Goal: Task Accomplishment & Management: Complete application form

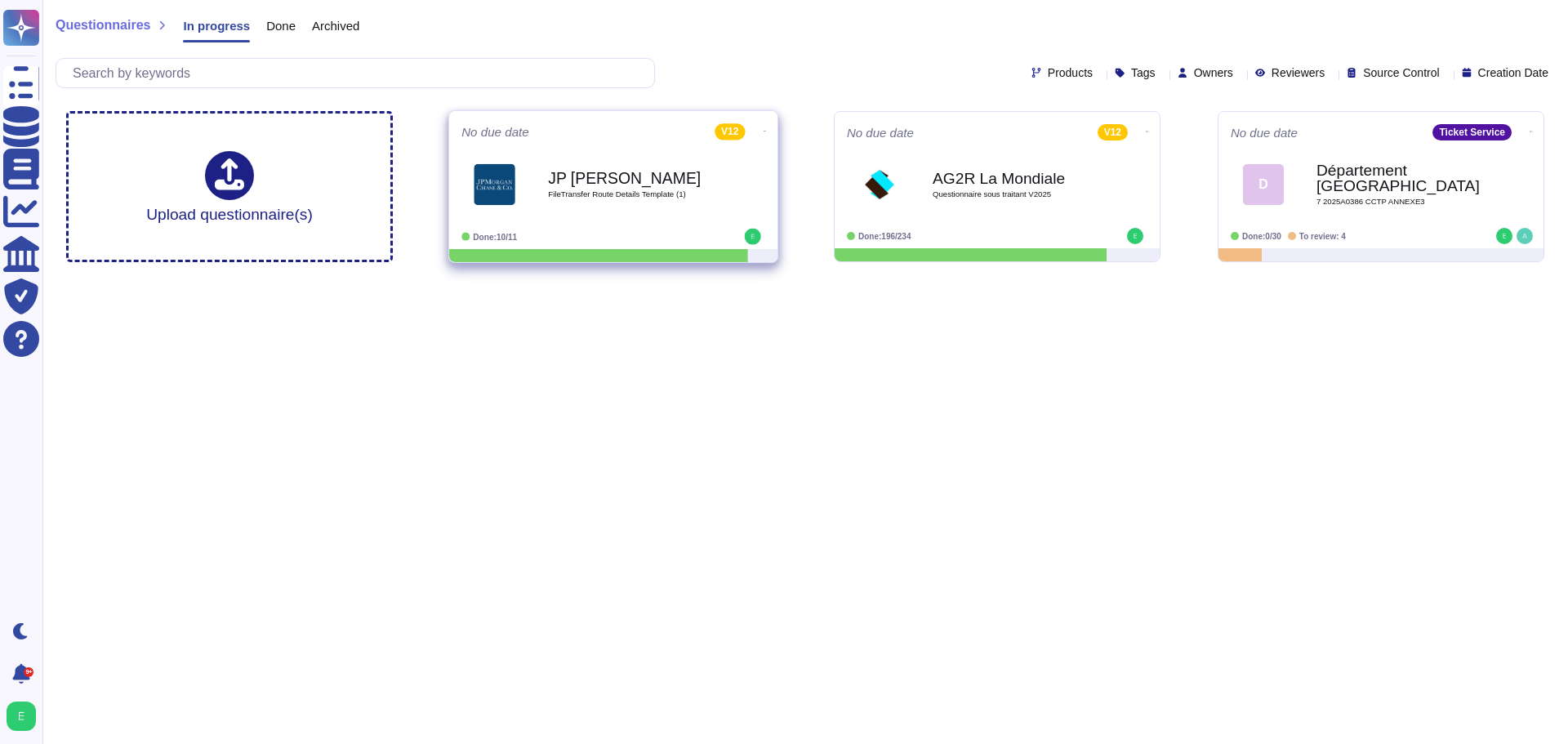
click at [677, 230] on div at bounding box center [714, 237] width 101 height 17
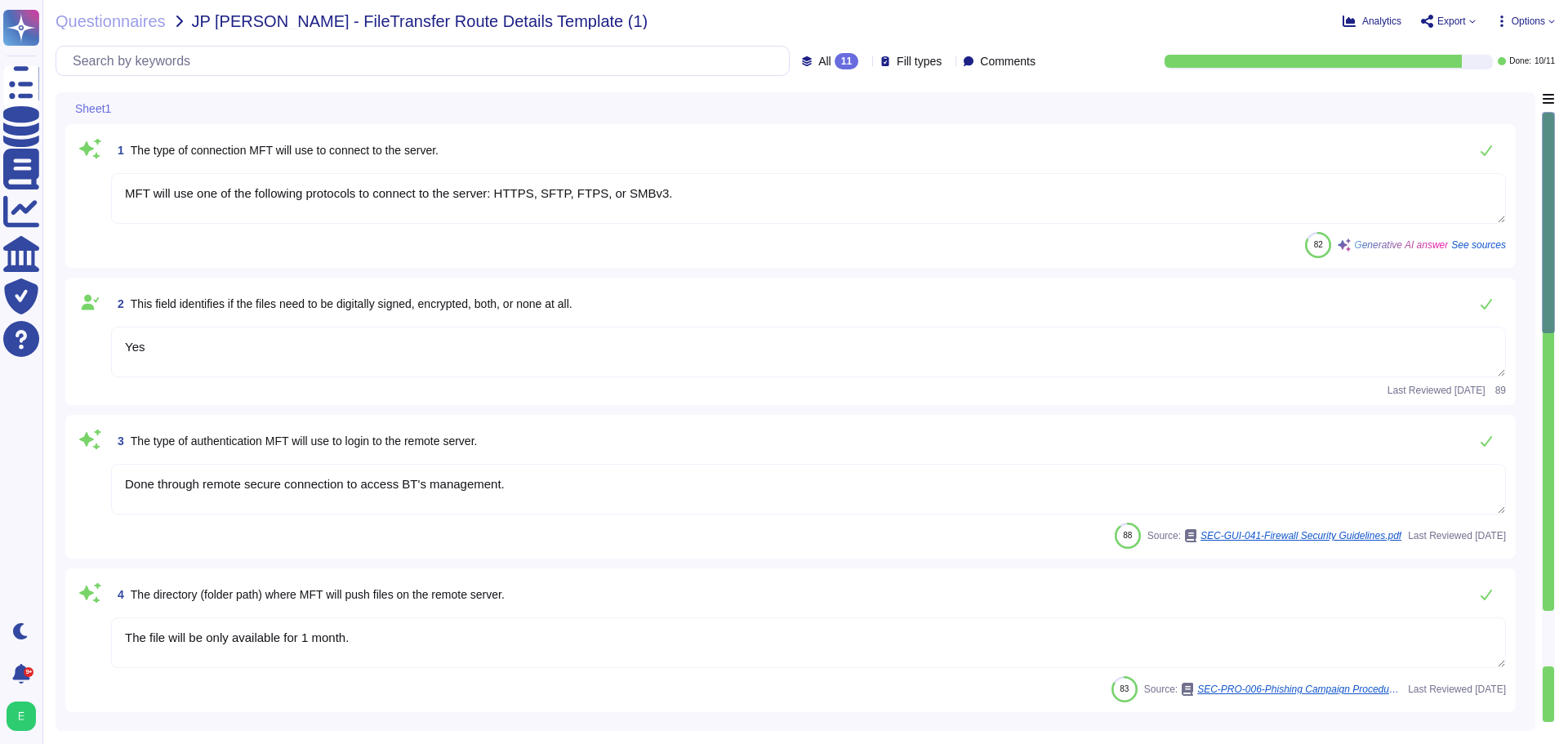
type textarea "MFT will use one of the following protocols to connect to the server: HTTPS, SF…"
type textarea "Yes"
type textarea "Done through remote secure connection to access BT's management."
type textarea "The file will be only available for 1 month."
type textarea "Attention: The file name, file location, and file structure (e.g, tabs, rows, c…"
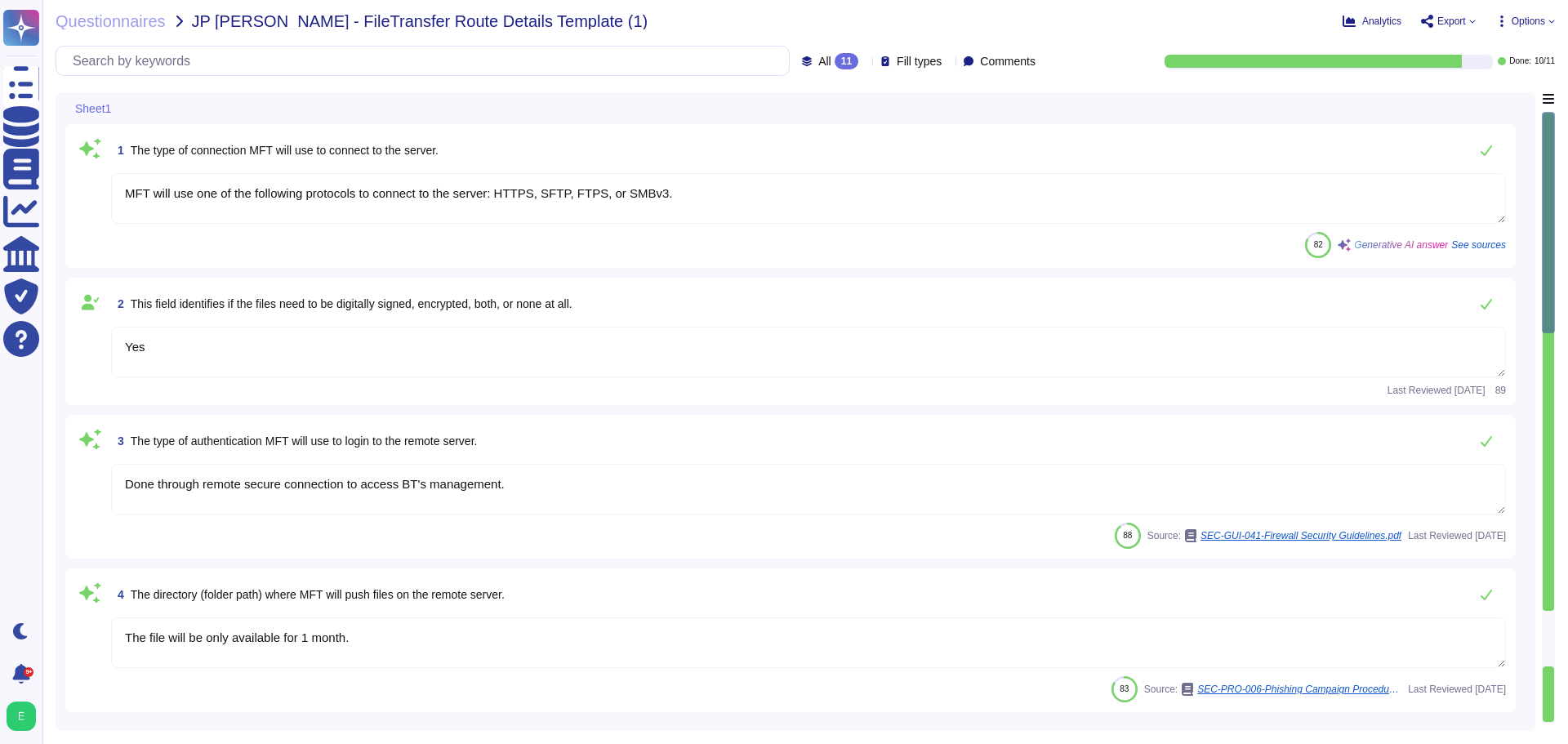
type textarea "Done through remote secure connection to access BT's management."
type textarea "Internally exposed must be understood here as having IP addresses on the intern…"
click at [682, 202] on textarea "MFT will use one of the following protocols to connect to the server: HTTPS, SF…" at bounding box center [809, 198] width 1395 height 50
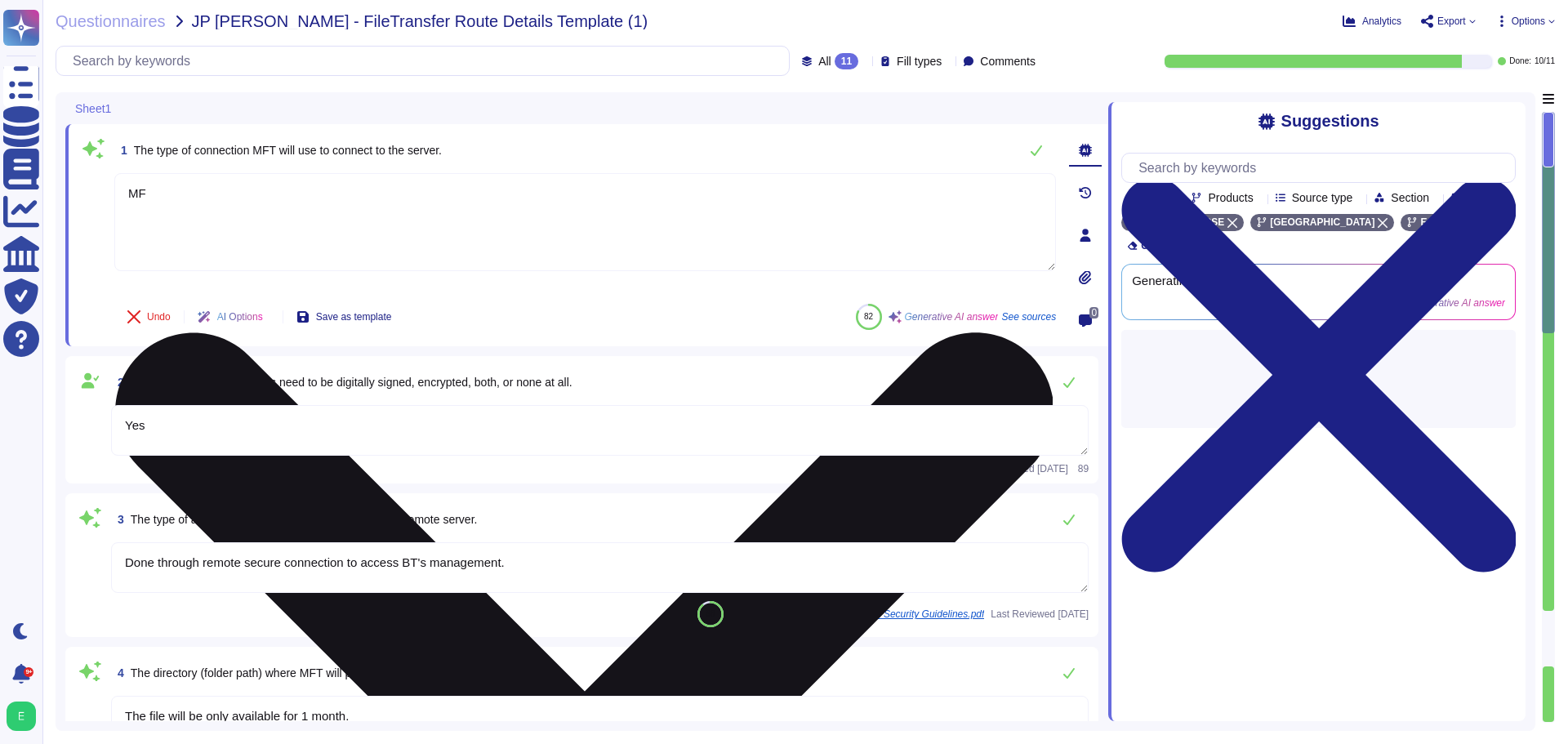
type textarea "M"
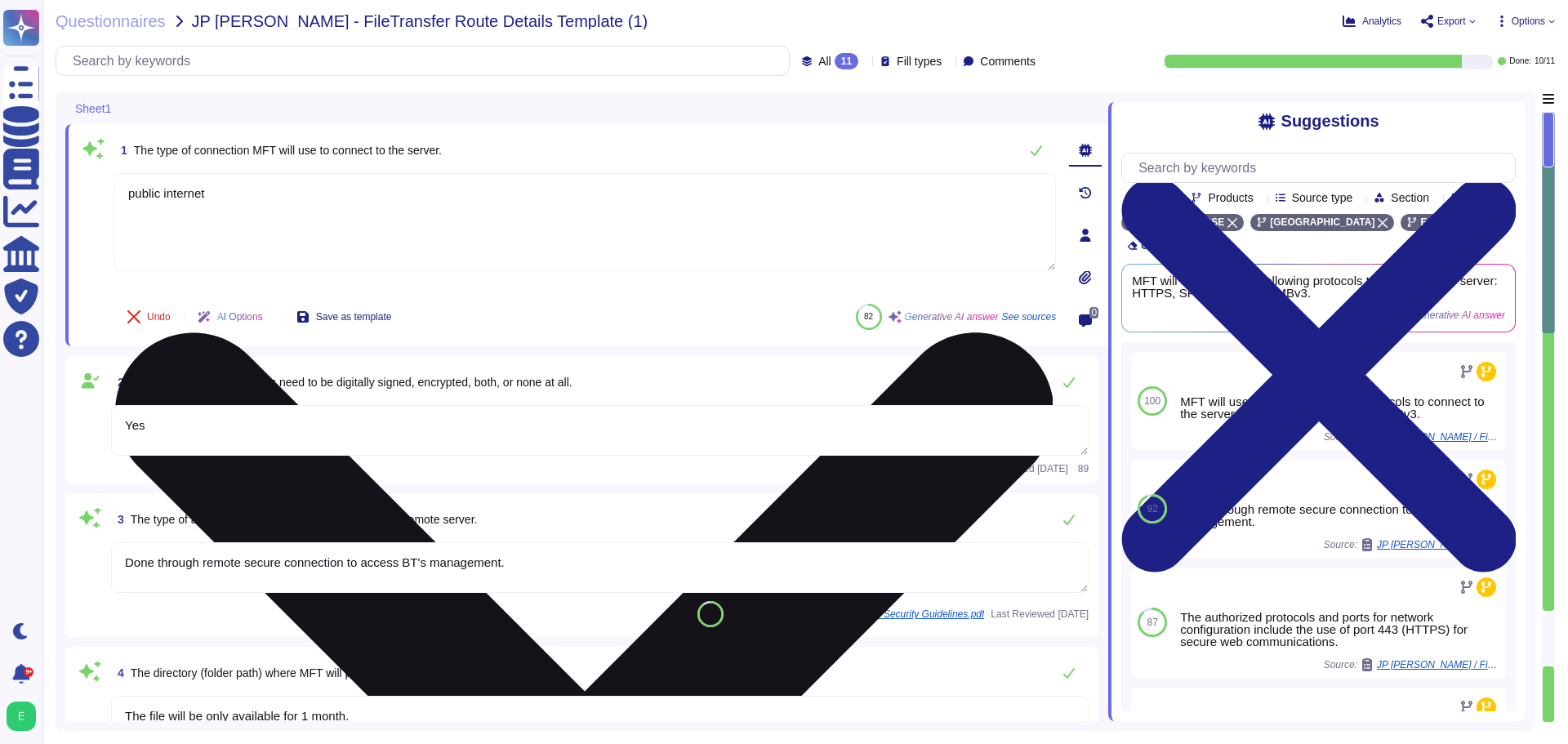
click at [717, 183] on textarea "public internet" at bounding box center [584, 222] width 942 height 98
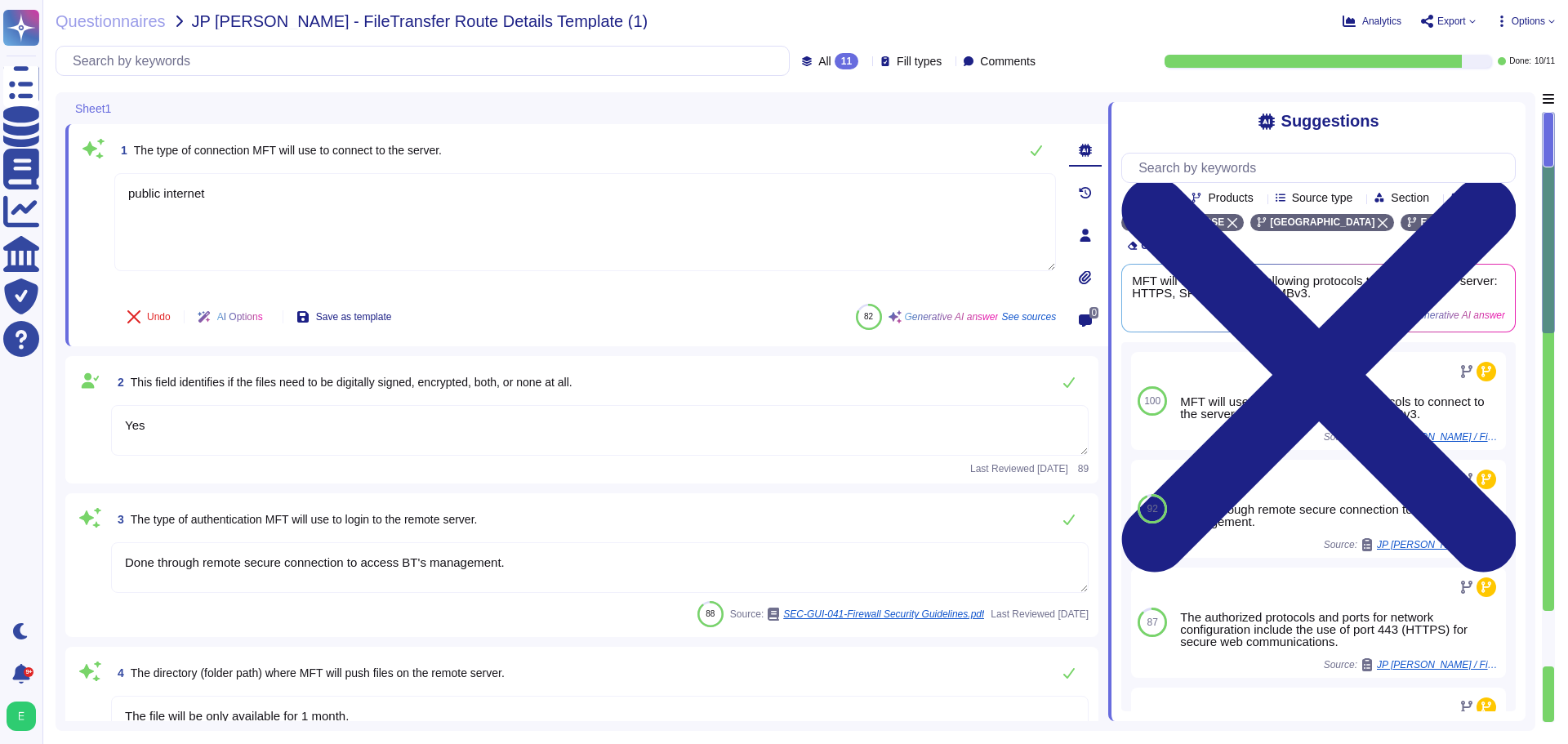
type textarea "public internet"
click at [663, 297] on div "1 The type of connection MFT will use to connect to the server. public internet…" at bounding box center [567, 235] width 977 height 203
click at [384, 322] on span "Save as template" at bounding box center [353, 317] width 76 height 10
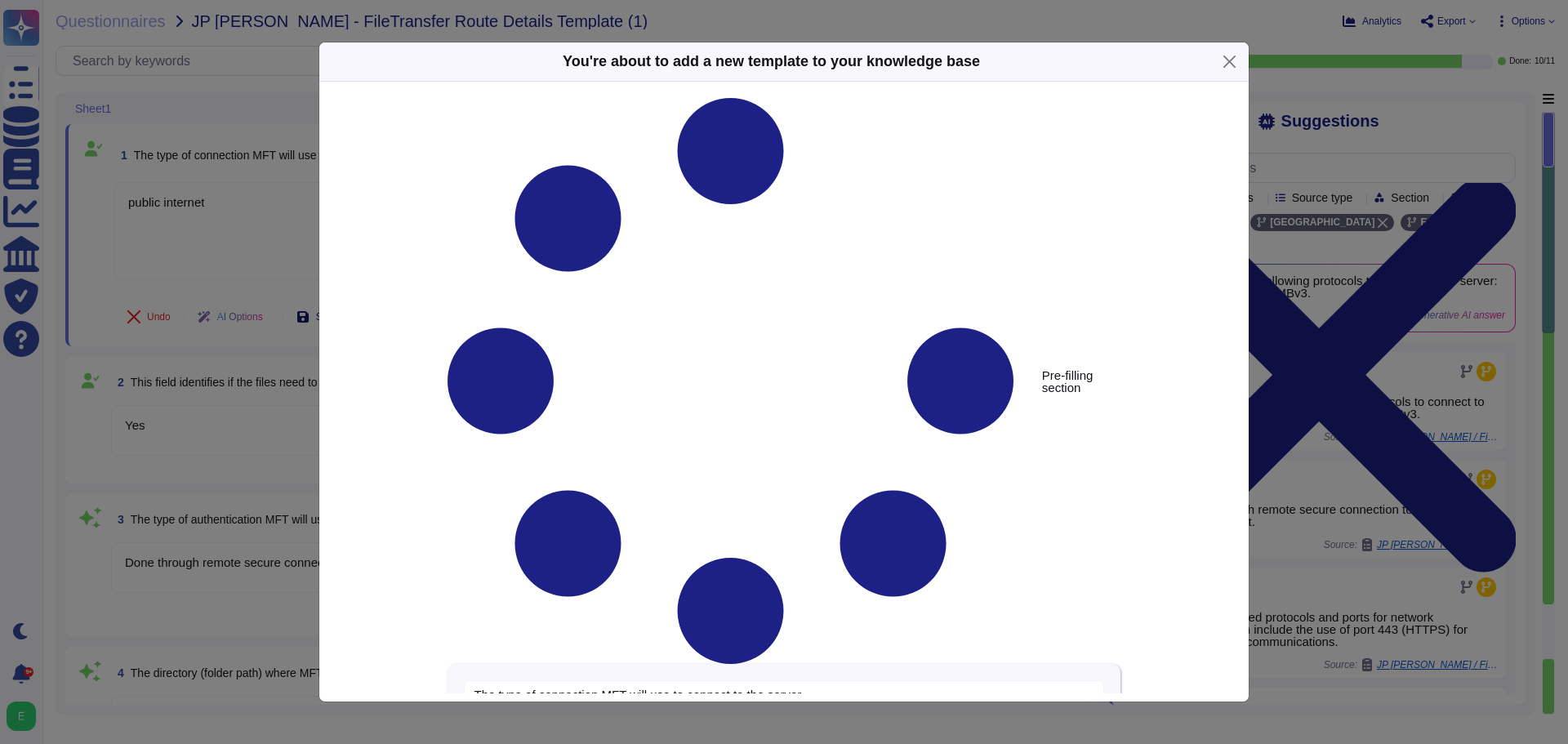
type textarea "The type of connection MFT will use to connect to the server."
type textarea "public internet"
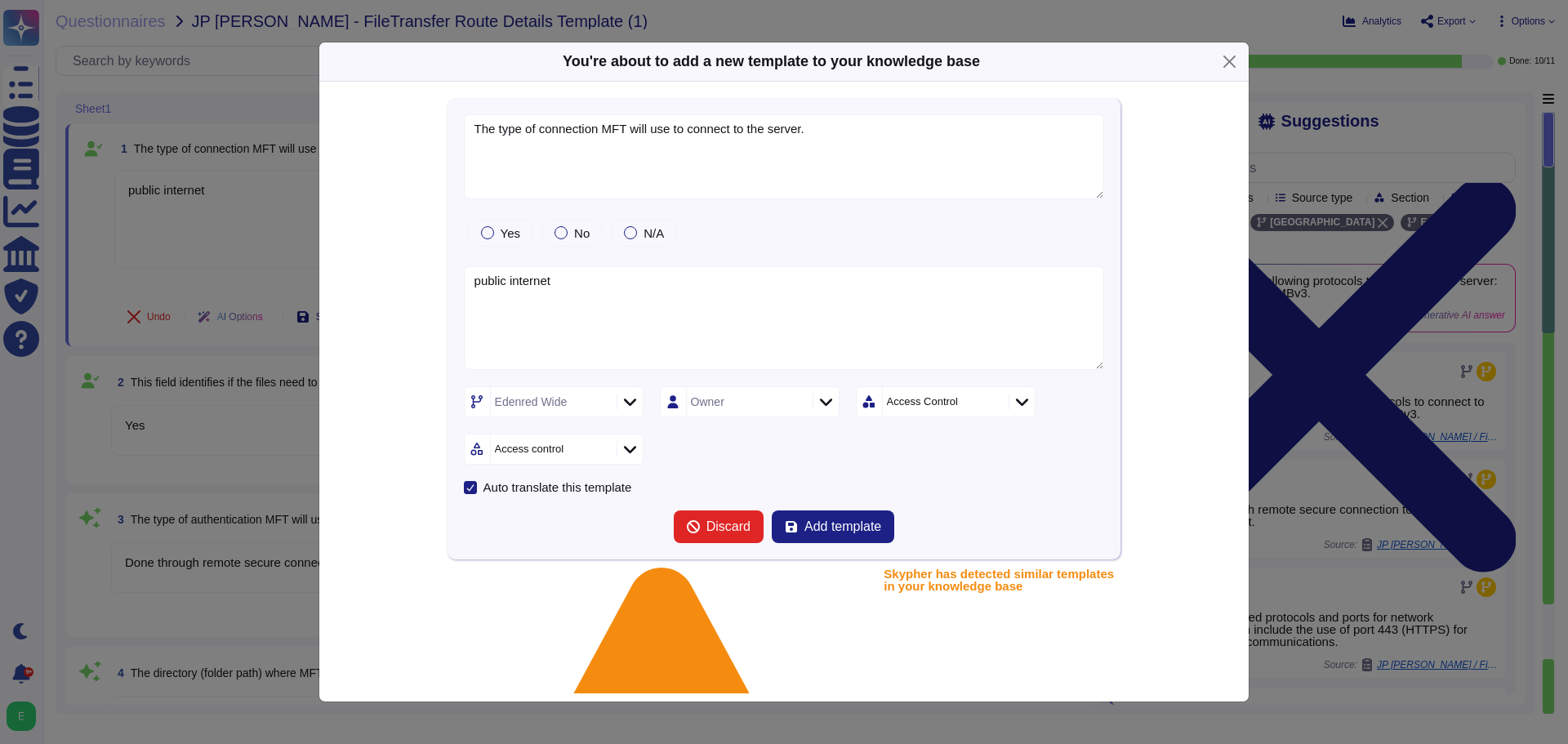
click at [631, 405] on icon at bounding box center [630, 402] width 12 height 17
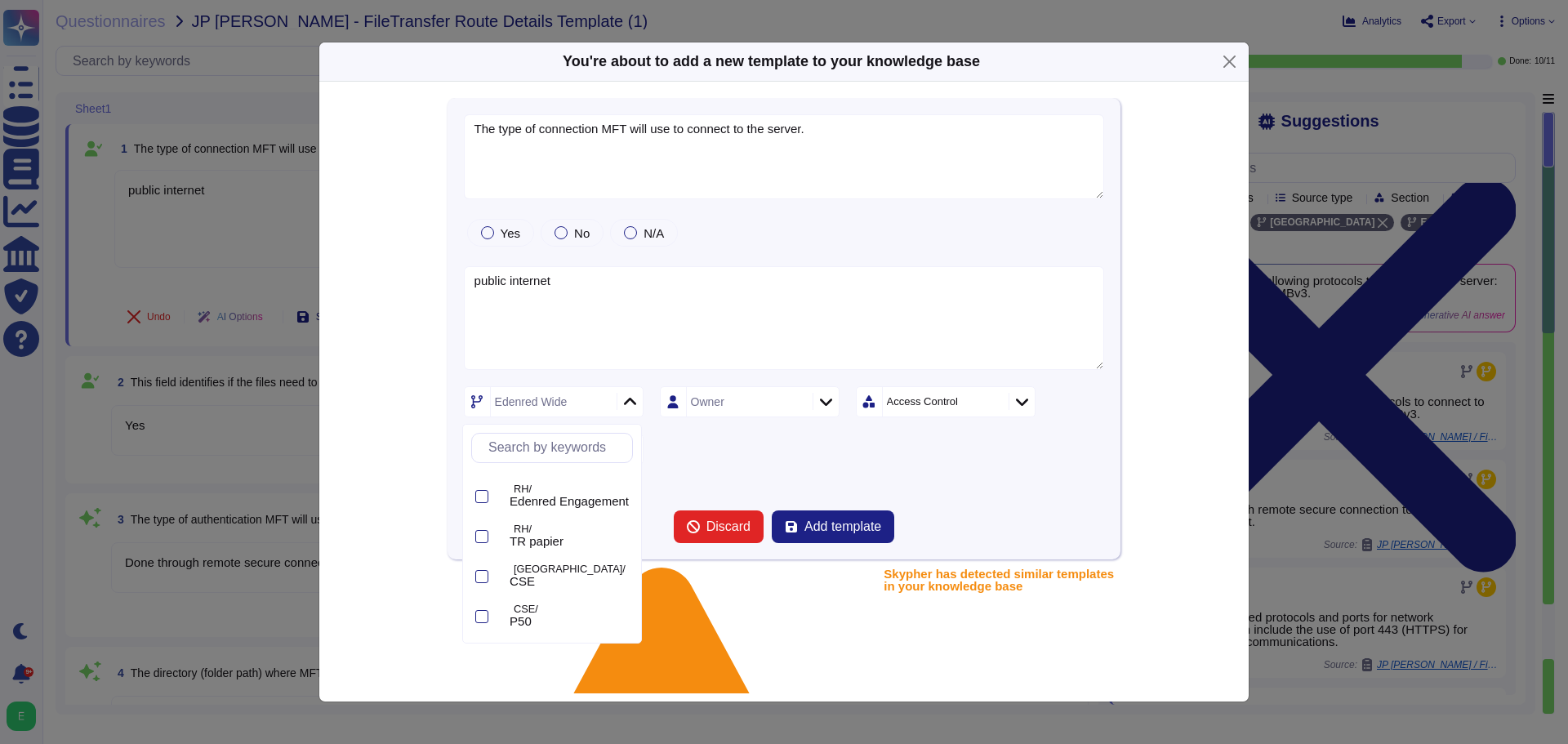
scroll to position [429, 0]
click at [480, 622] on div at bounding box center [481, 620] width 13 height 13
click at [854, 441] on div "V12 Owner Access Control Access control" at bounding box center [784, 426] width 641 height 78
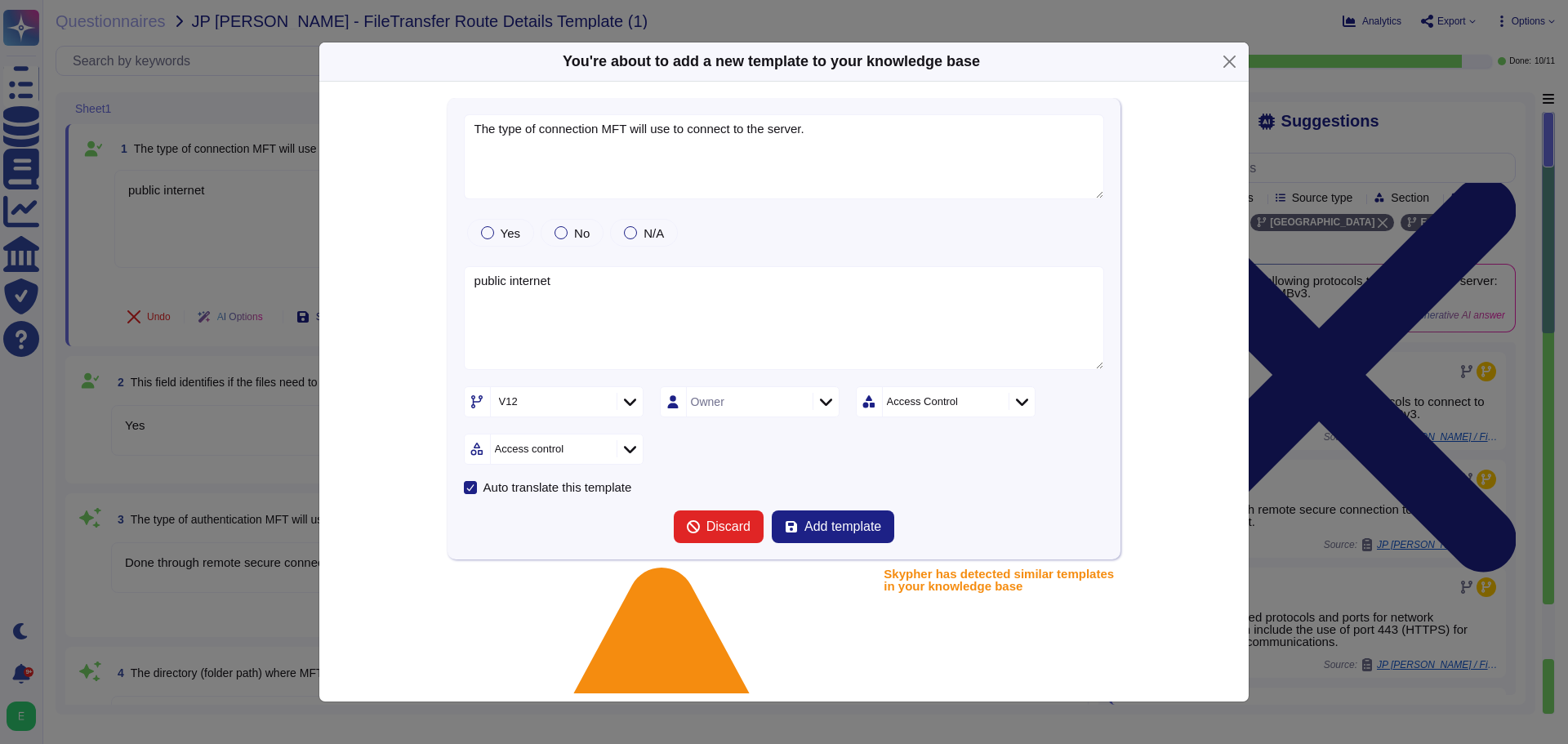
click at [1015, 408] on div at bounding box center [1022, 402] width 26 height 18
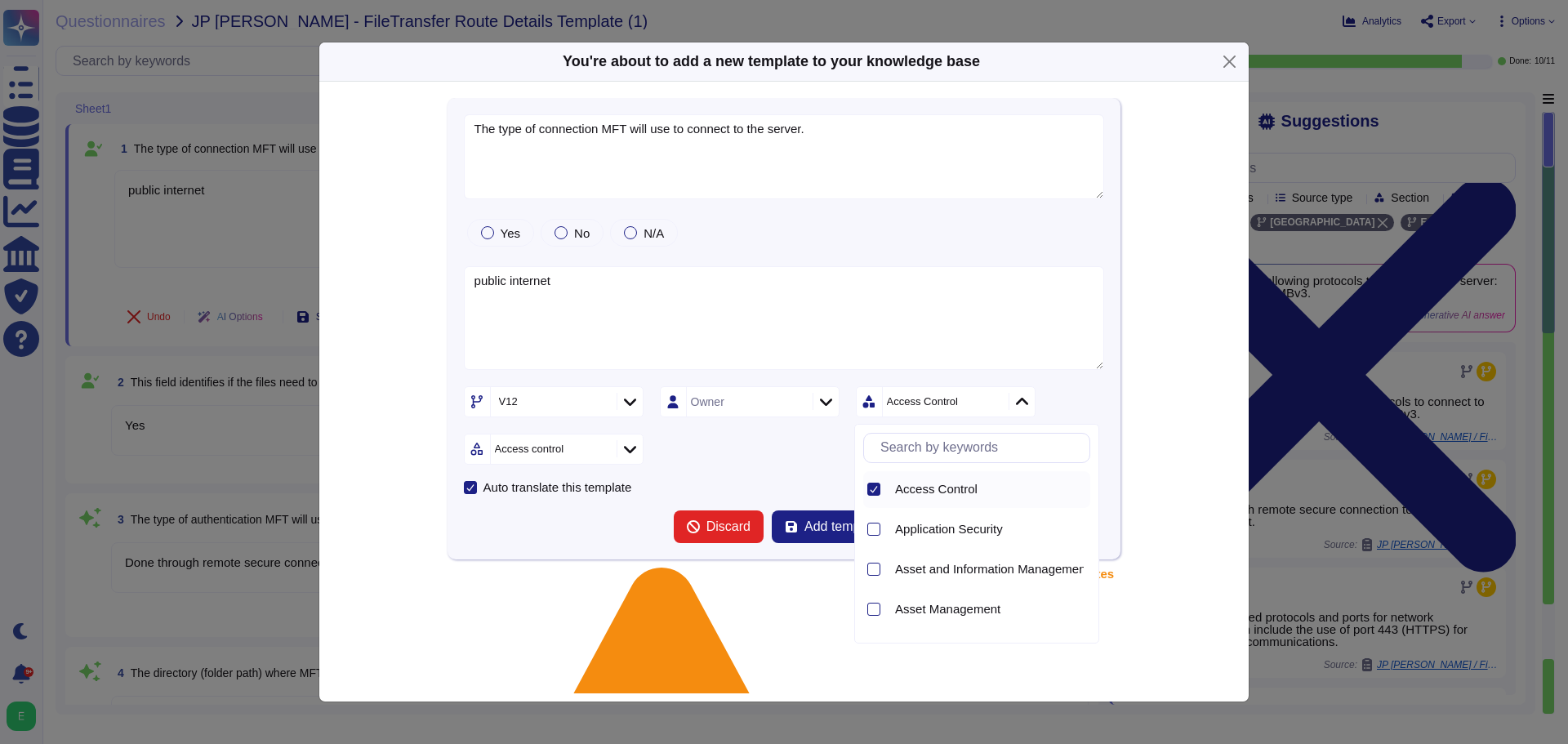
click at [864, 489] on div at bounding box center [871, 490] width 17 height 37
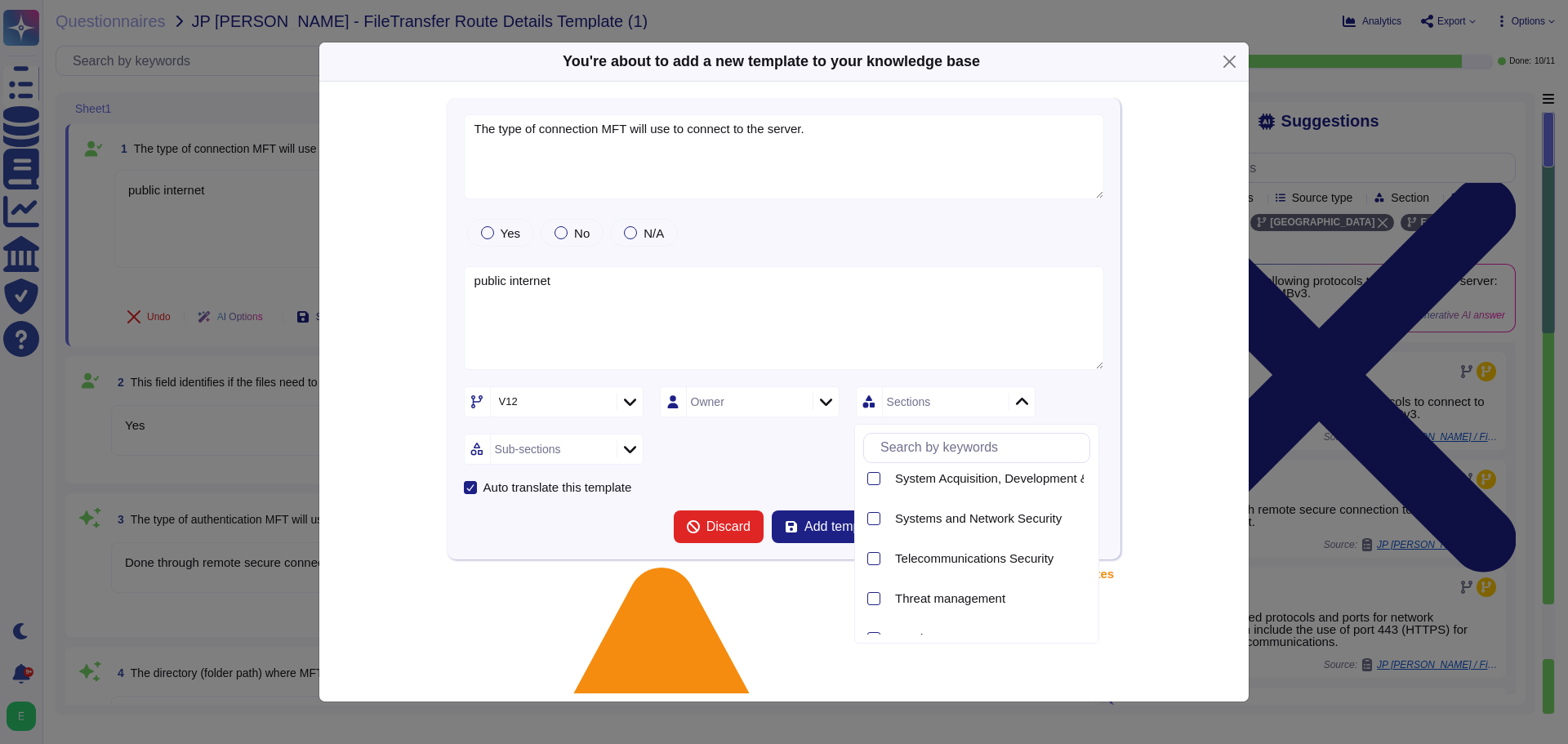
scroll to position [1642, 0]
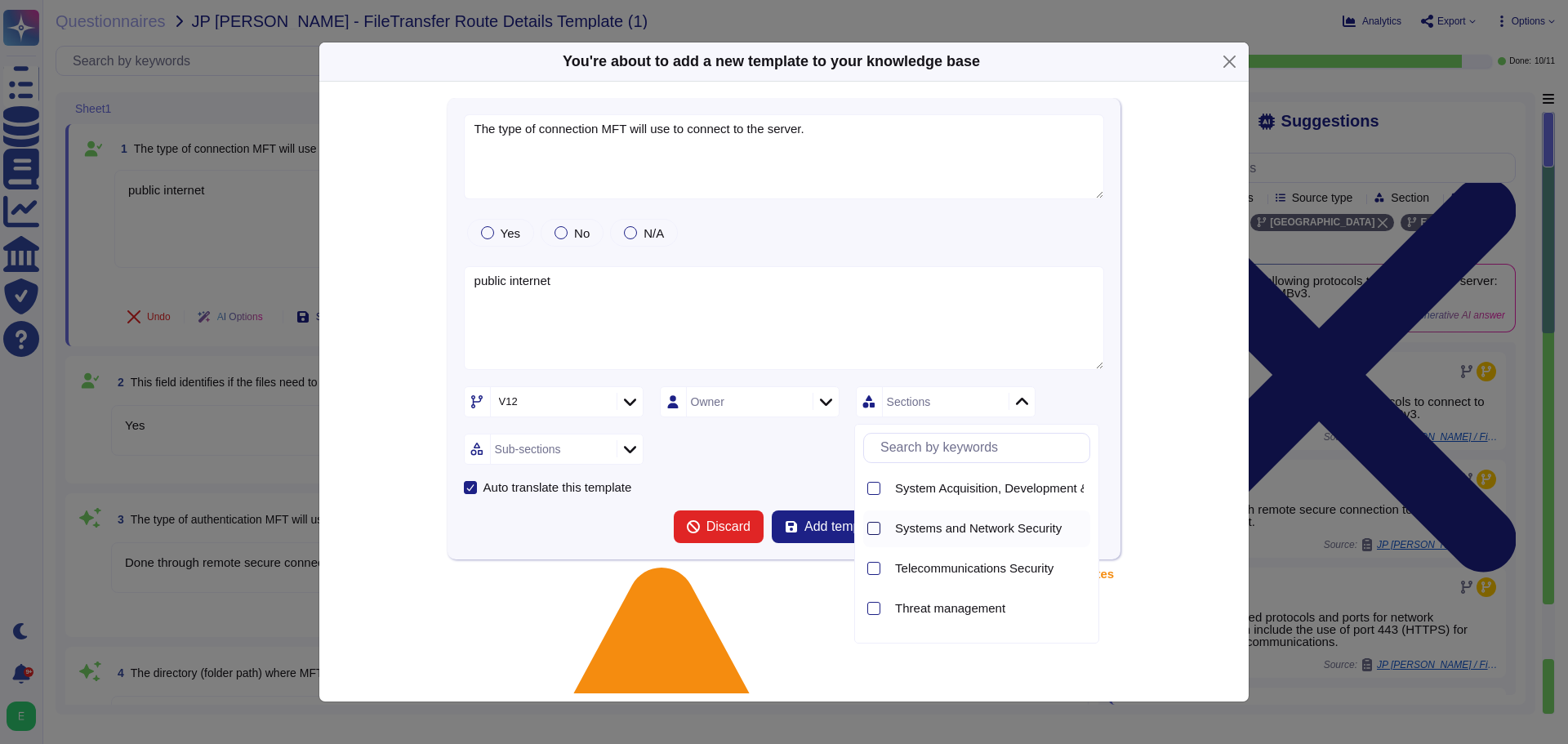
click at [880, 531] on div at bounding box center [873, 528] width 13 height 13
click at [624, 449] on icon at bounding box center [630, 449] width 12 height 17
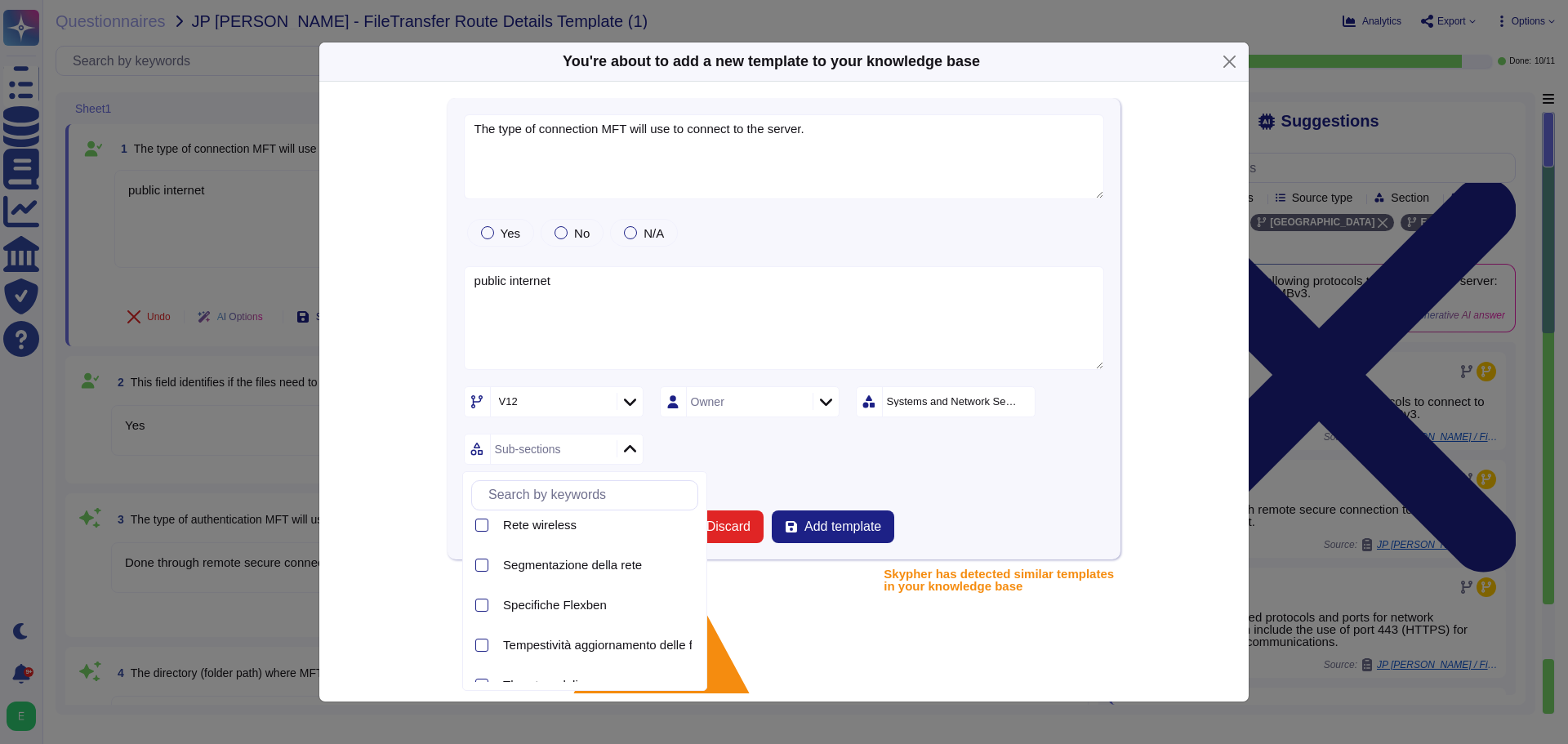
scroll to position [634, 0]
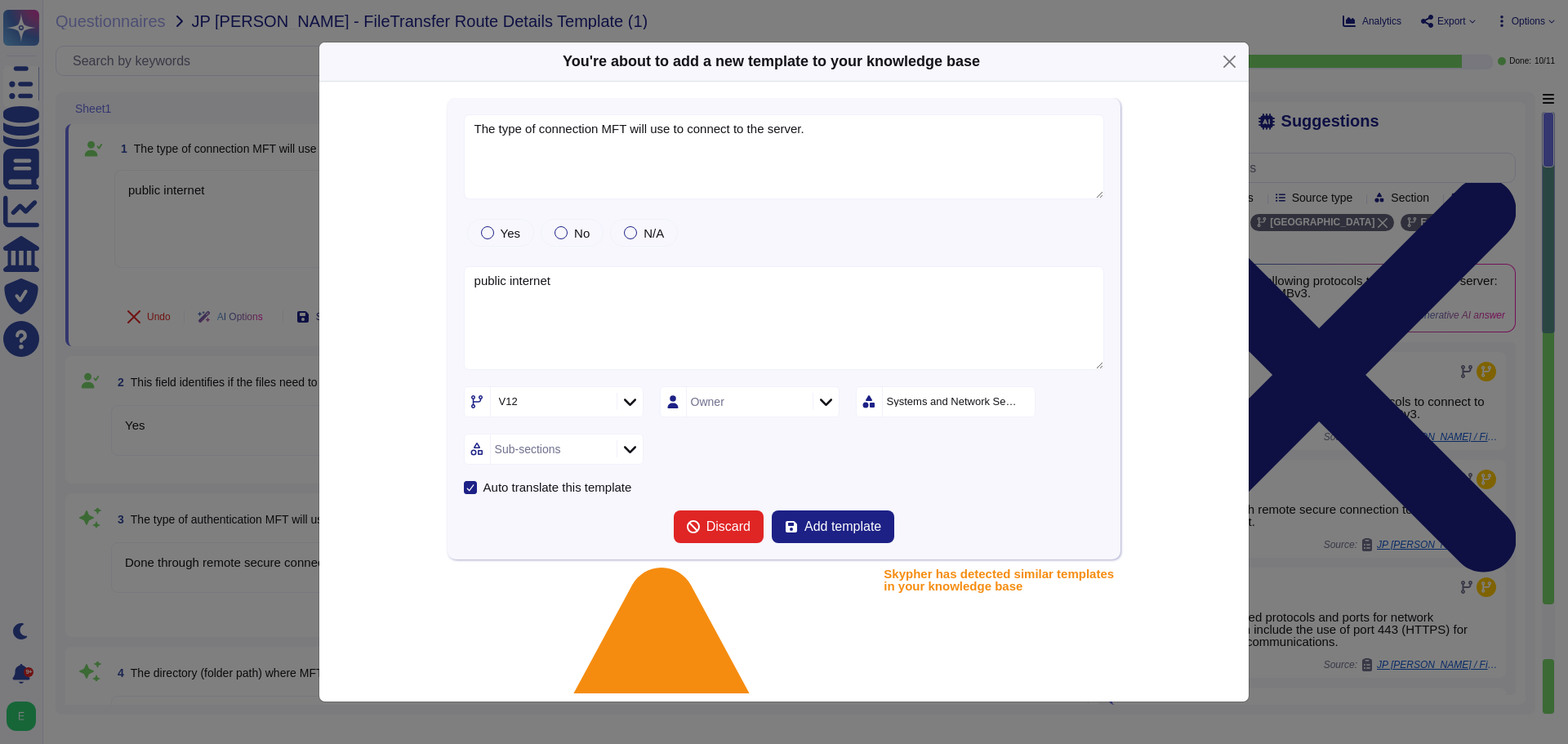
click at [1019, 404] on div "Systems and Network Security" at bounding box center [953, 401] width 132 height 10
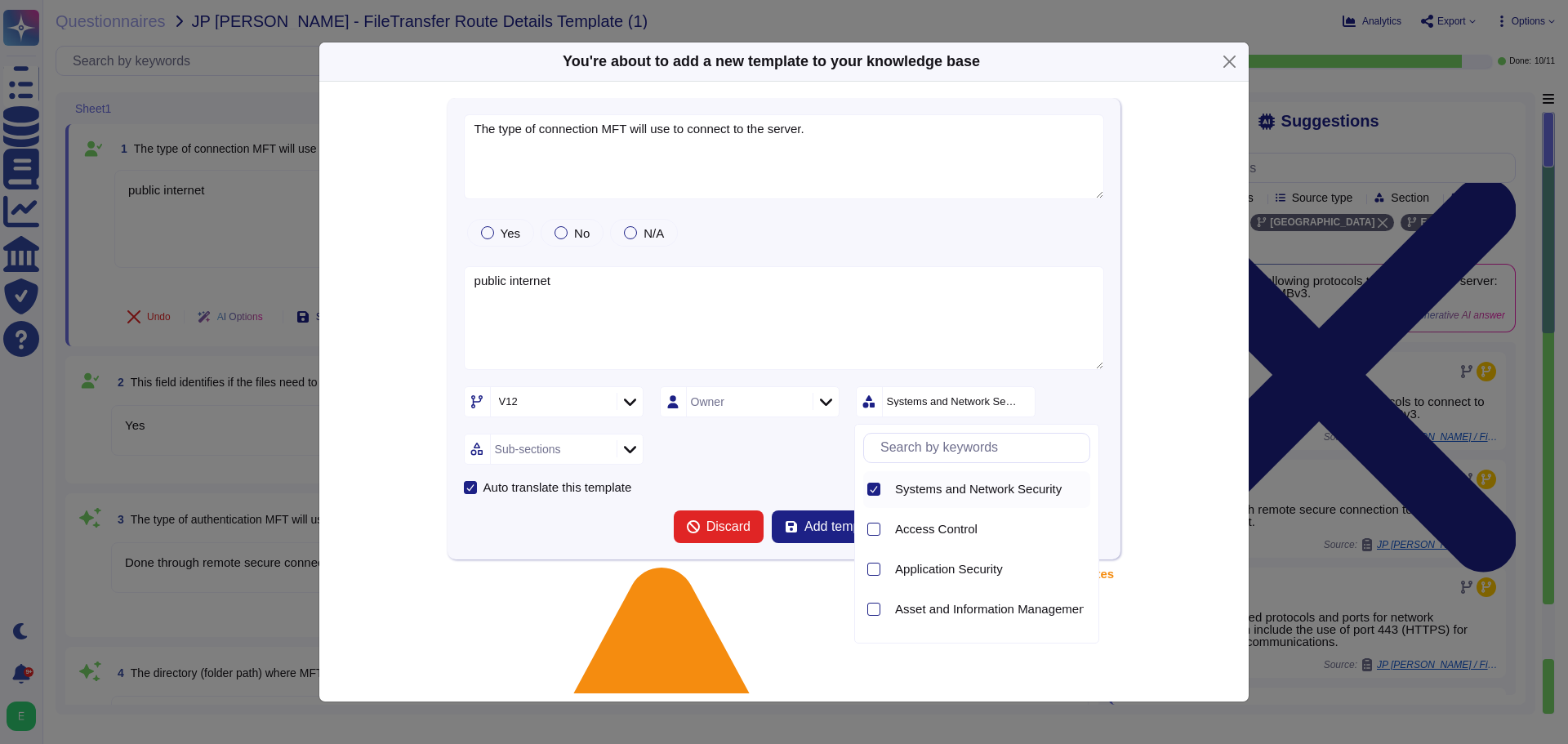
click at [877, 488] on icon at bounding box center [873, 489] width 8 height 8
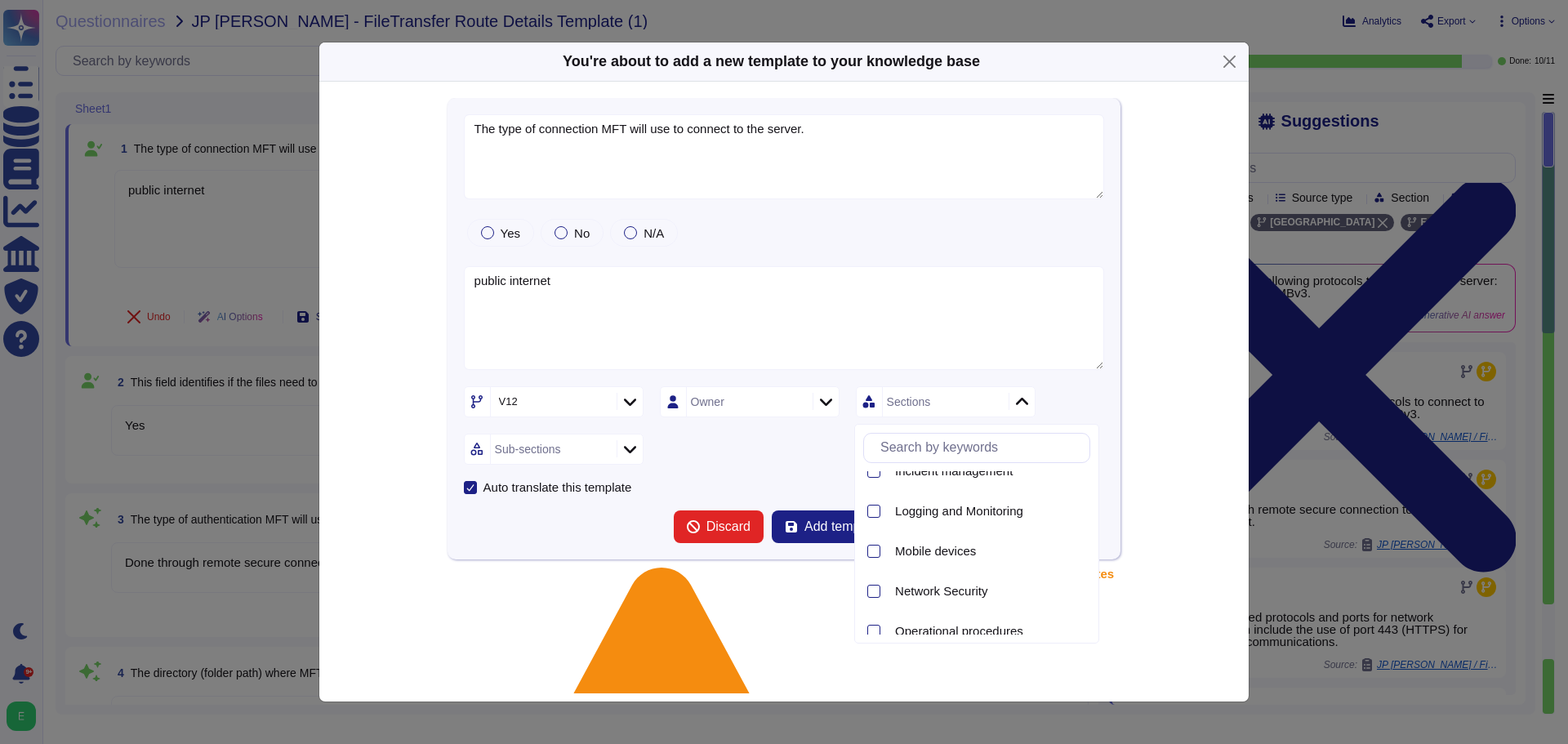
scroll to position [904, 0]
click at [877, 587] on div at bounding box center [873, 586] width 13 height 13
click at [636, 453] on div at bounding box center [630, 449] width 26 height 18
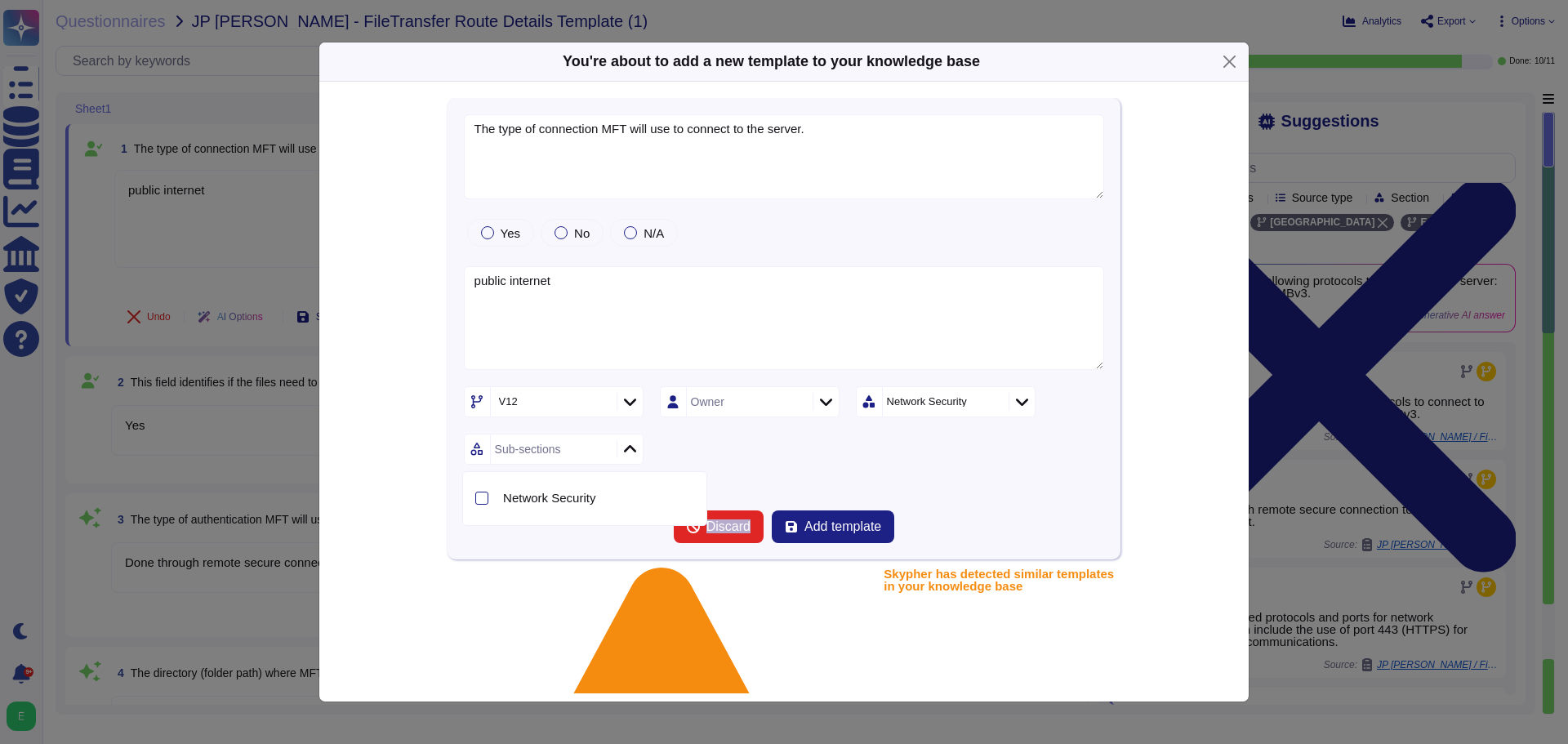
click at [636, 453] on div at bounding box center [630, 449] width 26 height 18
click at [477, 501] on div at bounding box center [481, 498] width 13 height 13
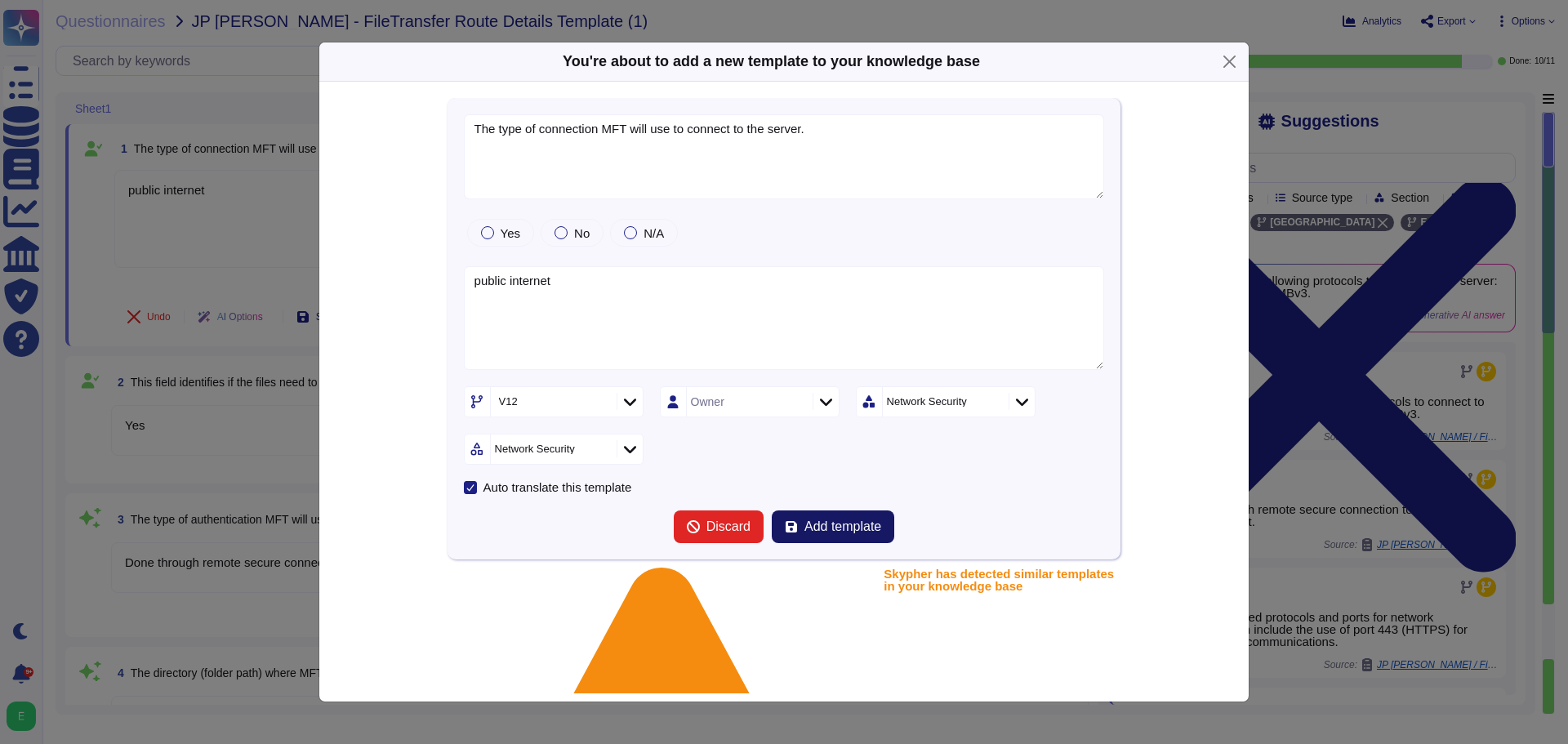
click at [837, 523] on span "Add template" at bounding box center [843, 526] width 77 height 13
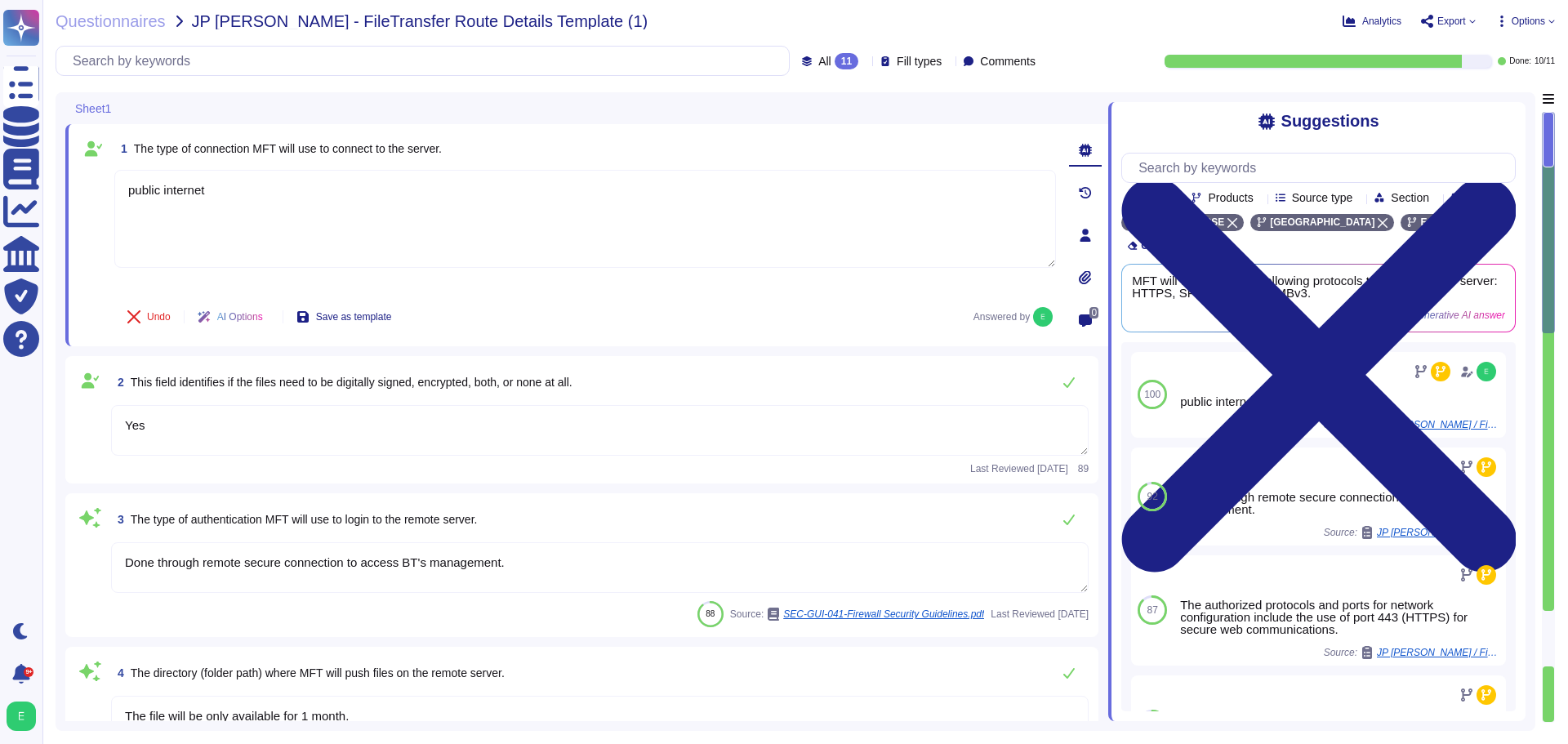
click at [477, 442] on textarea "Yes" at bounding box center [600, 431] width 977 height 50
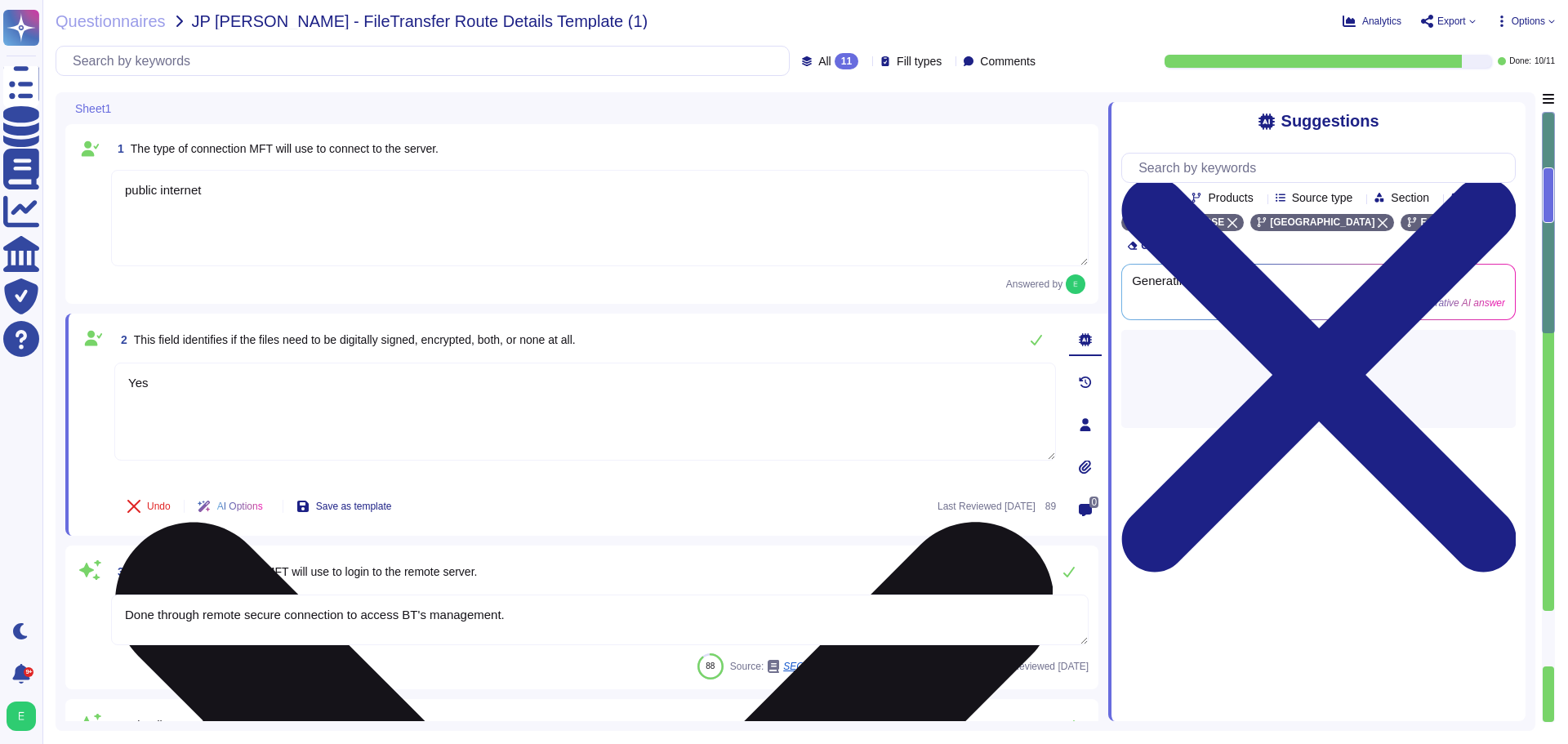
type textarea "Y"
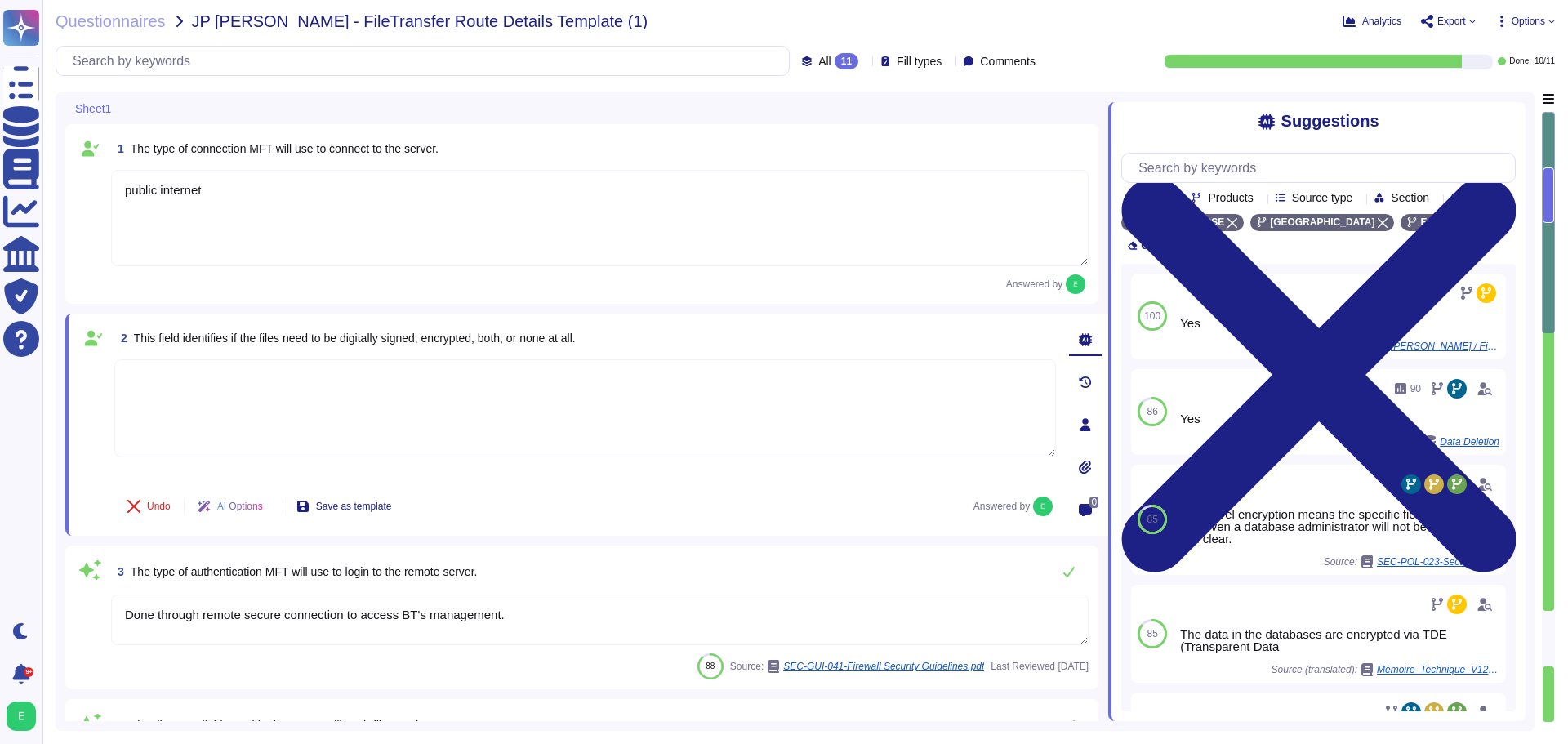
click at [234, 387] on textarea at bounding box center [584, 408] width 942 height 98
paste textarea "On request, the file can be encrypted by a GPG key we provide."
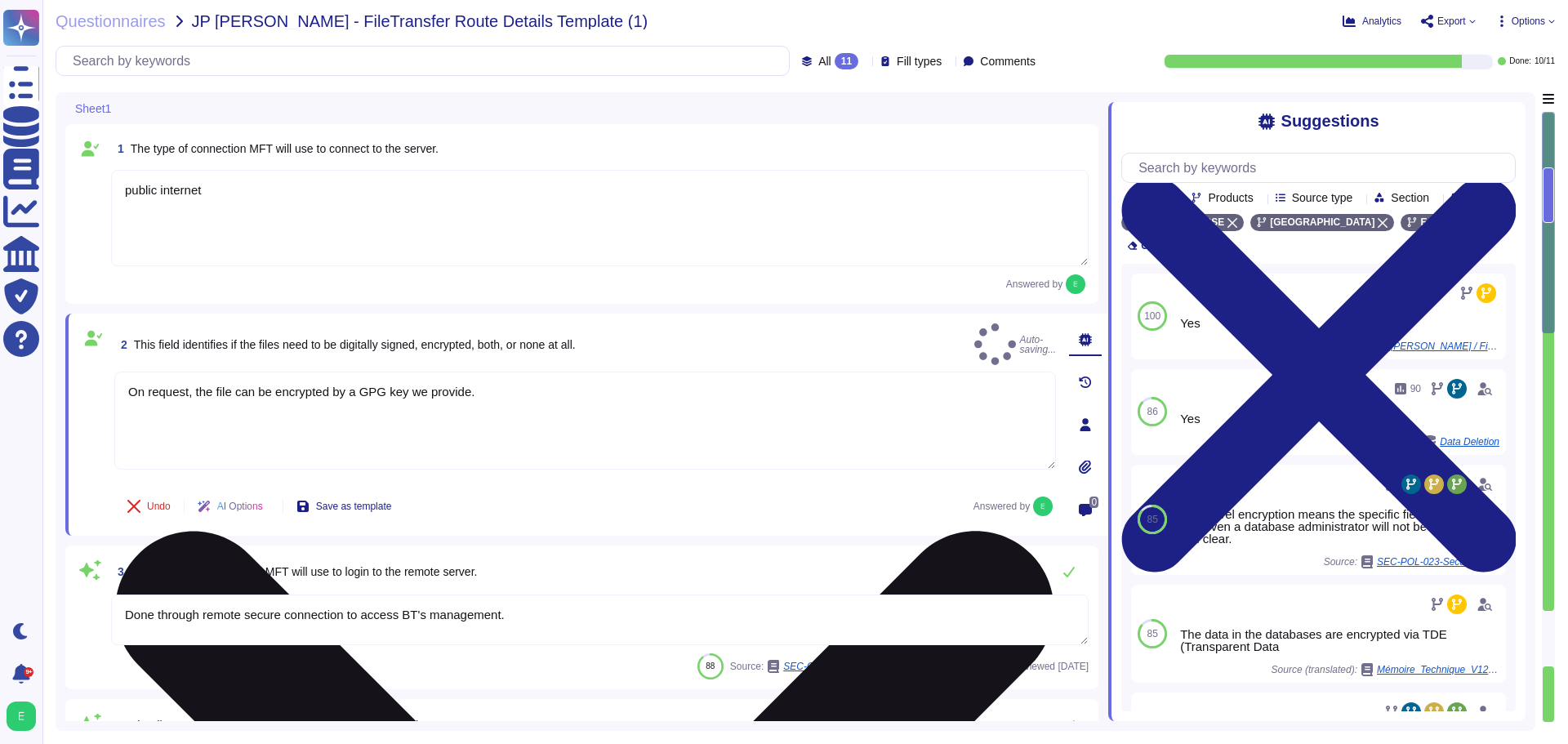
type textarea "On request, the file can be encrypted by a GPG key we provide."
click at [520, 479] on div "On request, the file can be encrypted by a GPG key we provide." at bounding box center [584, 426] width 942 height 109
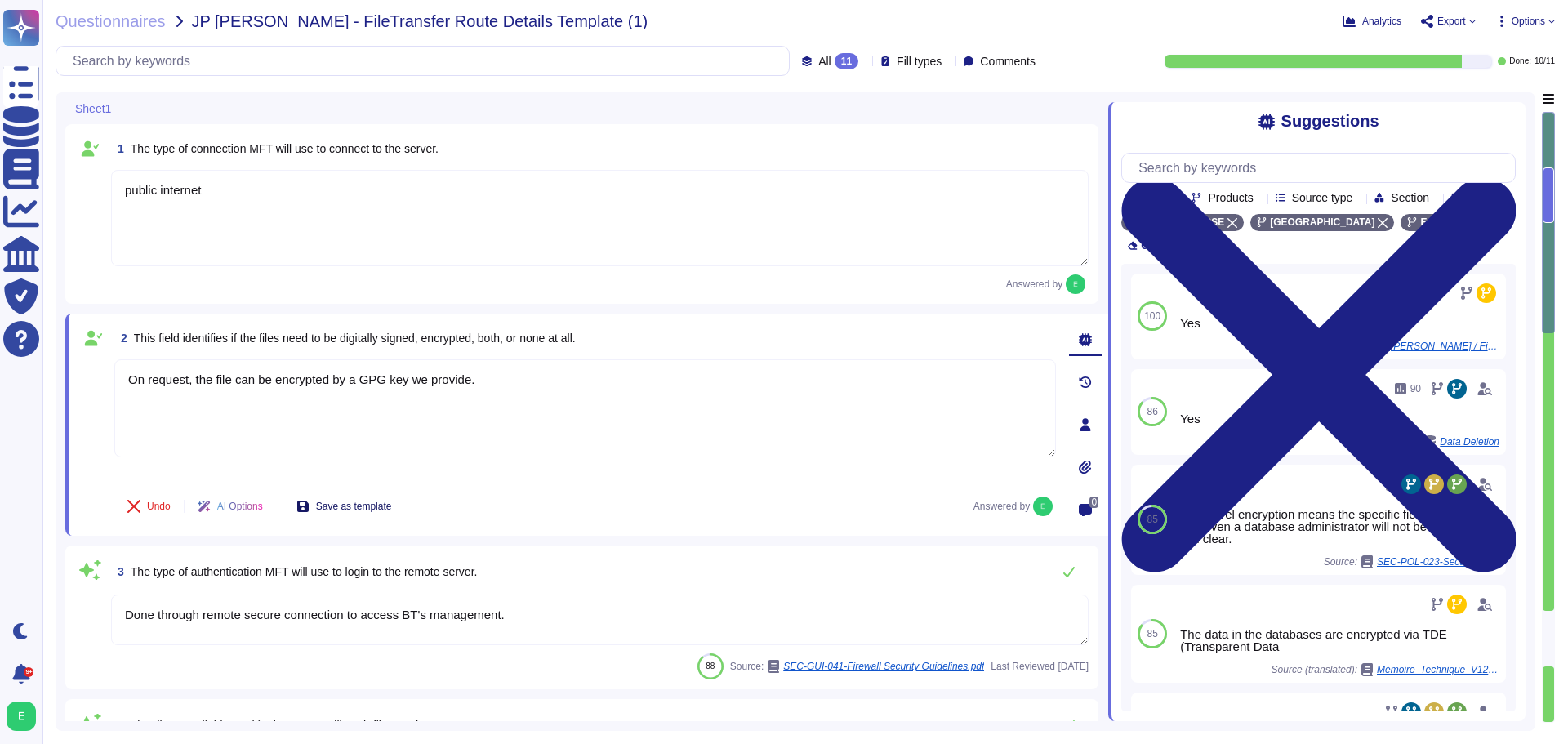
click at [385, 507] on span "Save as template" at bounding box center [353, 506] width 76 height 10
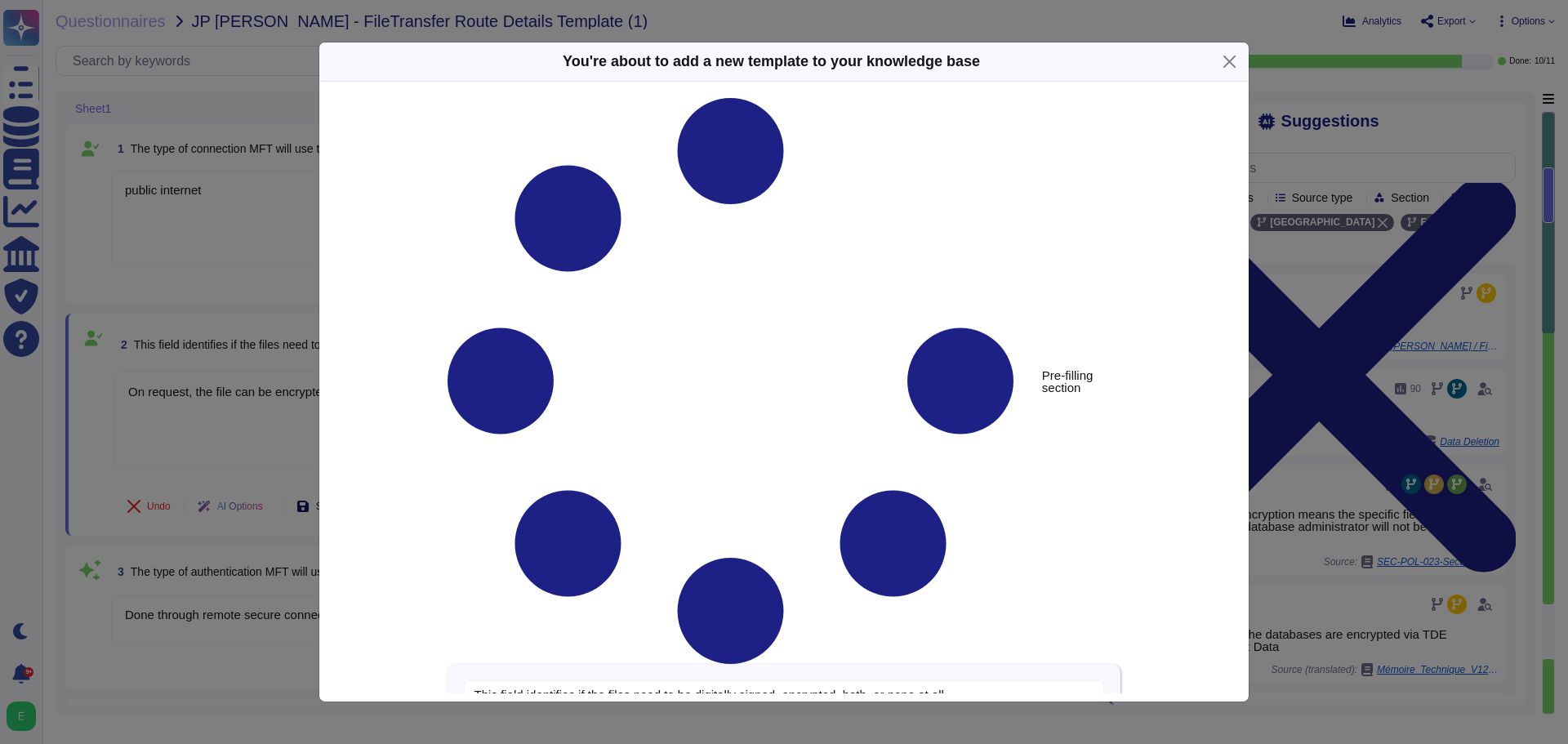
type textarea "This field identifies if the files need to be digitally signed, encrypted, both…"
type textarea "On request, the file can be encrypted by a GPG key we provide."
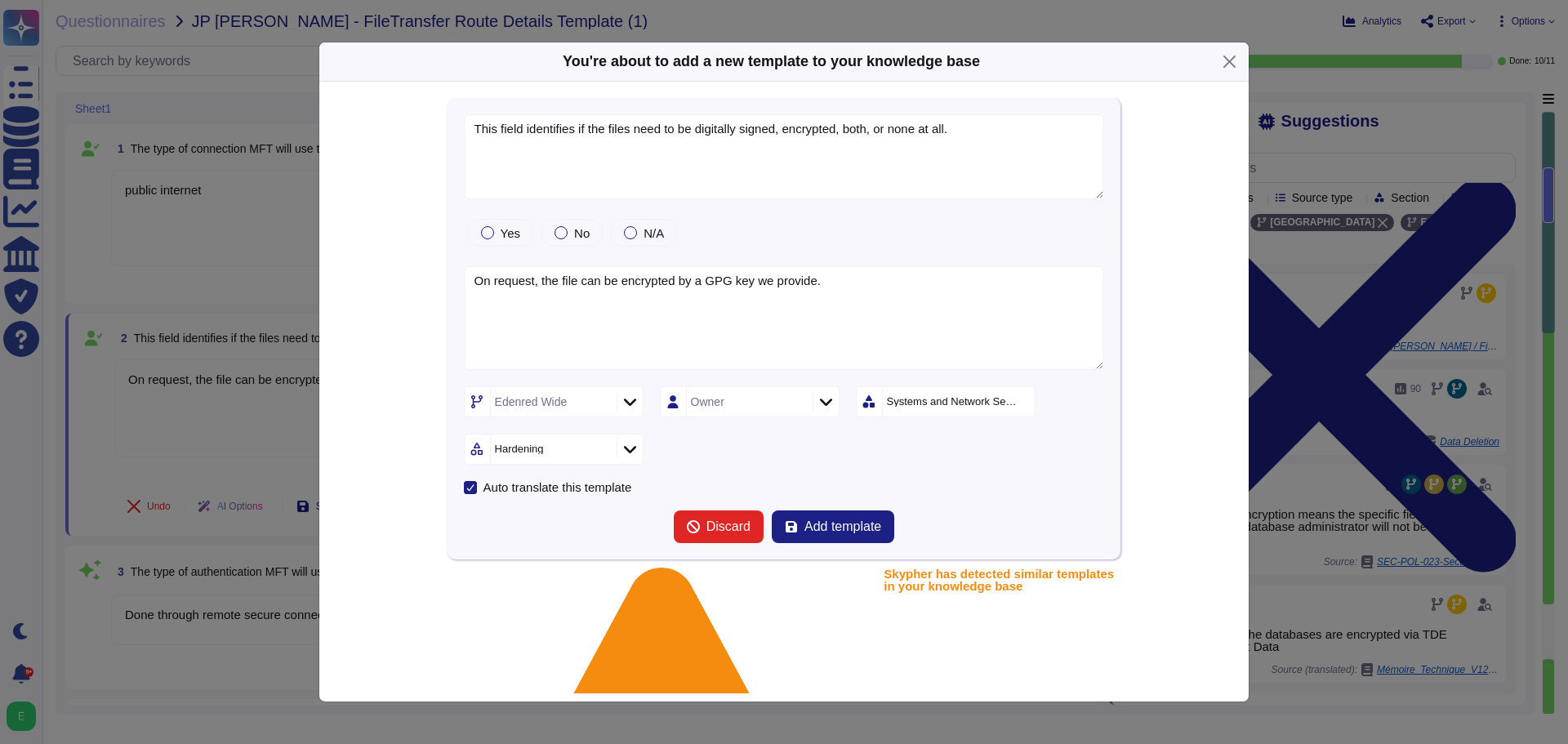
click at [632, 407] on icon at bounding box center [630, 402] width 12 height 17
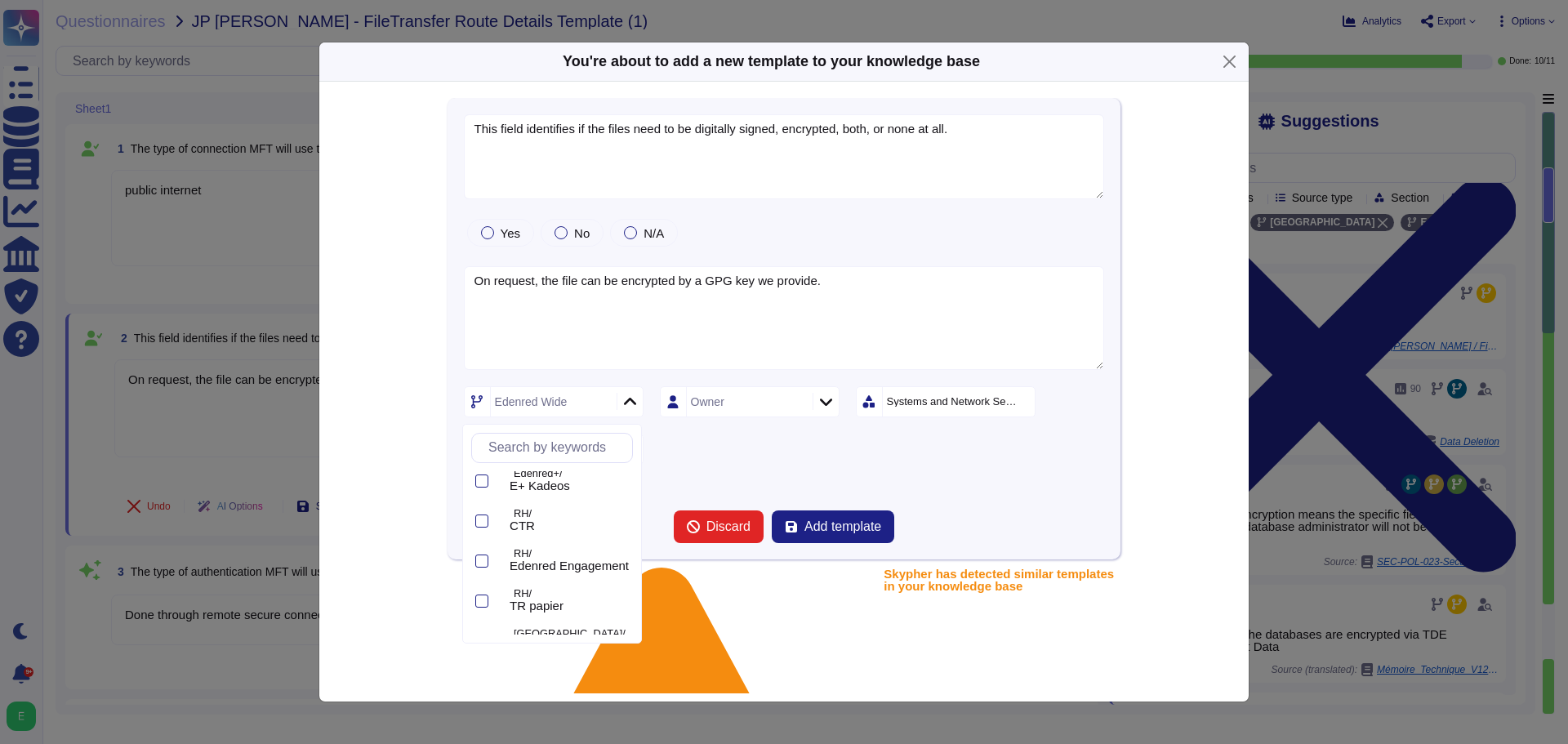
scroll to position [429, 0]
click at [486, 617] on div at bounding box center [481, 620] width 13 height 13
click at [967, 401] on div "Systems and Network Security" at bounding box center [953, 401] width 132 height 10
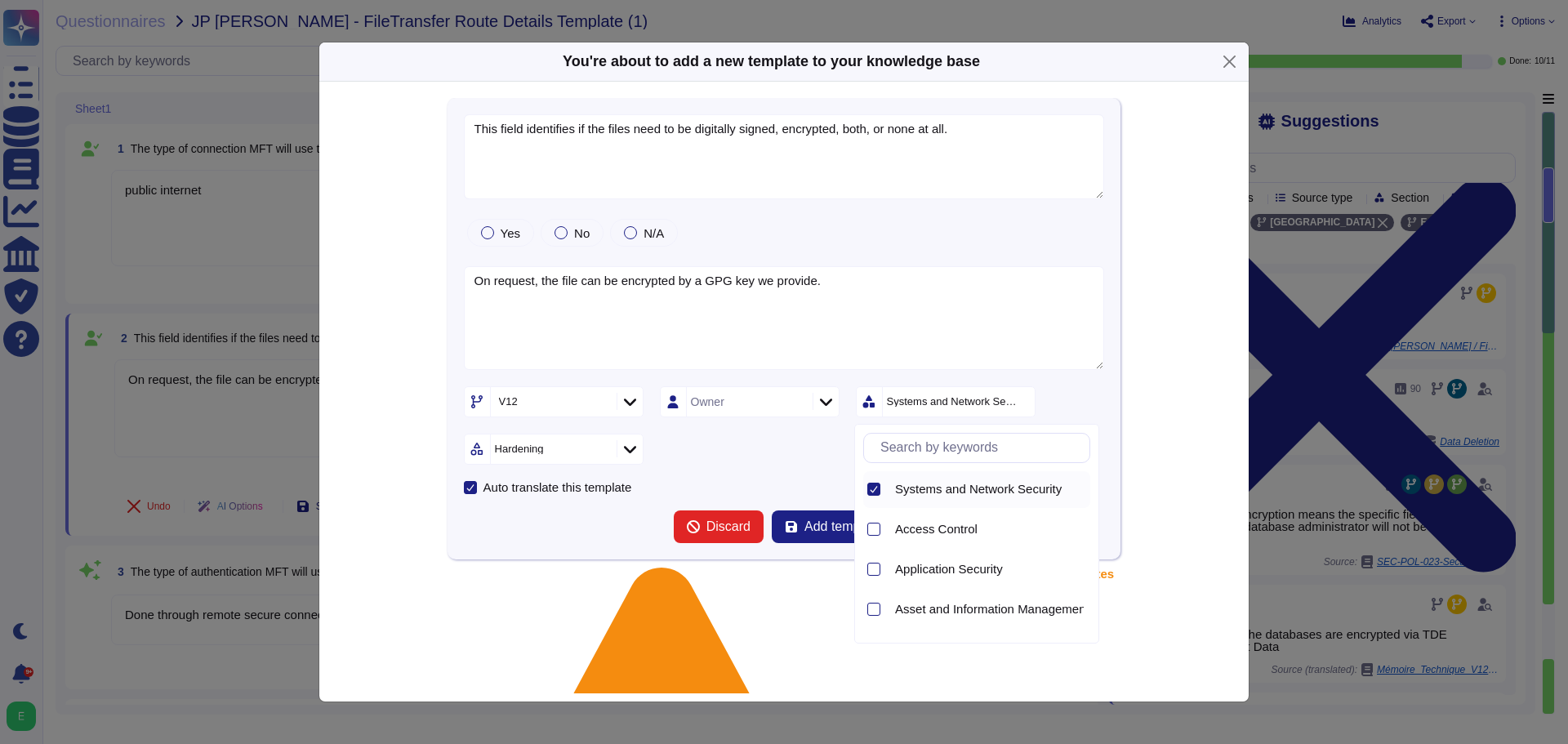
click at [871, 490] on icon at bounding box center [873, 489] width 8 height 8
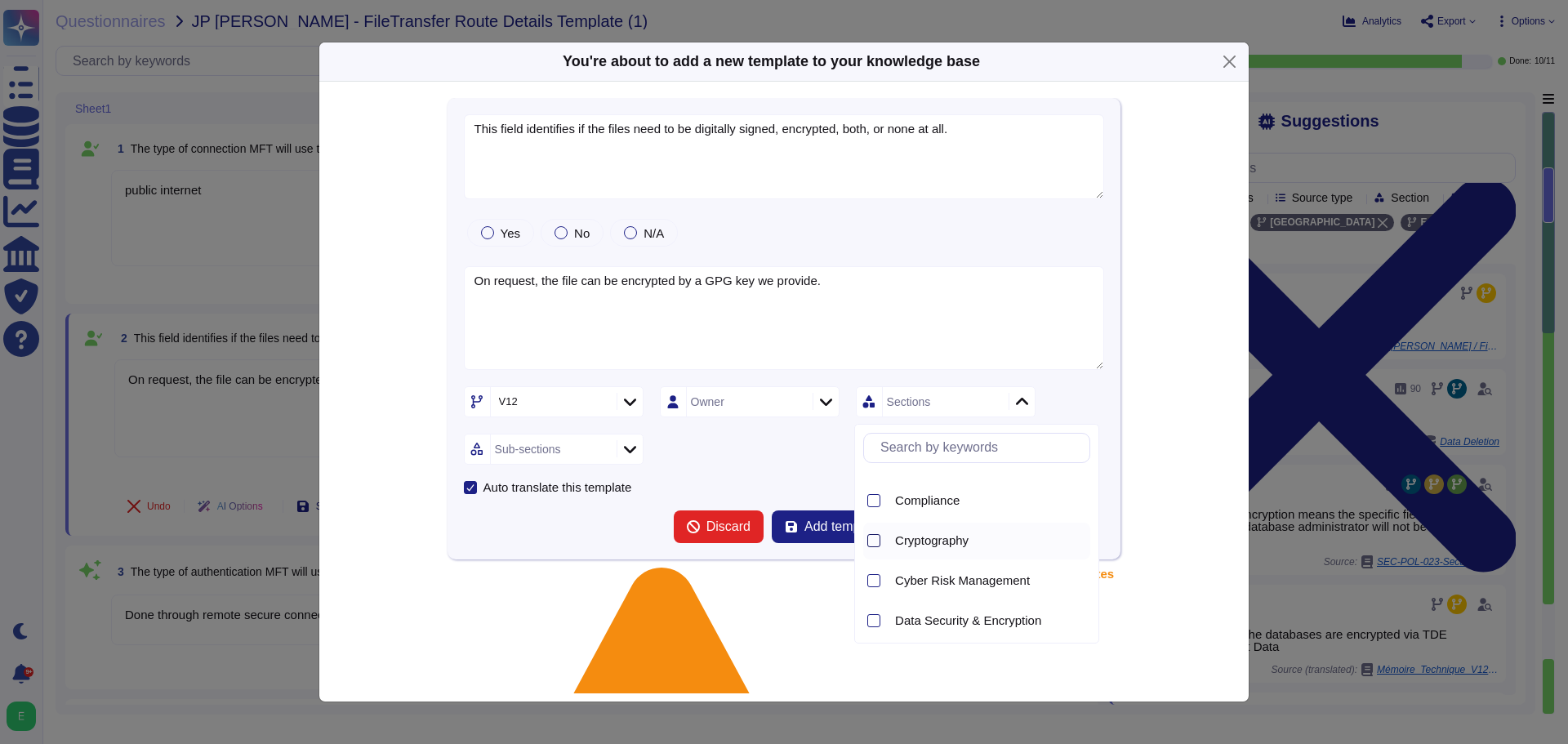
click at [874, 540] on div at bounding box center [873, 540] width 13 height 13
click at [631, 449] on icon at bounding box center [630, 450] width 12 height 7
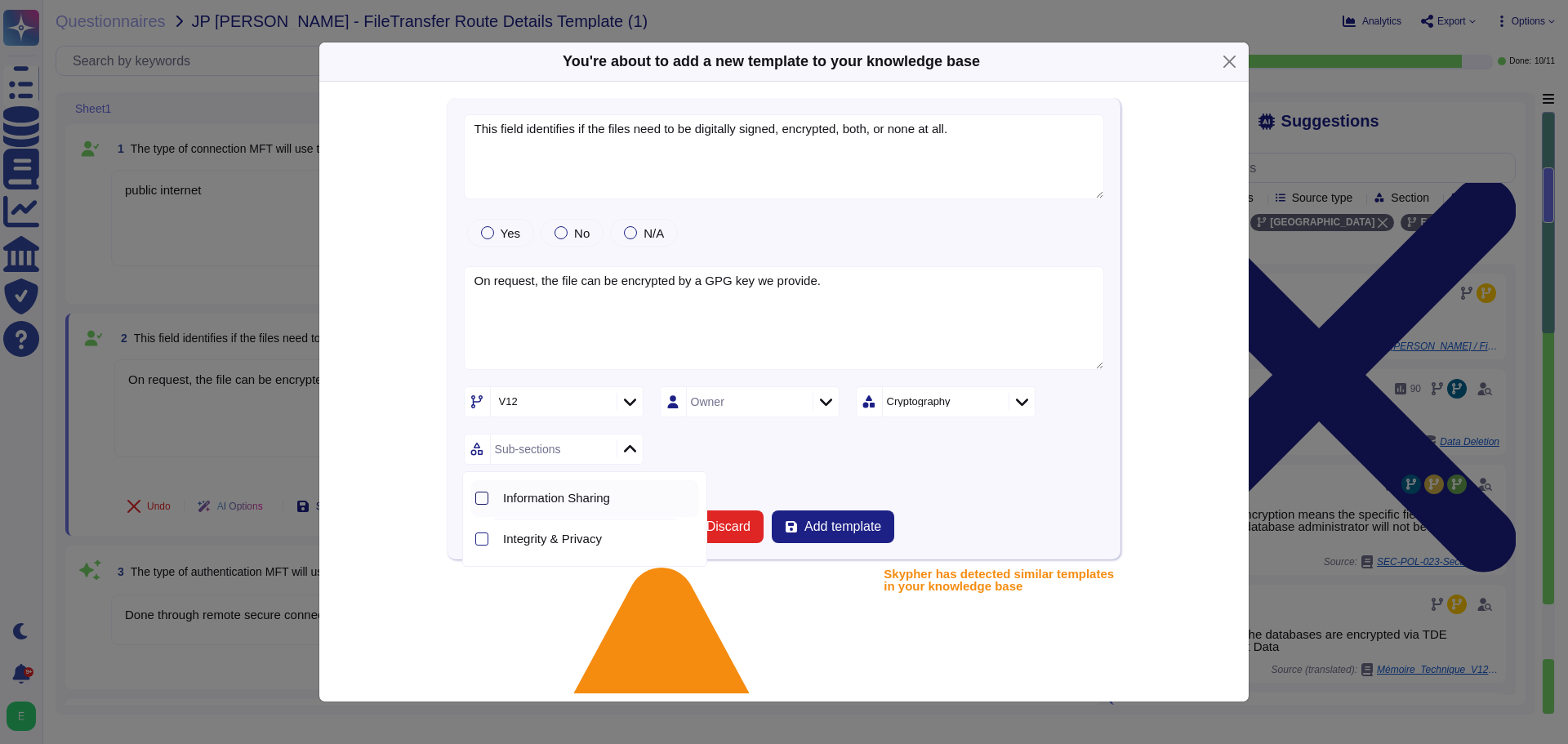
click at [488, 501] on div at bounding box center [481, 498] width 13 height 13
click at [837, 488] on div "Auto translate this template" at bounding box center [784, 487] width 641 height 13
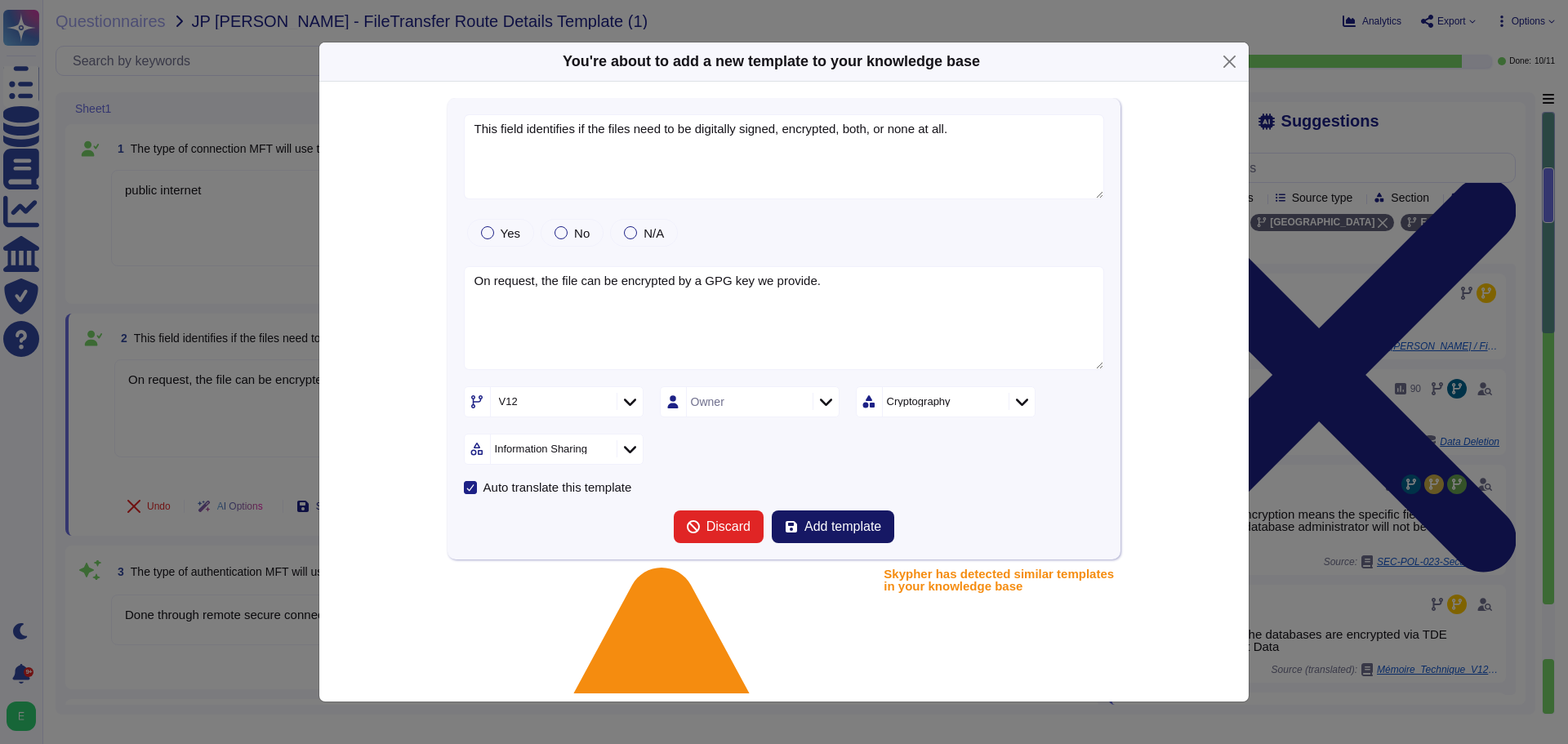
click at [826, 521] on span "Add template" at bounding box center [843, 526] width 77 height 13
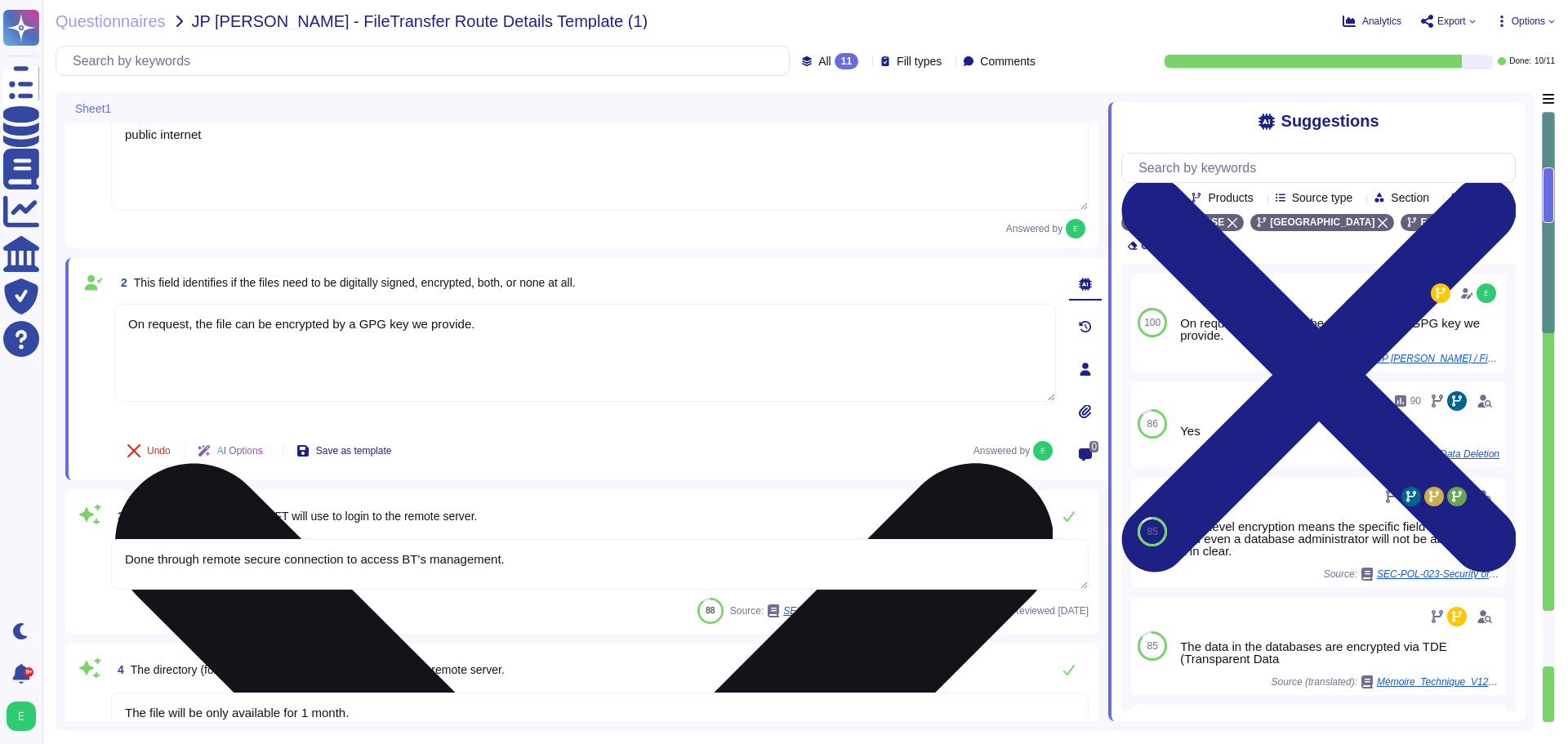
scroll to position [82, 0]
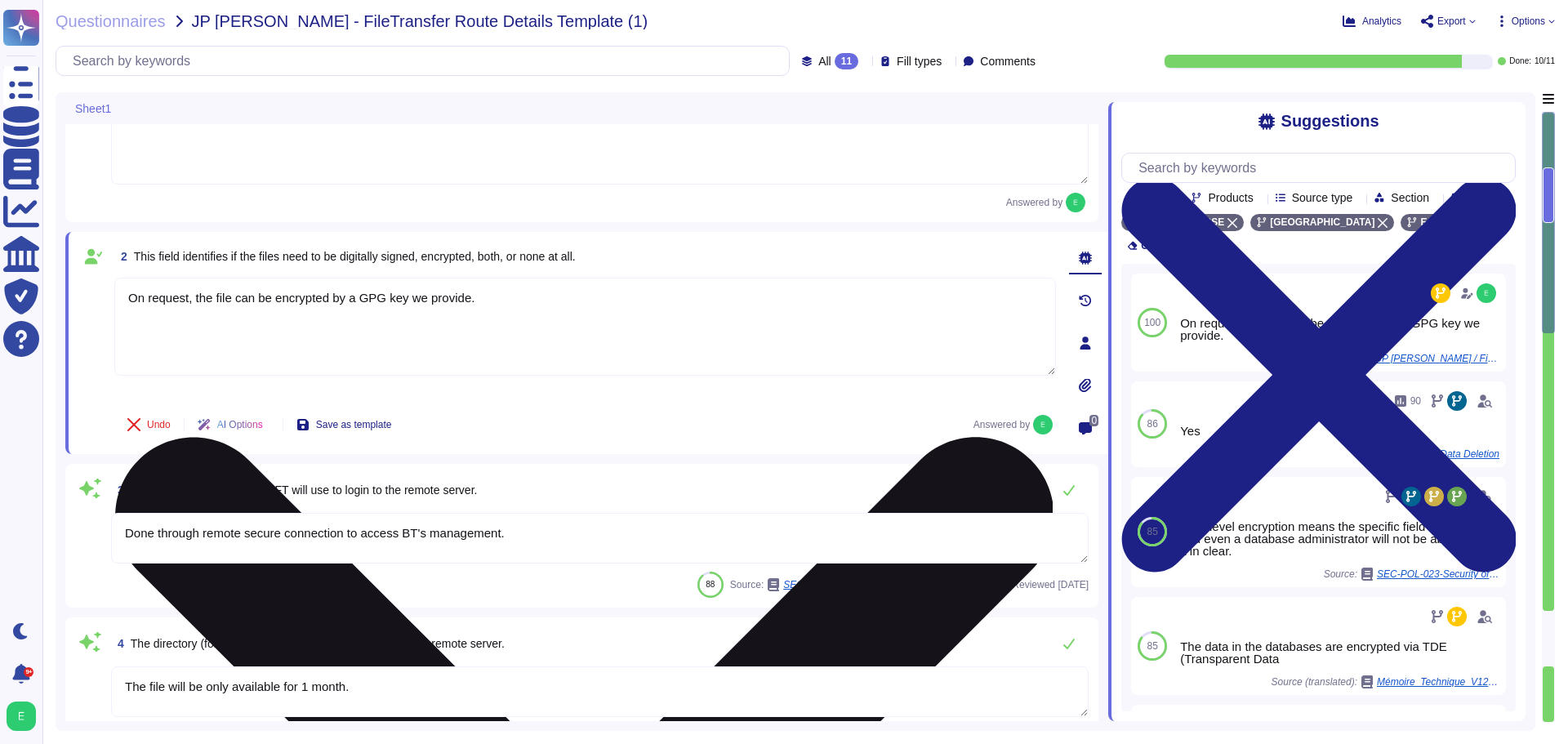
type textarea "Internally exposed must be understood here as having IP addresses on the intern…"
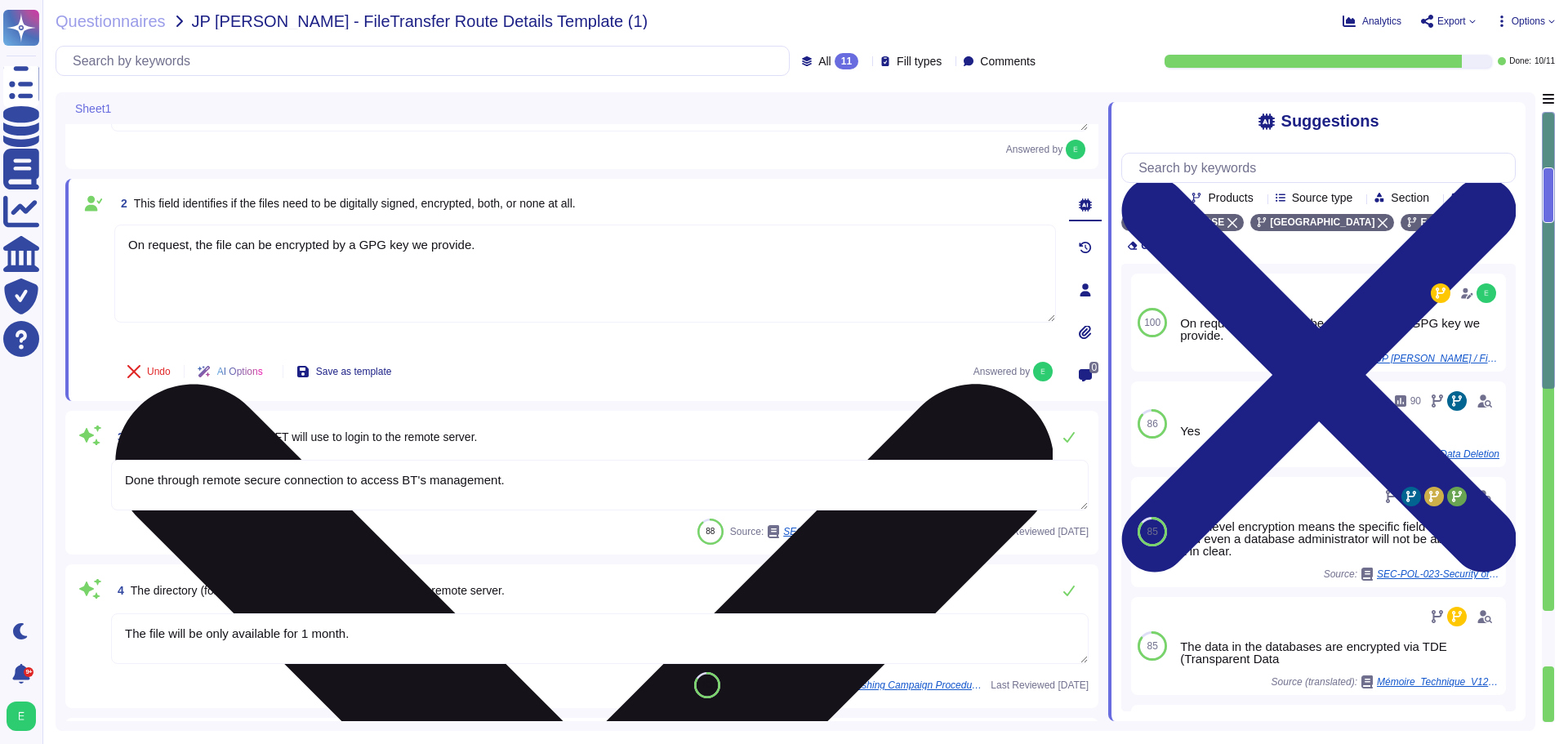
scroll to position [164, 0]
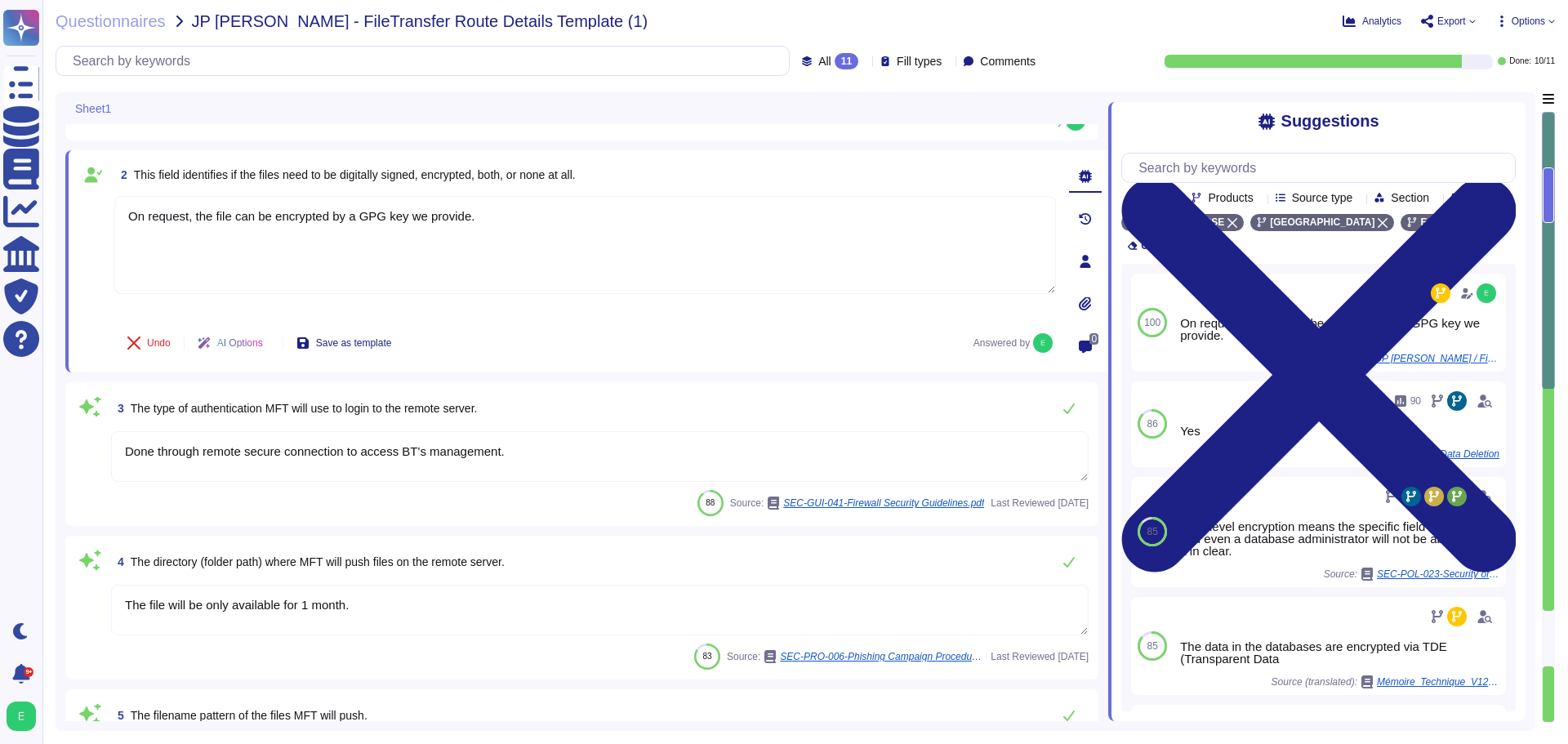
click at [540, 455] on textarea "Done through remote secure connection to access BT's management." at bounding box center [600, 457] width 977 height 50
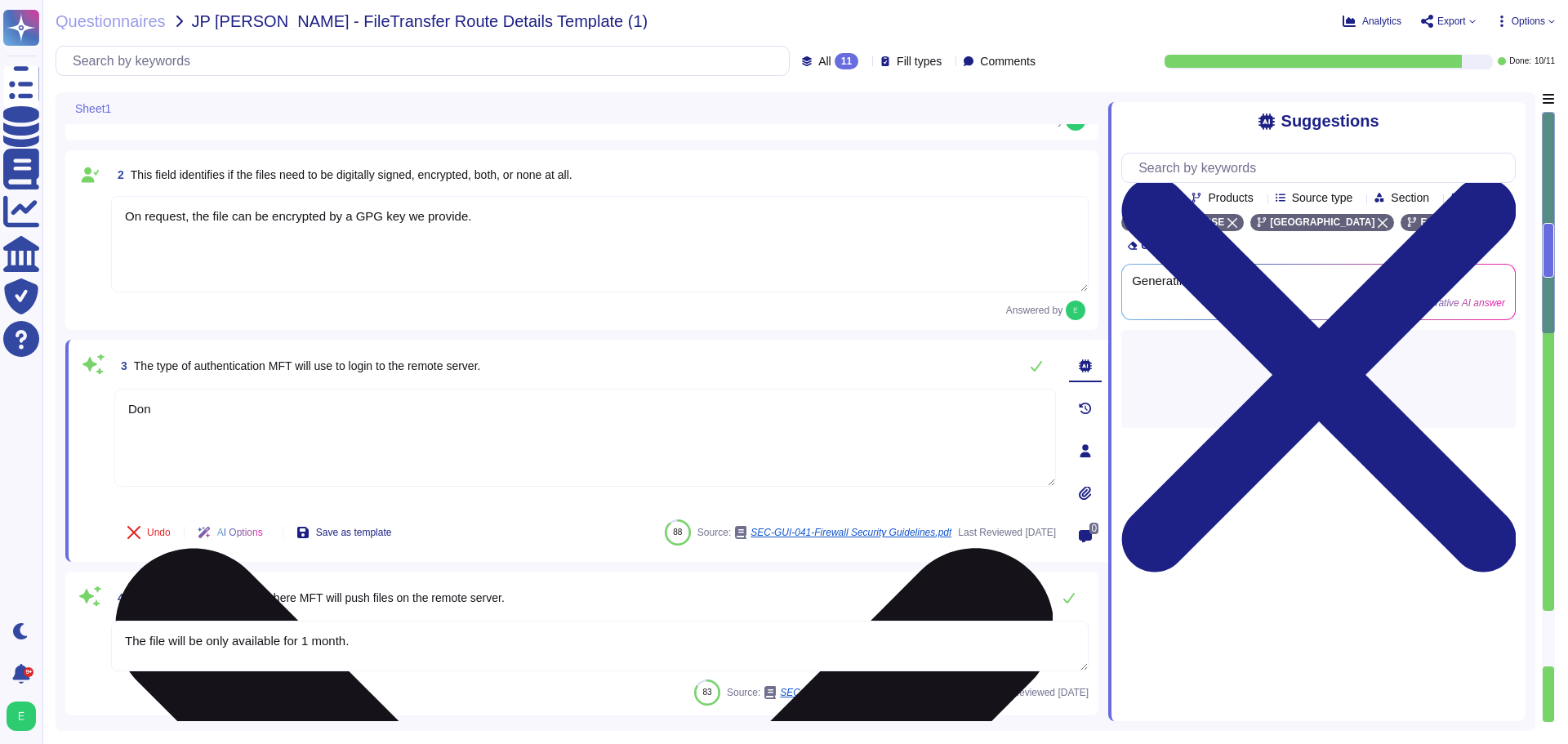
type textarea "D"
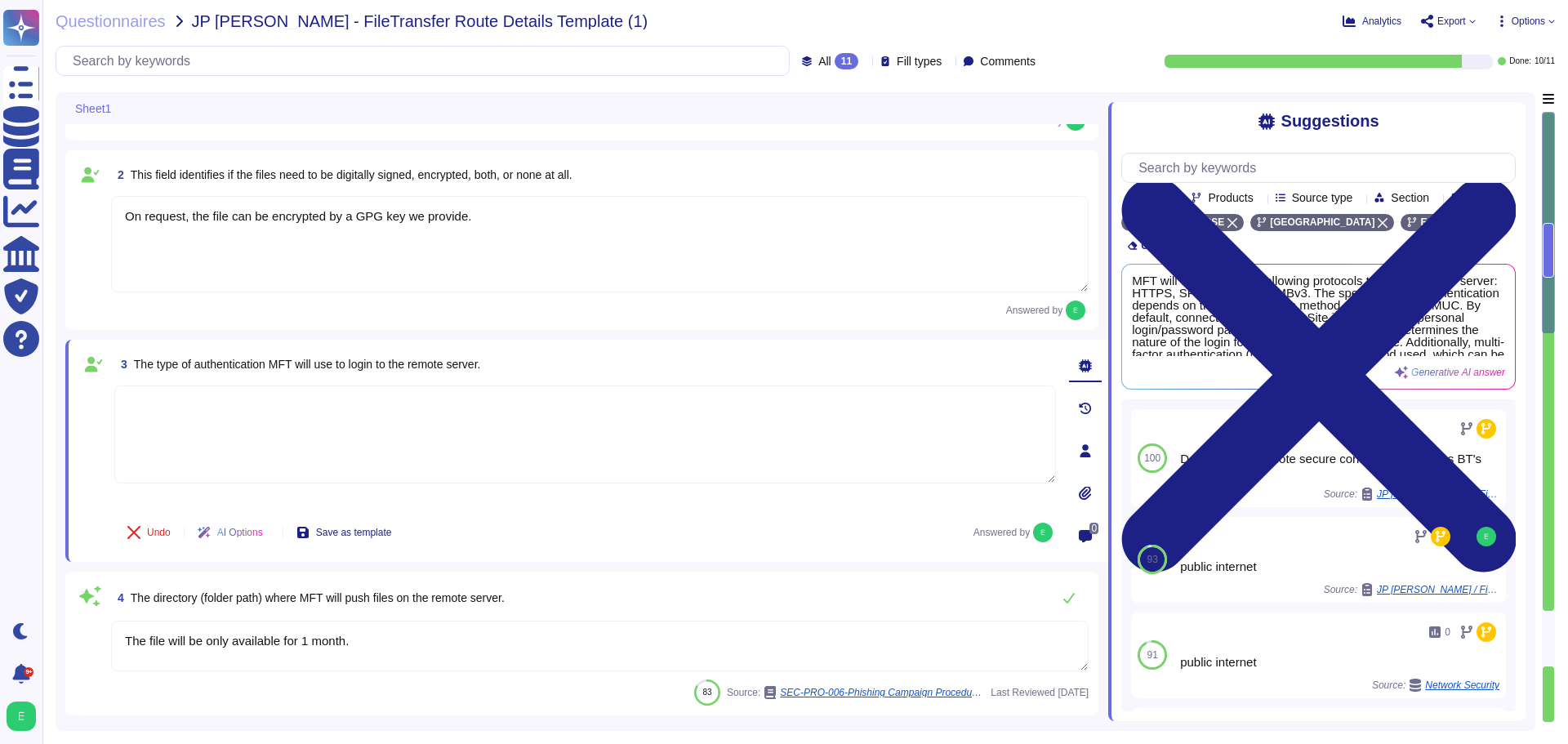
click at [190, 427] on textarea at bounding box center [584, 434] width 942 height 98
paste textarea "Ssh-rsa public/private keys, or login/password"
type textarea "Ssh-rsa public/private keys, or login/password"
click at [355, 533] on span "Save as template" at bounding box center [353, 533] width 76 height 10
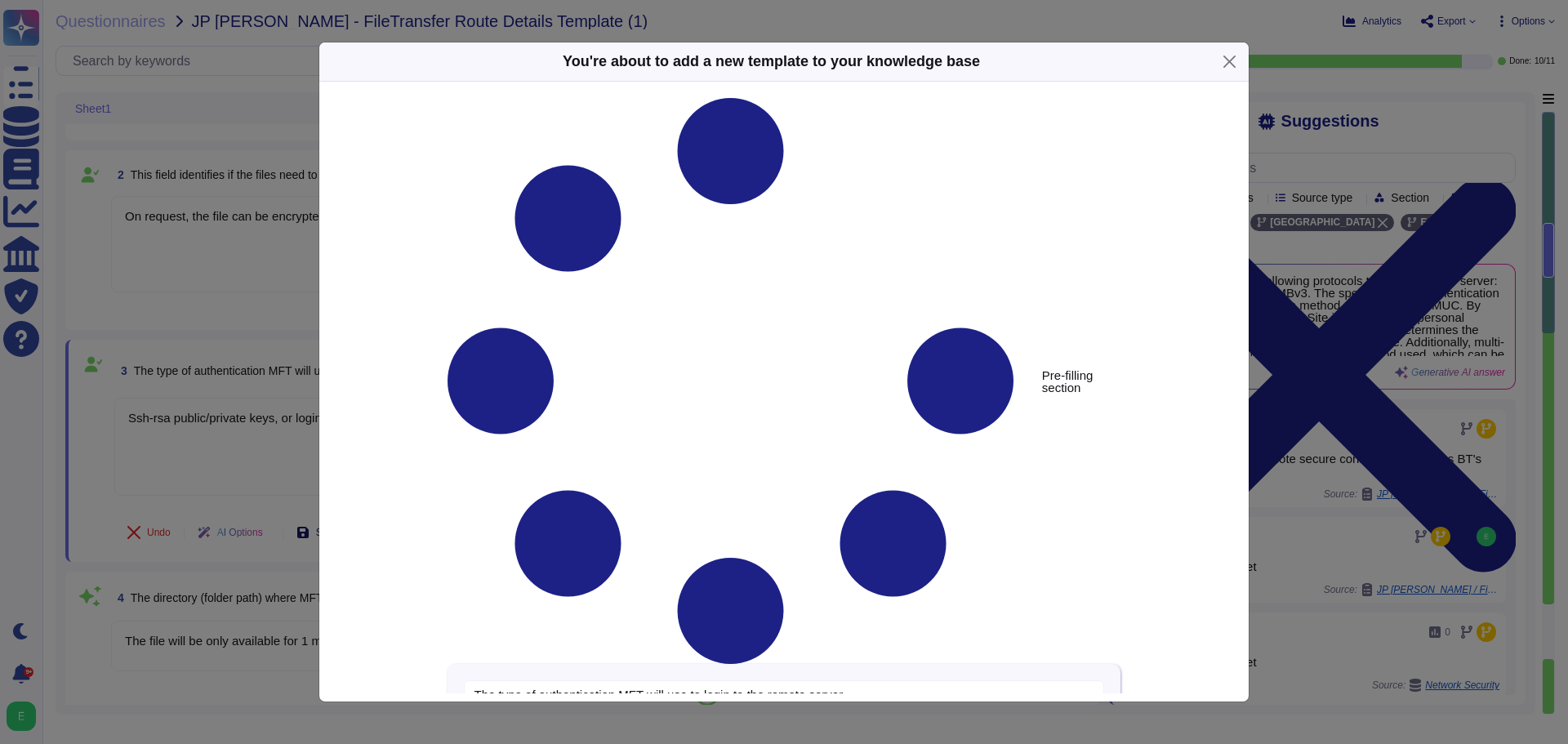
type textarea "The type of authentication MFT will use to login to the remote server."
type textarea "Ssh-rsa public/private keys, or login/password"
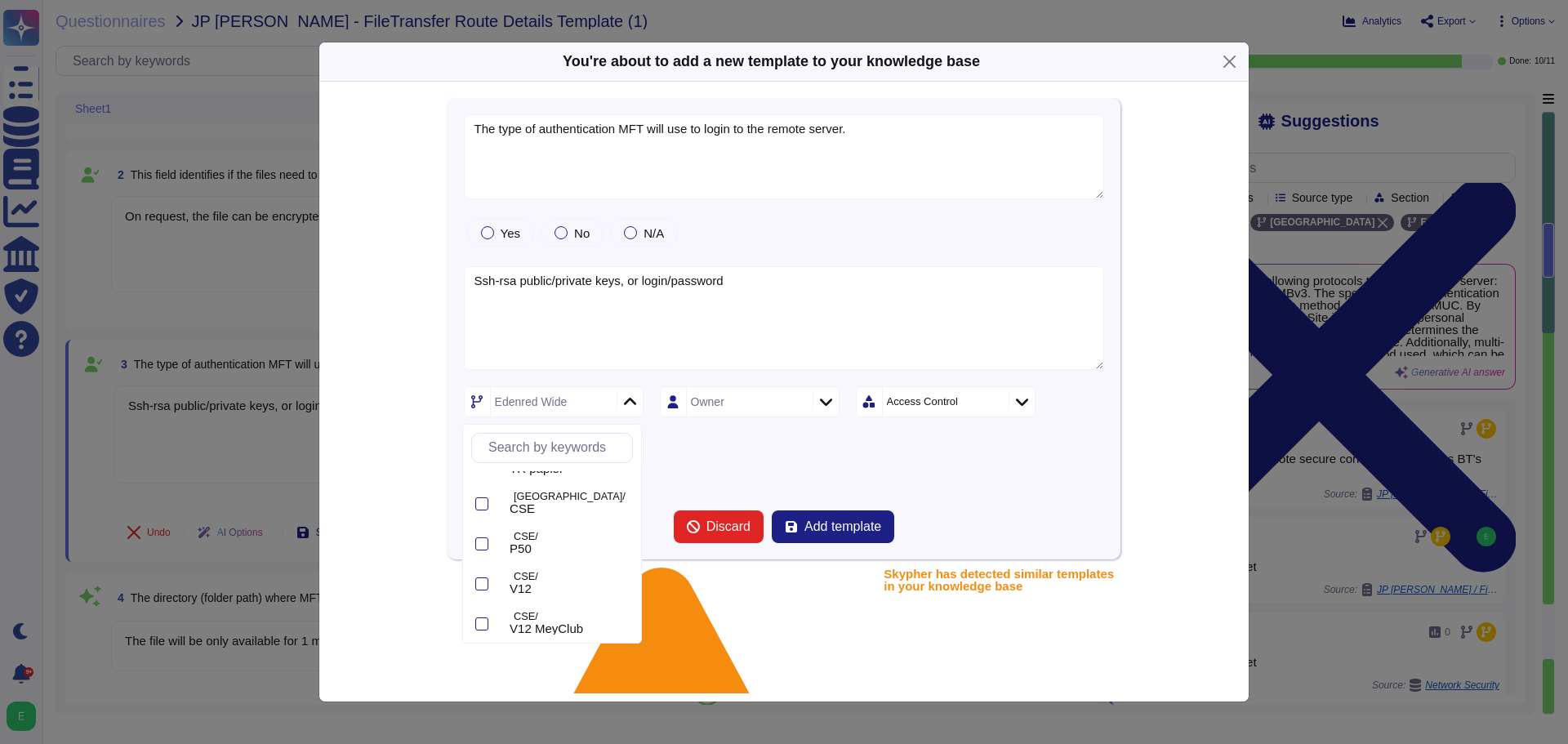
scroll to position [490, 0]
click at [480, 561] on div at bounding box center [481, 560] width 13 height 13
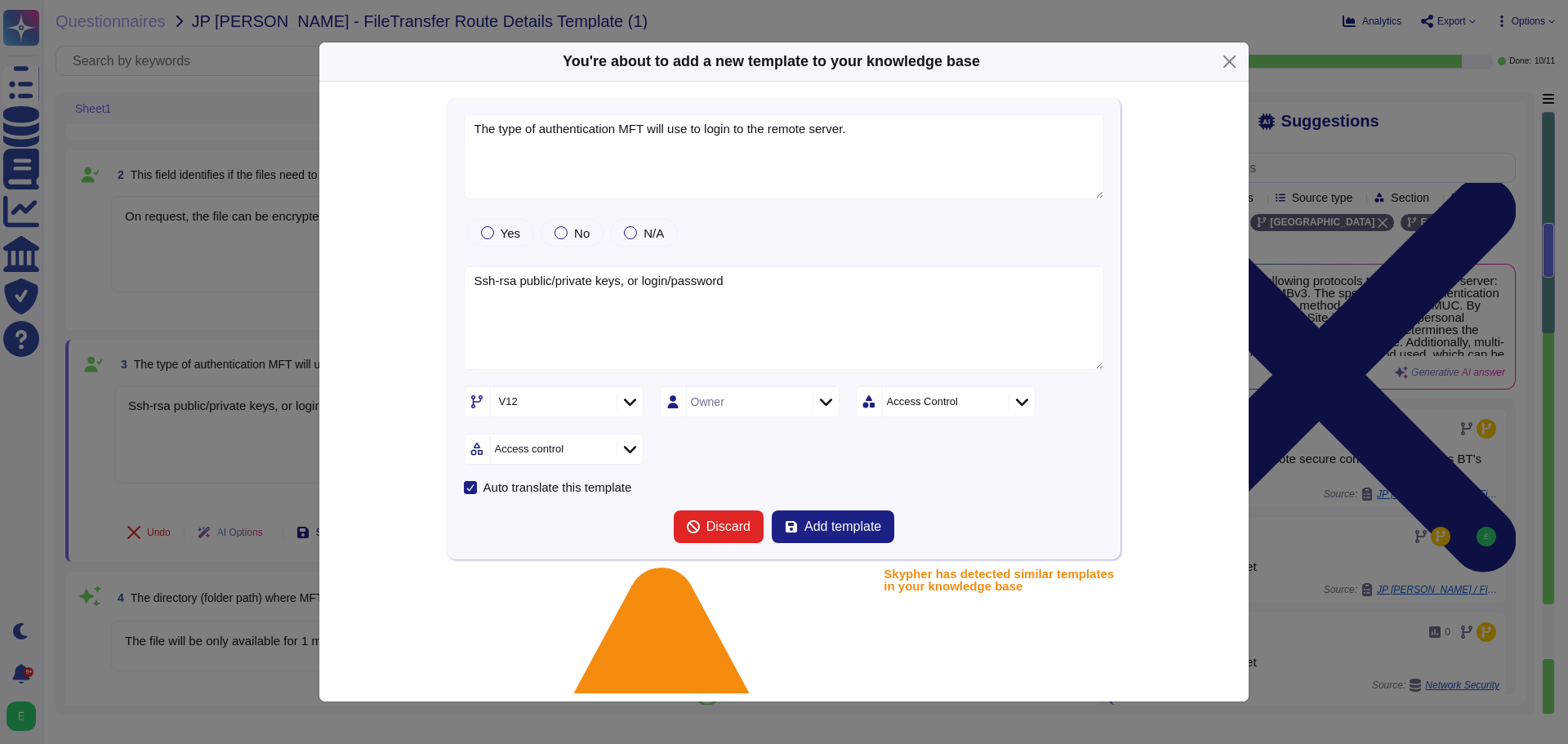
click at [832, 424] on div "V12 Owner Access Control Access control" at bounding box center [784, 426] width 641 height 78
click at [1019, 408] on div at bounding box center [1022, 402] width 26 height 18
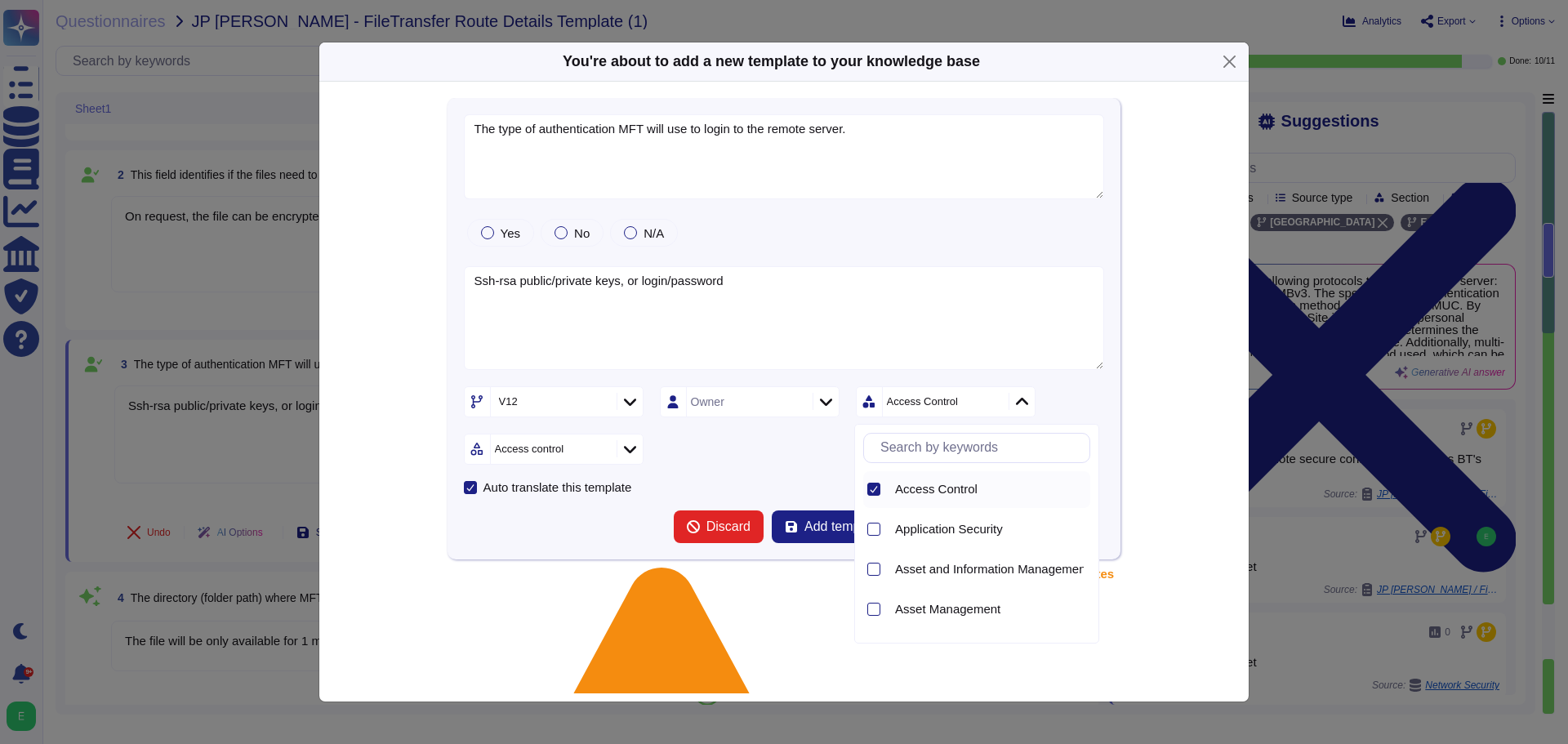
click at [871, 491] on icon at bounding box center [874, 490] width 7 height 7
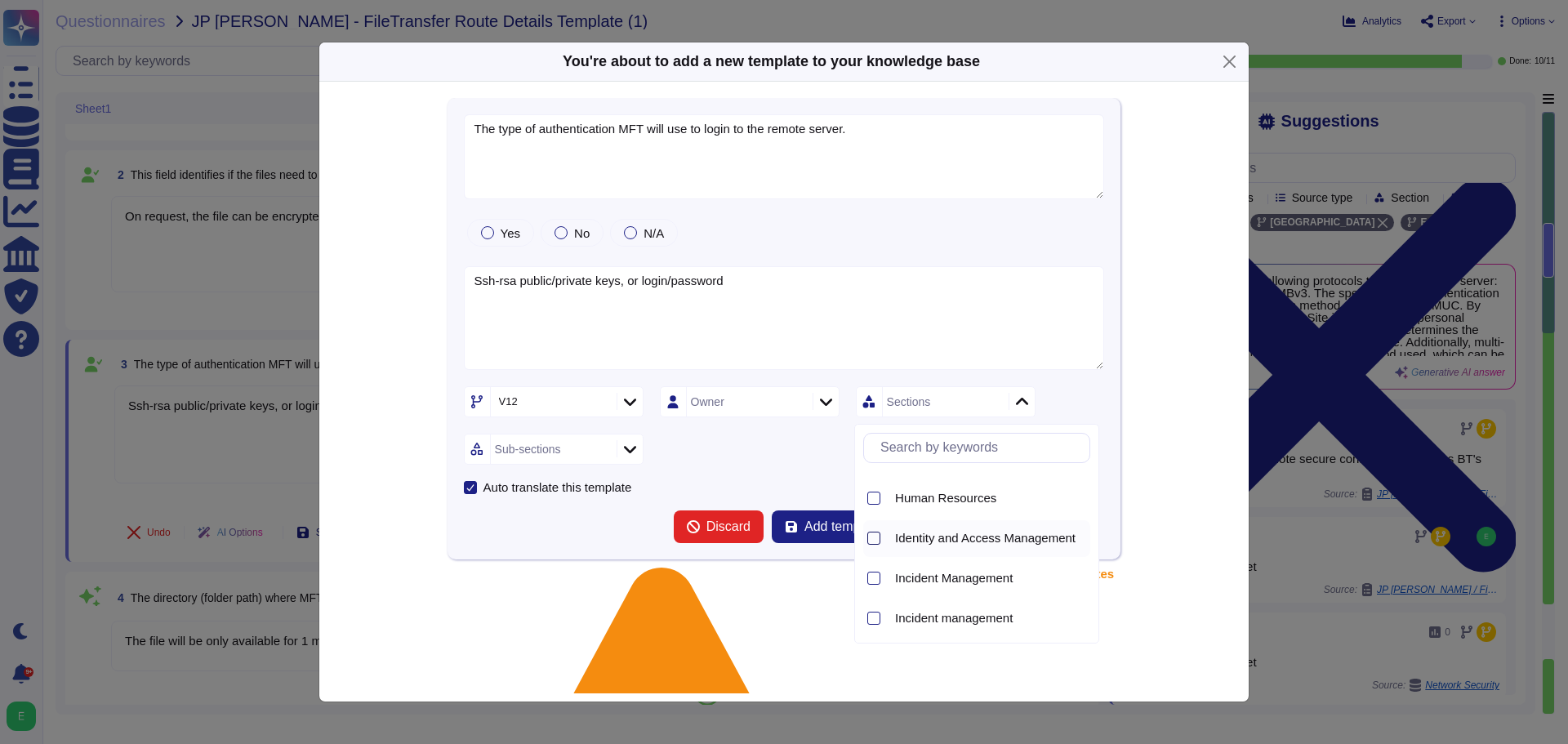
click at [872, 540] on div at bounding box center [873, 538] width 13 height 13
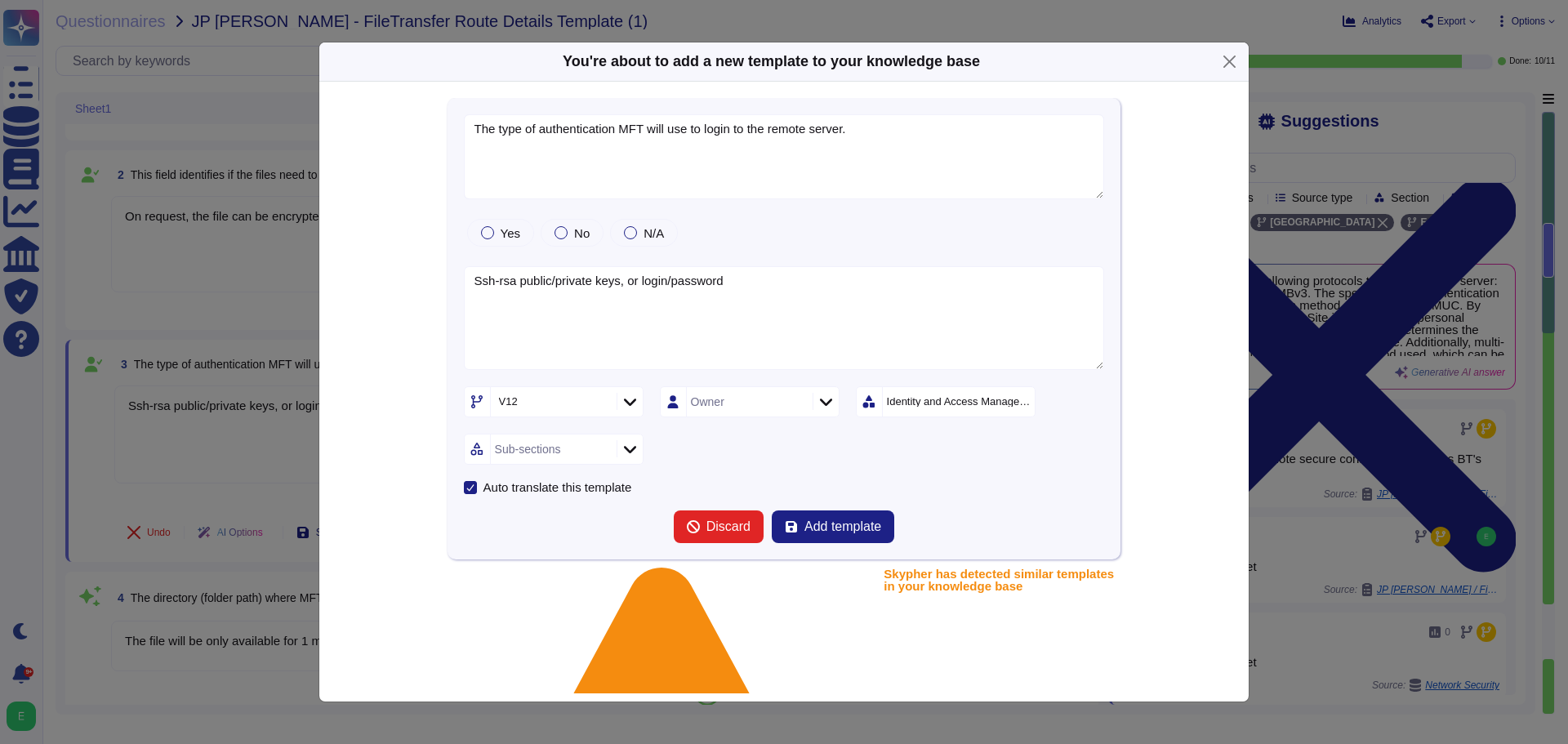
click at [635, 450] on icon at bounding box center [630, 449] width 12 height 17
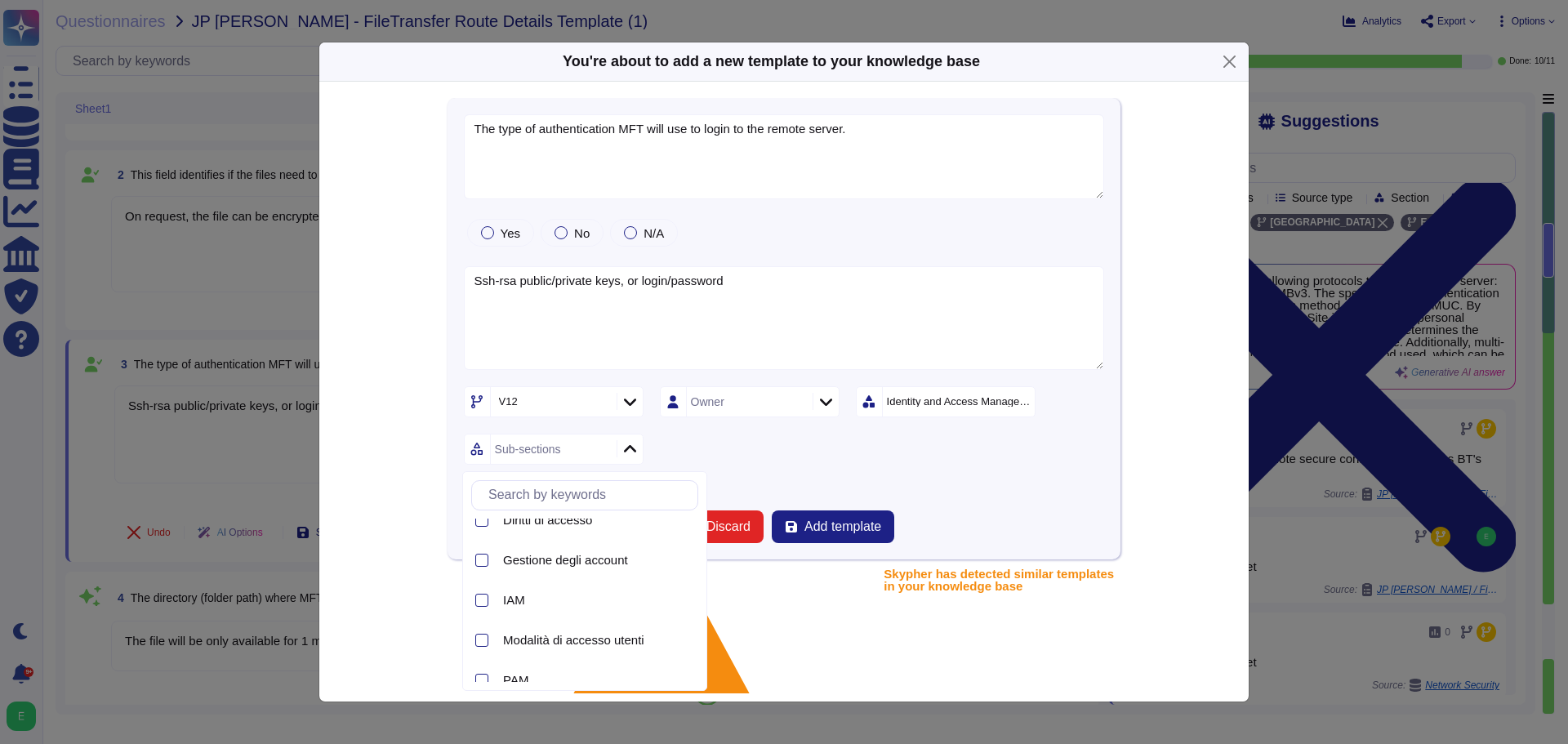
scroll to position [245, 0]
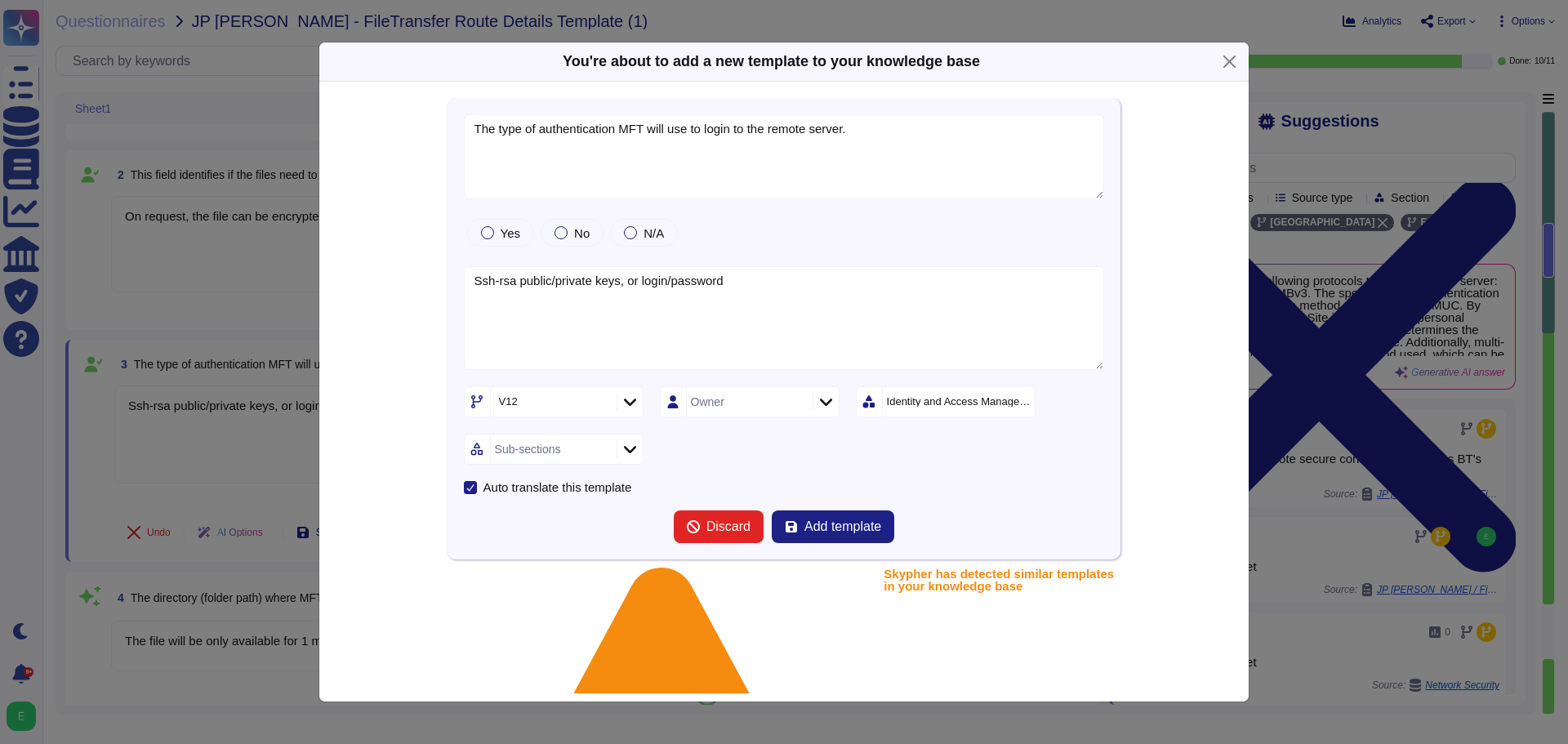
click at [1047, 408] on div "V12 Owner Identity and Access Management Sub-sections" at bounding box center [784, 426] width 641 height 78
click at [1030, 399] on div "Identity and Access Management" at bounding box center [959, 401] width 144 height 10
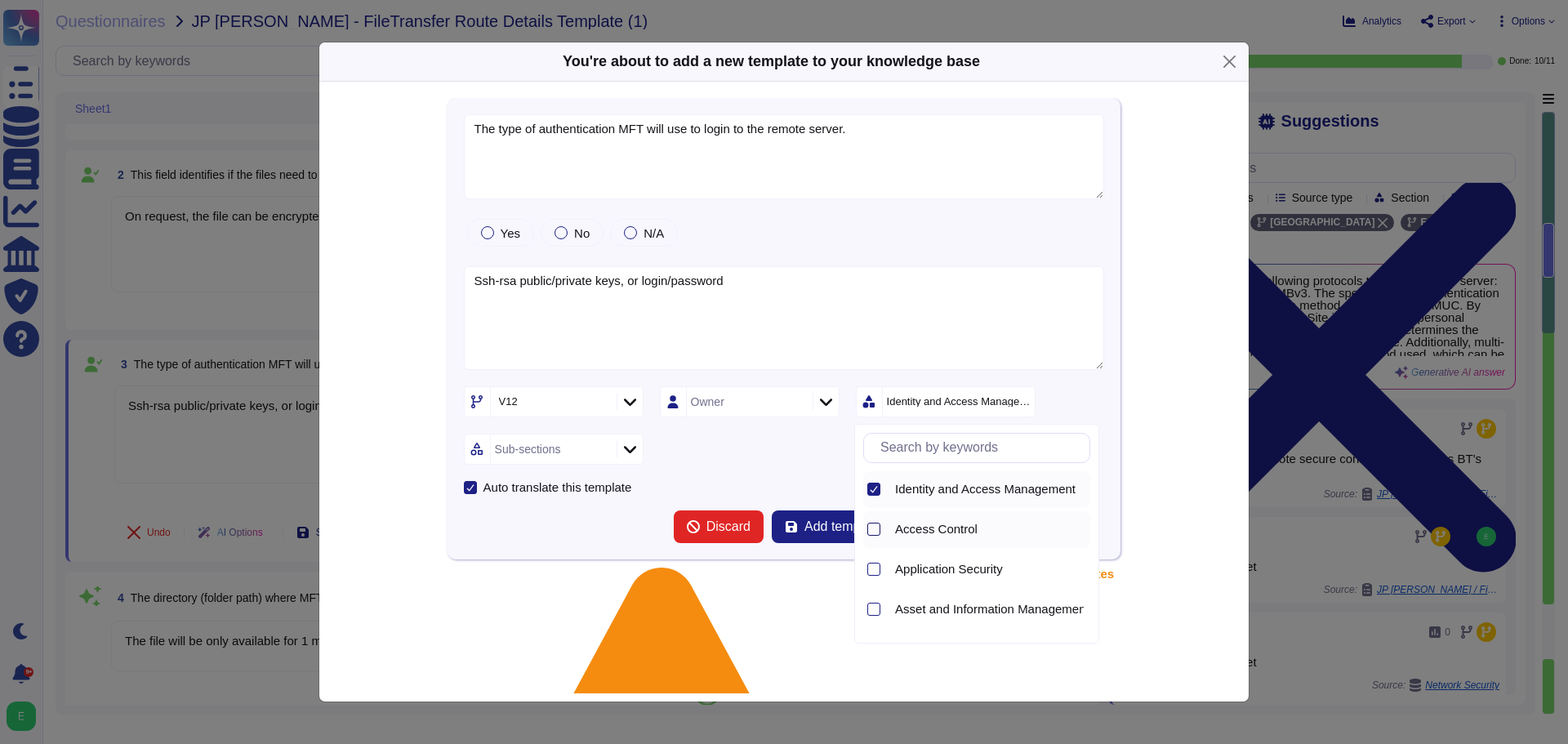
click at [873, 527] on div at bounding box center [873, 529] width 13 height 13
click at [624, 463] on div "Sub-sections" at bounding box center [553, 450] width 180 height 31
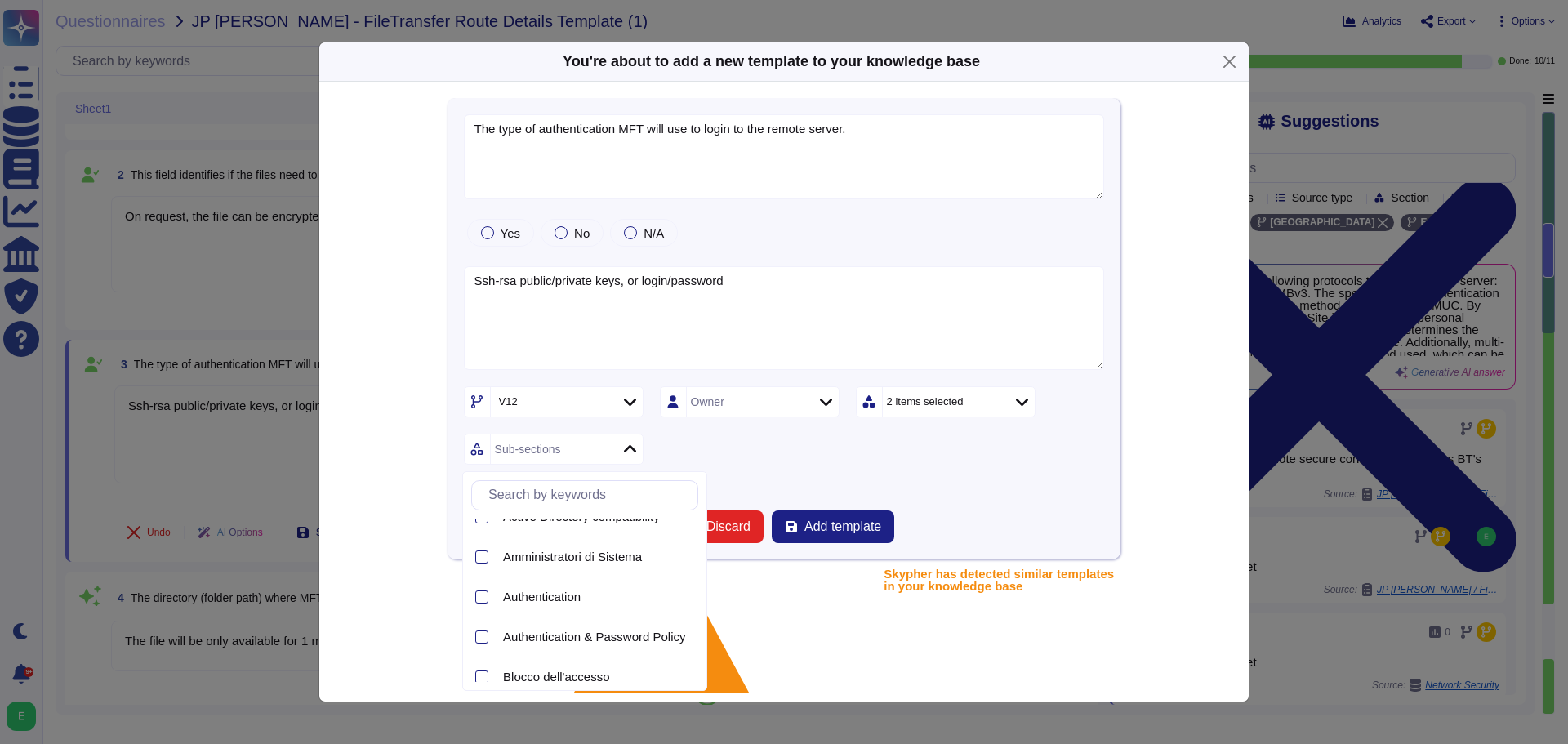
scroll to position [327, 0]
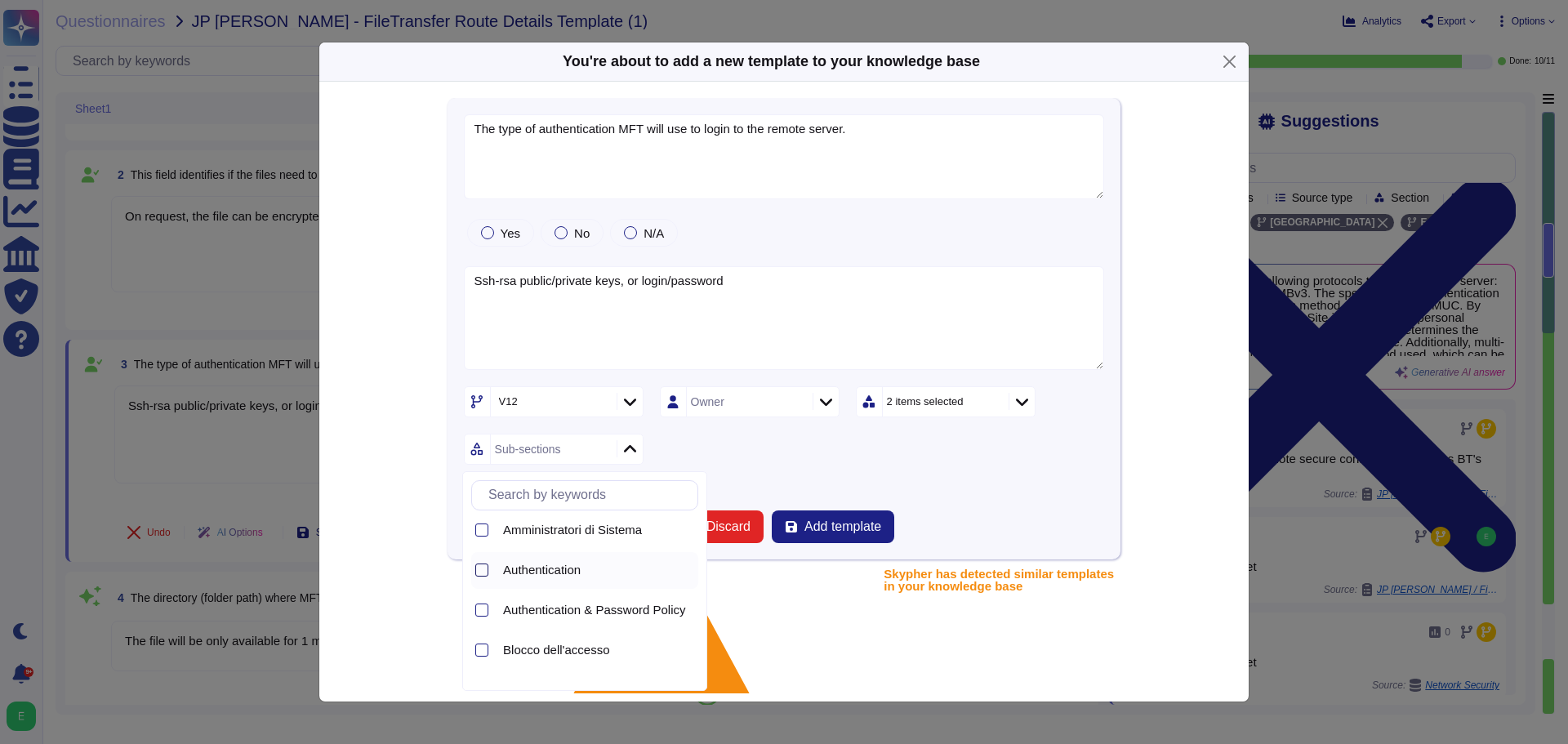
click at [477, 573] on div at bounding box center [481, 570] width 13 height 13
click at [1021, 401] on icon at bounding box center [1022, 402] width 12 height 17
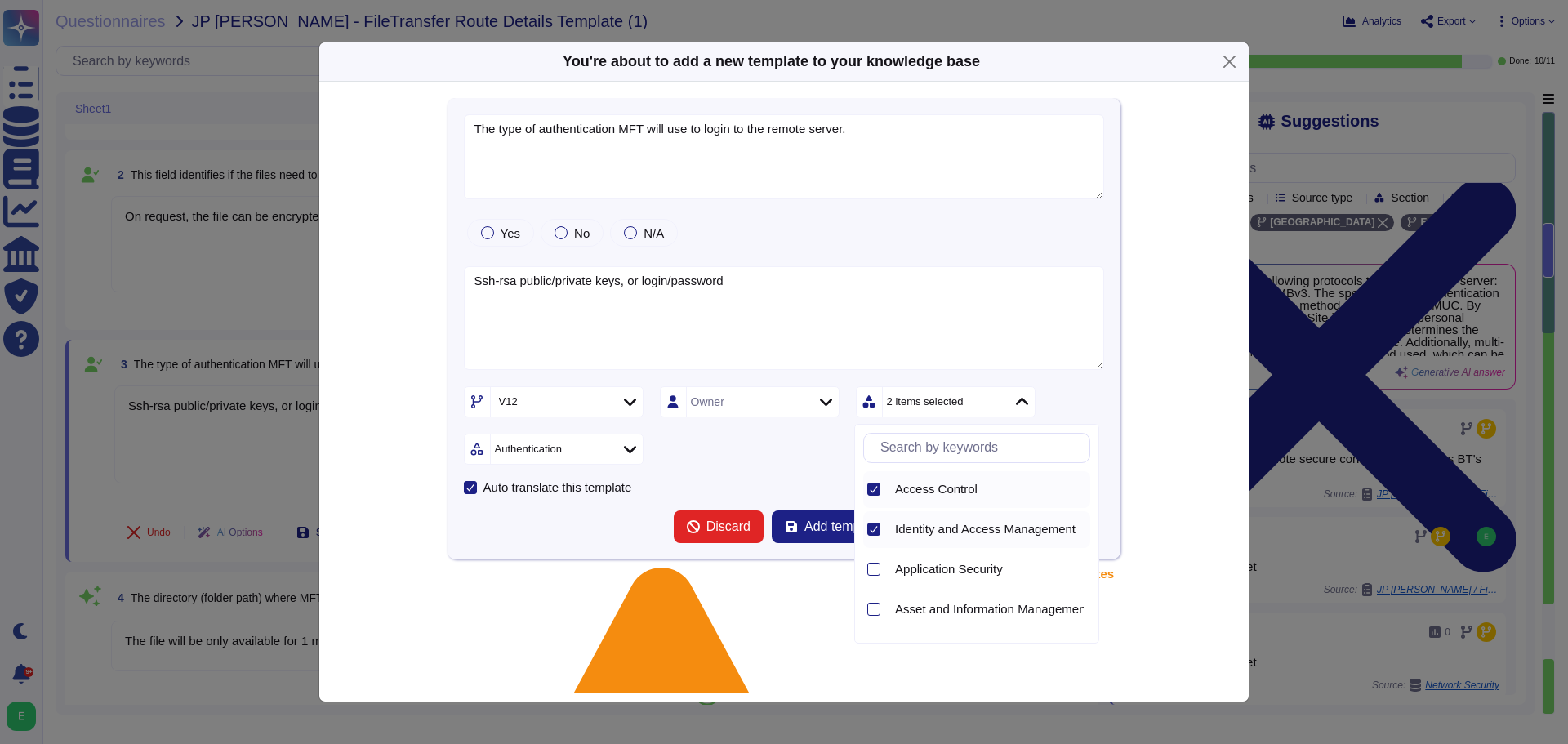
click at [875, 528] on icon at bounding box center [873, 529] width 8 height 8
click at [779, 474] on form "The type of authentication MFT will use to login to the remote server. Yes No N…" at bounding box center [784, 328] width 641 height 429
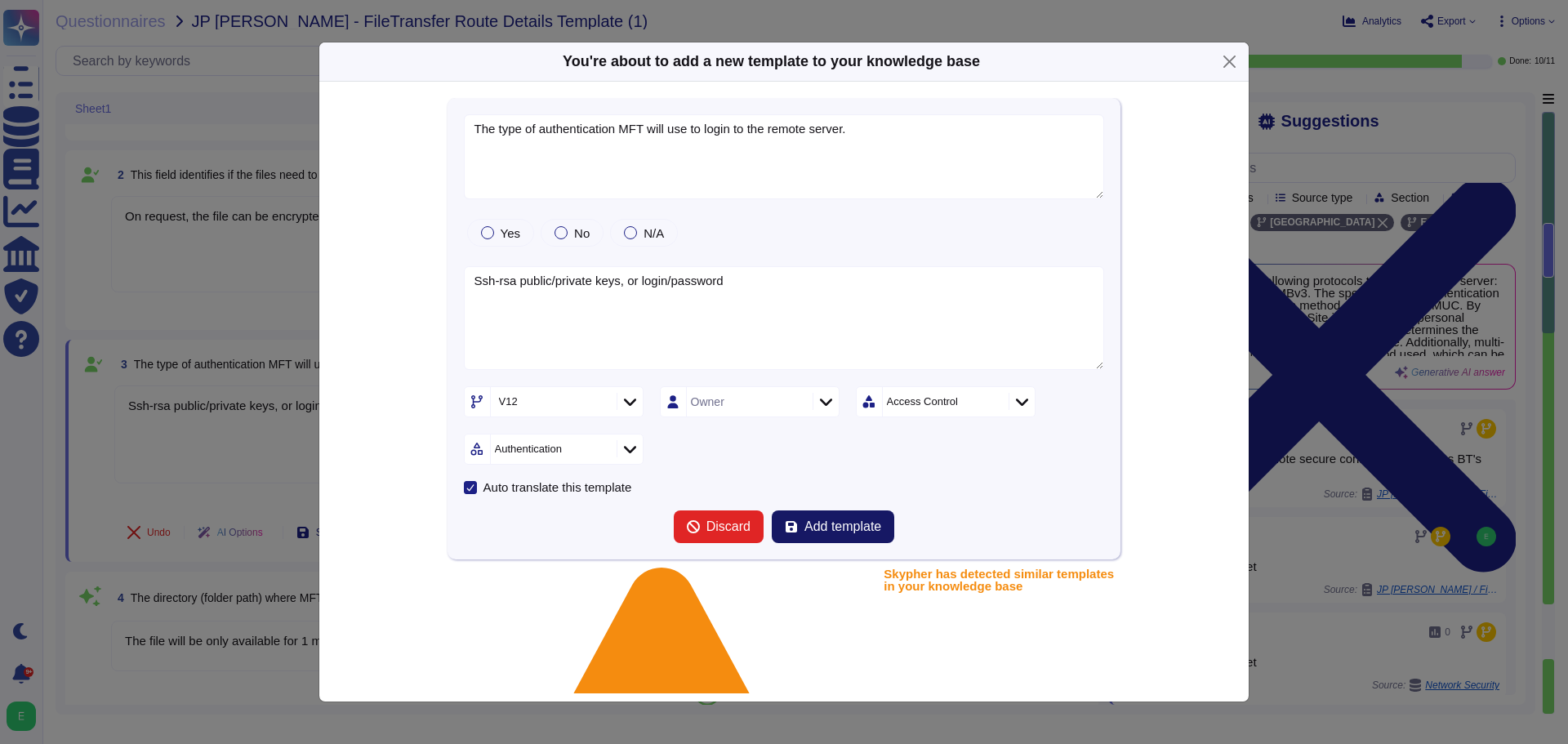
click at [846, 526] on span "Add template" at bounding box center [843, 526] width 77 height 13
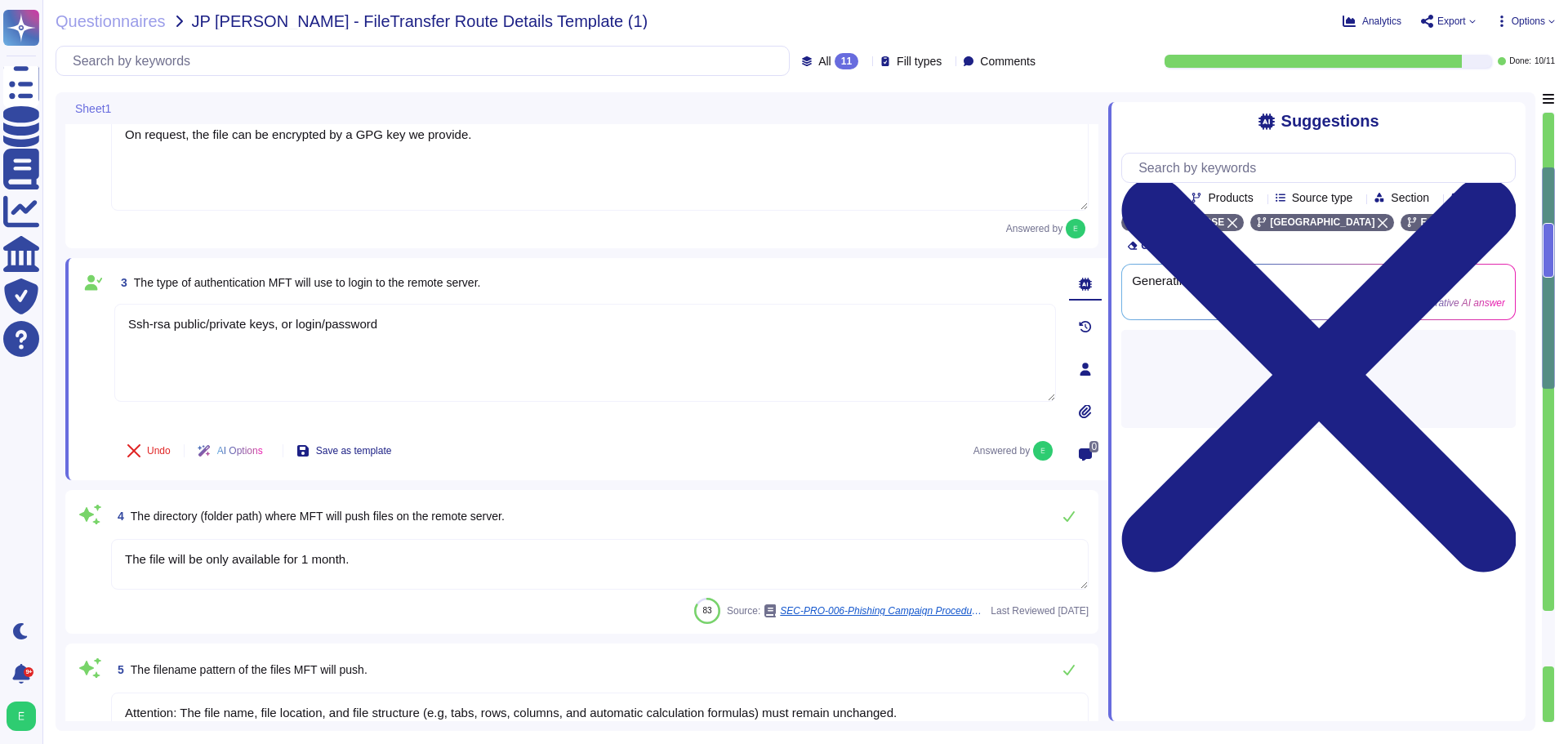
type textarea "The authorized protocols and ports for network configuration include the use of…"
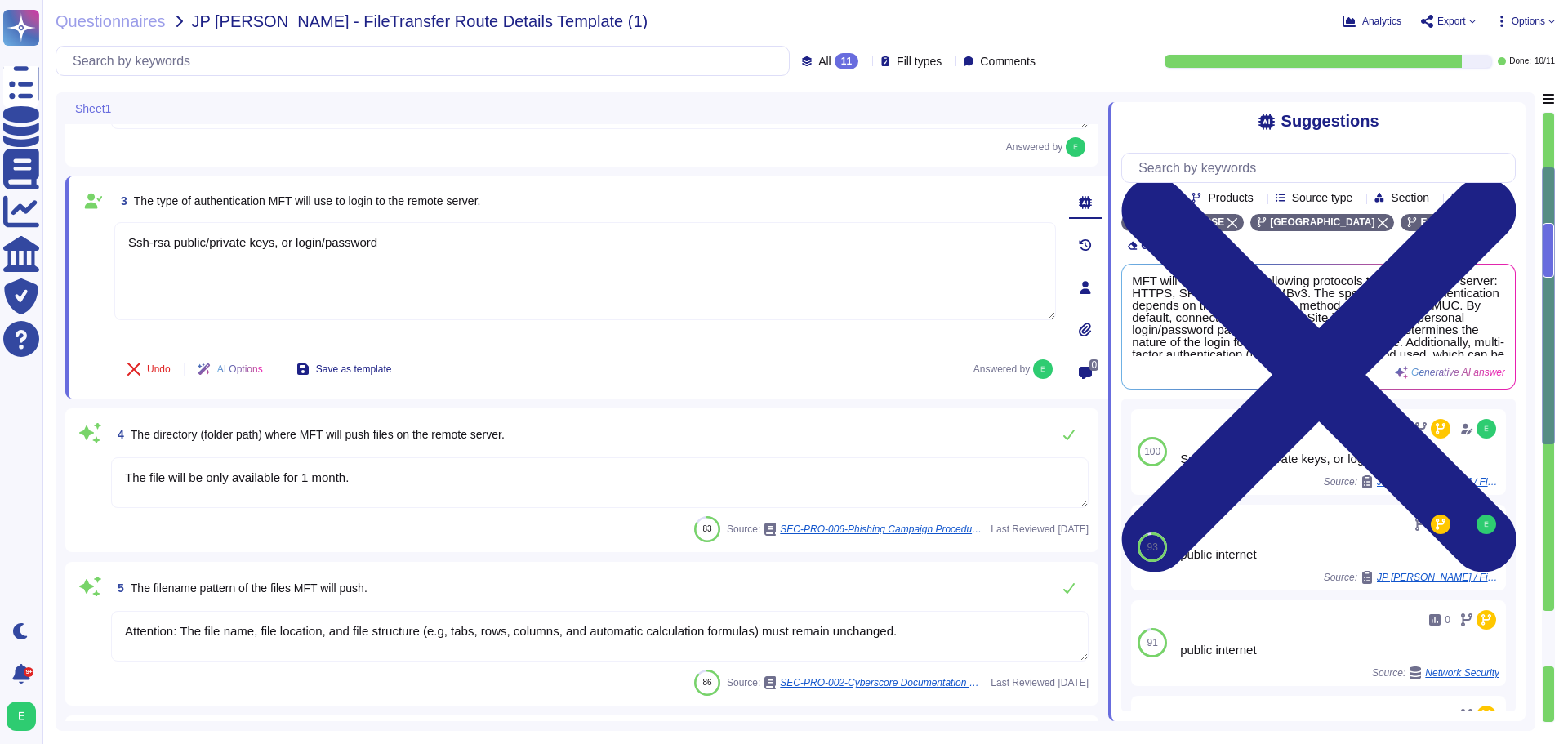
click at [396, 485] on textarea "The file will be only available for 1 month." at bounding box center [600, 483] width 977 height 50
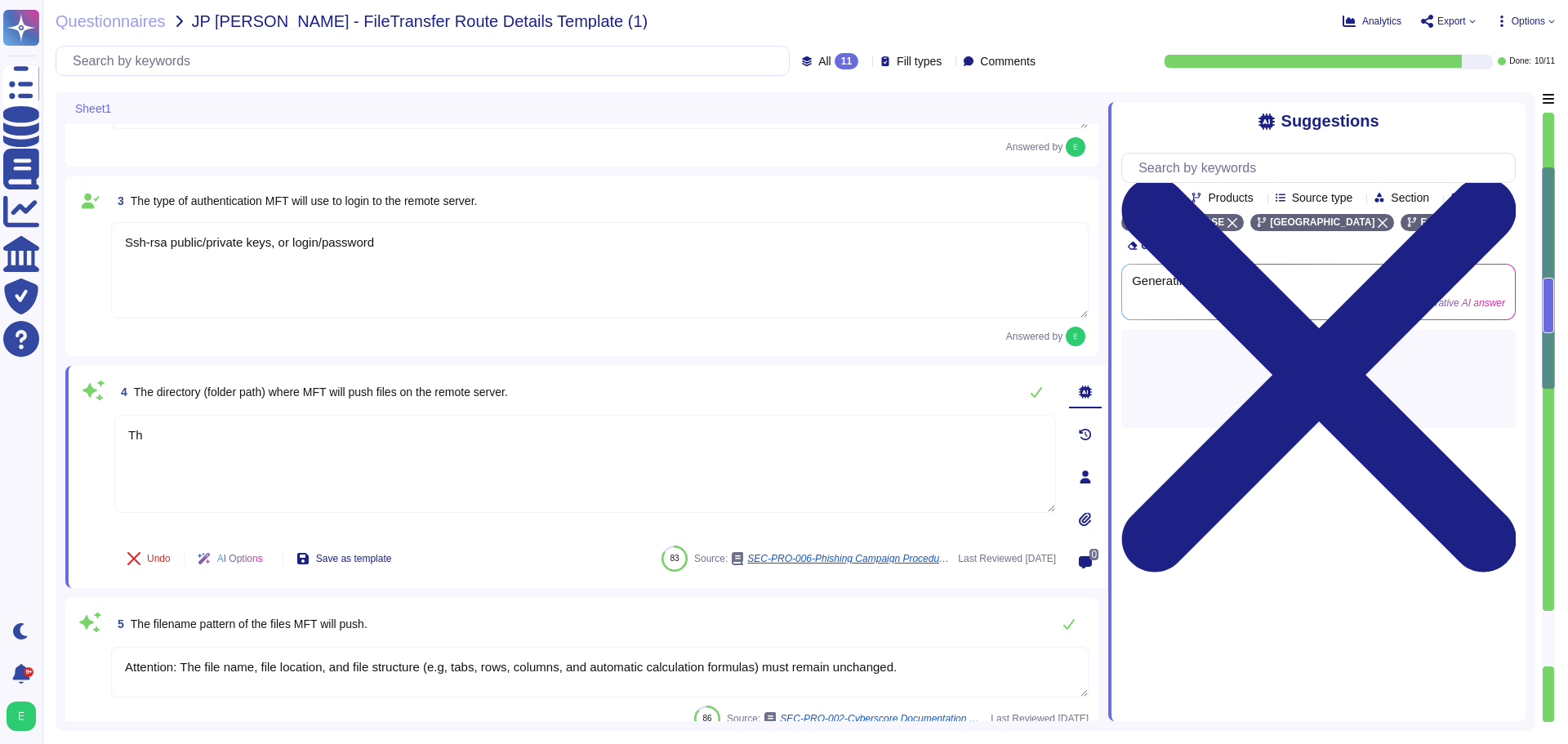
type textarea "T"
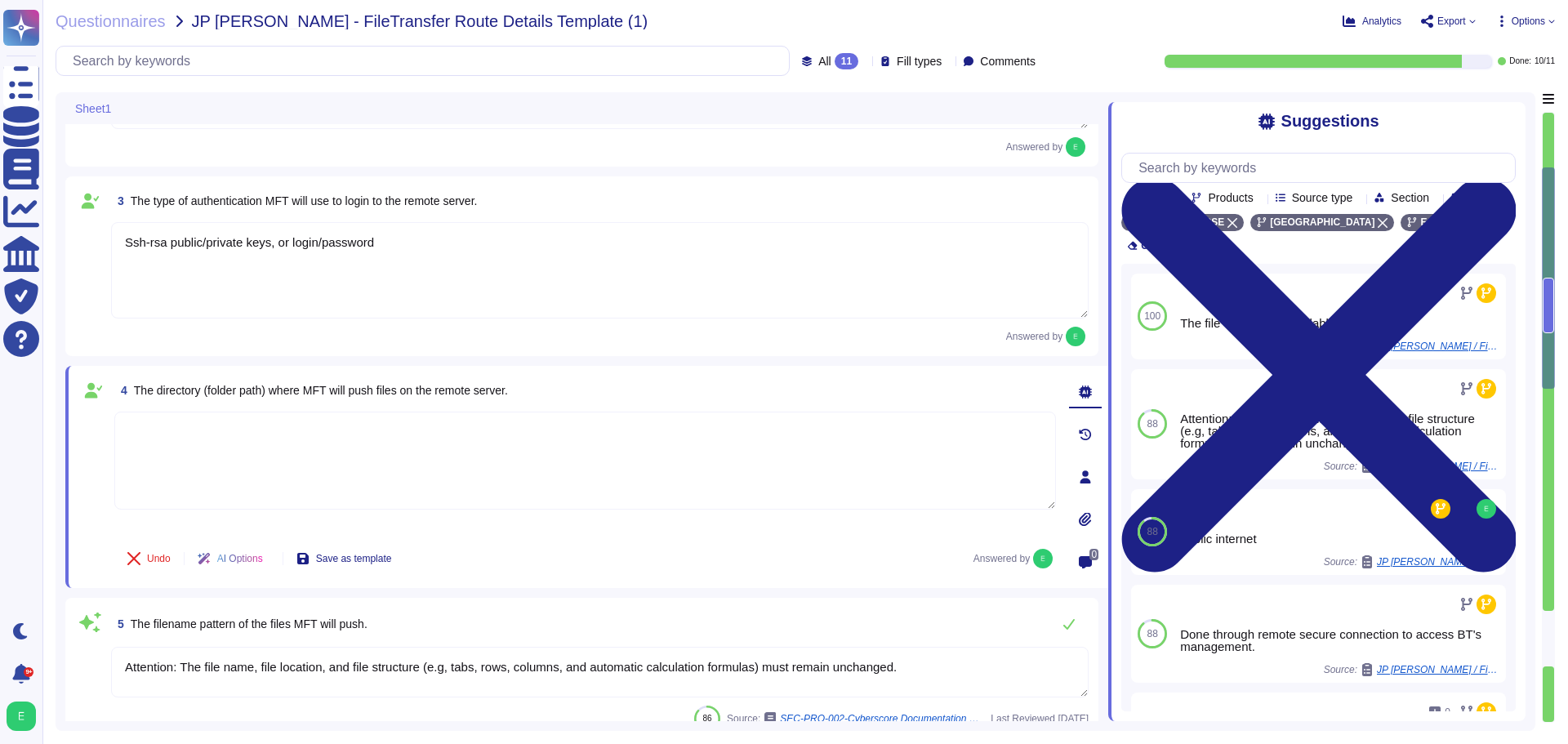
click at [173, 438] on textarea at bounding box center [584, 460] width 942 height 98
paste textarea "Depends on the client : /var/sftp/sftp_IDSKYNET/chroot/import/ (eg : /var/sftp/…"
type textarea "Depends on the client : /var/sftp/sftp_IDSKYNET/chroot/import/ (eg : /var/sftp/…"
click at [561, 561] on div "Undo AI Options Save as template Answered by" at bounding box center [584, 559] width 942 height 39
click at [392, 557] on span "Save as template" at bounding box center [353, 559] width 76 height 10
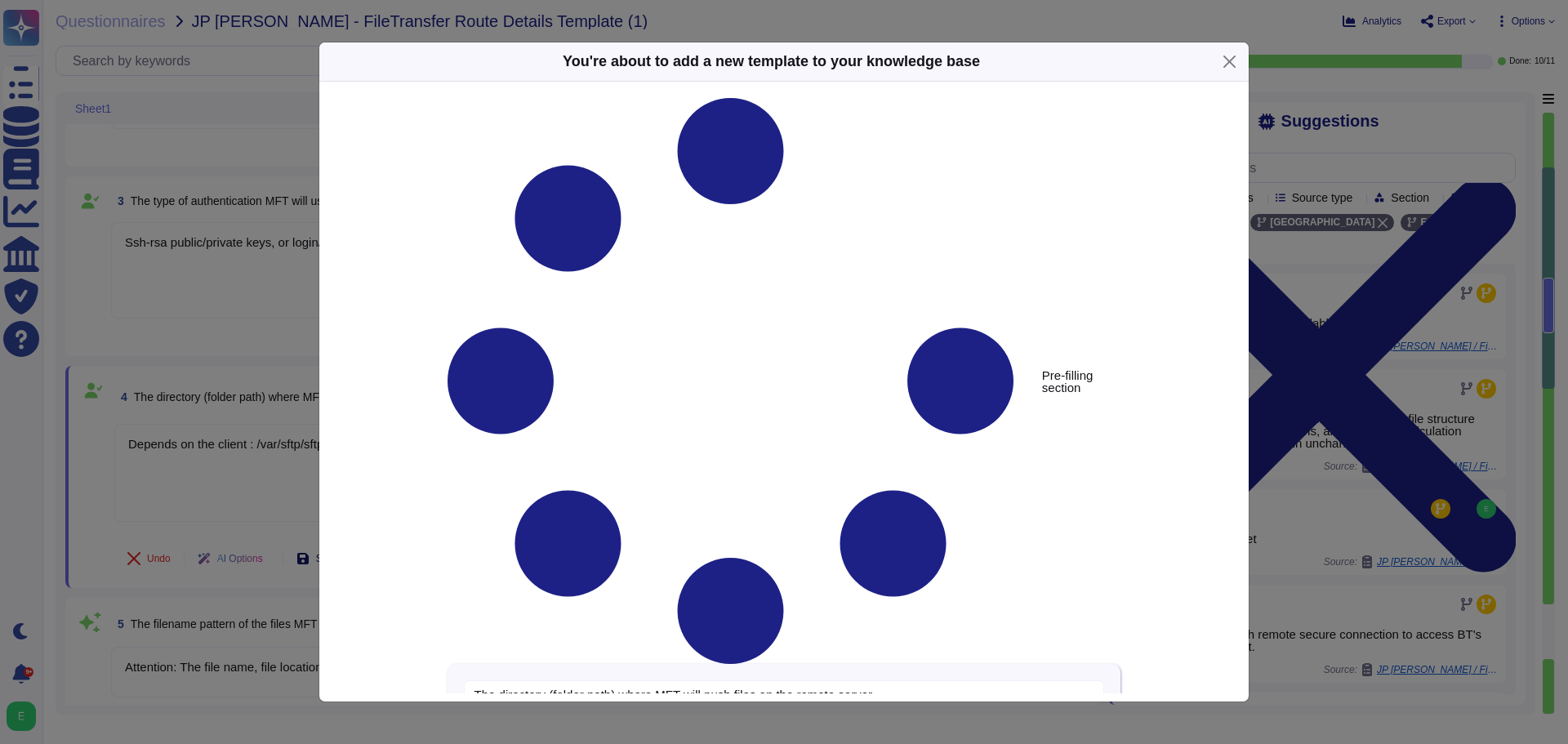
type textarea "The directory (folder path) where MFT will push files on the remote server."
type textarea "Depends on the client : /var/sftp/sftp_IDSKYNET/chroot/import/ (eg : /var/sftp/…"
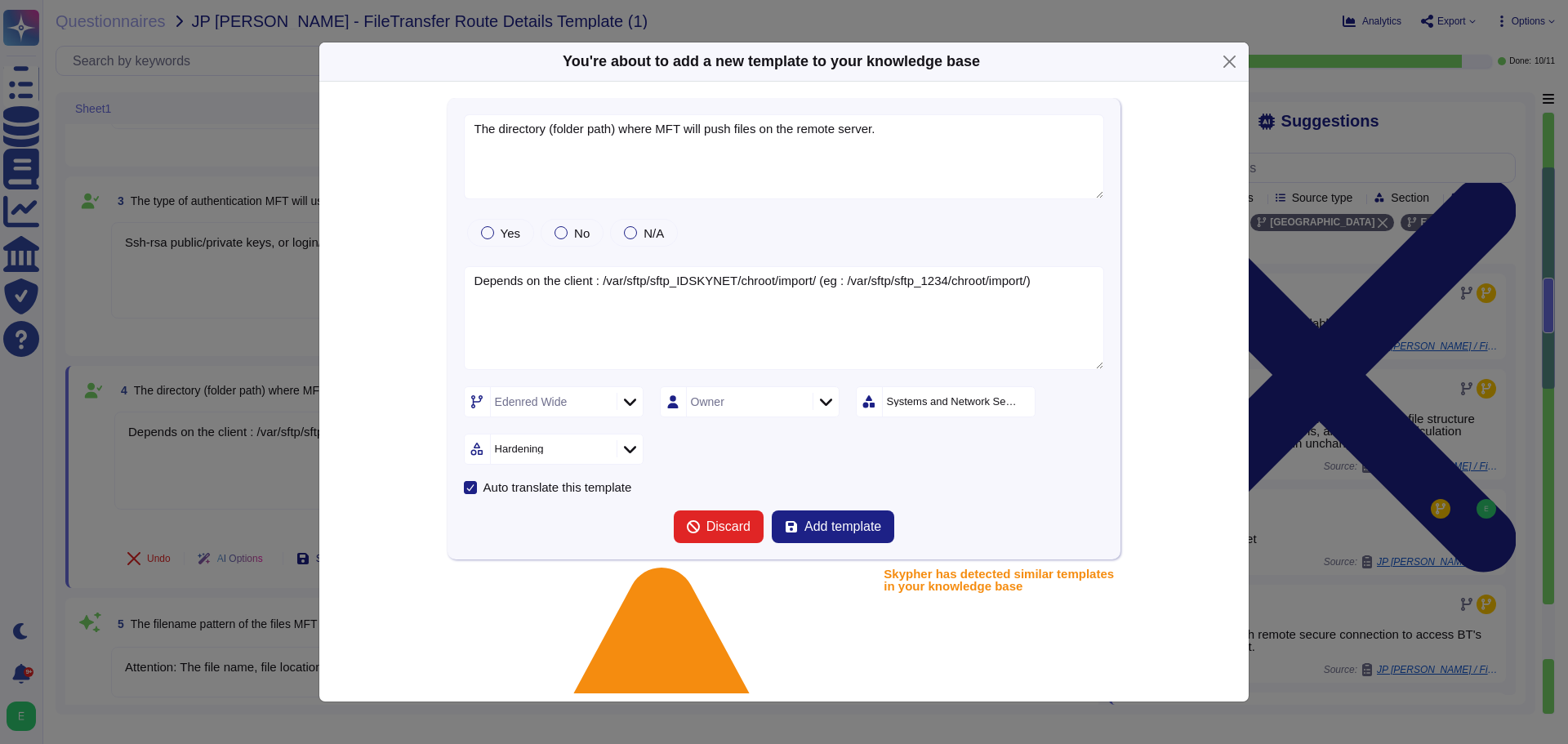
click at [624, 404] on icon at bounding box center [630, 402] width 12 height 17
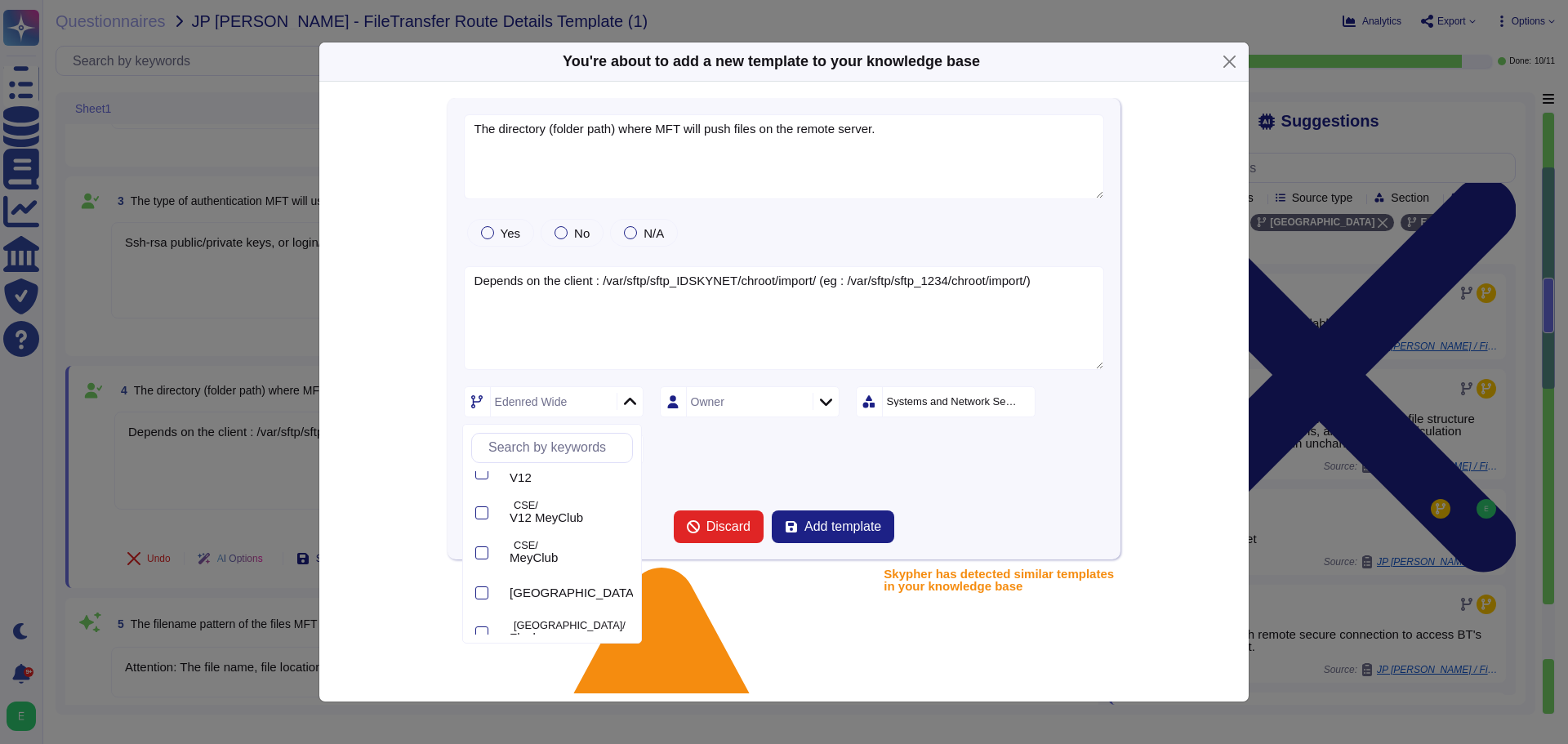
scroll to position [547, 0]
click at [474, 499] on div at bounding box center [480, 503] width 17 height 37
click at [706, 461] on div "V12 Owner Systems and Network Security Hardening" at bounding box center [784, 426] width 641 height 78
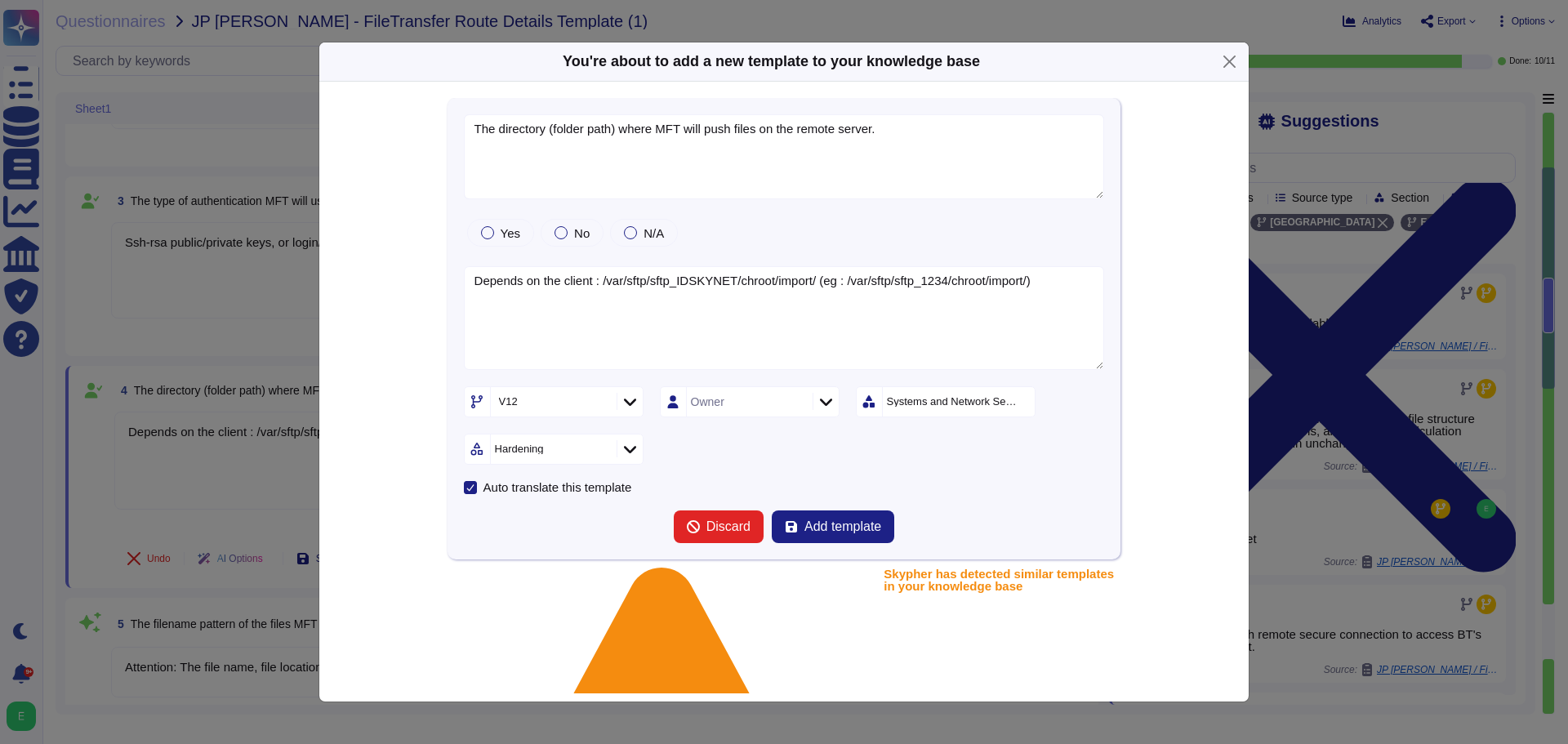
click at [1004, 401] on div "Systems and Network Security" at bounding box center [953, 401] width 132 height 10
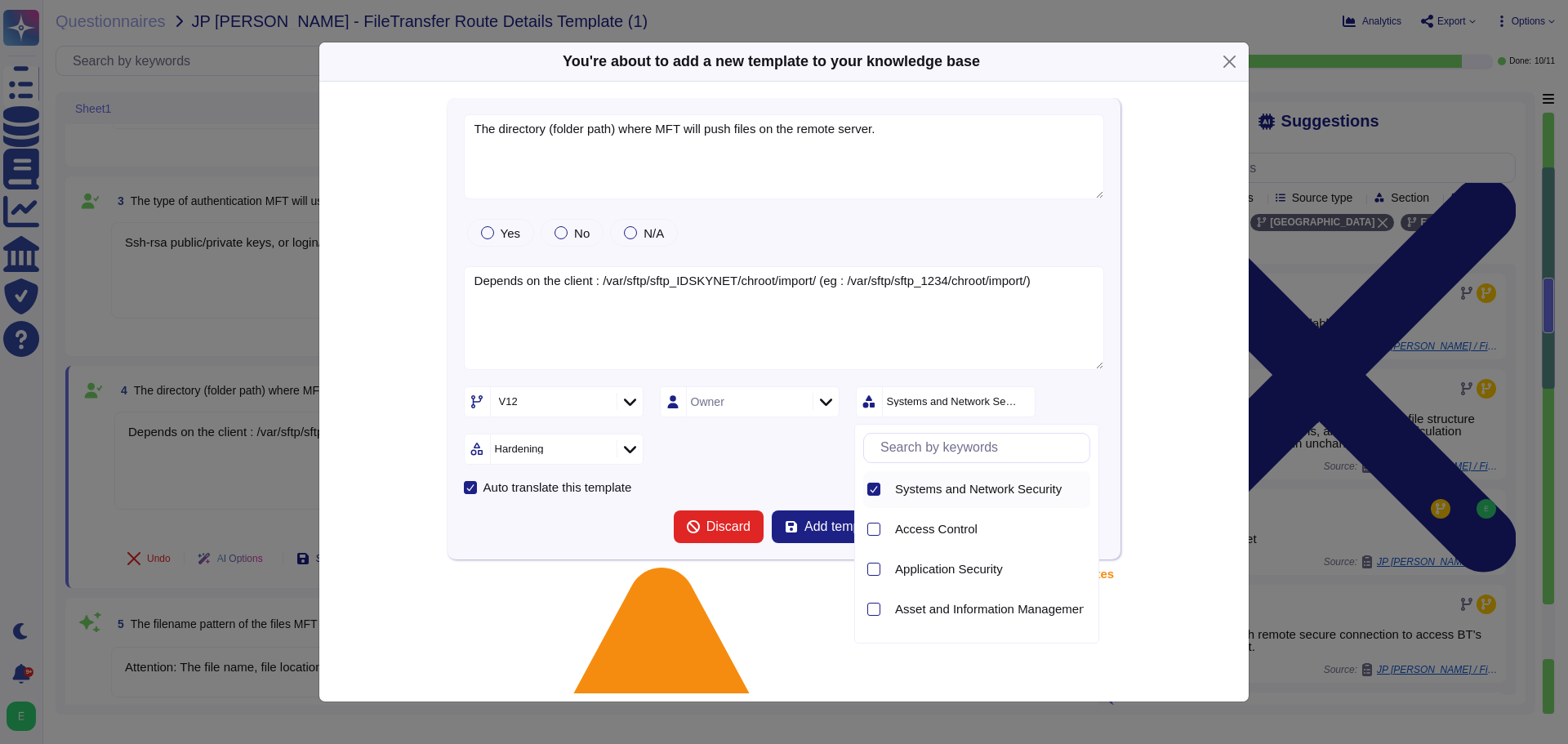
click at [873, 483] on div at bounding box center [873, 489] width 13 height 13
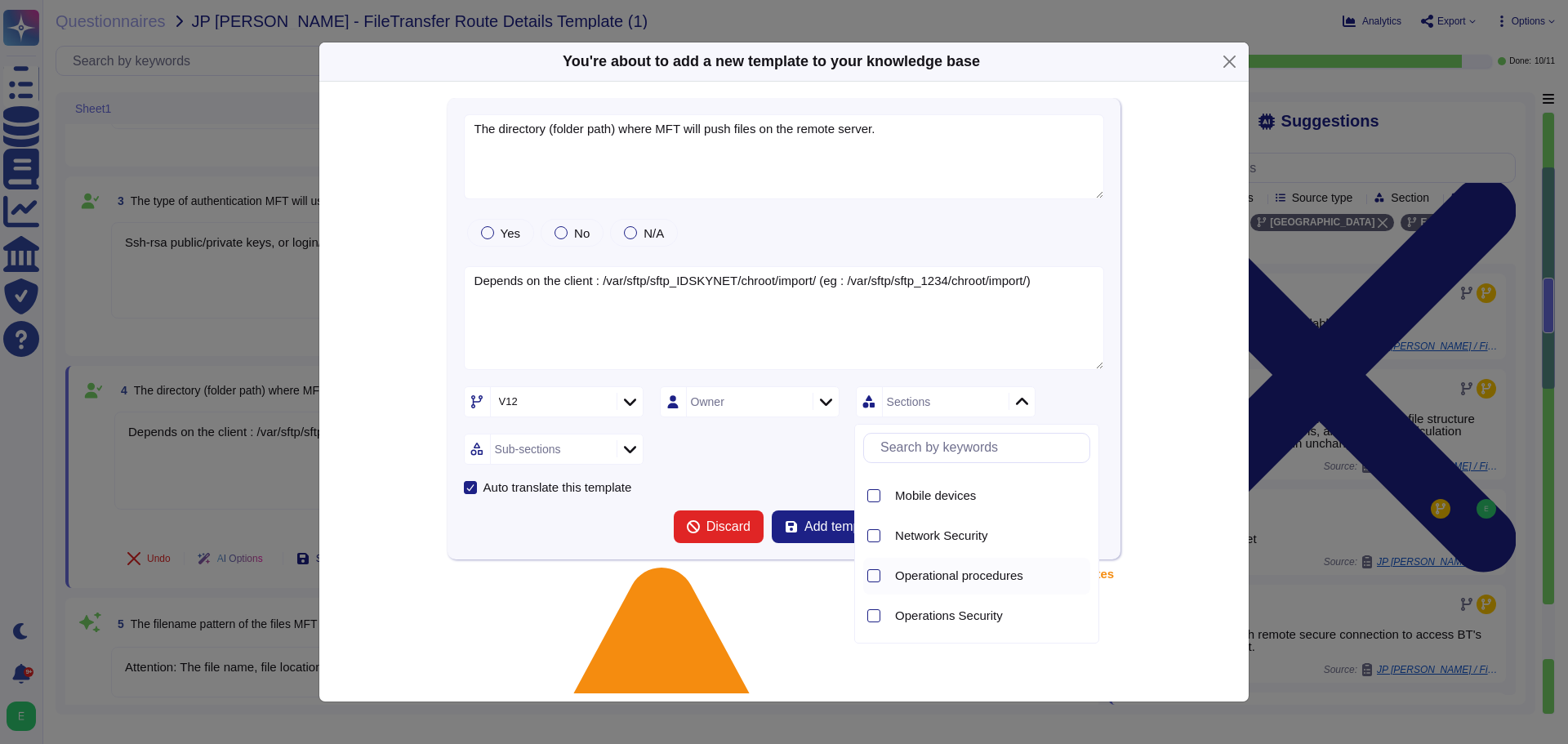
scroll to position [981, 0]
click at [867, 507] on div at bounding box center [873, 509] width 13 height 13
click at [776, 466] on form "The directory (folder path) where MFT will push files on the remote server. Yes…" at bounding box center [784, 328] width 641 height 429
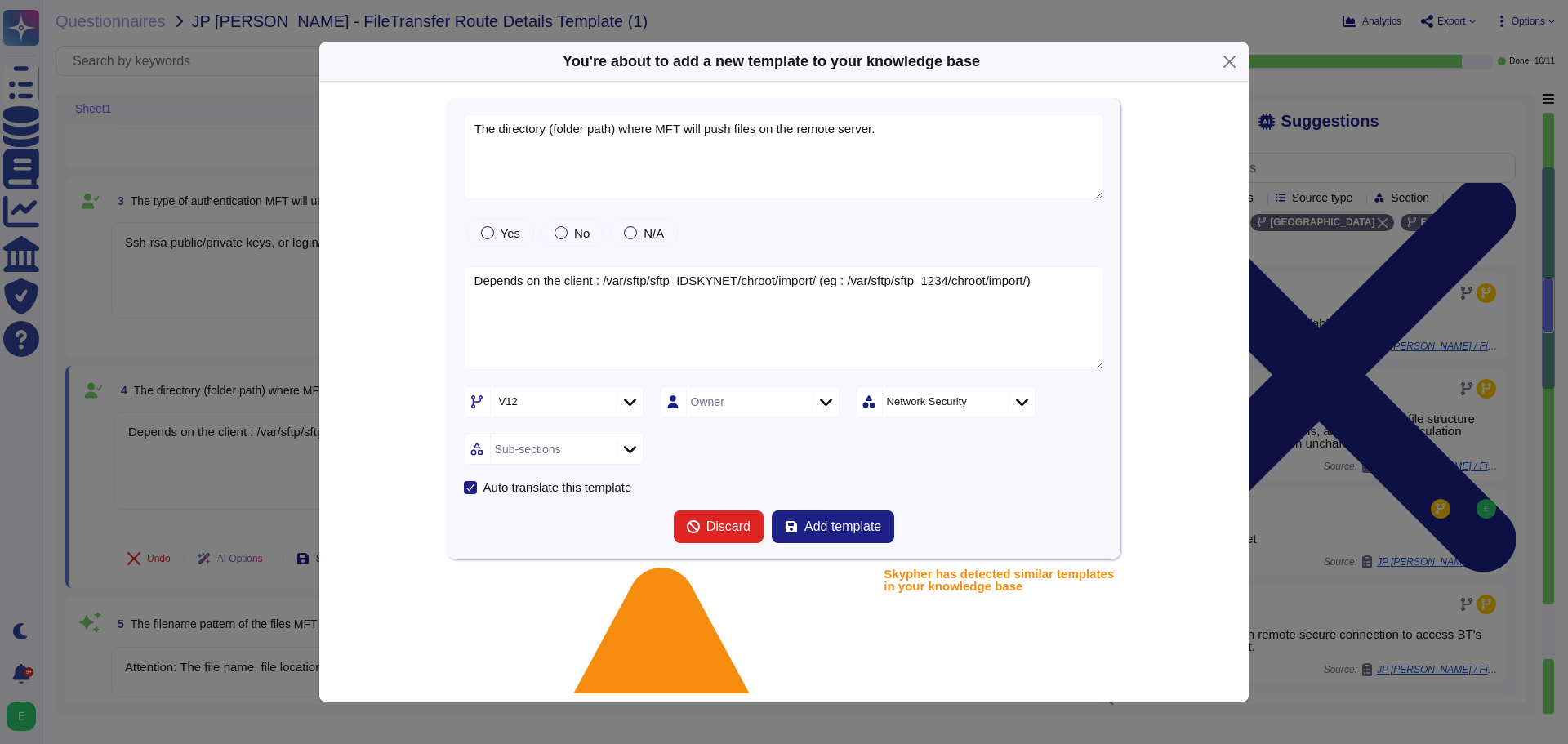
click at [624, 456] on div at bounding box center [630, 449] width 26 height 18
click at [475, 503] on div at bounding box center [481, 498] width 13 height 13
click at [870, 532] on span "Add template" at bounding box center [843, 526] width 77 height 13
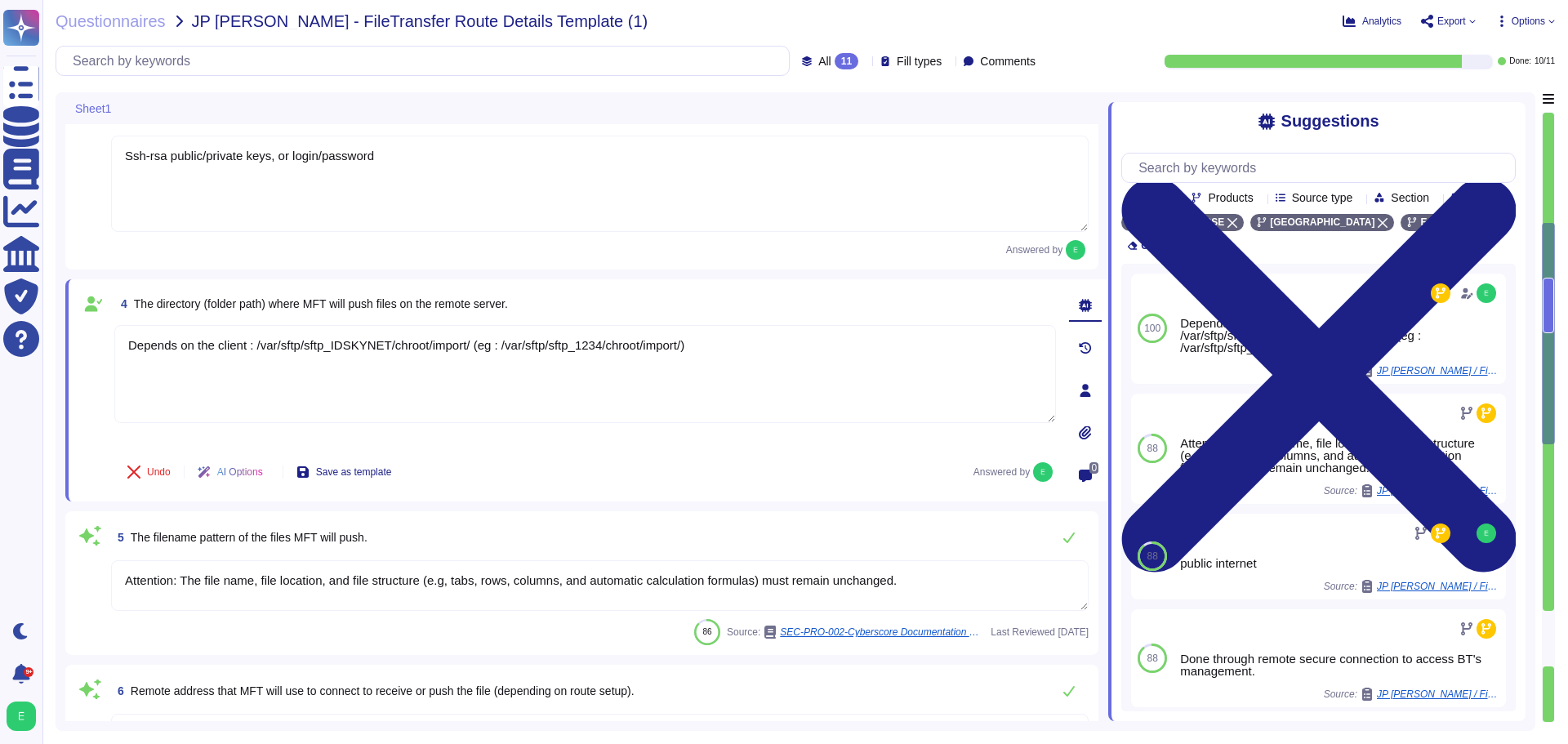
type textarea "Yes"
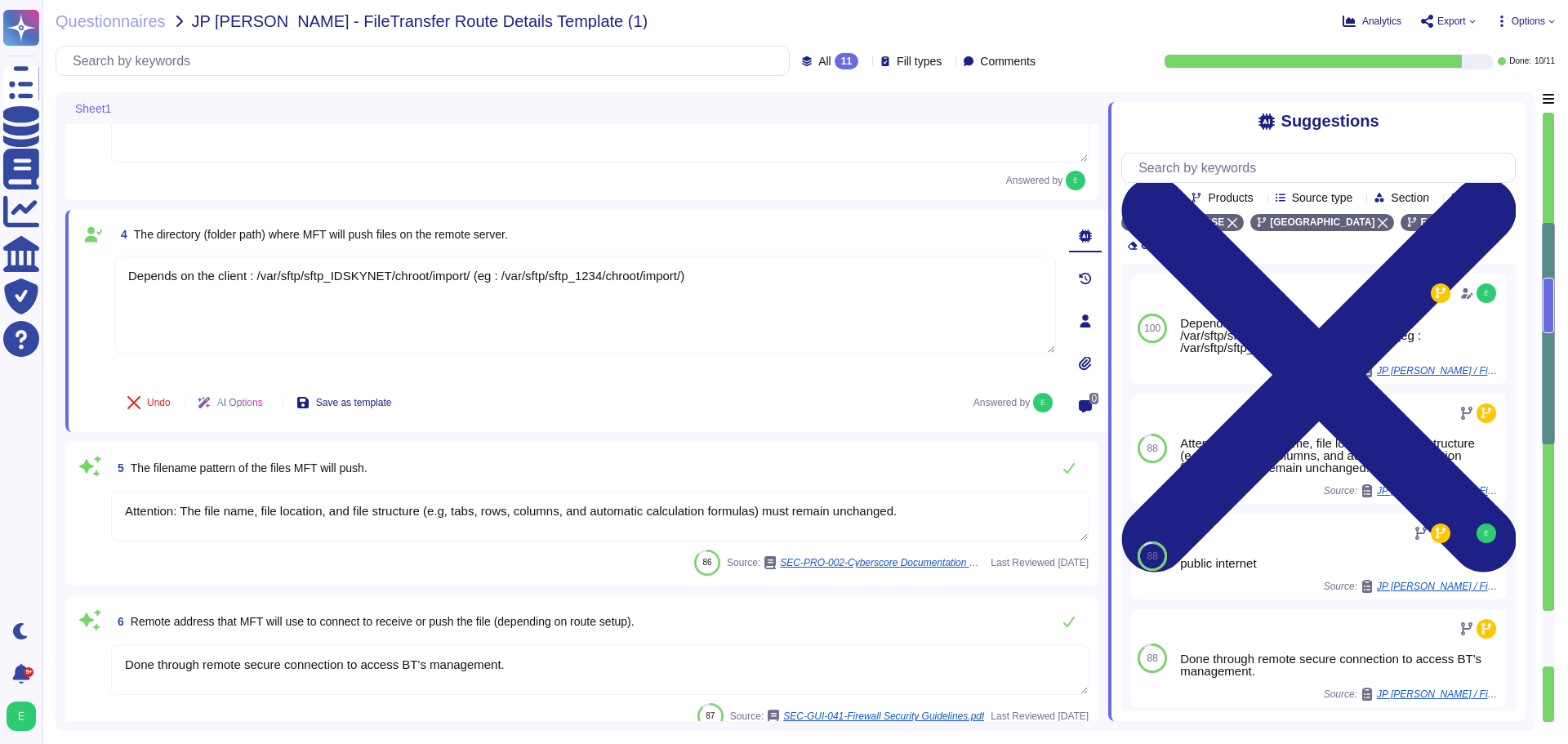
scroll to position [490, 0]
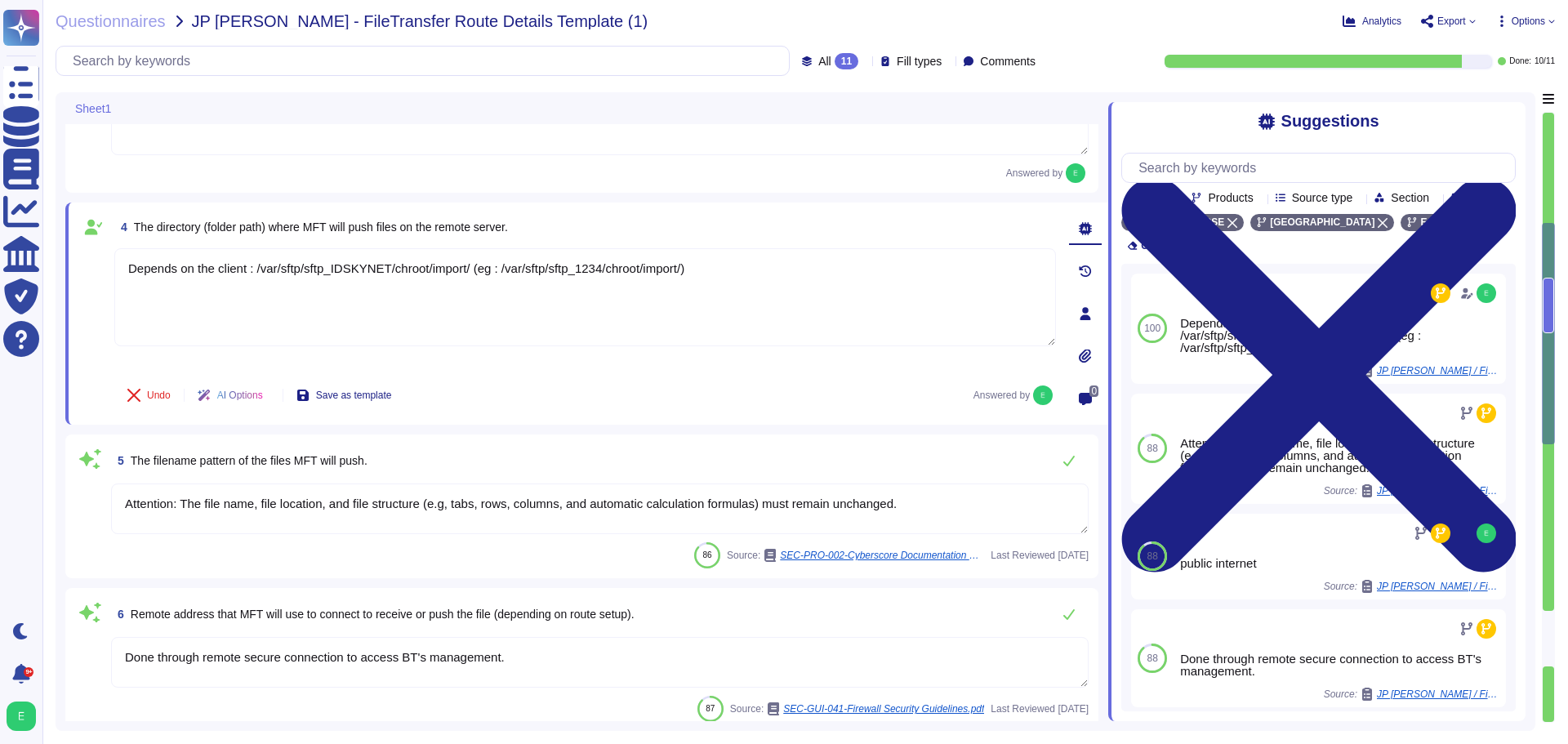
drag, startPoint x: 965, startPoint y: 516, endPoint x: 124, endPoint y: 525, distance: 841.0
click at [124, 525] on textarea "Attention: The file name, file location, and file structure (e.g, tabs, rows, c…" at bounding box center [600, 509] width 977 height 50
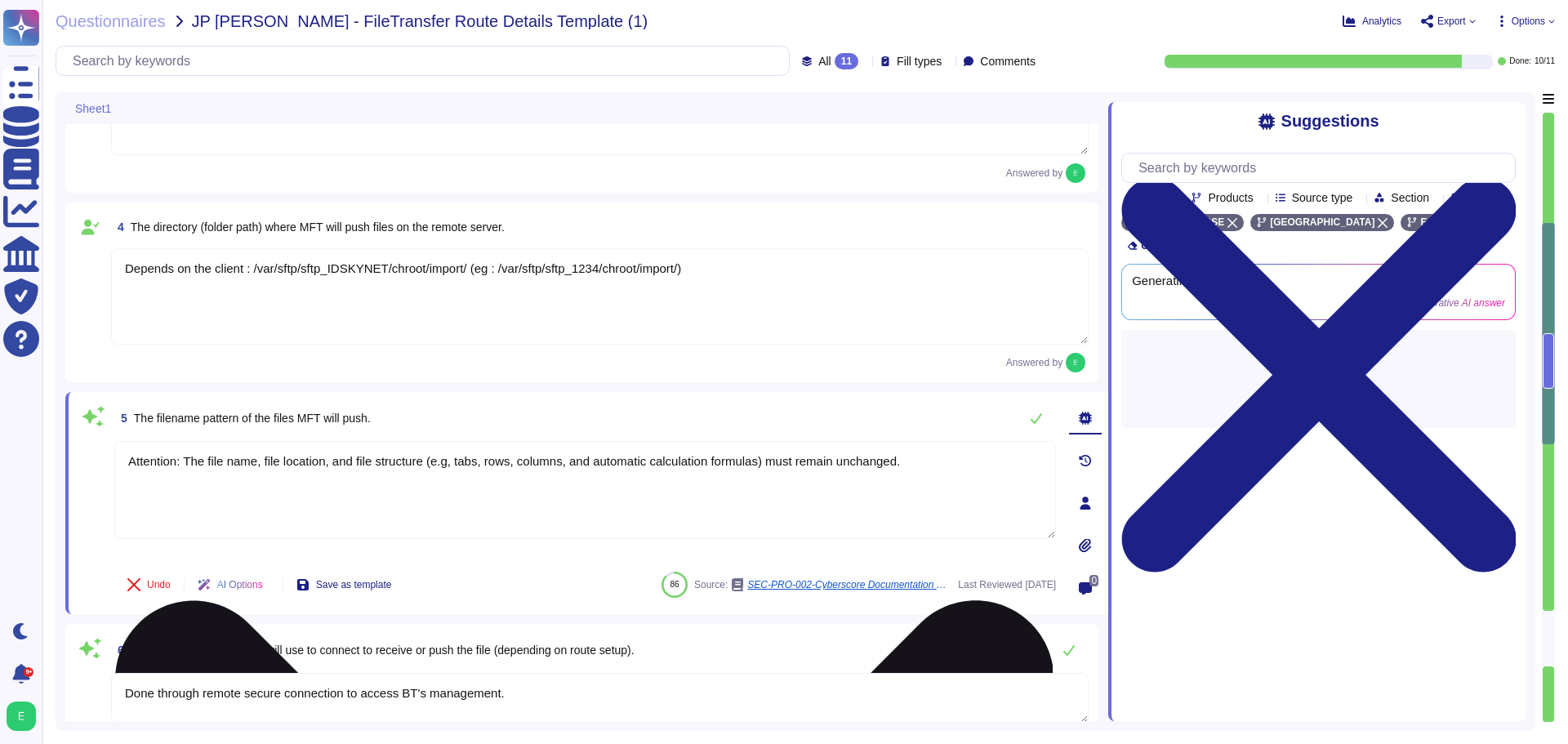
type textarea "Yes"
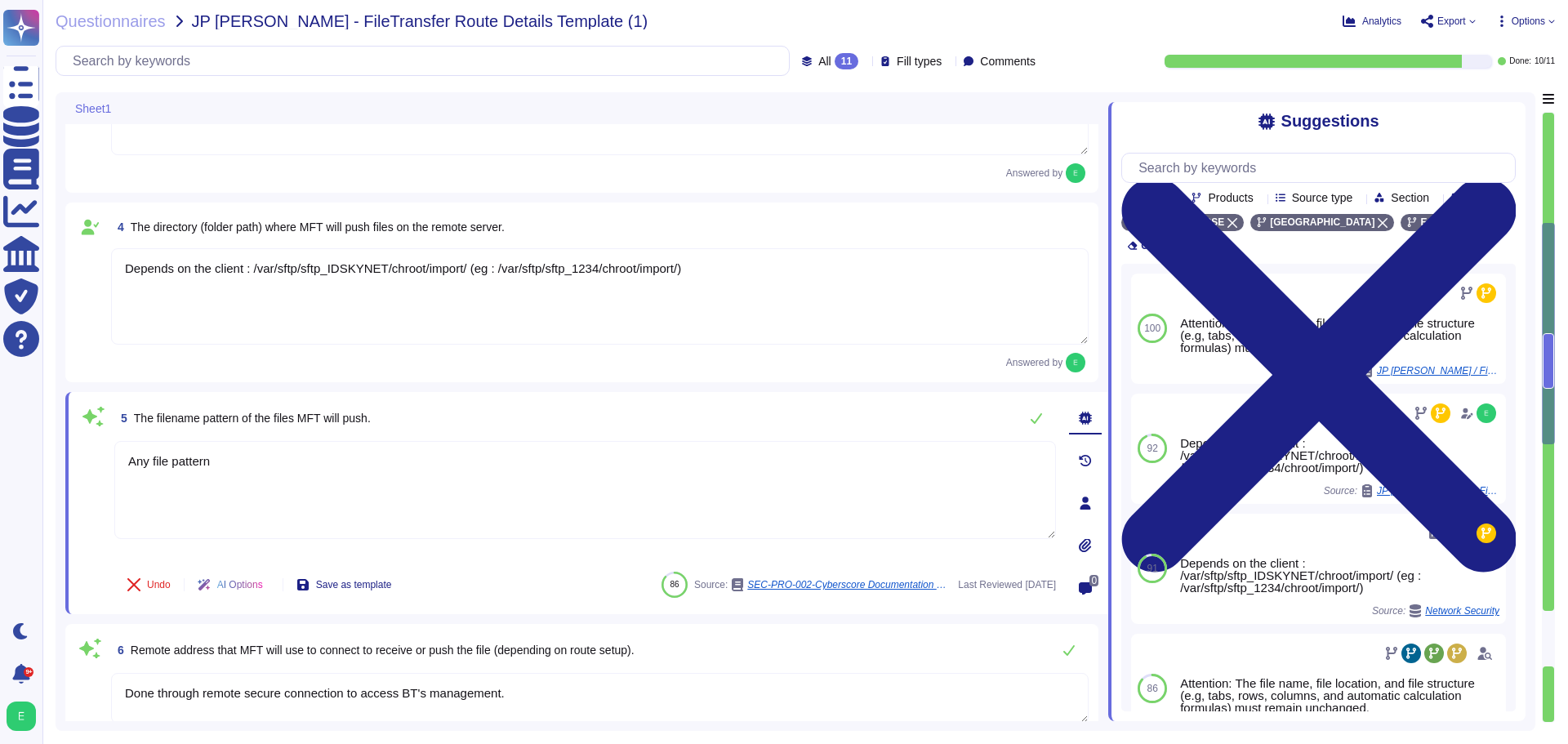
type textarea "Any file pattern"
click at [444, 570] on div "Undo AI Options Save as template 86 Source: SEC-PRO-002-Cyberscore Documentatio…" at bounding box center [584, 585] width 942 height 39
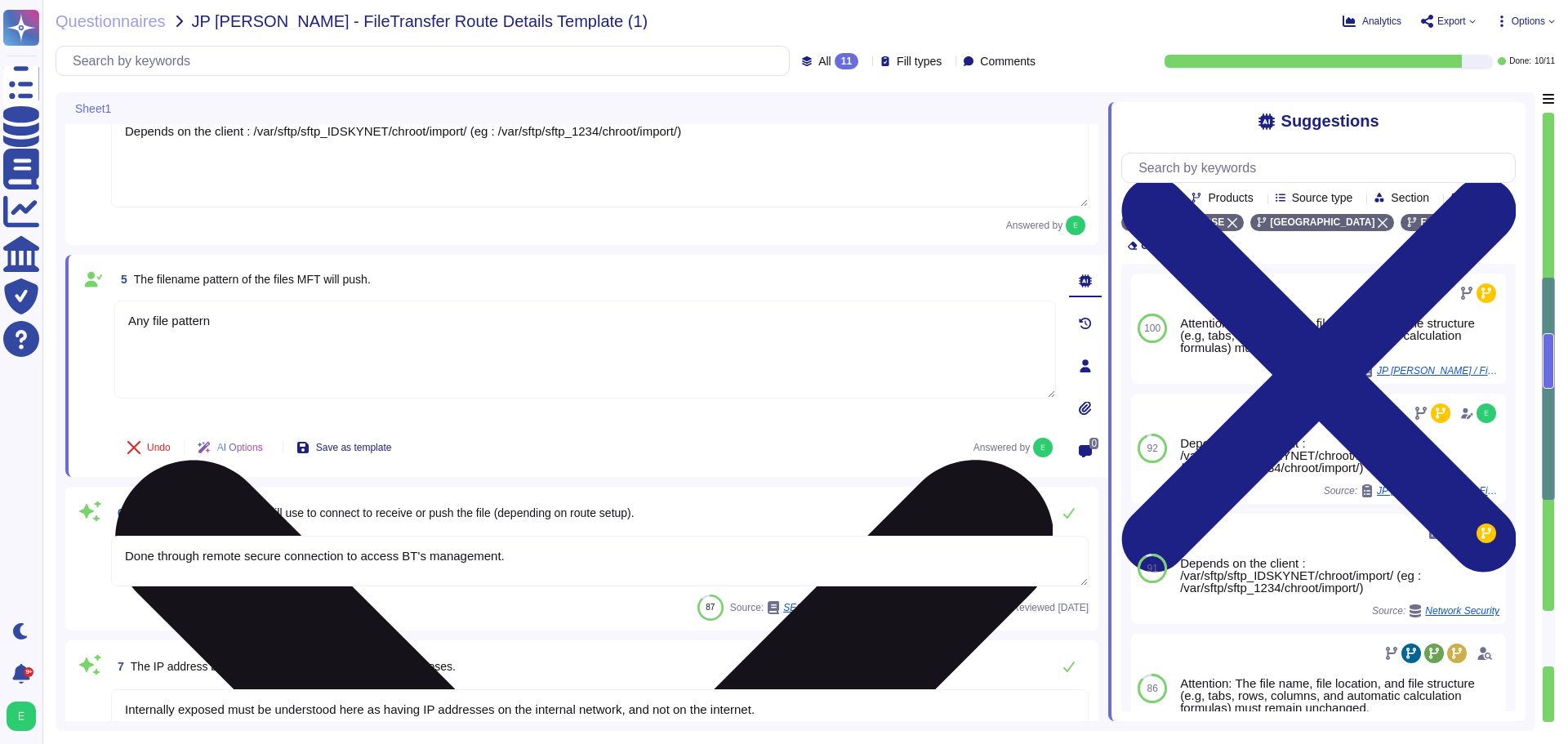
type textarea "File shares MUST use one of the following protocols: HTTPS, SFTP, FTPS, SMBv3"
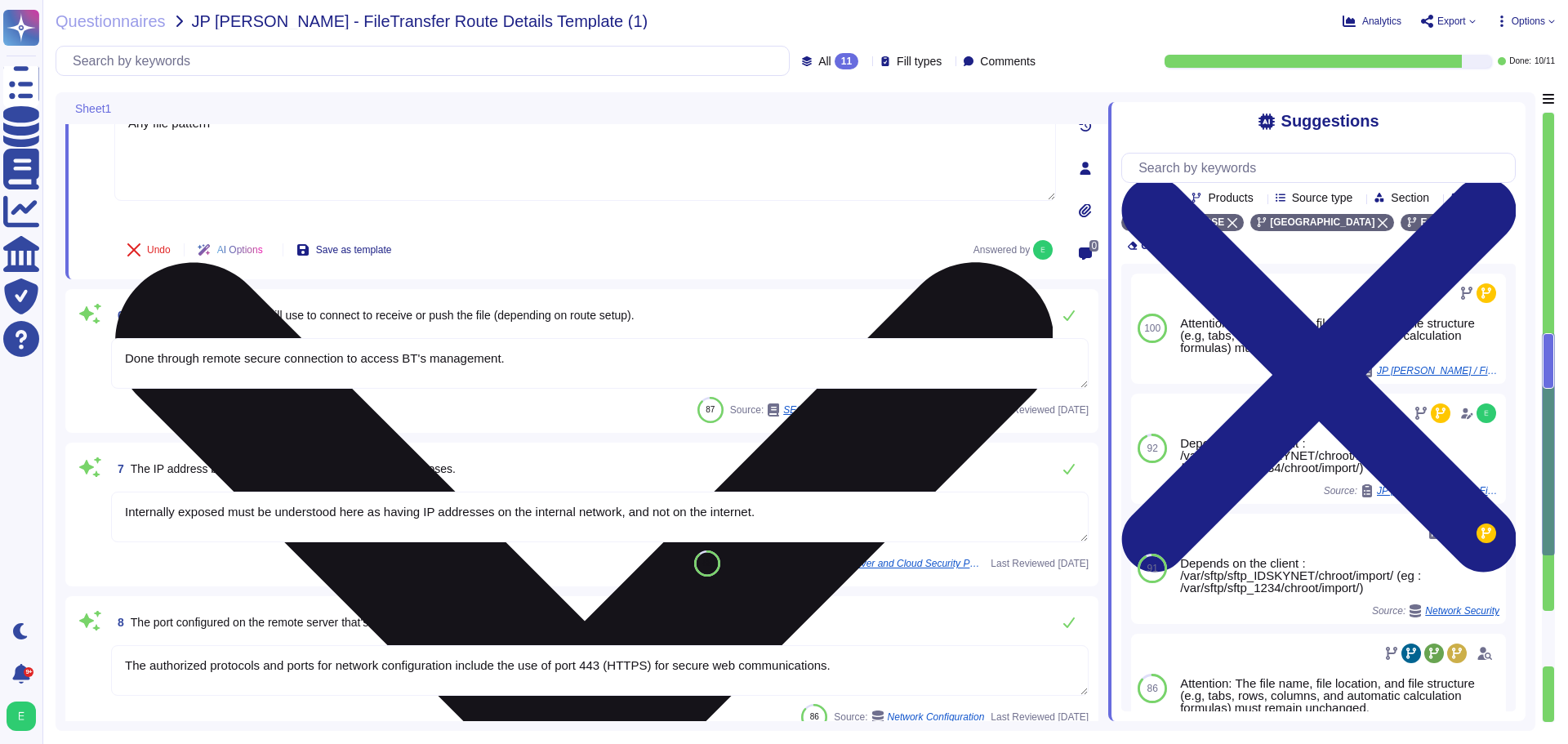
scroll to position [817, 0]
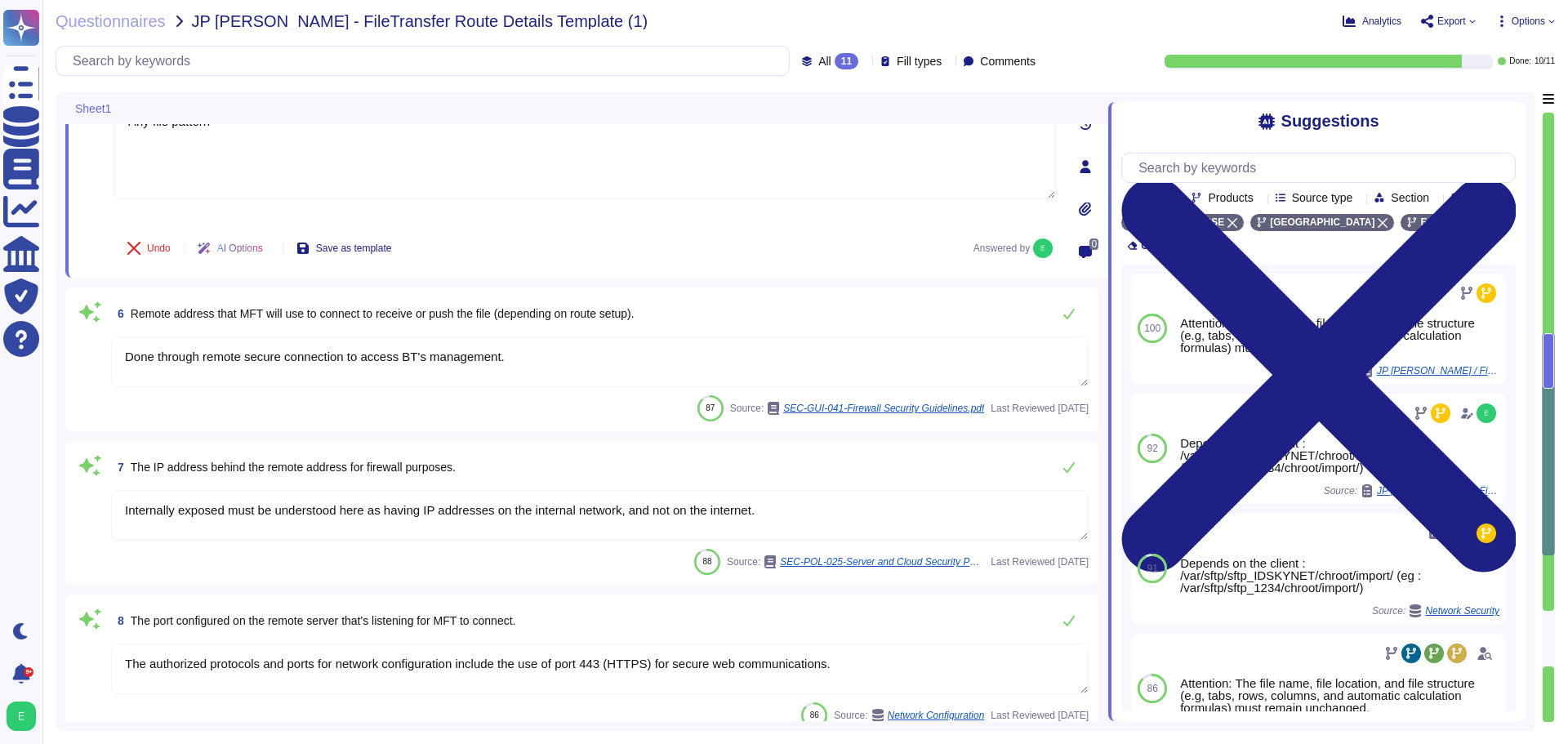
drag, startPoint x: 537, startPoint y: 366, endPoint x: 124, endPoint y: 375, distance: 413.1
click at [124, 375] on textarea "Done through remote secure connection to access BT's management." at bounding box center [600, 362] width 977 height 50
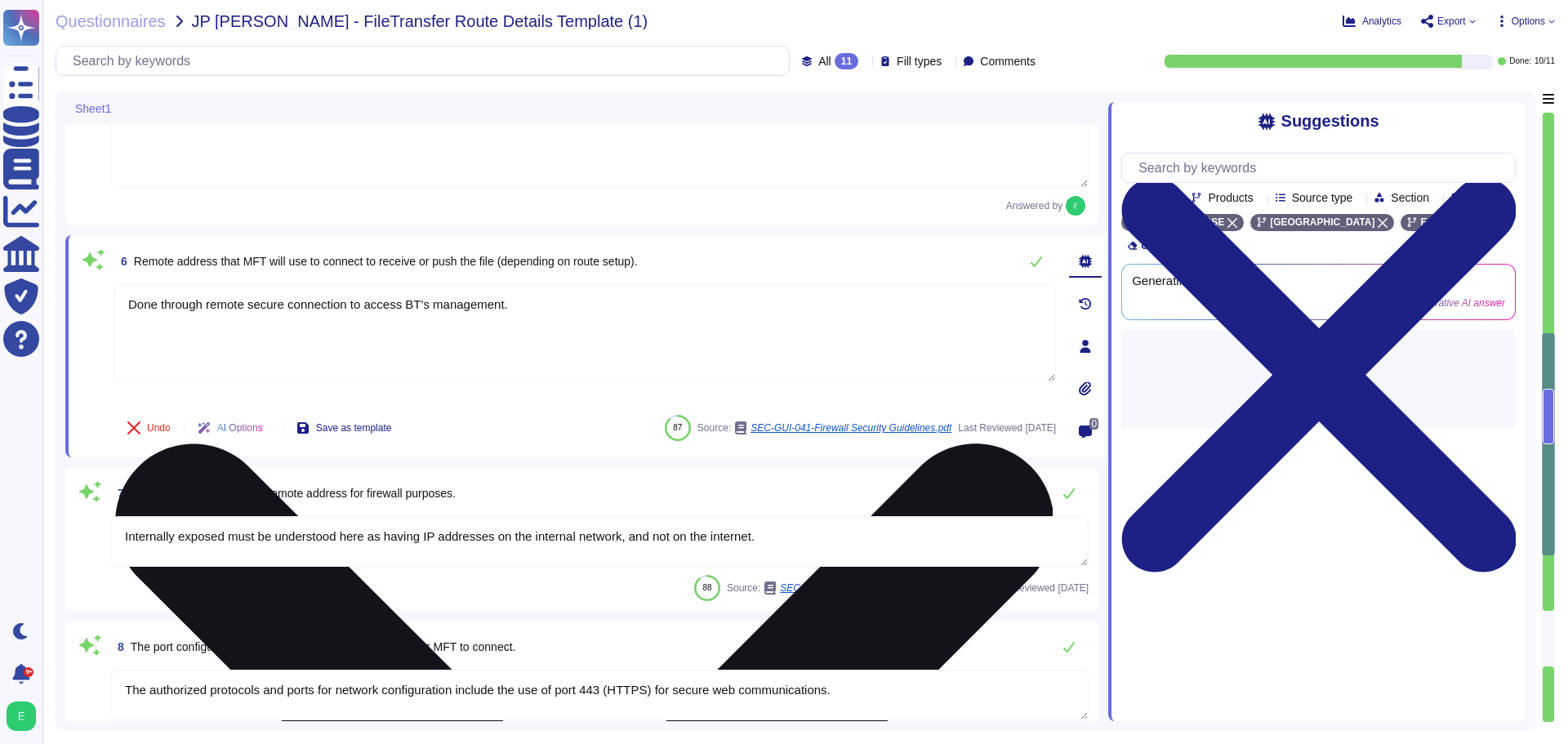
type textarea "File shares MUST use one of the following protocols: HTTPS, SFTP, FTPS, SMBv3"
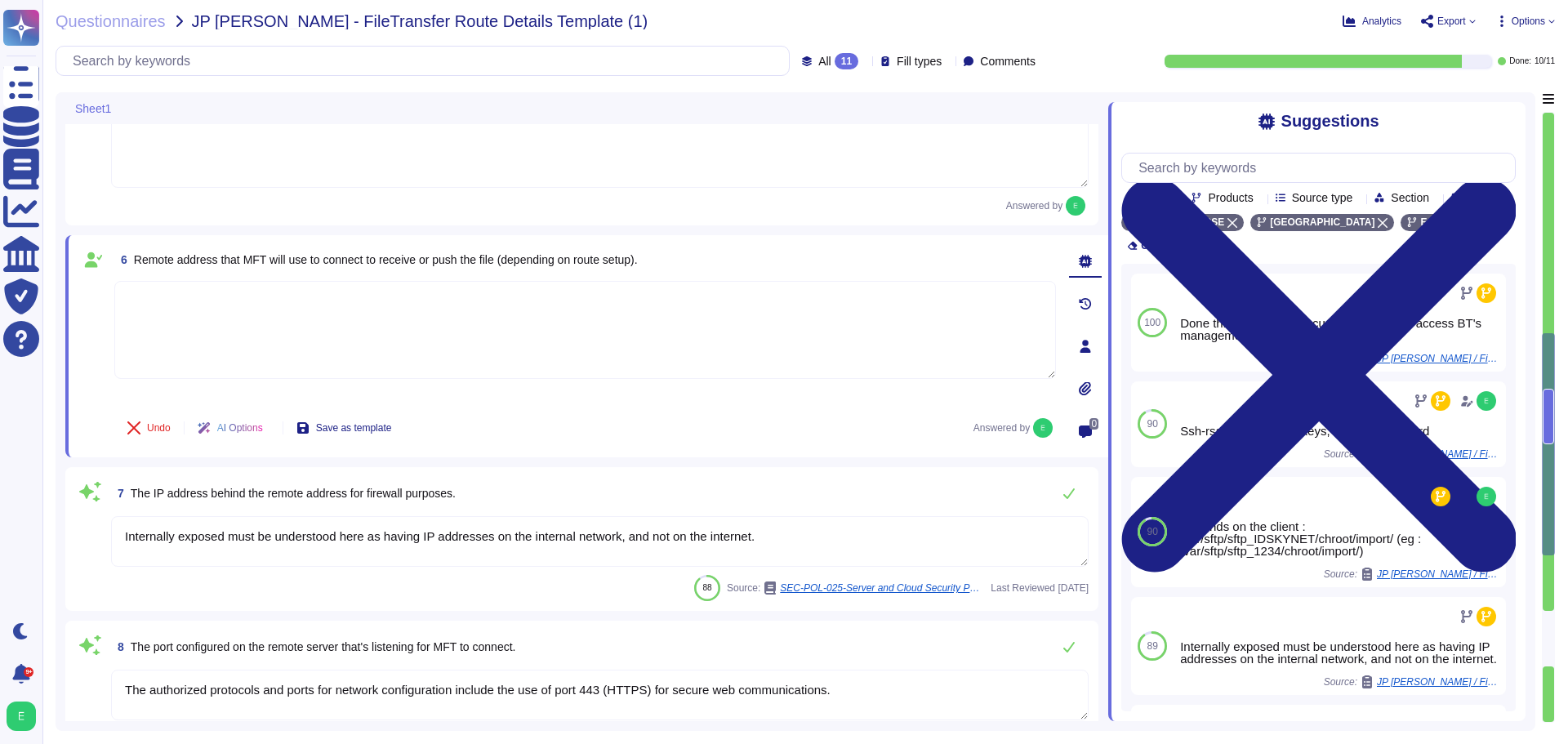
click at [280, 343] on textarea at bounding box center [584, 330] width 942 height 98
paste textarea "[DOMAIN_NAME]"
type textarea "[DOMAIN_NAME]"
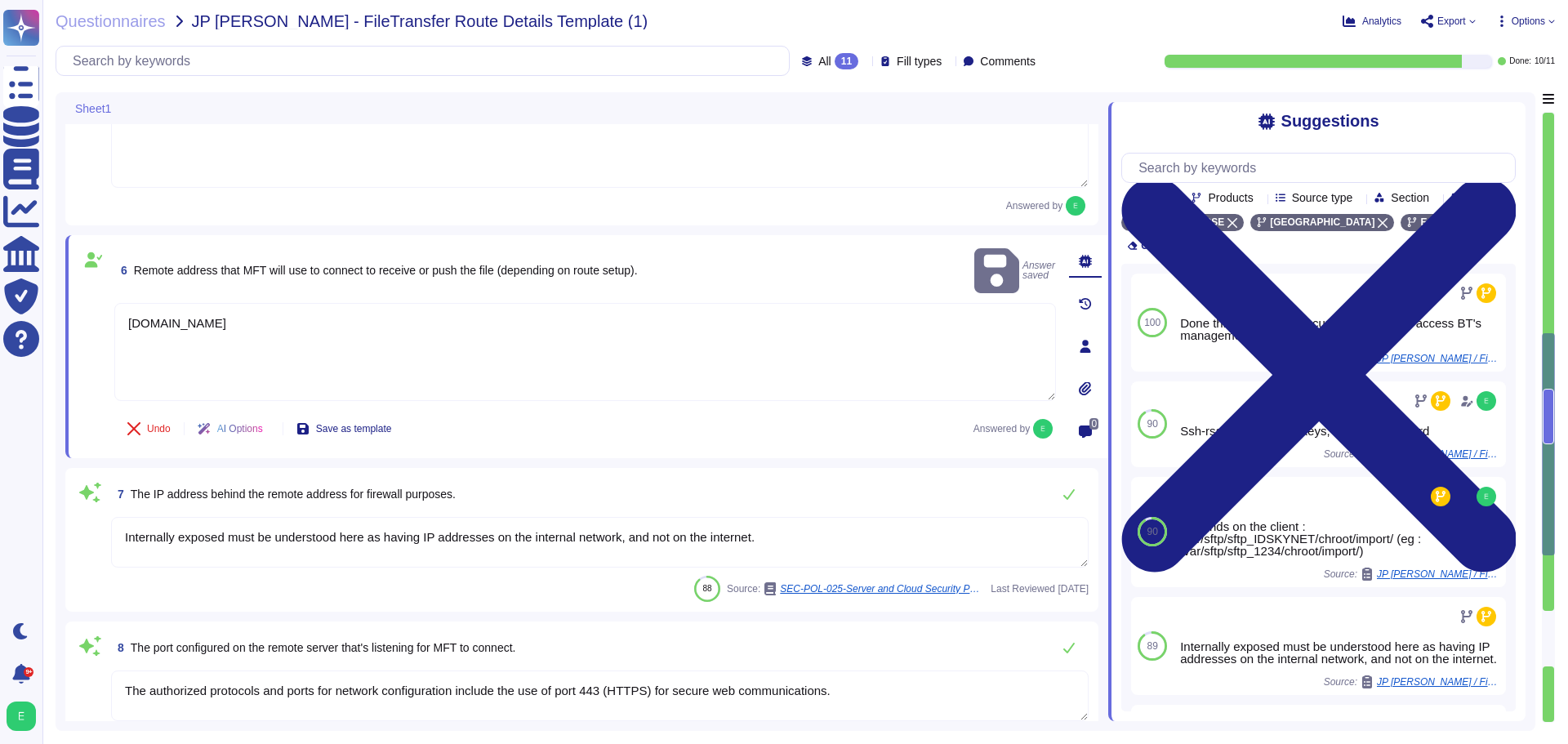
drag, startPoint x: 766, startPoint y: 543, endPoint x: 125, endPoint y: 542, distance: 641.0
click at [125, 542] on textarea "Internally exposed must be understood here as having IP addresses on the intern…" at bounding box center [600, 542] width 977 height 50
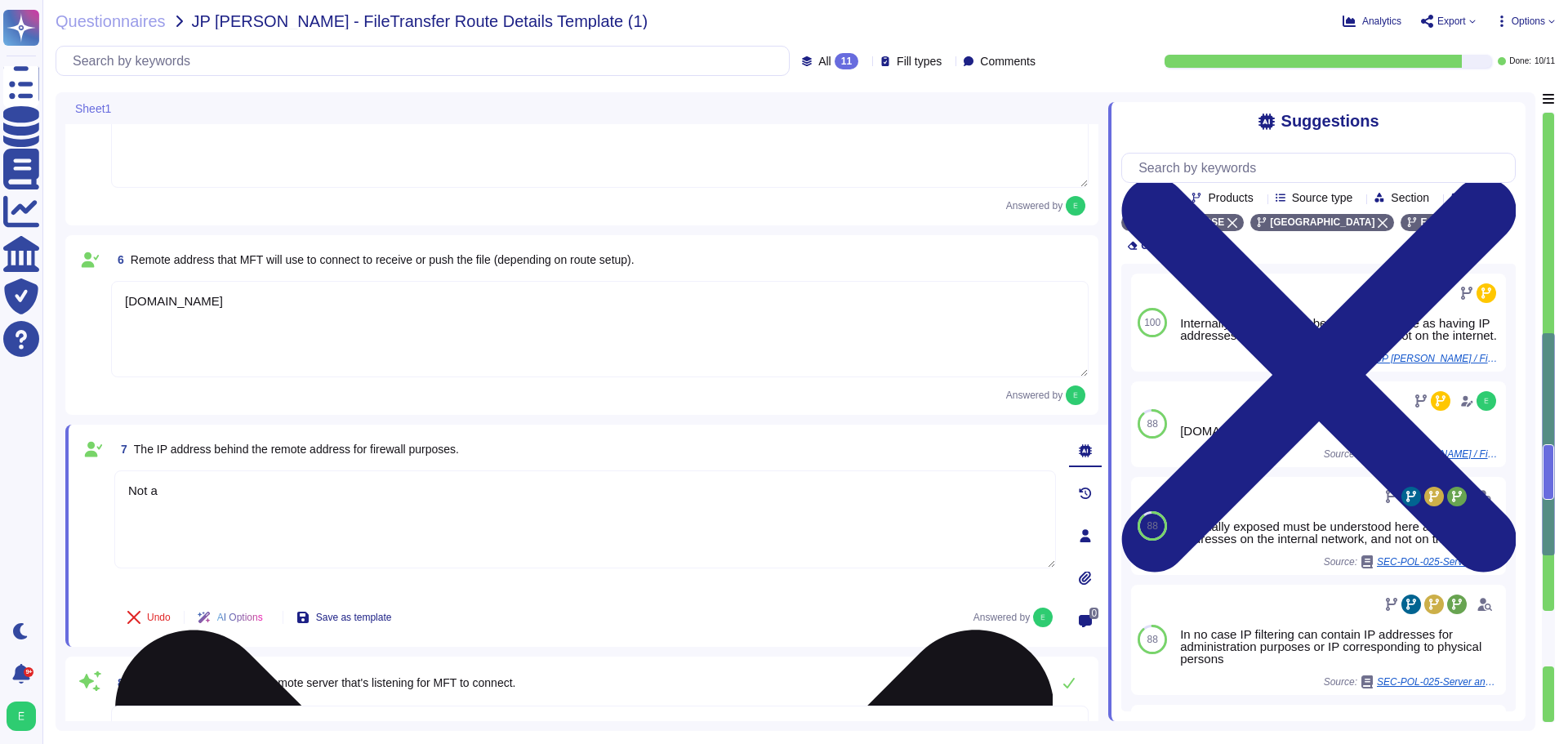
click at [243, 515] on textarea "Not a" at bounding box center [584, 519] width 942 height 98
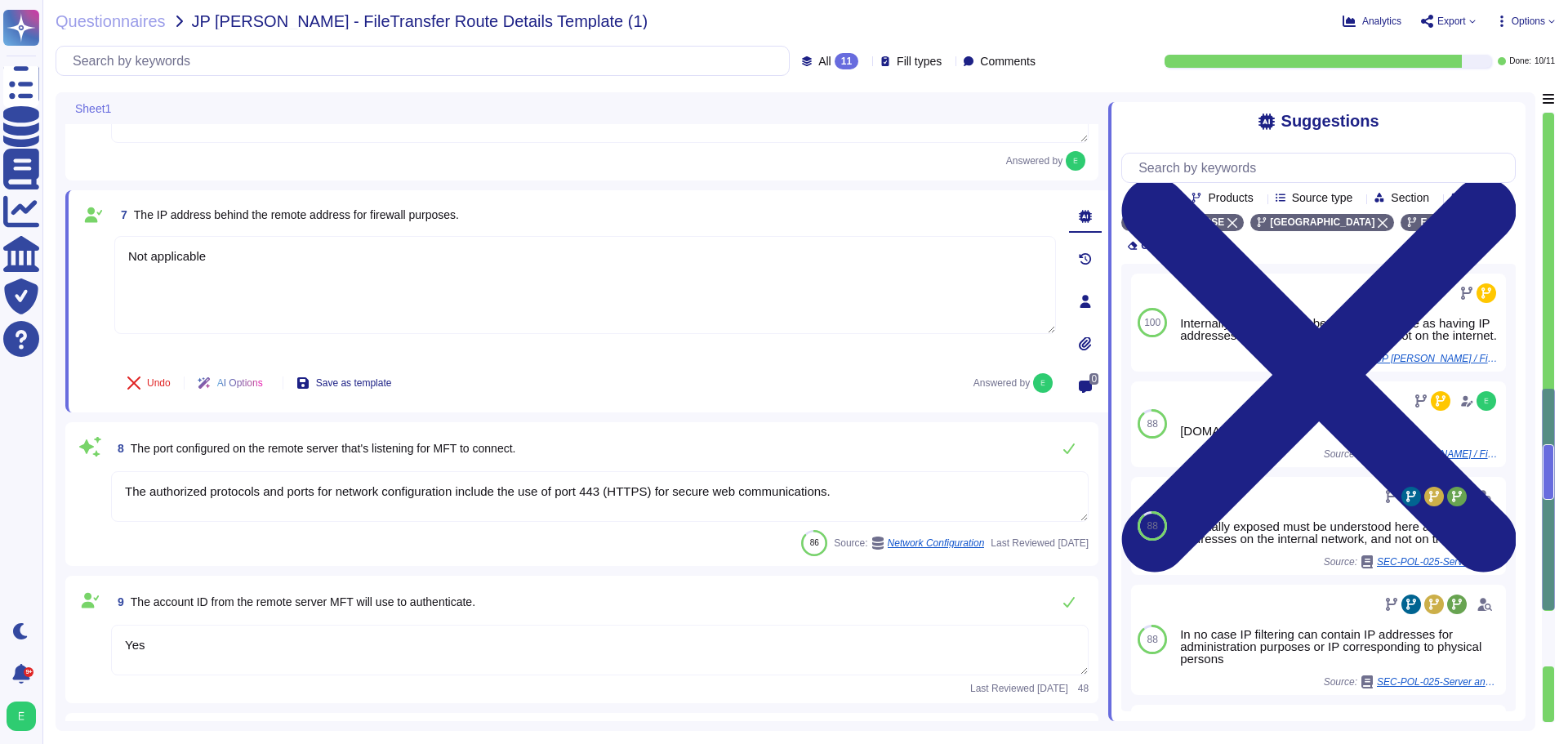
scroll to position [1062, 0]
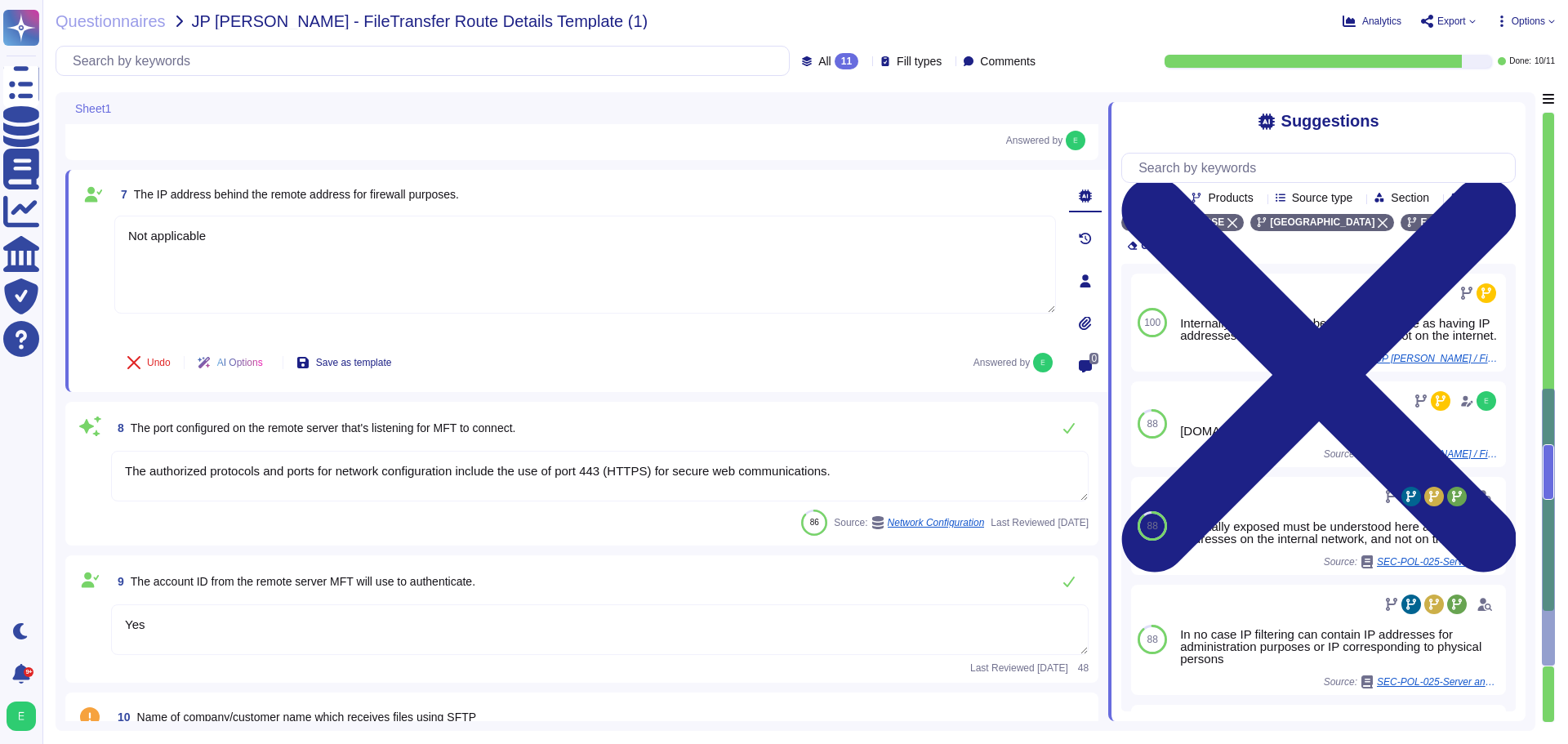
type textarea "Not applicable"
click at [857, 478] on textarea "The authorized protocols and ports for network configuration include the use of…" at bounding box center [600, 476] width 977 height 50
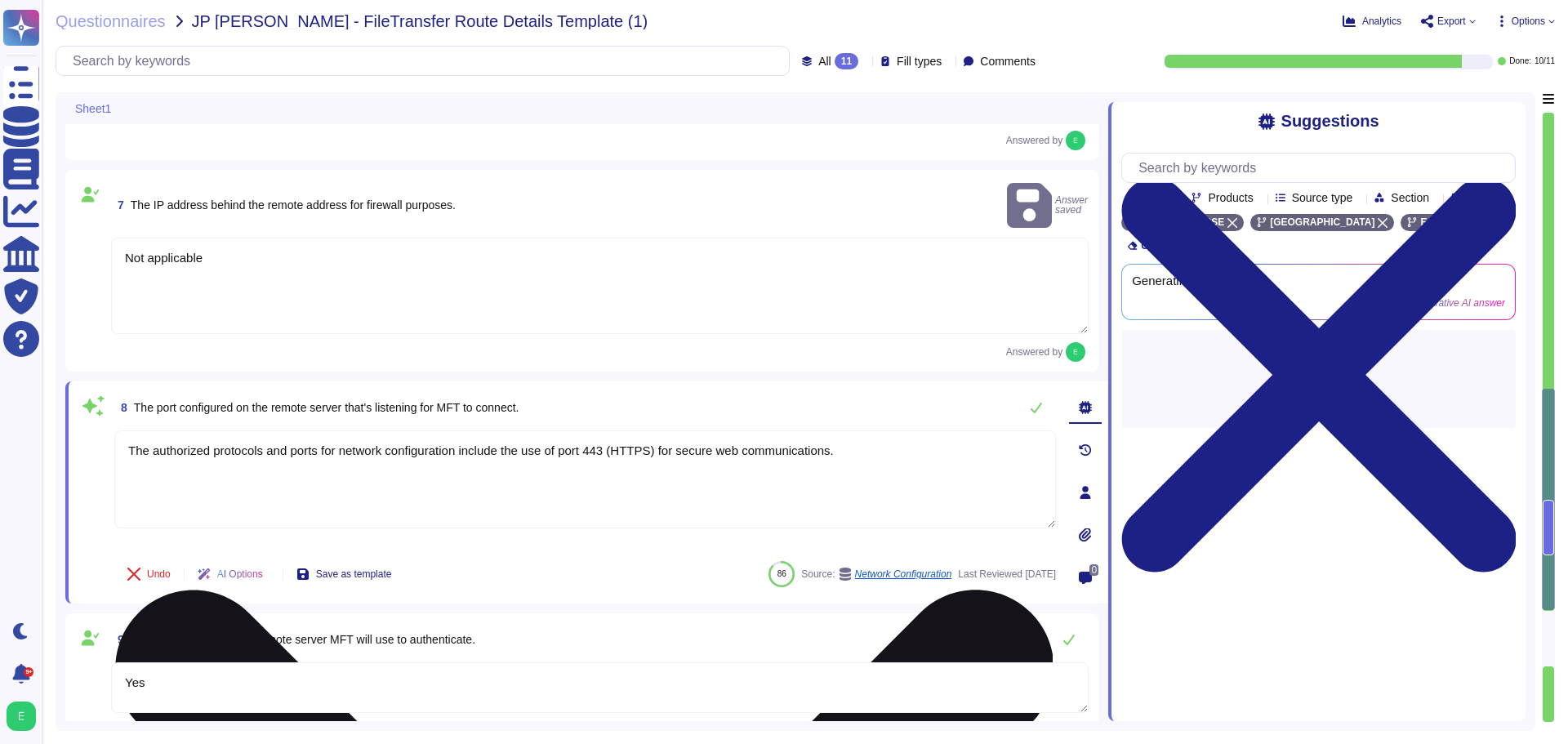
drag, startPoint x: 857, startPoint y: 439, endPoint x: 124, endPoint y: 434, distance: 733.0
click at [124, 434] on textarea "The authorized protocols and ports for network configuration include the use of…" at bounding box center [584, 479] width 942 height 98
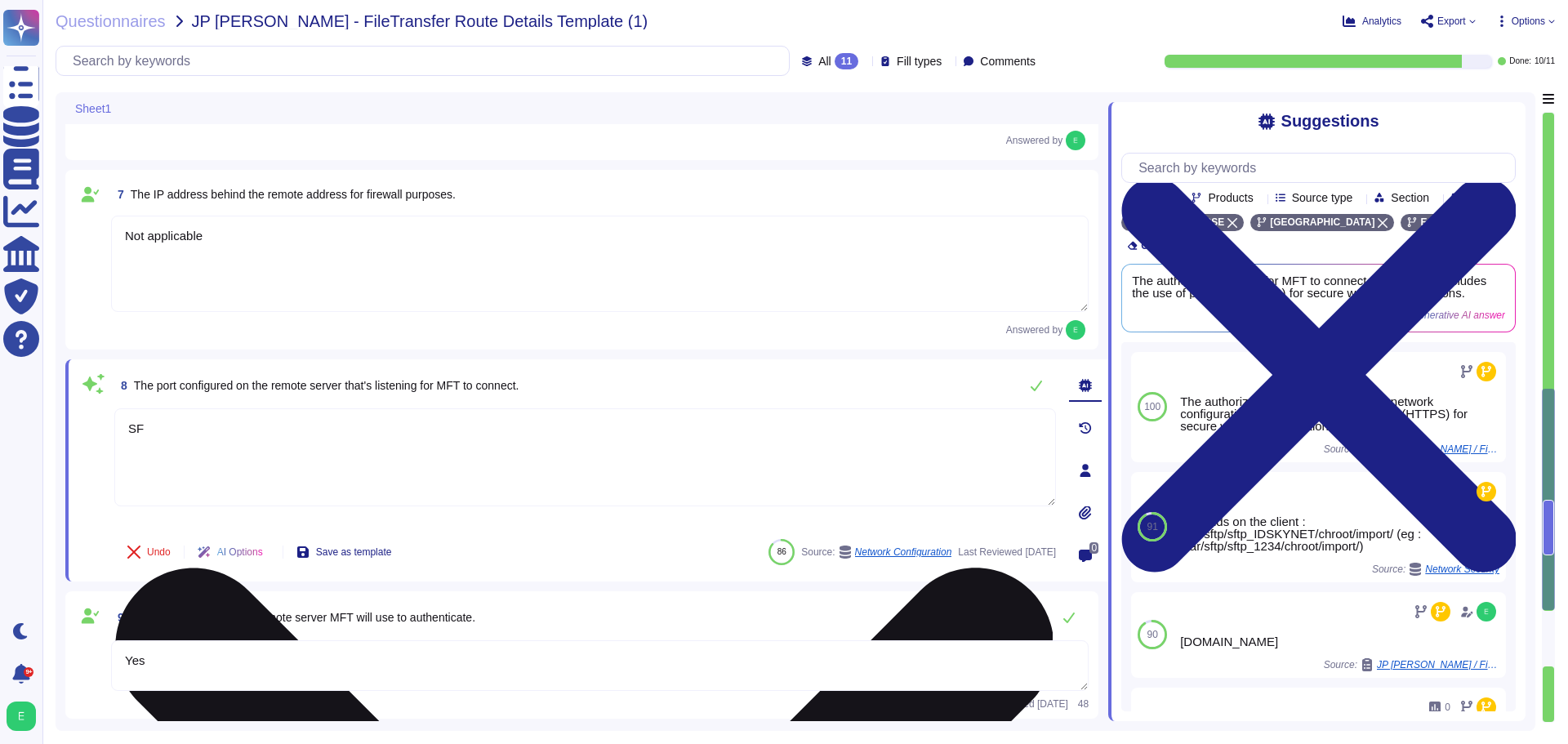
type textarea "S"
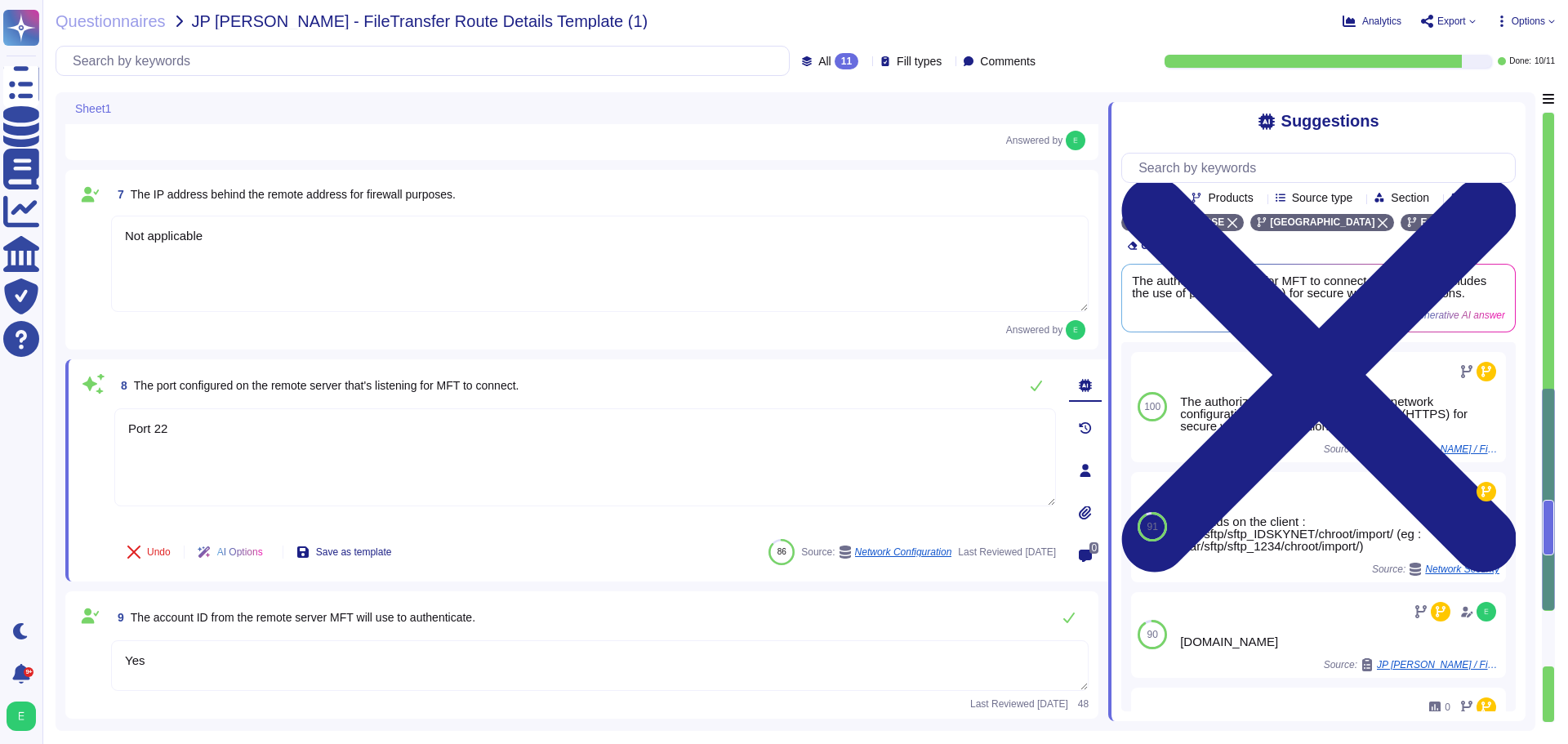
type textarea "Port 22"
click at [205, 673] on textarea "Yes" at bounding box center [600, 666] width 977 height 50
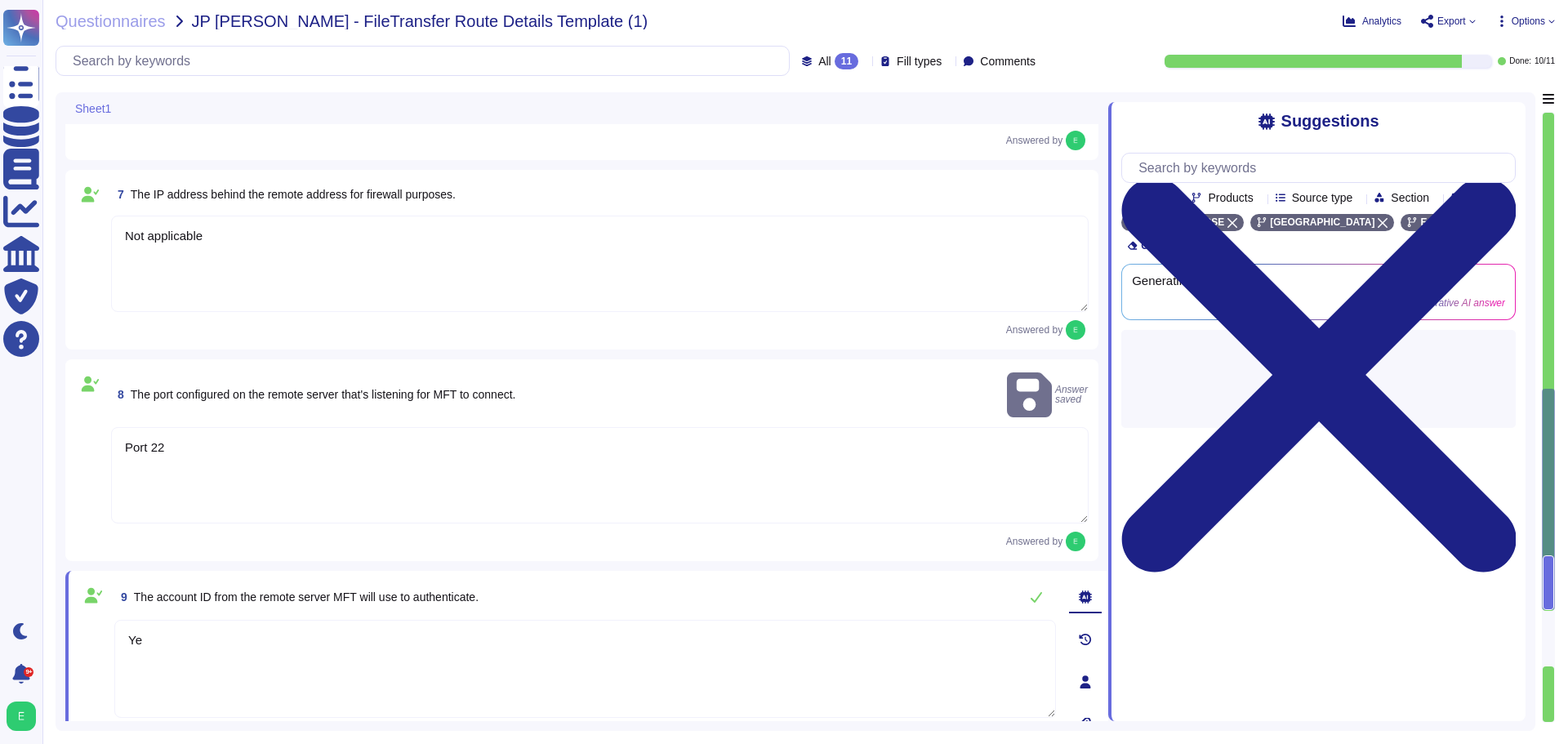
type textarea "Y"
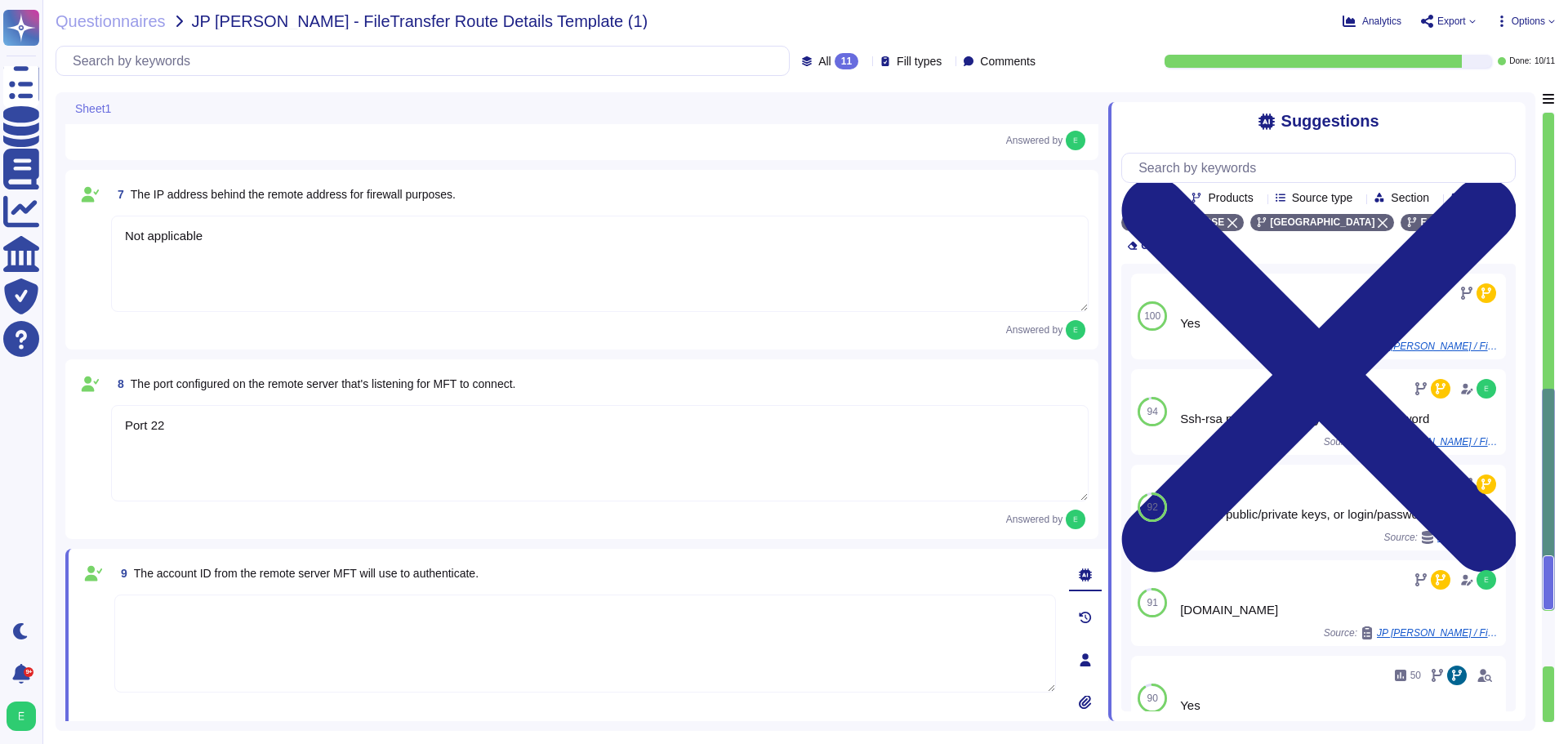
click at [292, 670] on textarea at bounding box center [584, 643] width 942 height 98
paste textarea "Depends on the client : sftp_IDSKYNET (eg : sftp_1234)"
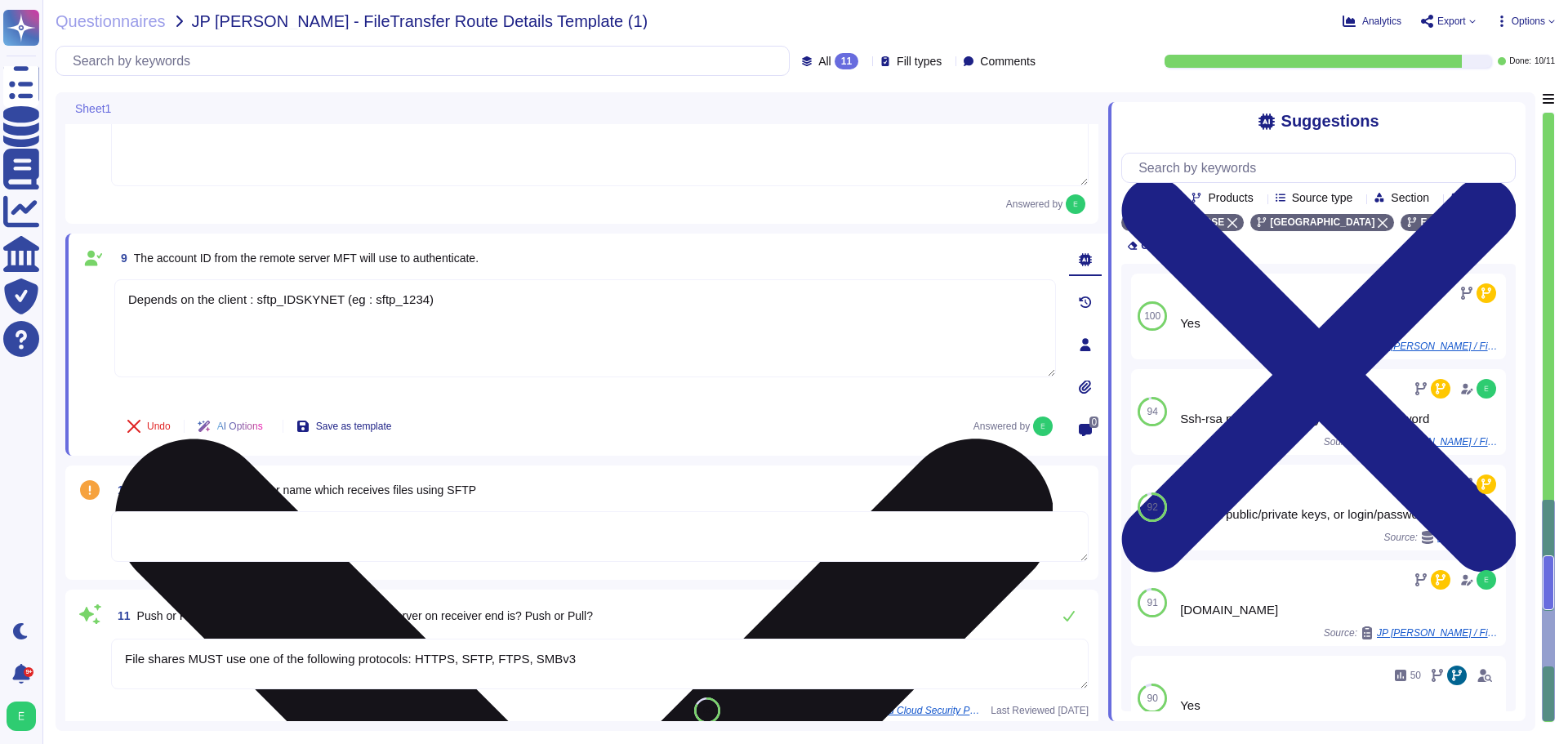
scroll to position [1370, 0]
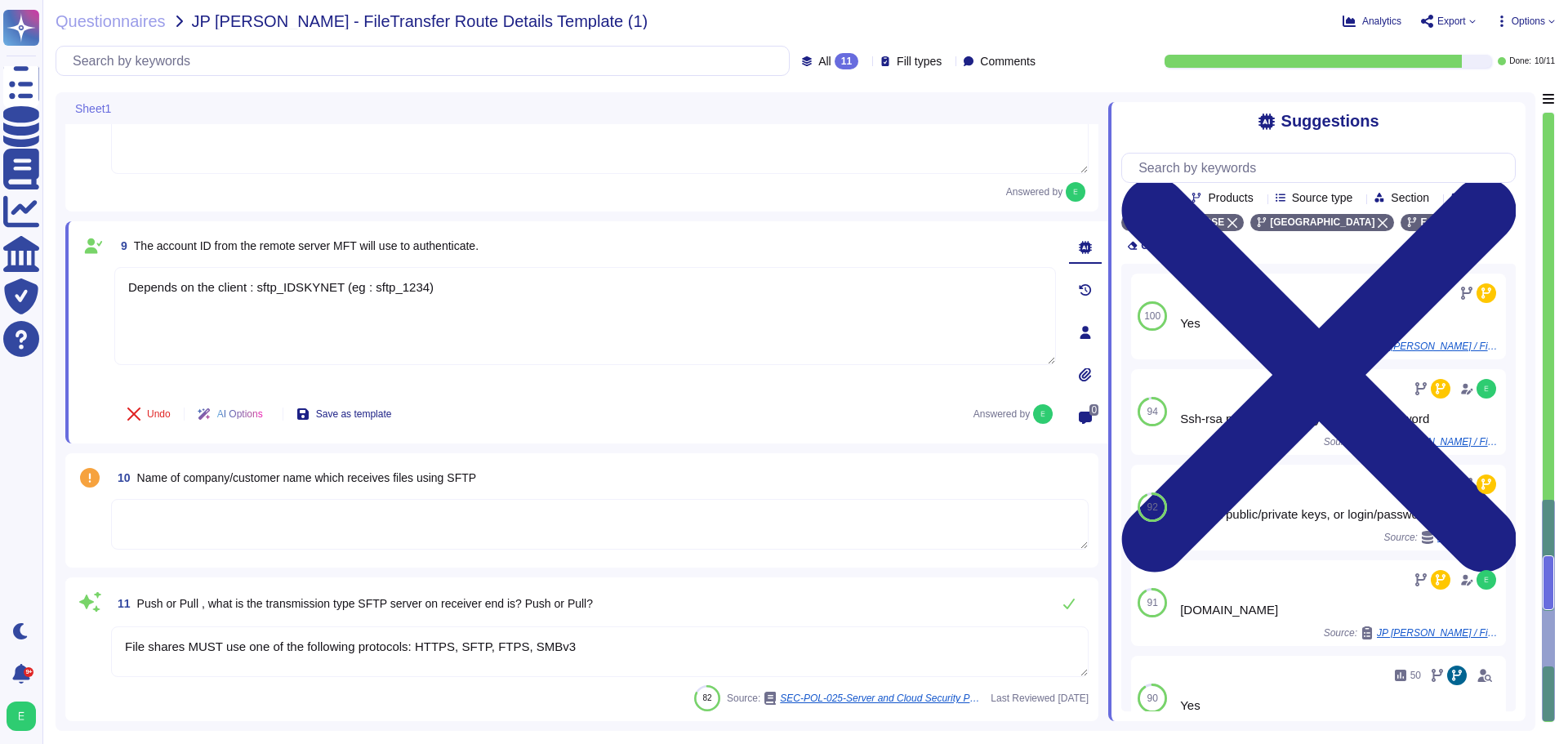
type textarea "Depends on the client : sftp_IDSKYNET (eg : sftp_1234)"
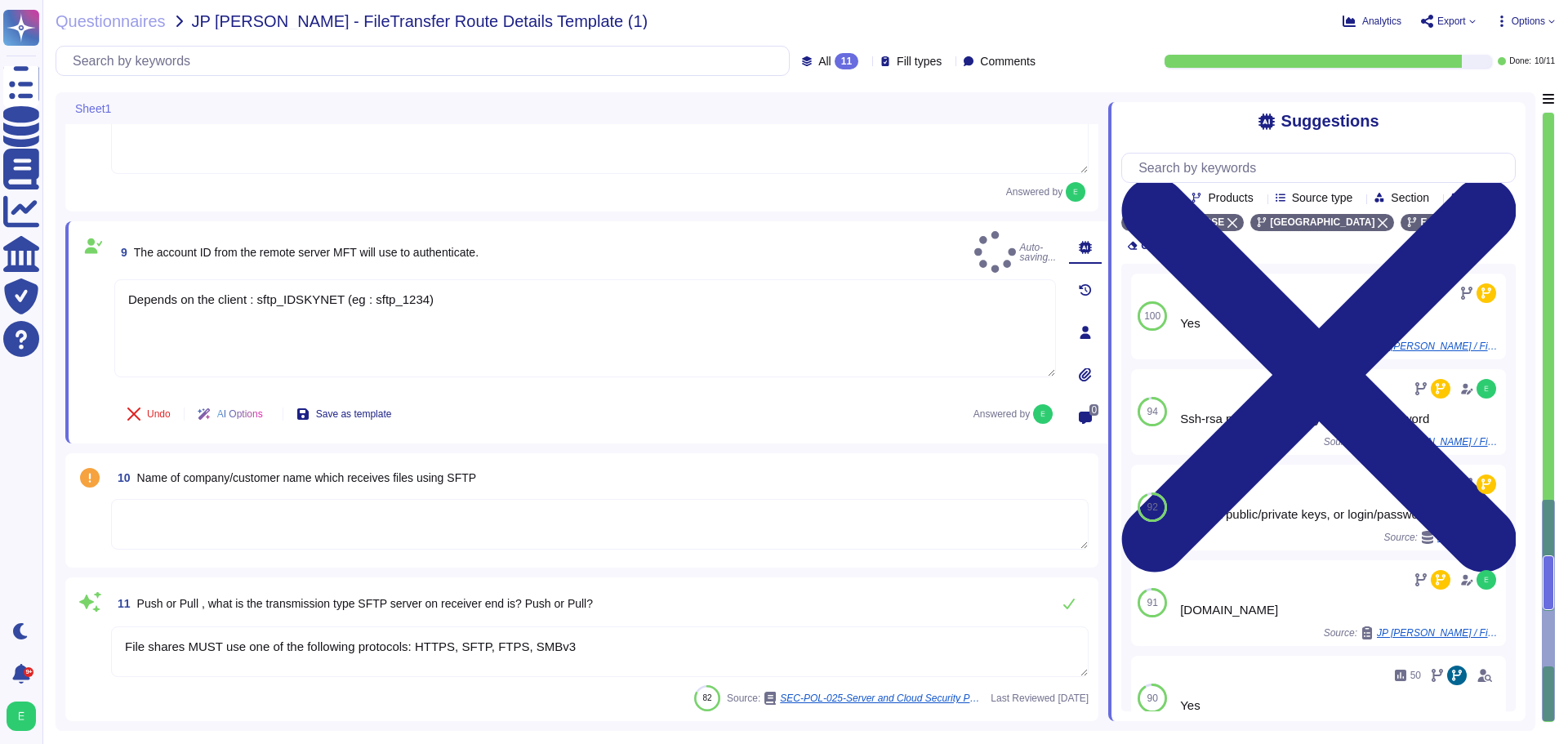
click at [451, 528] on textarea at bounding box center [600, 525] width 977 height 50
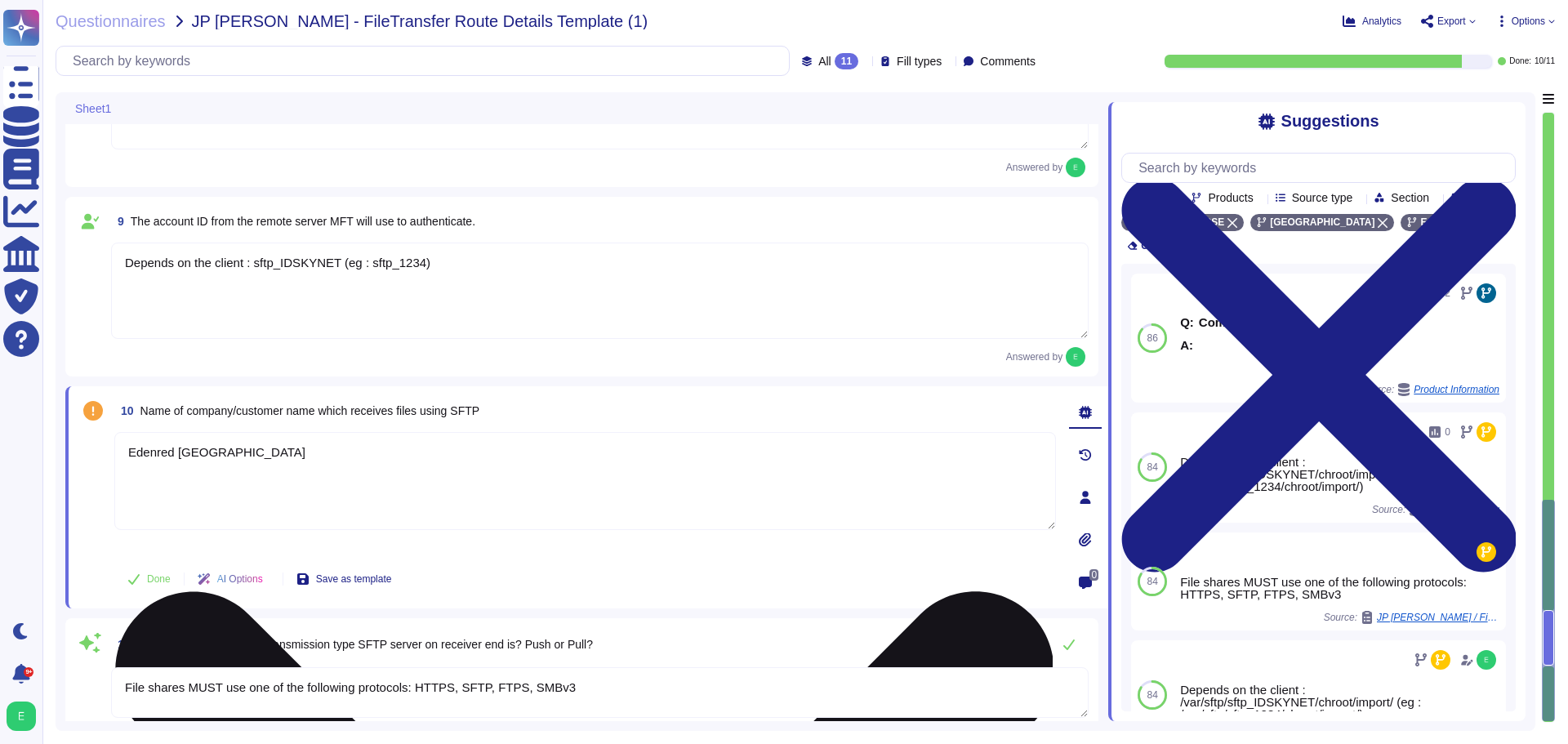
scroll to position [1436, 0]
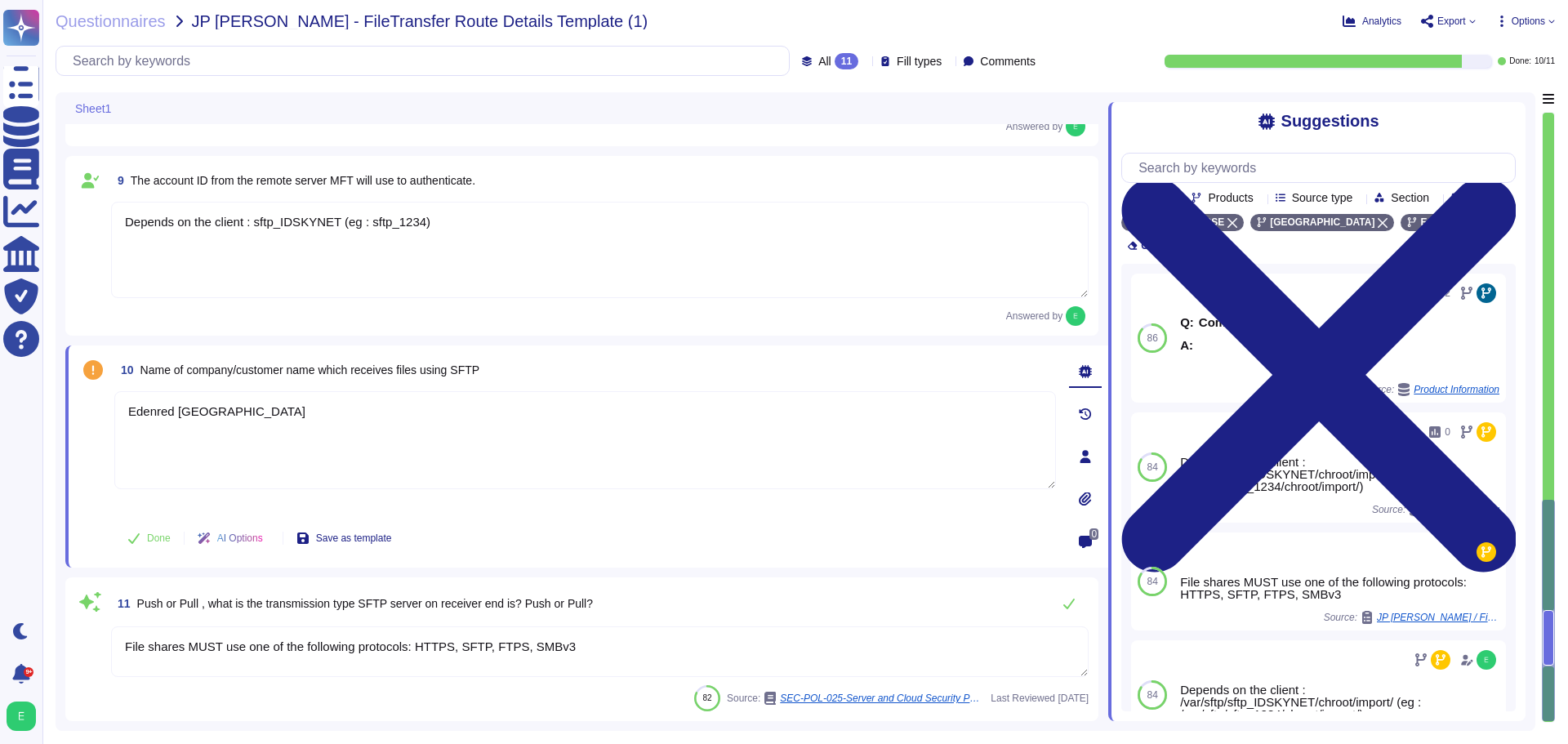
type textarea "Edenred [GEOGRAPHIC_DATA]"
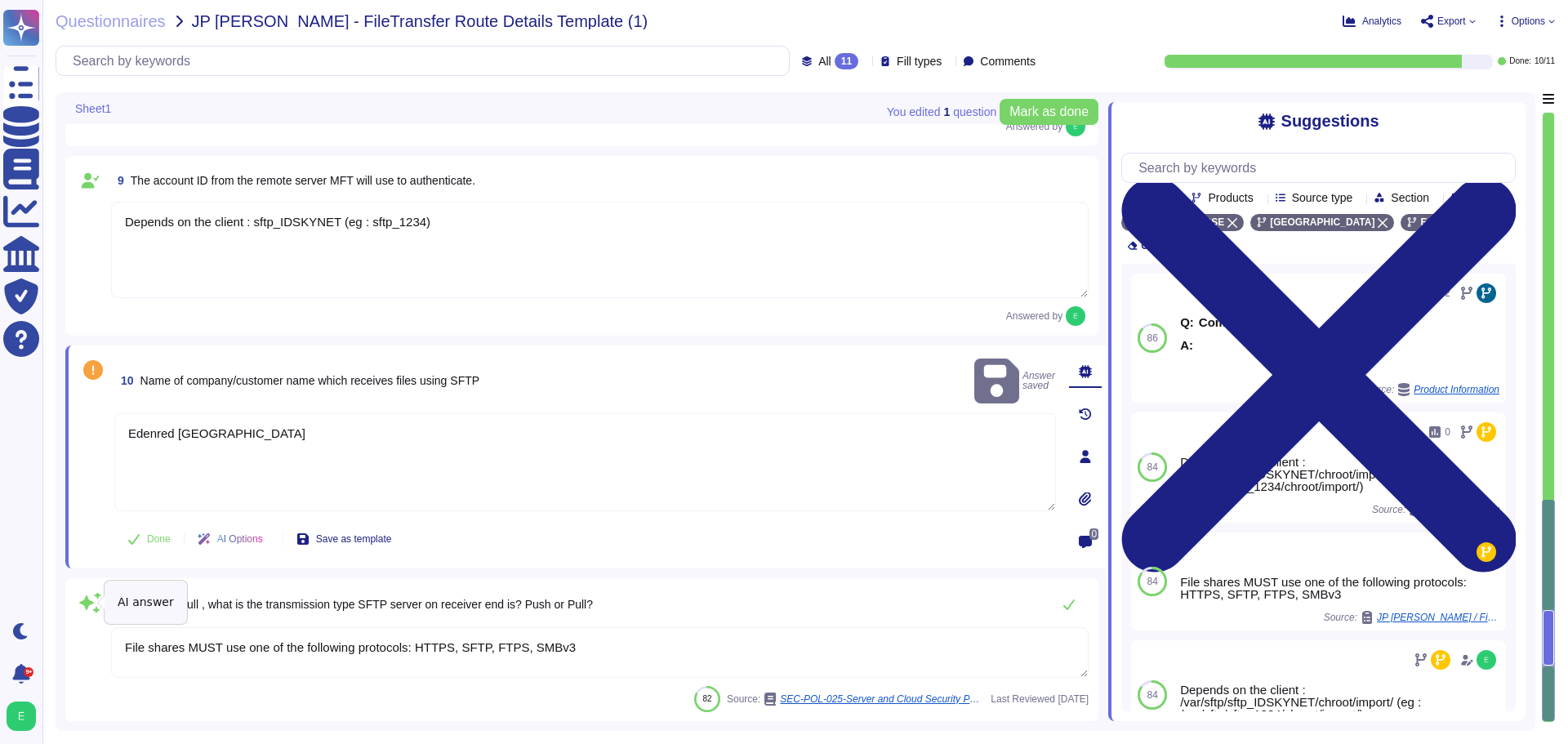
drag, startPoint x: 570, startPoint y: 648, endPoint x: 97, endPoint y: 608, distance: 474.7
click at [97, 608] on div "11 Push or Pull , what is the transmission type SFTP server on receiver end is?…" at bounding box center [581, 650] width 1013 height 124
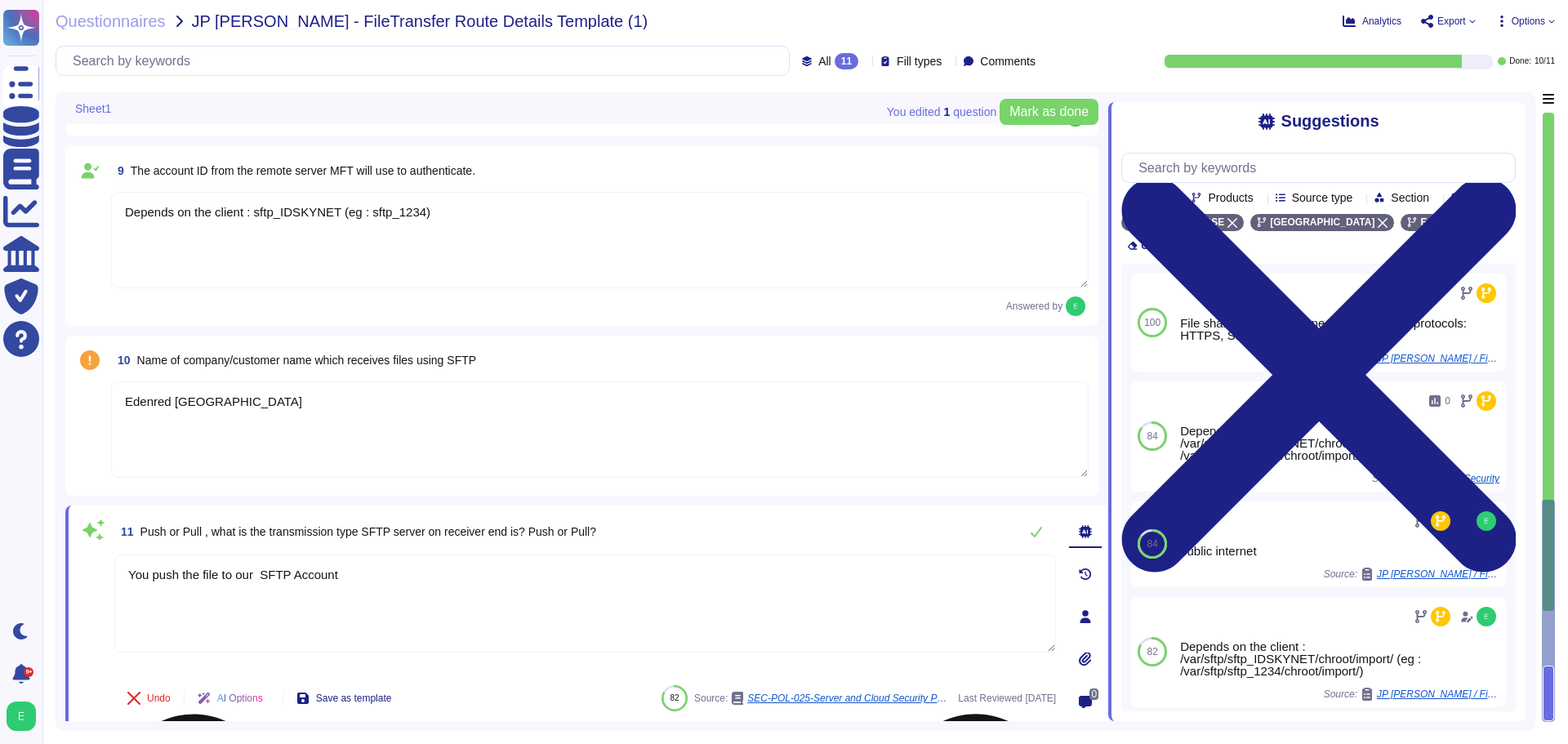
scroll to position [1442, 0]
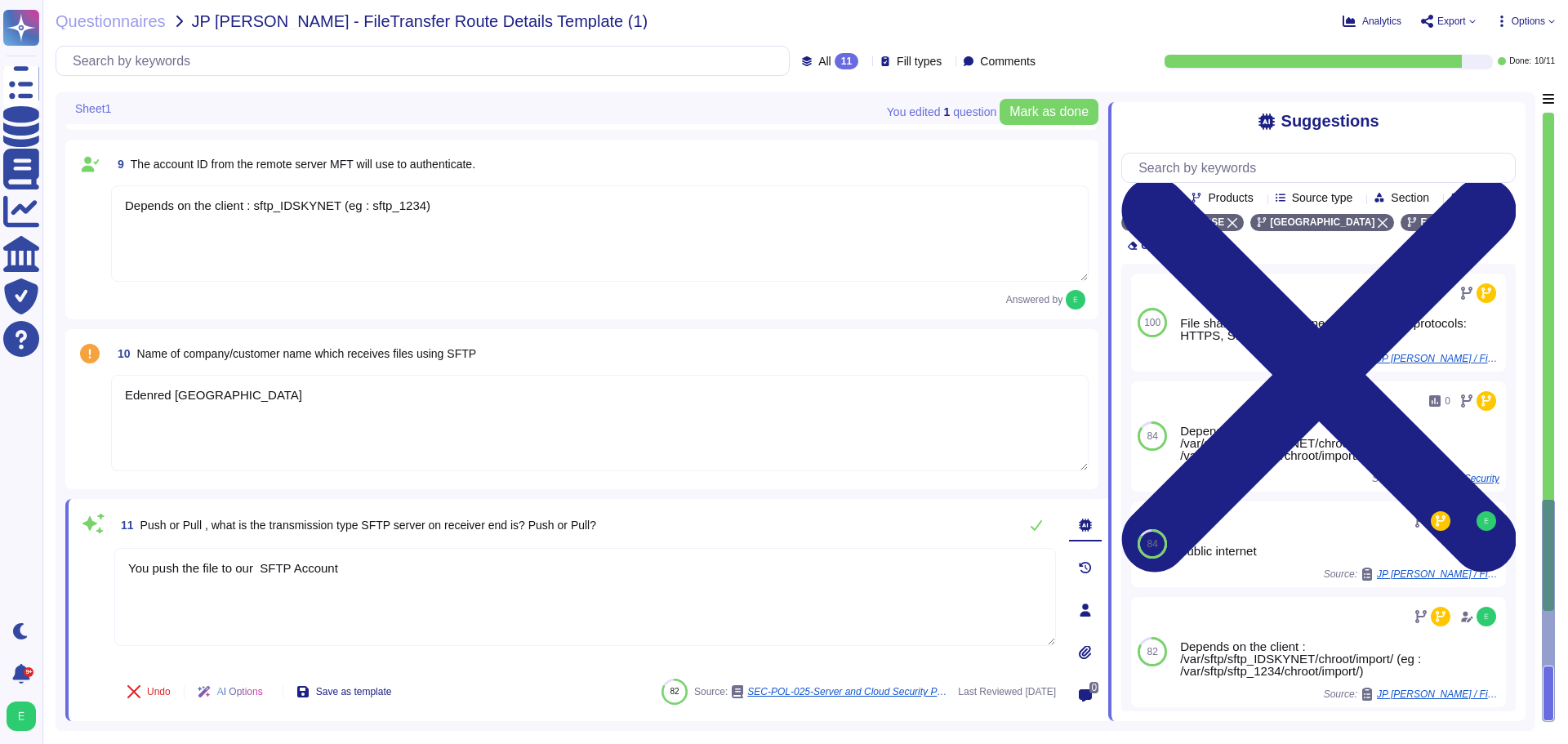
type textarea "You push the file to our SFTP Account"
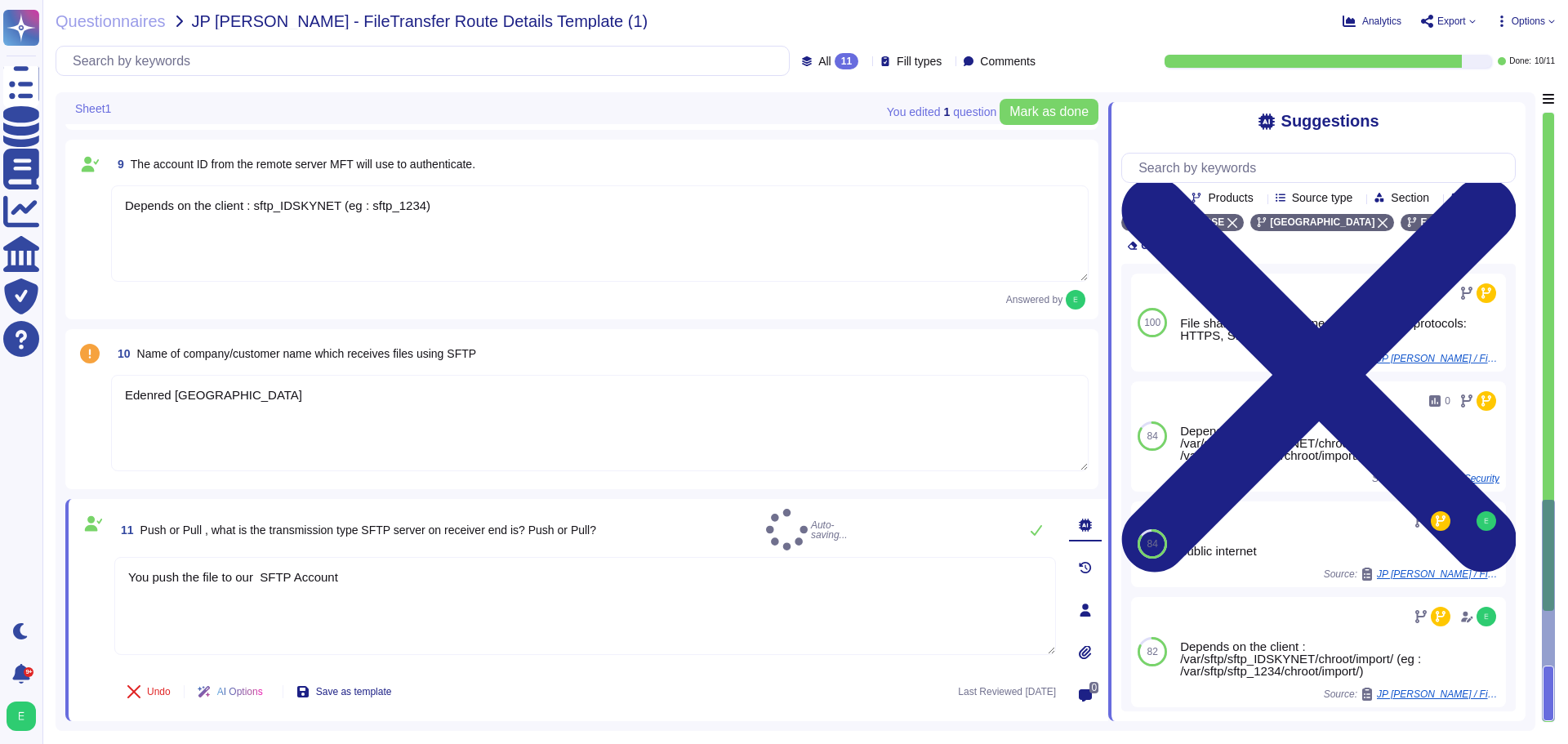
click at [490, 668] on div "11 Push or Pull , what is the transmission type SFTP server on receiver end is?…" at bounding box center [567, 610] width 977 height 203
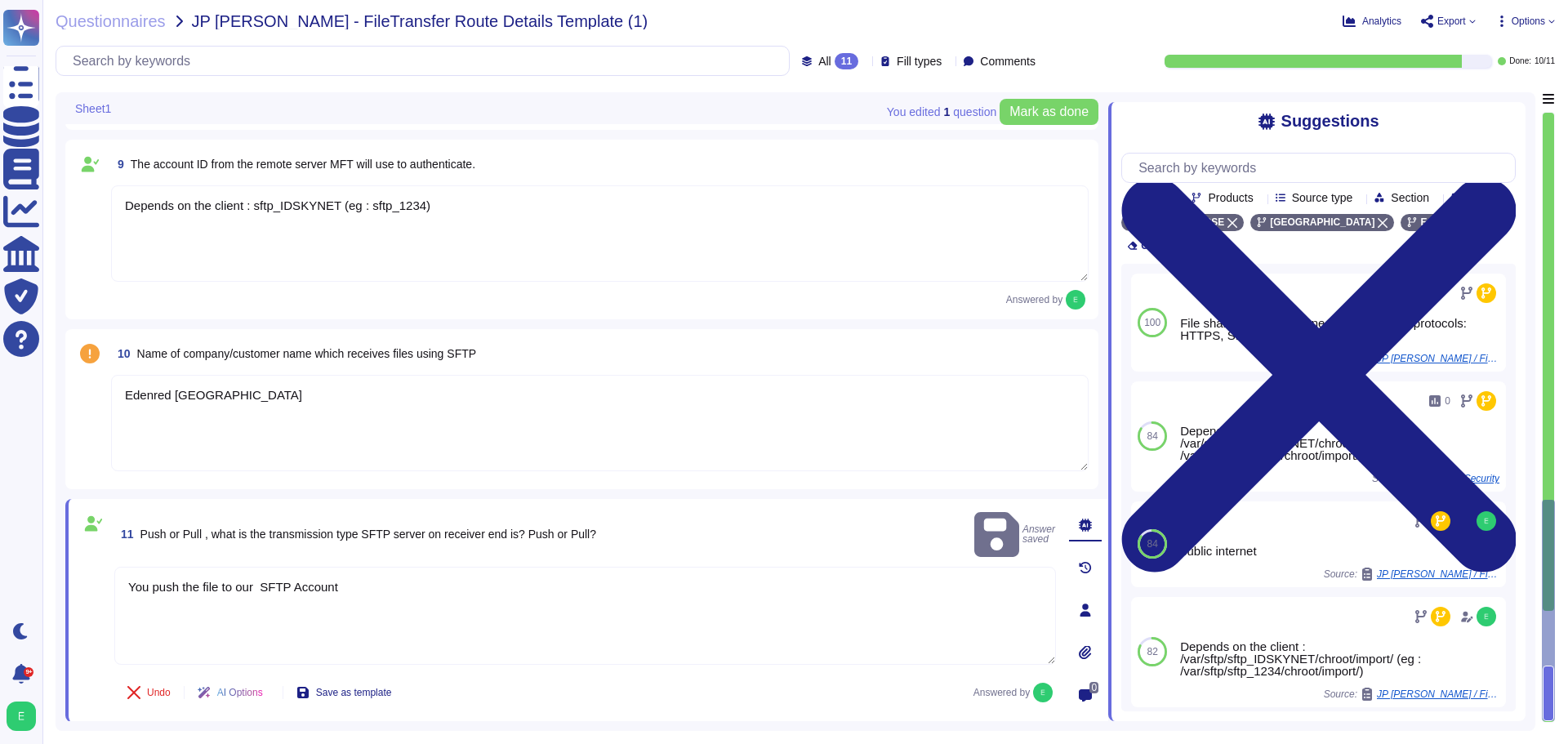
click at [415, 437] on textarea "Edenred [GEOGRAPHIC_DATA]" at bounding box center [600, 423] width 977 height 97
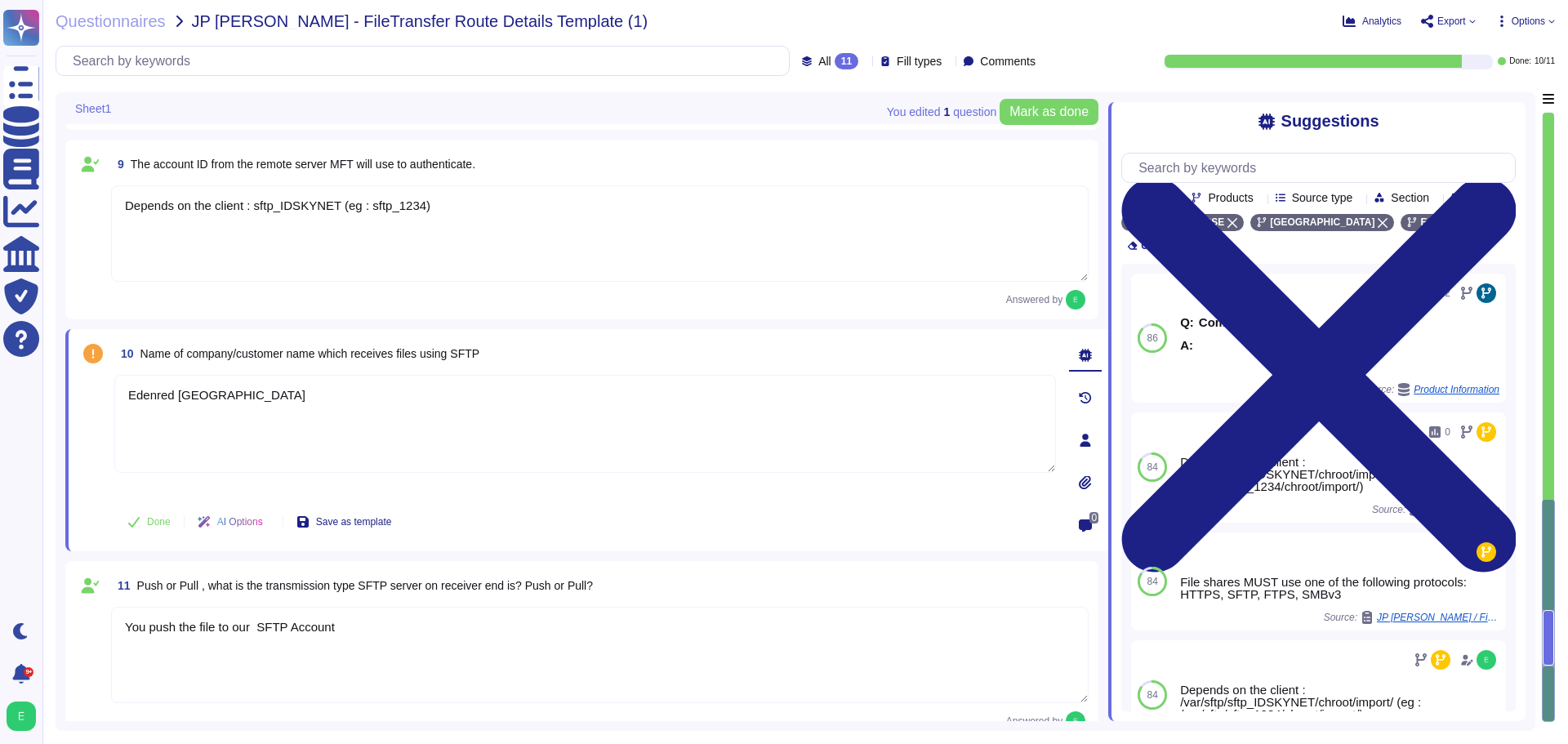
click at [751, 503] on div "Done AI Options Save as template" at bounding box center [584, 521] width 942 height 39
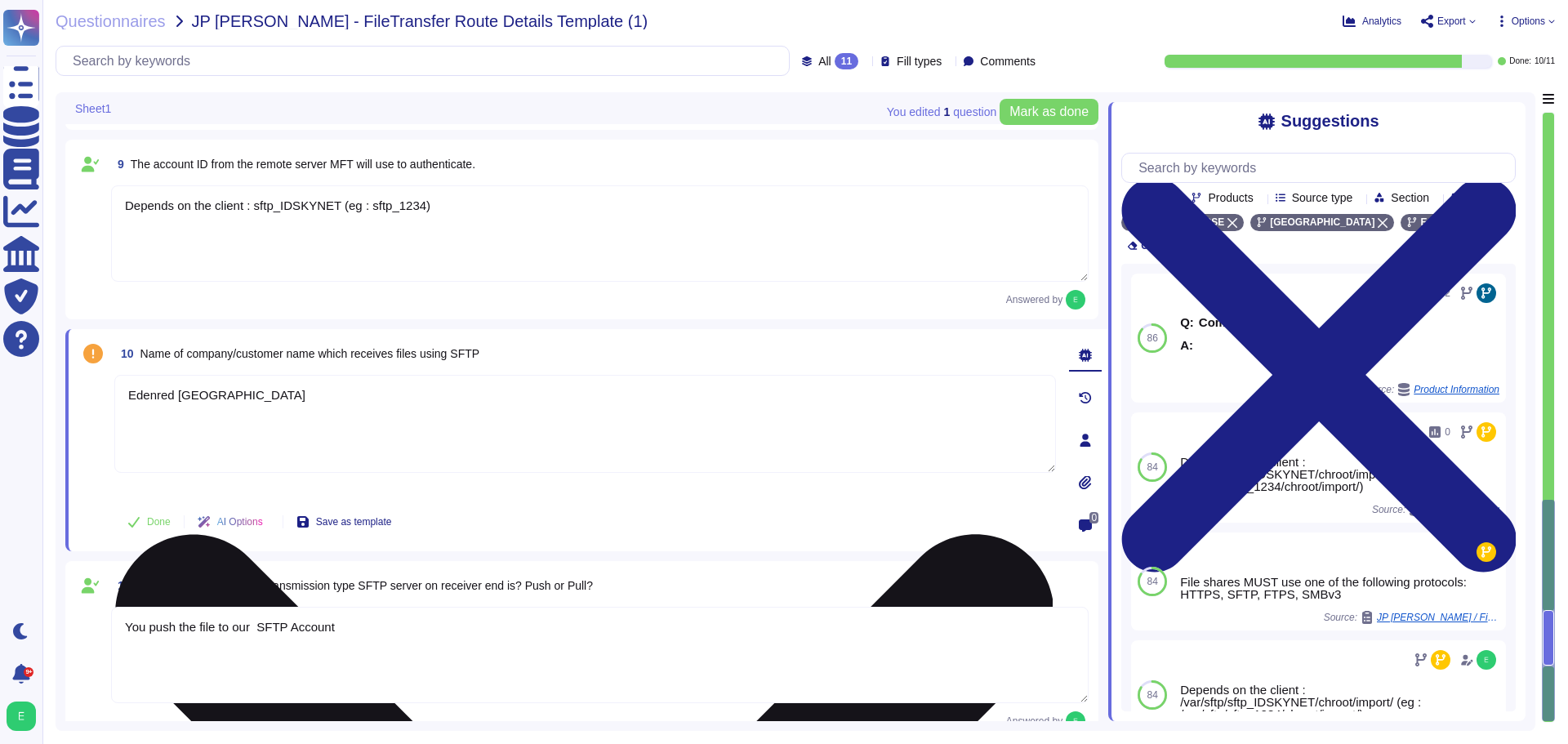
click at [758, 451] on textarea "Edenred [GEOGRAPHIC_DATA]" at bounding box center [584, 424] width 942 height 98
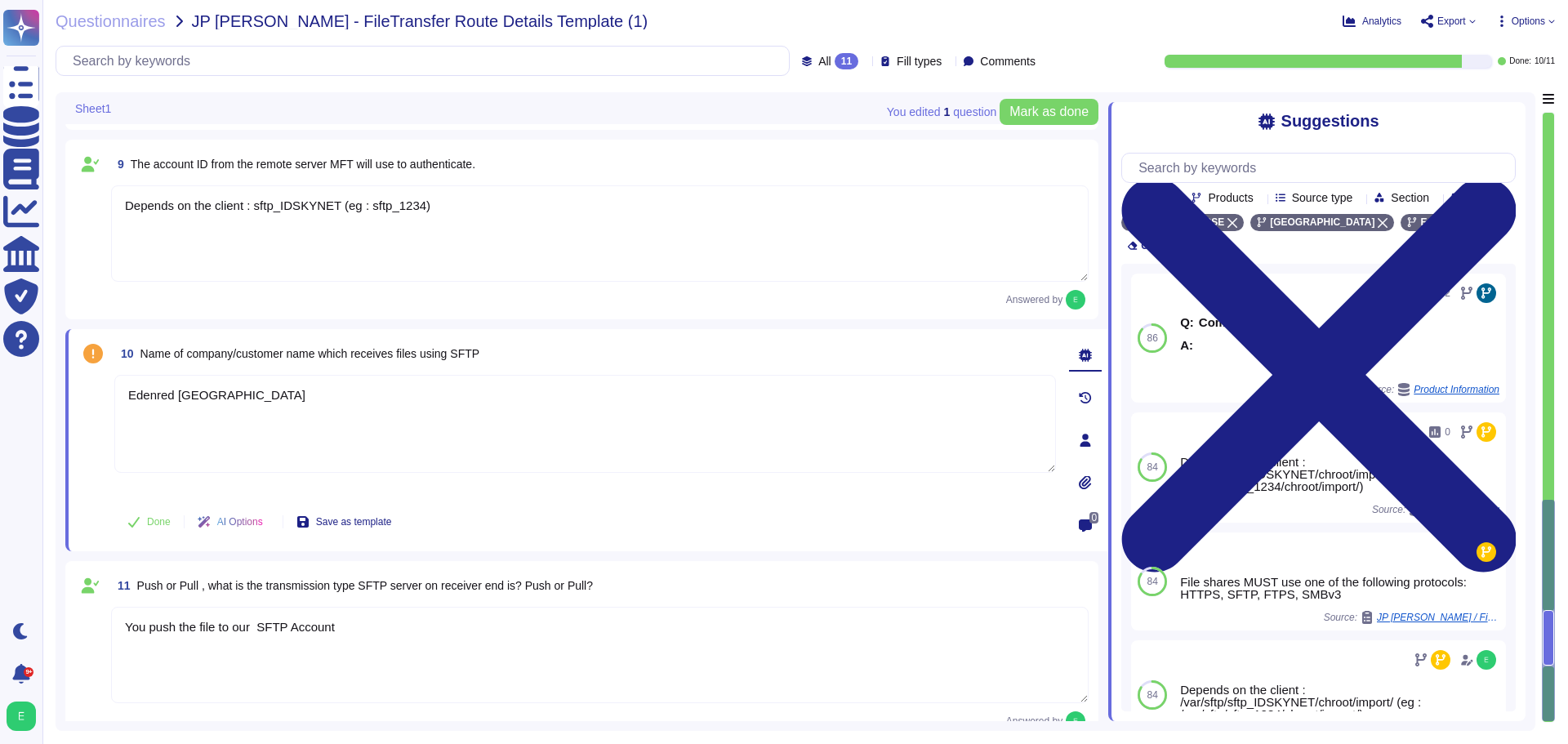
click at [549, 359] on div "10 Name of company/customer name which receives files using SFTP" at bounding box center [584, 354] width 942 height 30
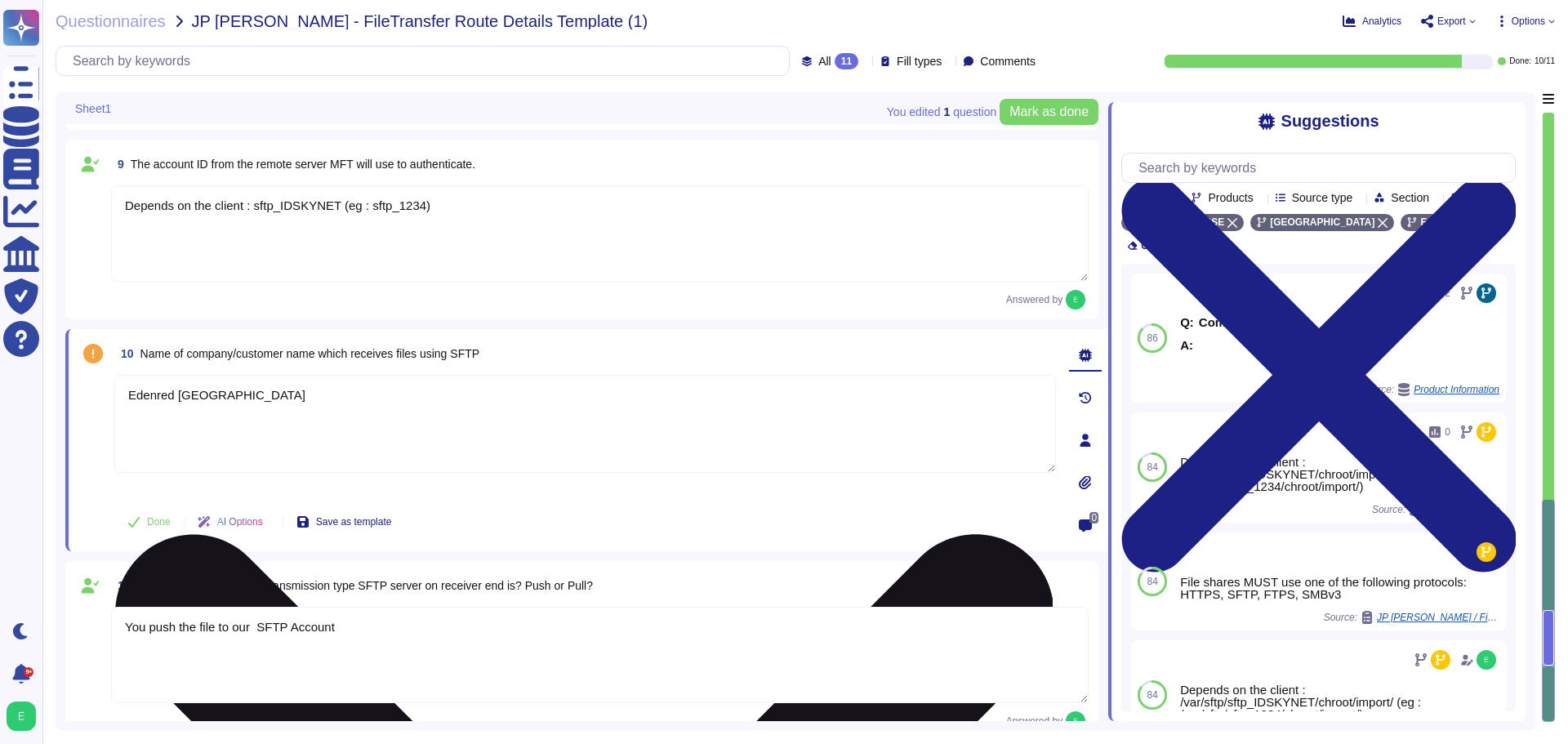
click at [205, 392] on textarea "Edenred [GEOGRAPHIC_DATA]" at bounding box center [584, 424] width 942 height 98
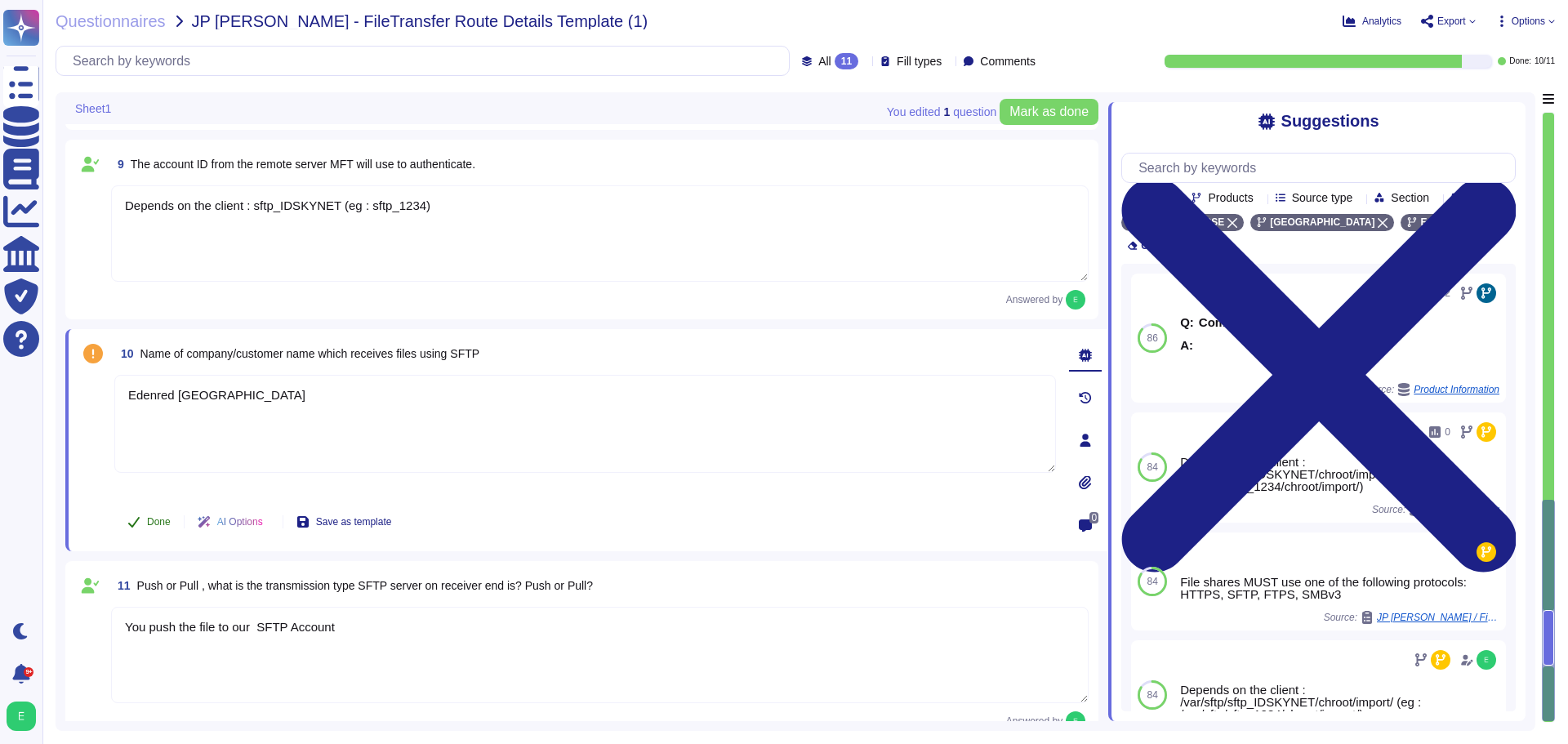
click at [141, 525] on button "Done" at bounding box center [149, 522] width 70 height 33
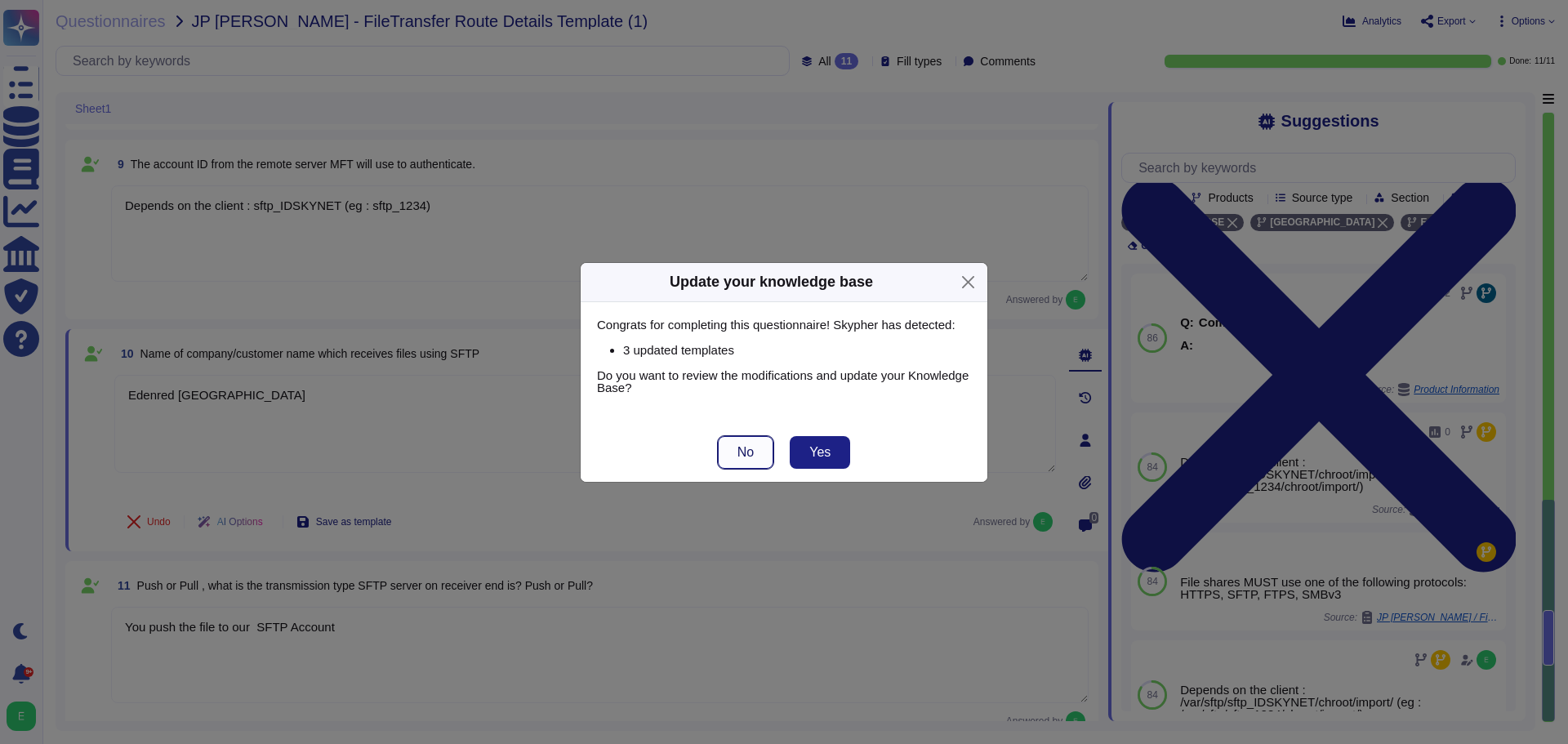
click at [741, 452] on span "No" at bounding box center [745, 452] width 17 height 13
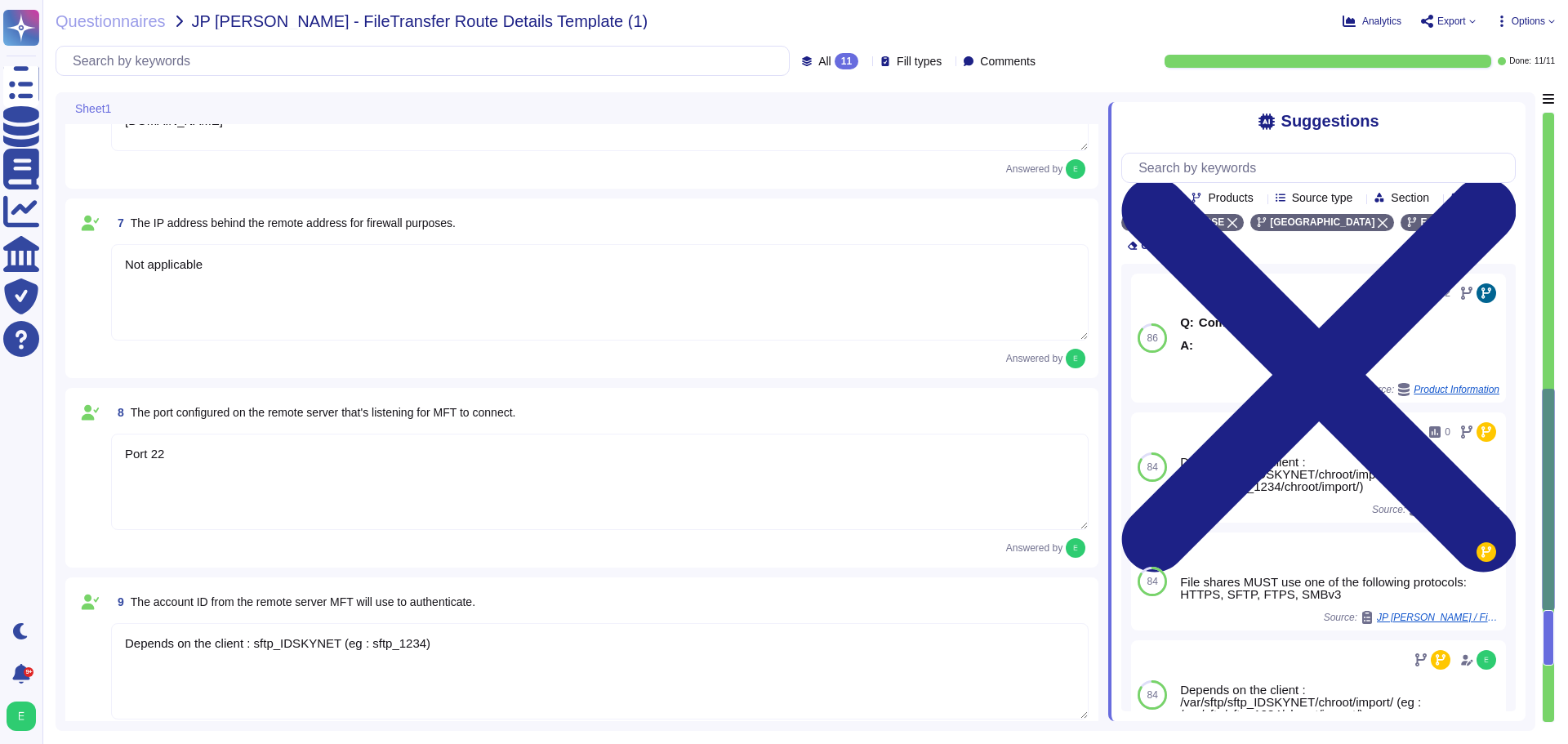
type textarea "Depends on the client : /var/sftp/sftp_IDSKYNET/chroot/import/ (eg : /var/sftp/…"
type textarea "Any file pattern"
type textarea "[DOMAIN_NAME]"
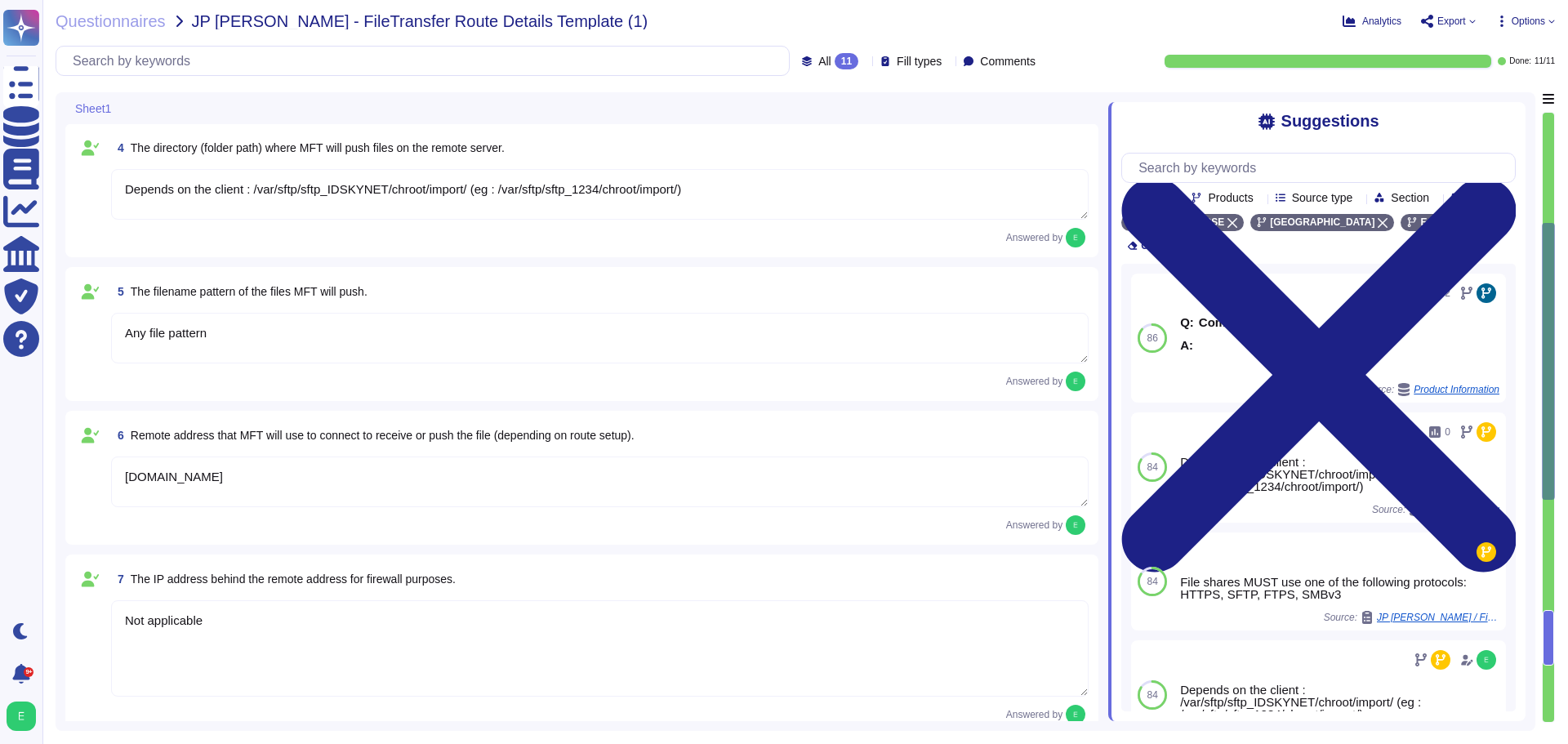
type textarea "public internet"
type textarea "On request, the file can be encrypted by a GPG key we provide."
type textarea "Ssh-rsa public/private keys, or login/password"
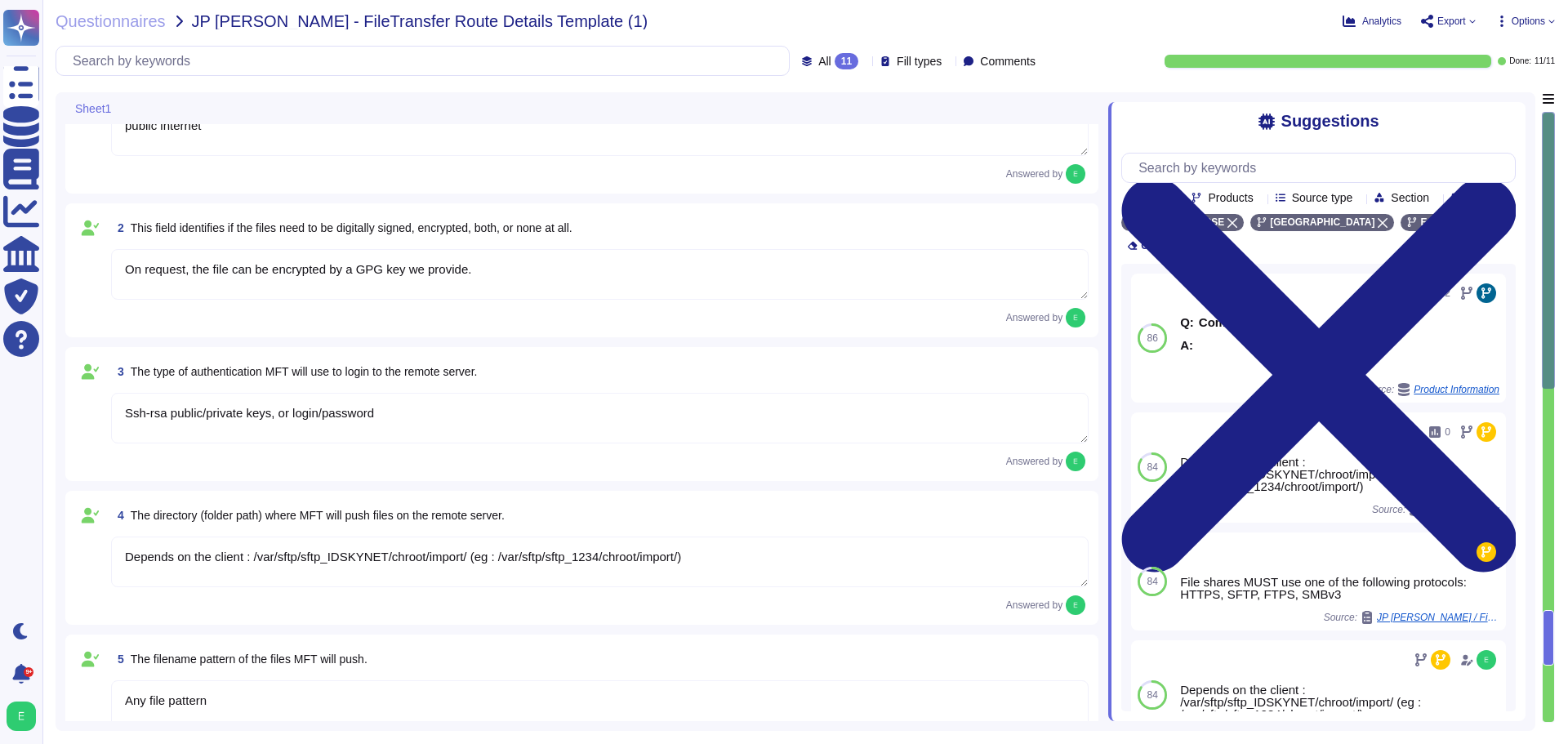
scroll to position [0, 0]
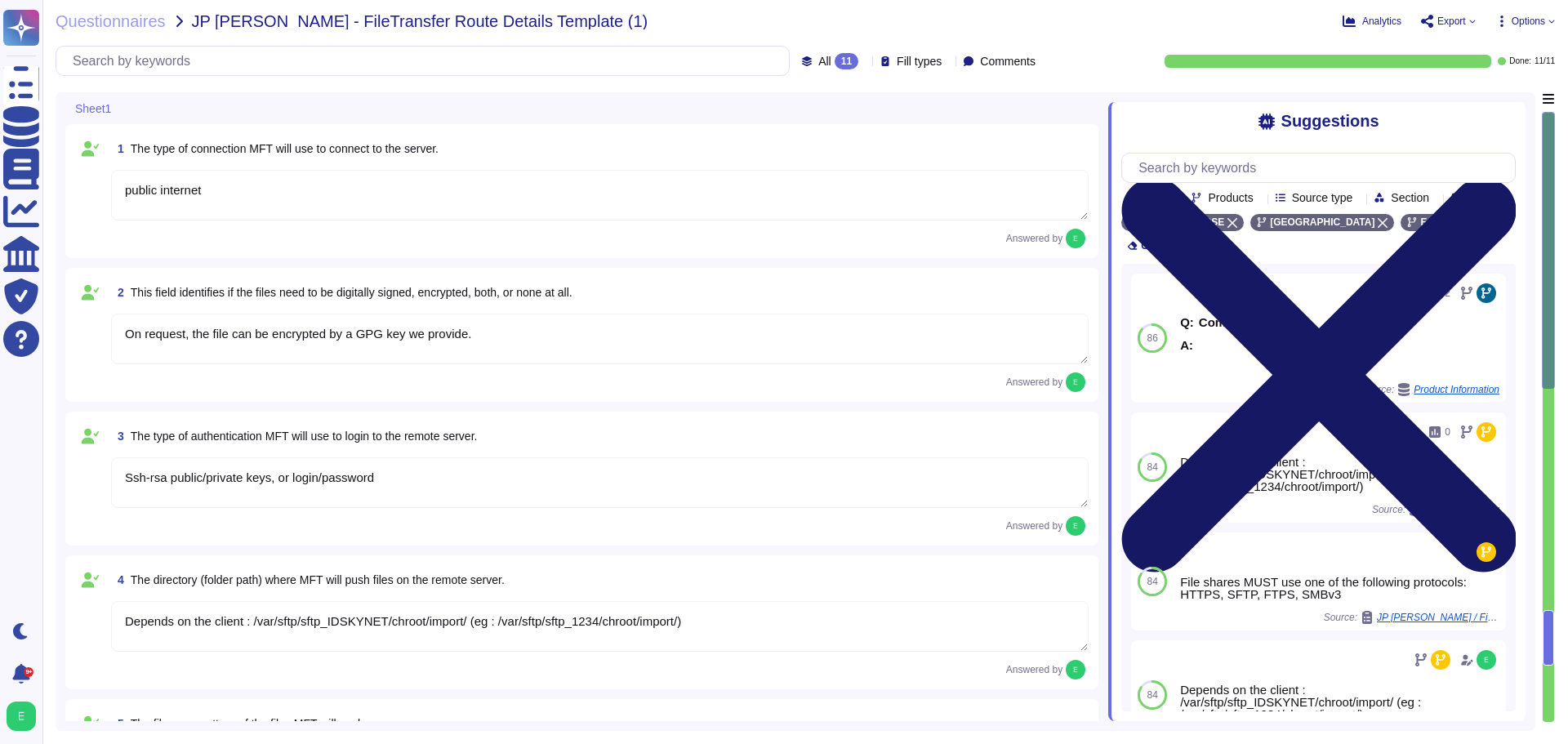
click at [1512, 127] on icon at bounding box center [1318, 375] width 394 height 526
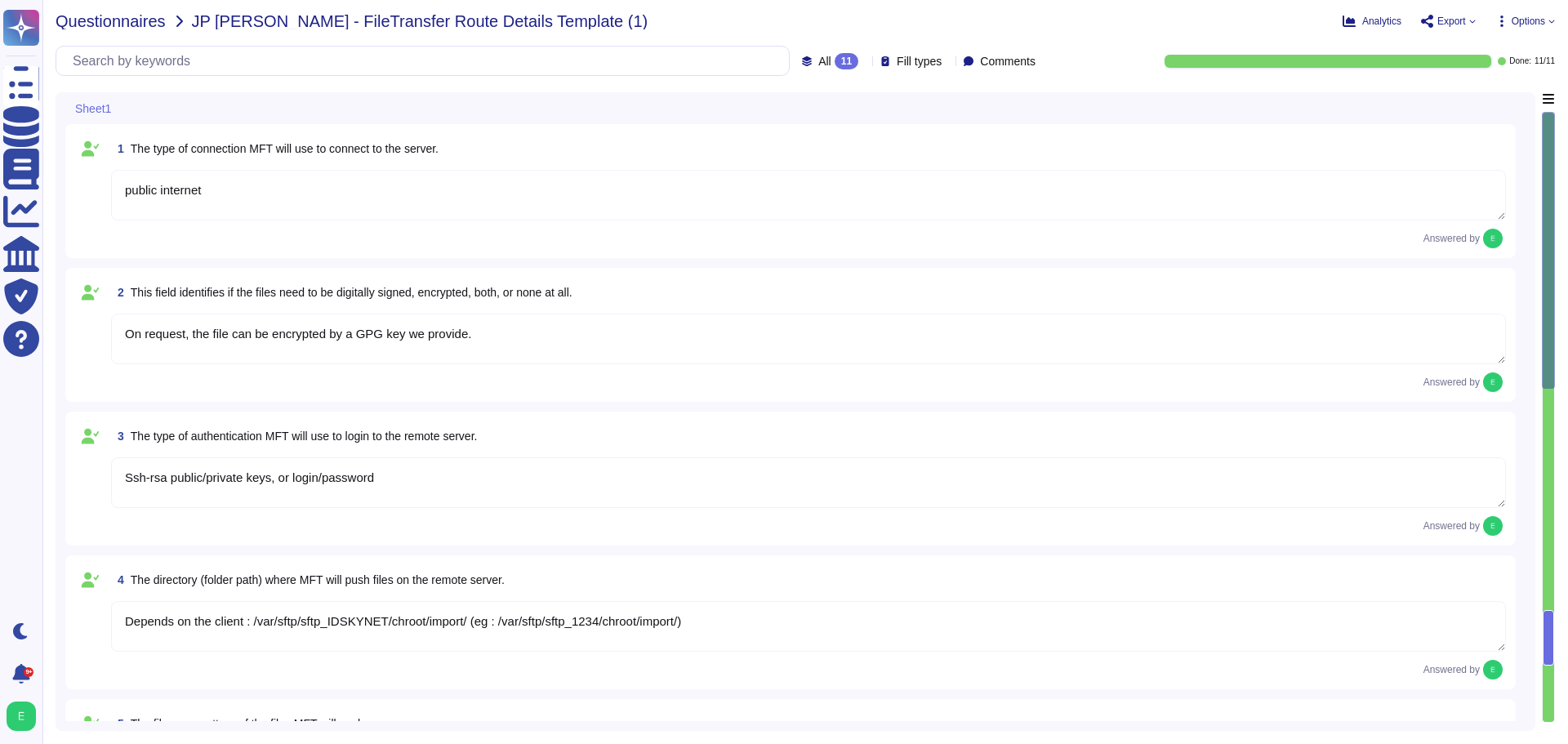
click at [127, 23] on span "Questionnaires" at bounding box center [110, 21] width 110 height 17
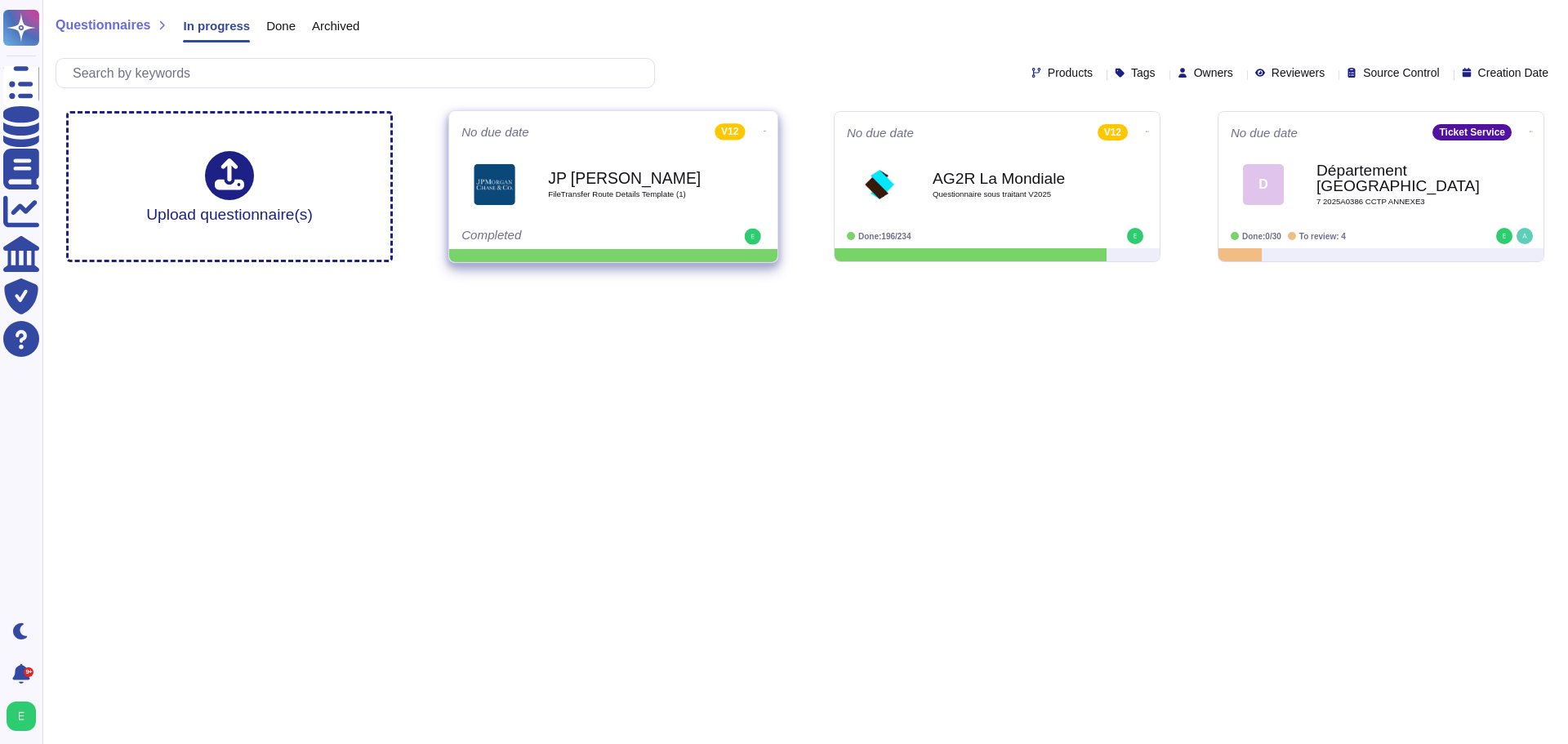
click at [764, 131] on icon at bounding box center [765, 131] width 3 height 4
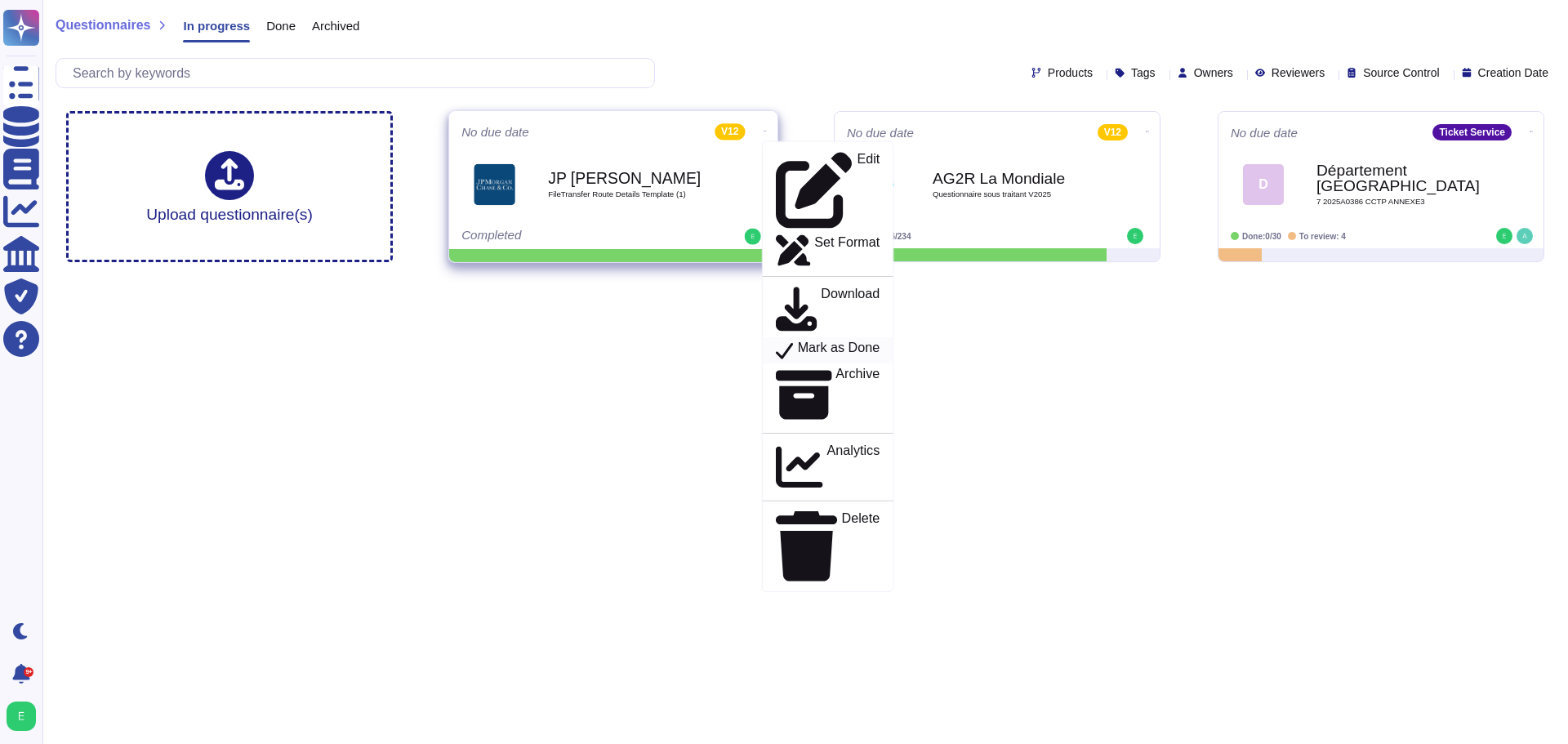
click at [797, 341] on p "Mark as Done" at bounding box center [838, 351] width 83 height 20
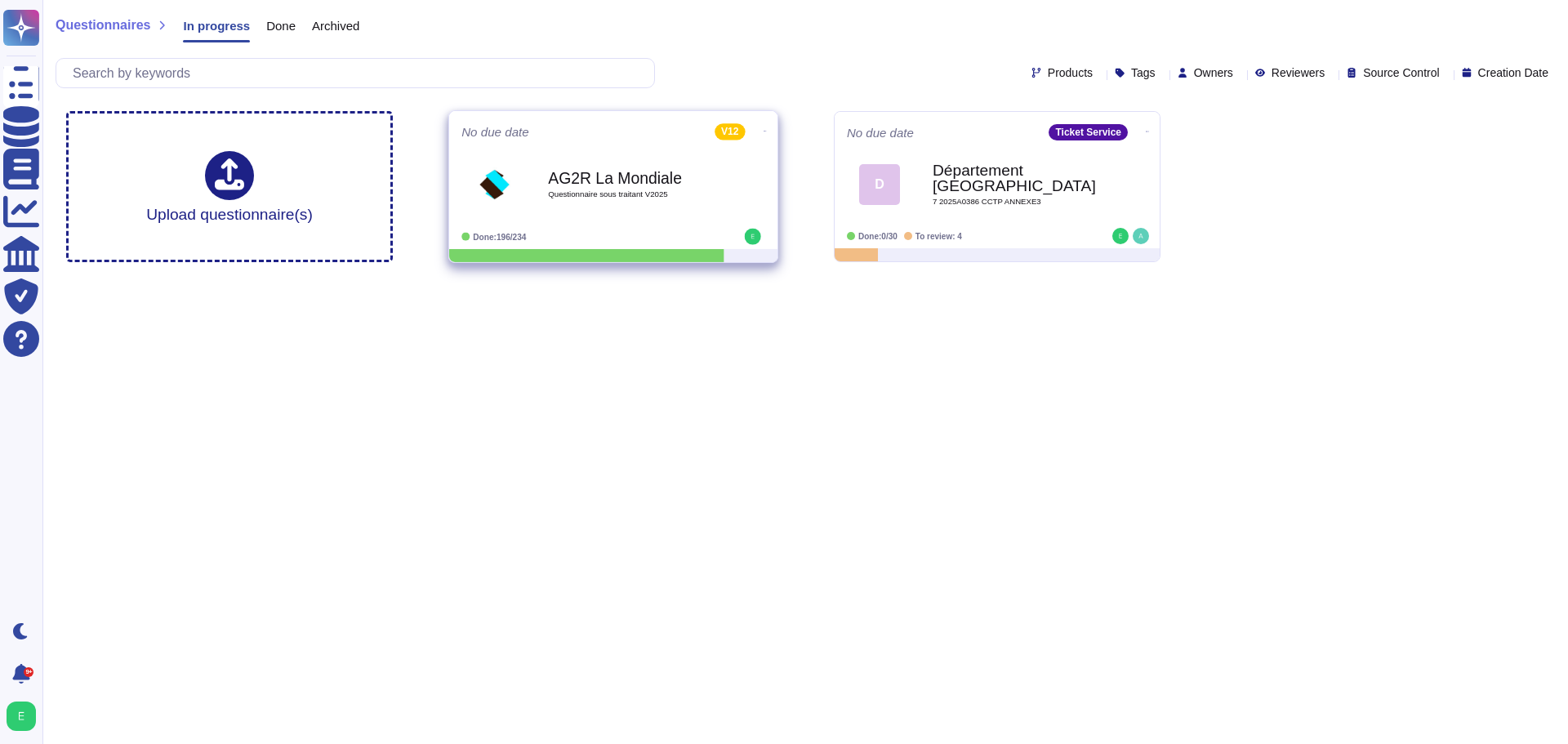
click at [666, 214] on div "AG2R La Mondiale Questionnaire sous traitant V2025" at bounding box center [631, 184] width 165 height 66
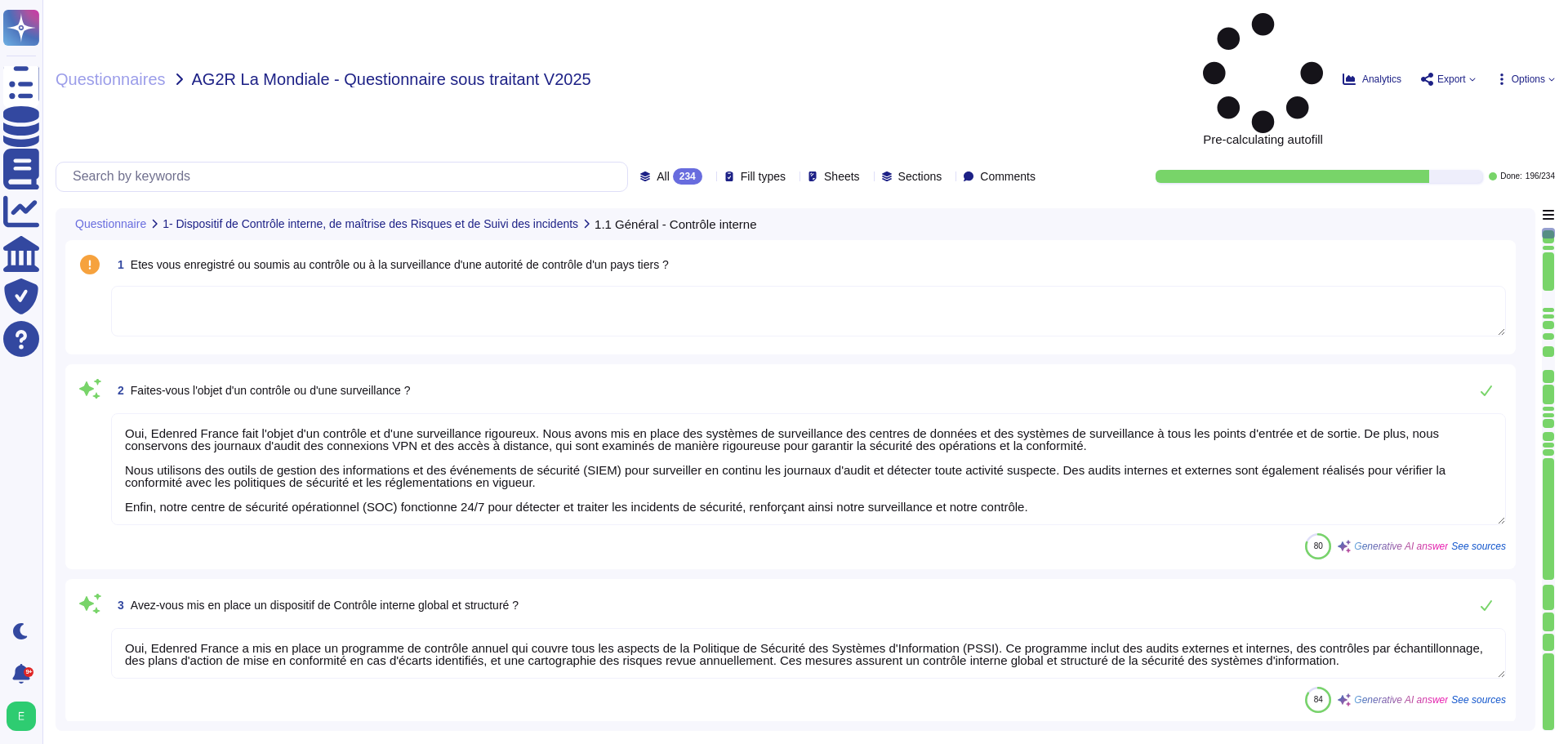
type textarea "Oui, Edenred France fait l'objet d'un contrôle et d'une surveillance rigoureux.…"
type textarea "Oui, Edenred France a mis en place un programme de contrôle annuel qui couvre t…"
type textarea "Edenred [DEMOGRAPHIC_DATA] ne détient pas directement de certifications de sécu…"
type textarea "Edenred [DEMOGRAPHIC_DATA] ne dispose pas de rapport SOC 1 ou 2 de type II comp…"
type textarea "Oui, Edenred France a formalisé une cartographie des risques, qui est mise à jo…"
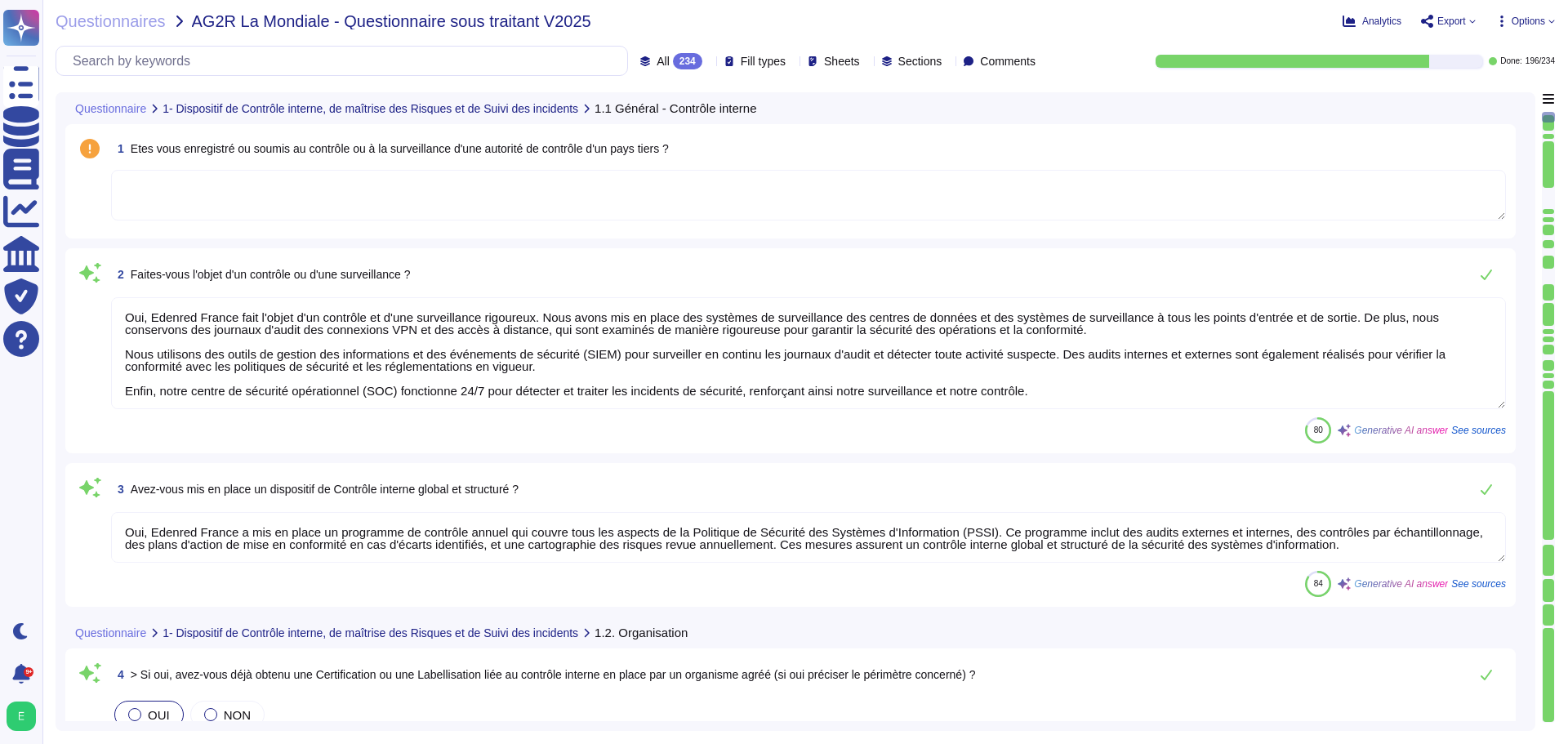
scroll to position [2, 0]
drag, startPoint x: 1051, startPoint y: 381, endPoint x: 558, endPoint y: 380, distance: 493.0
click at [558, 380] on textarea "Oui, Edenred France fait l'objet d'un contrôle et d'une surveillance rigoureux.…" at bounding box center [809, 353] width 1395 height 112
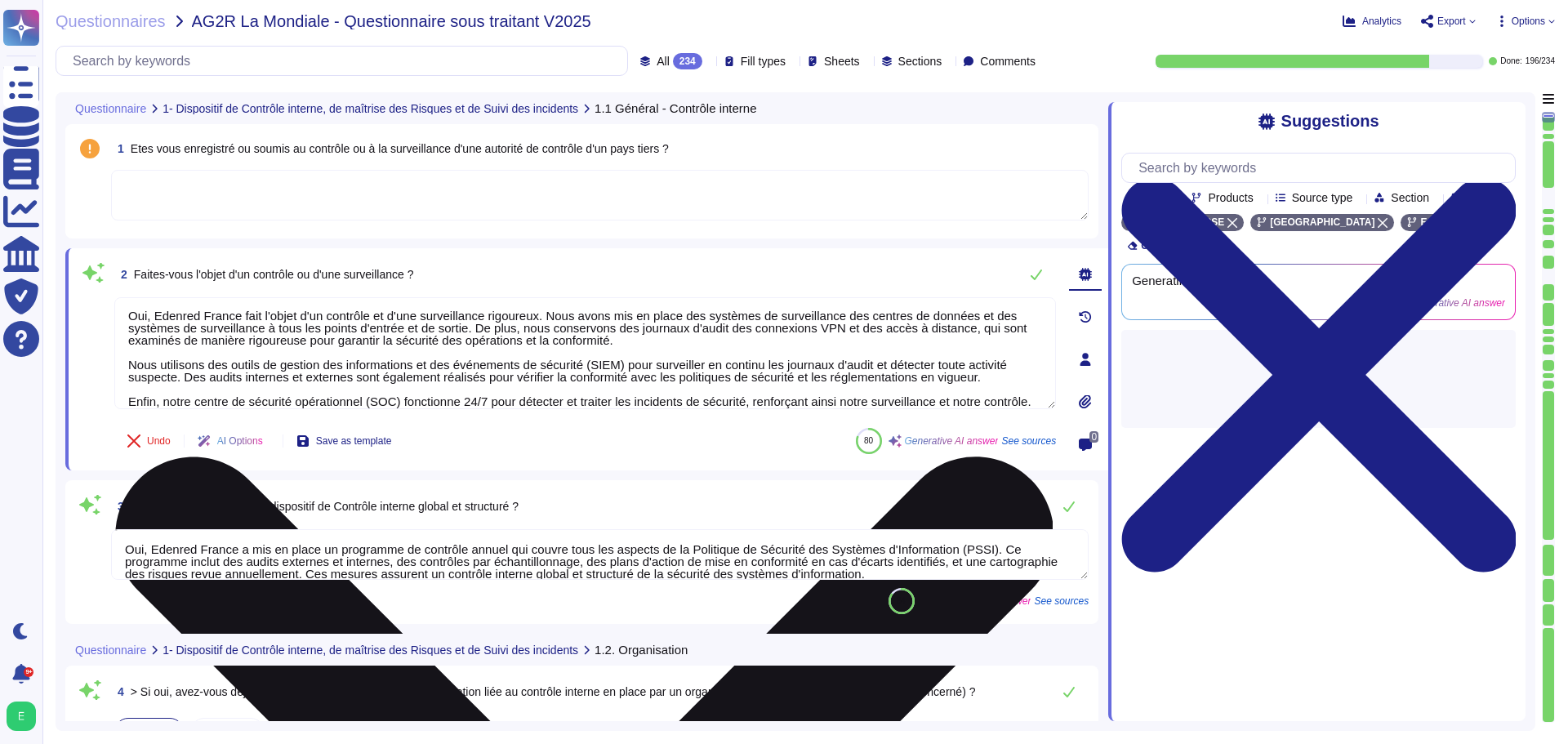
scroll to position [14, 0]
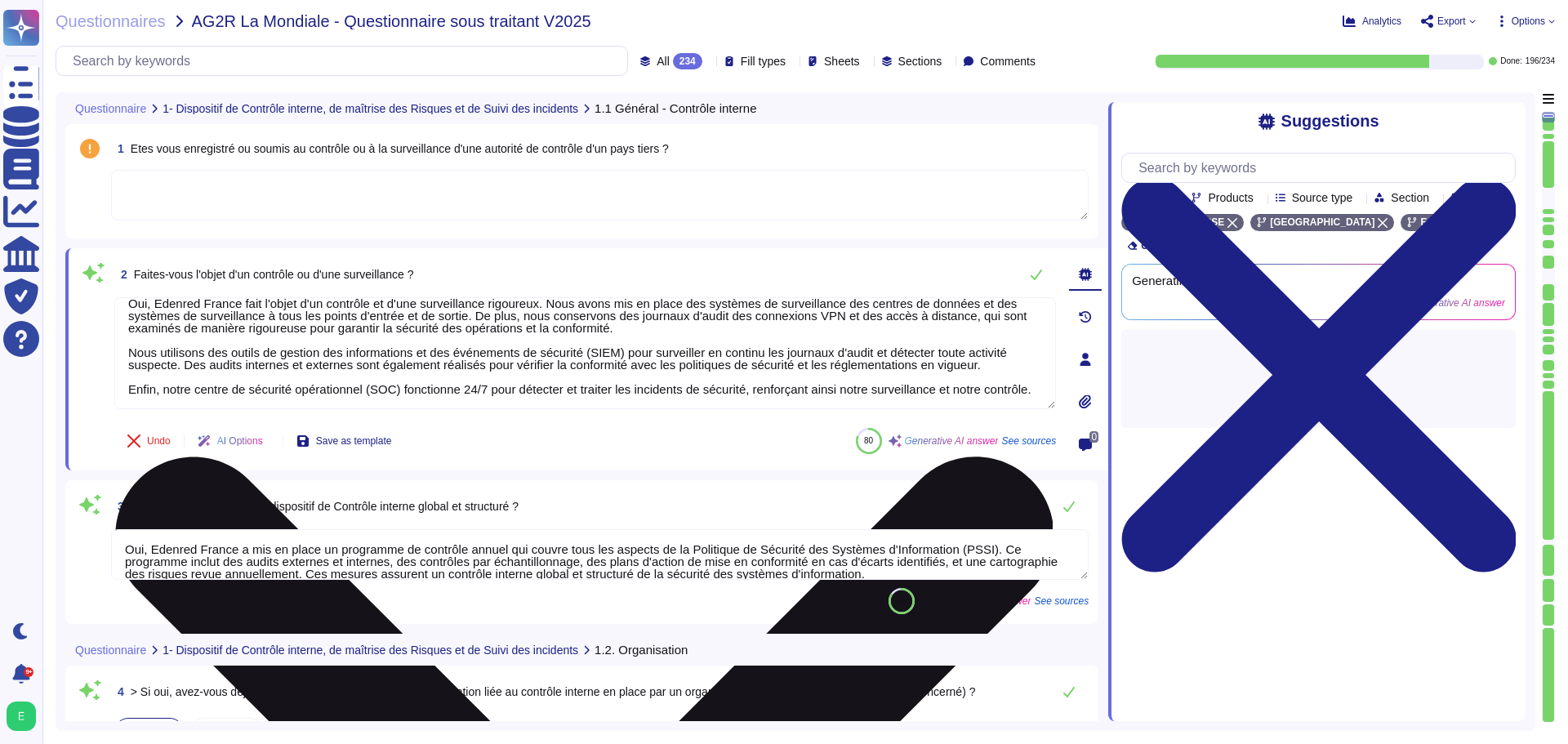
drag, startPoint x: 120, startPoint y: 314, endPoint x: 1033, endPoint y: 396, distance: 916.7
click at [1033, 396] on textarea "Oui, Edenred France fait l'objet d'un contrôle et d'une surveillance rigoureux.…" at bounding box center [584, 353] width 942 height 112
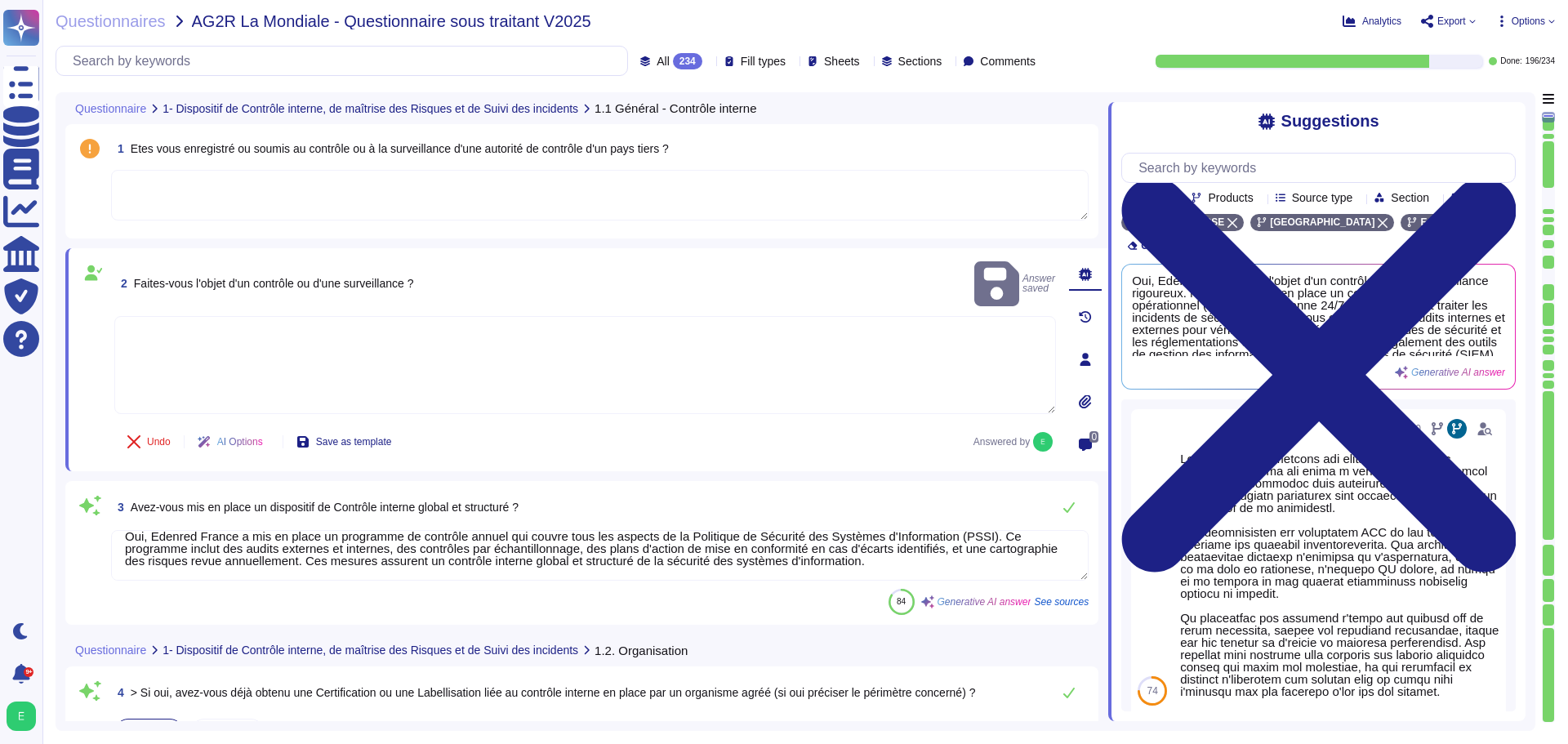
drag, startPoint x: 124, startPoint y: 550, endPoint x: 876, endPoint y: 572, distance: 752.3
click at [876, 572] on textarea "Oui, Edenred France a mis en place un programme de contrôle annuel qui couvre t…" at bounding box center [600, 555] width 977 height 50
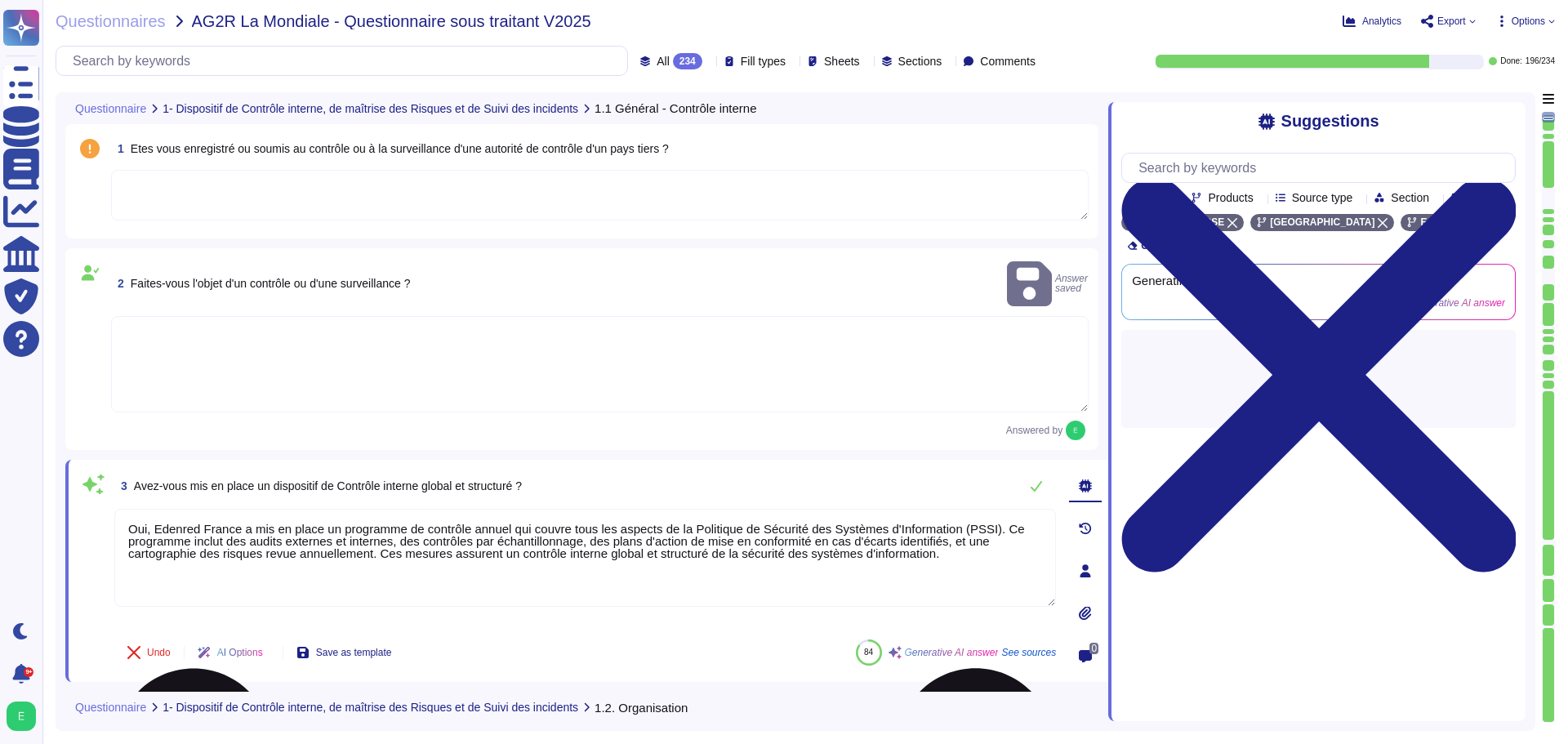
scroll to position [0, 0]
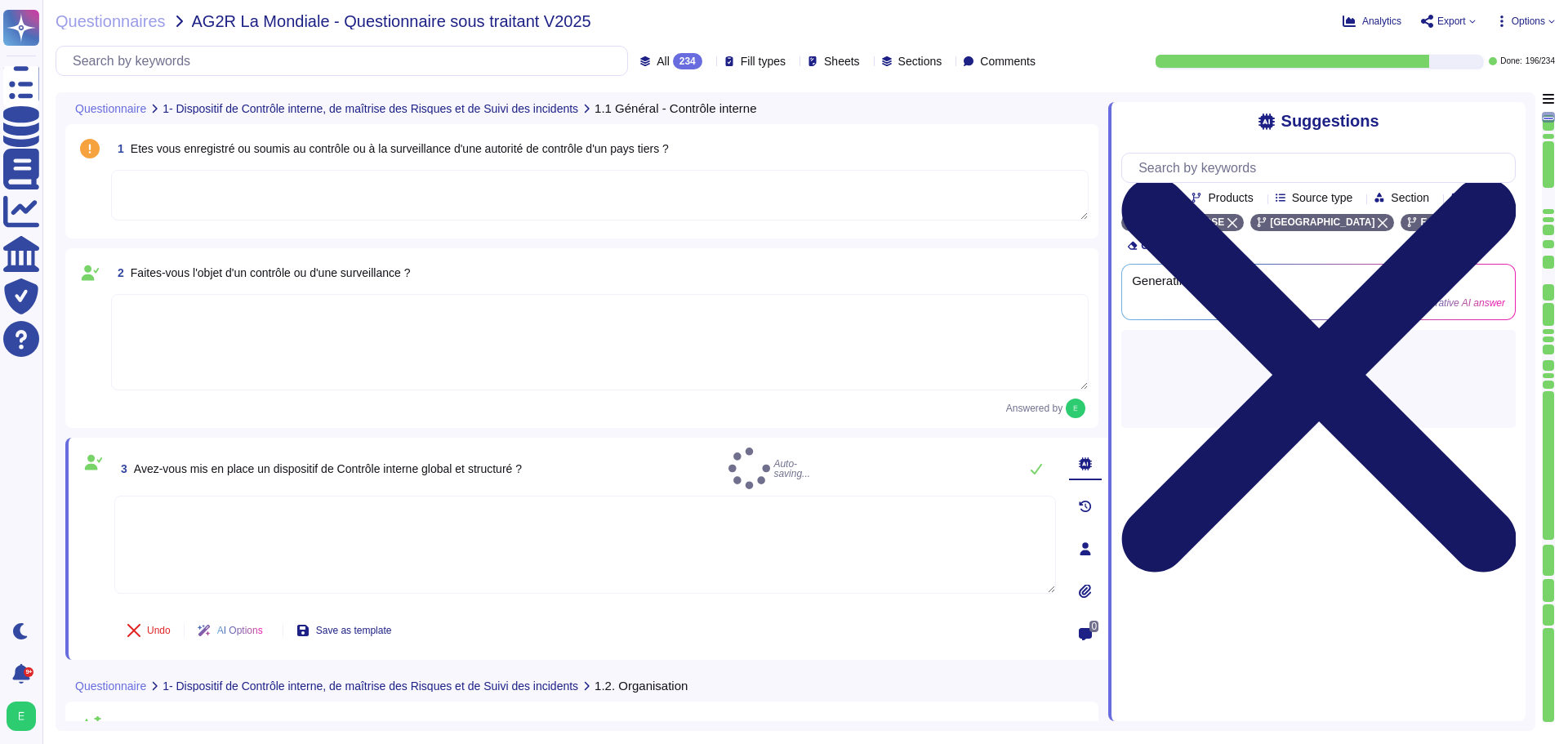
click at [1502, 118] on icon at bounding box center [1318, 375] width 394 height 526
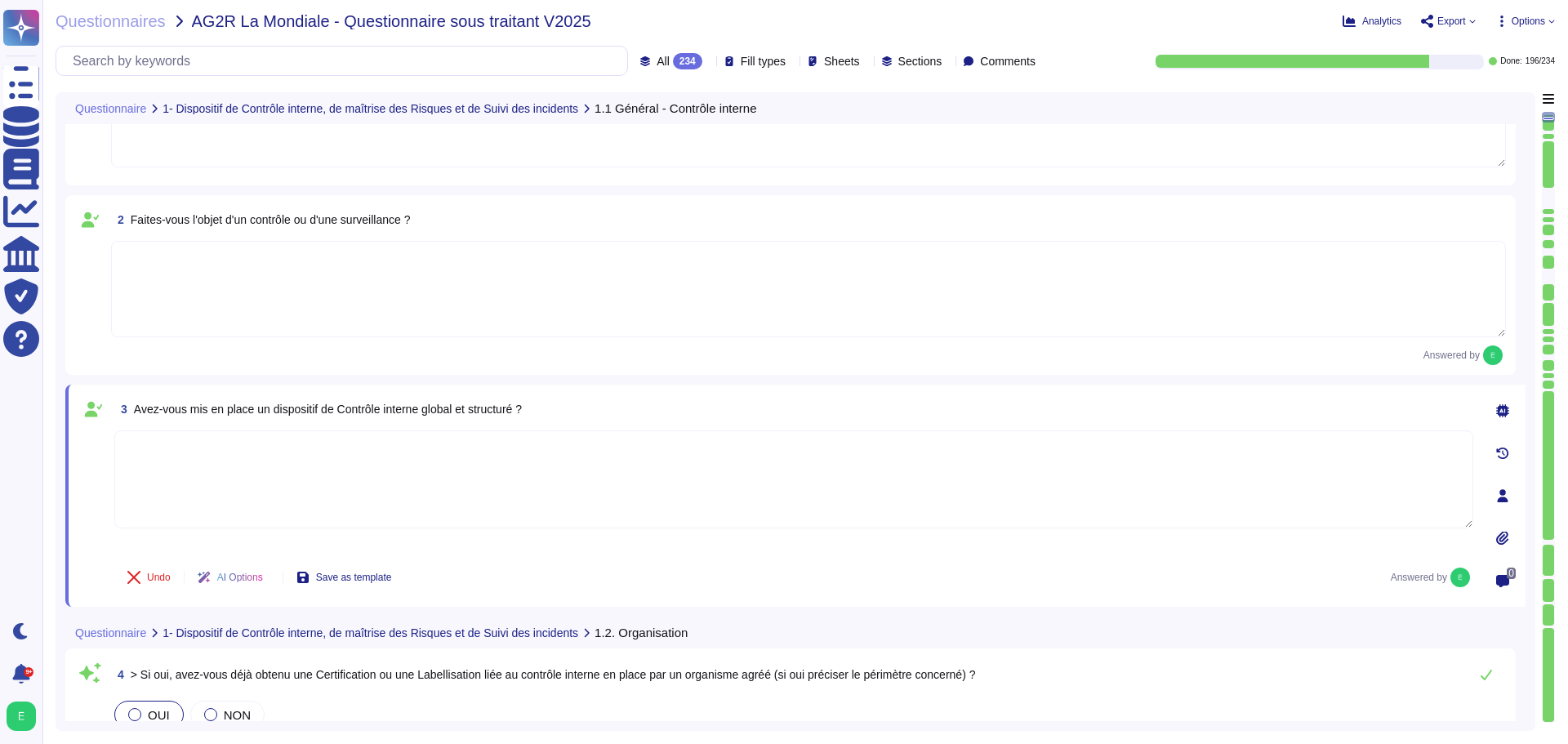
type textarea "Oui, Edenred France a formalisé une cartographie des risques, qui est mise à jo…"
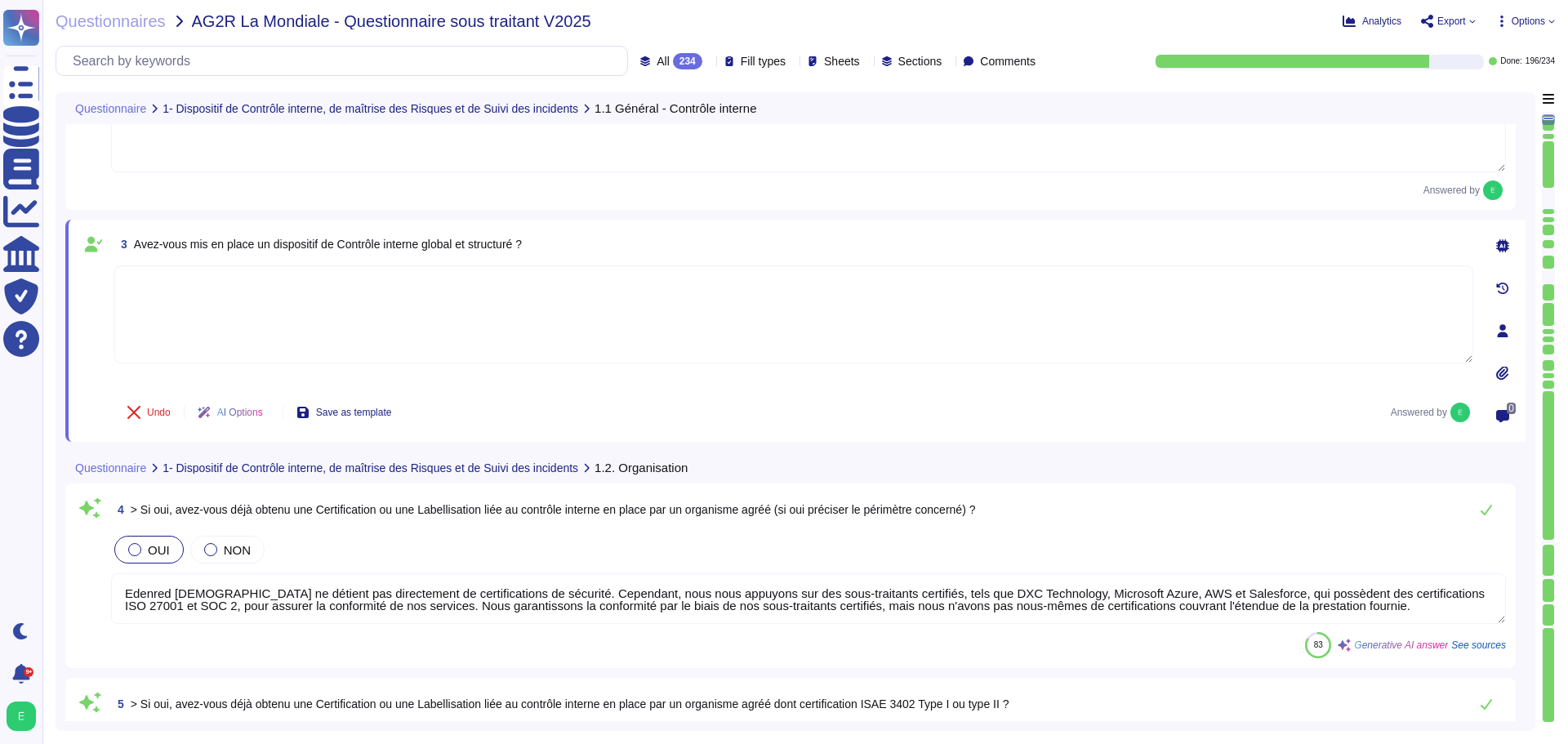
scroll to position [245, 0]
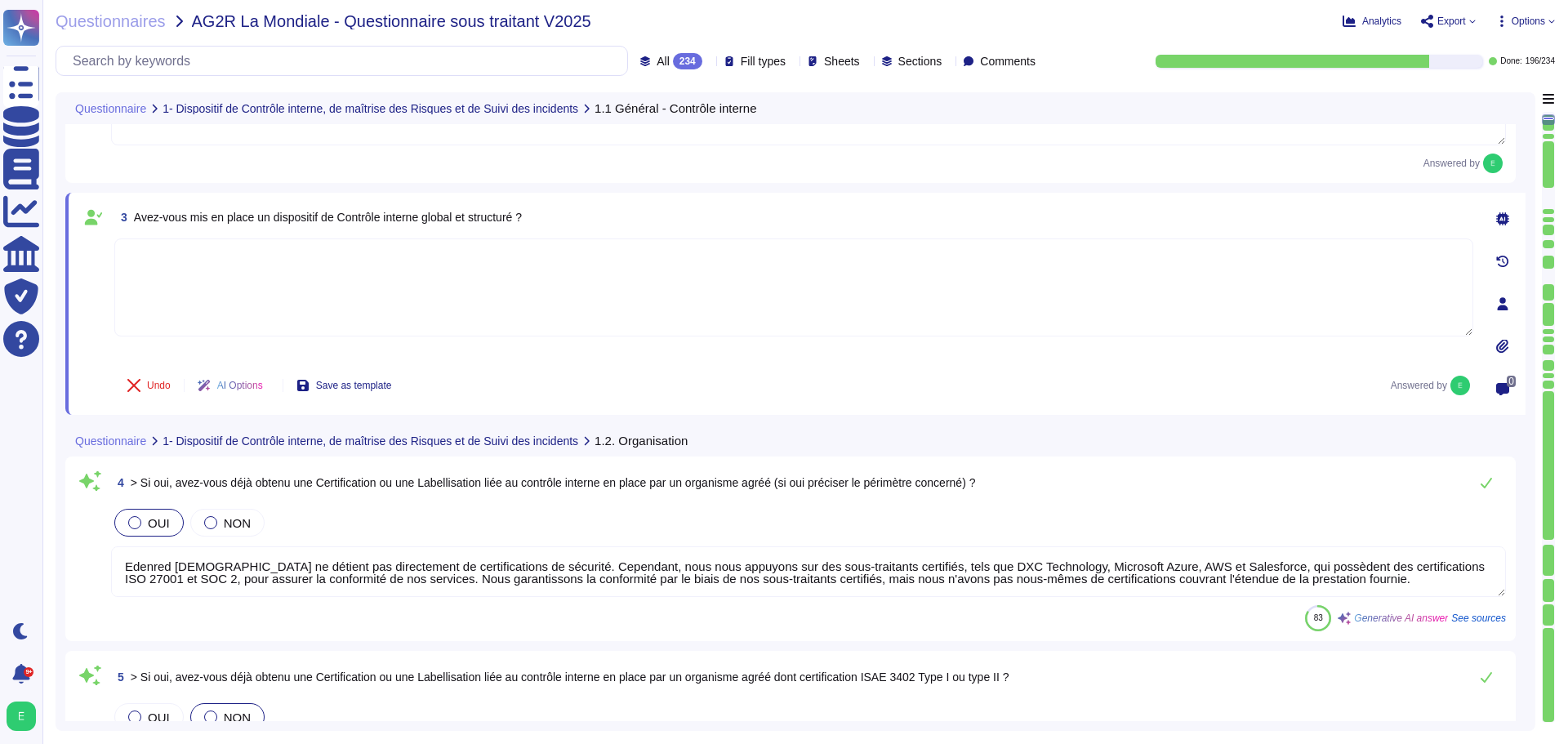
type textarea "Oui, les risques liés à la sécurité de l'information sont examinés et mis à jou…"
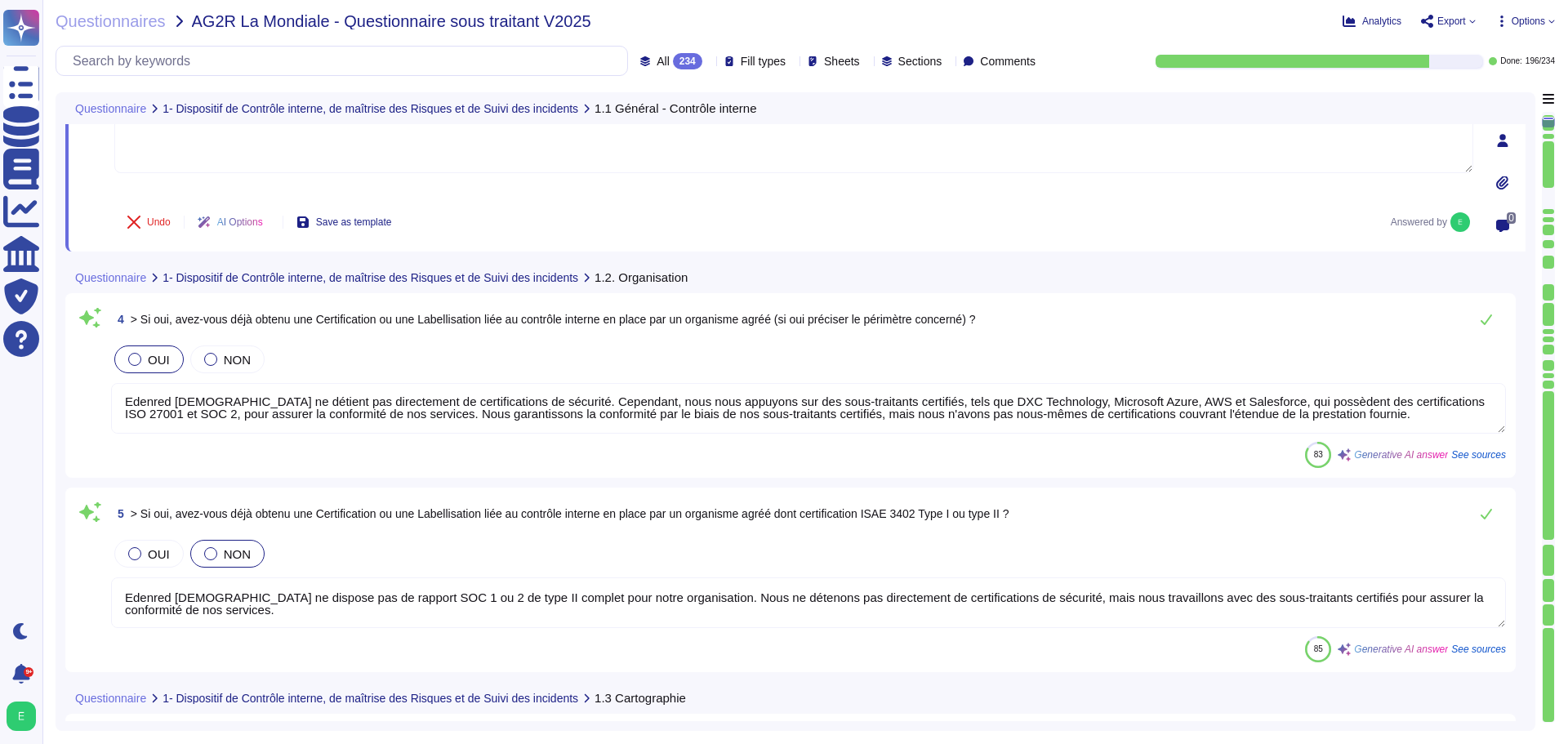
scroll to position [0, 0]
drag, startPoint x: 1383, startPoint y: 421, endPoint x: 119, endPoint y: 395, distance: 1264.3
click at [119, 395] on textarea "Edenred [DEMOGRAPHIC_DATA] ne détient pas directement de certifications de sécu…" at bounding box center [809, 408] width 1395 height 50
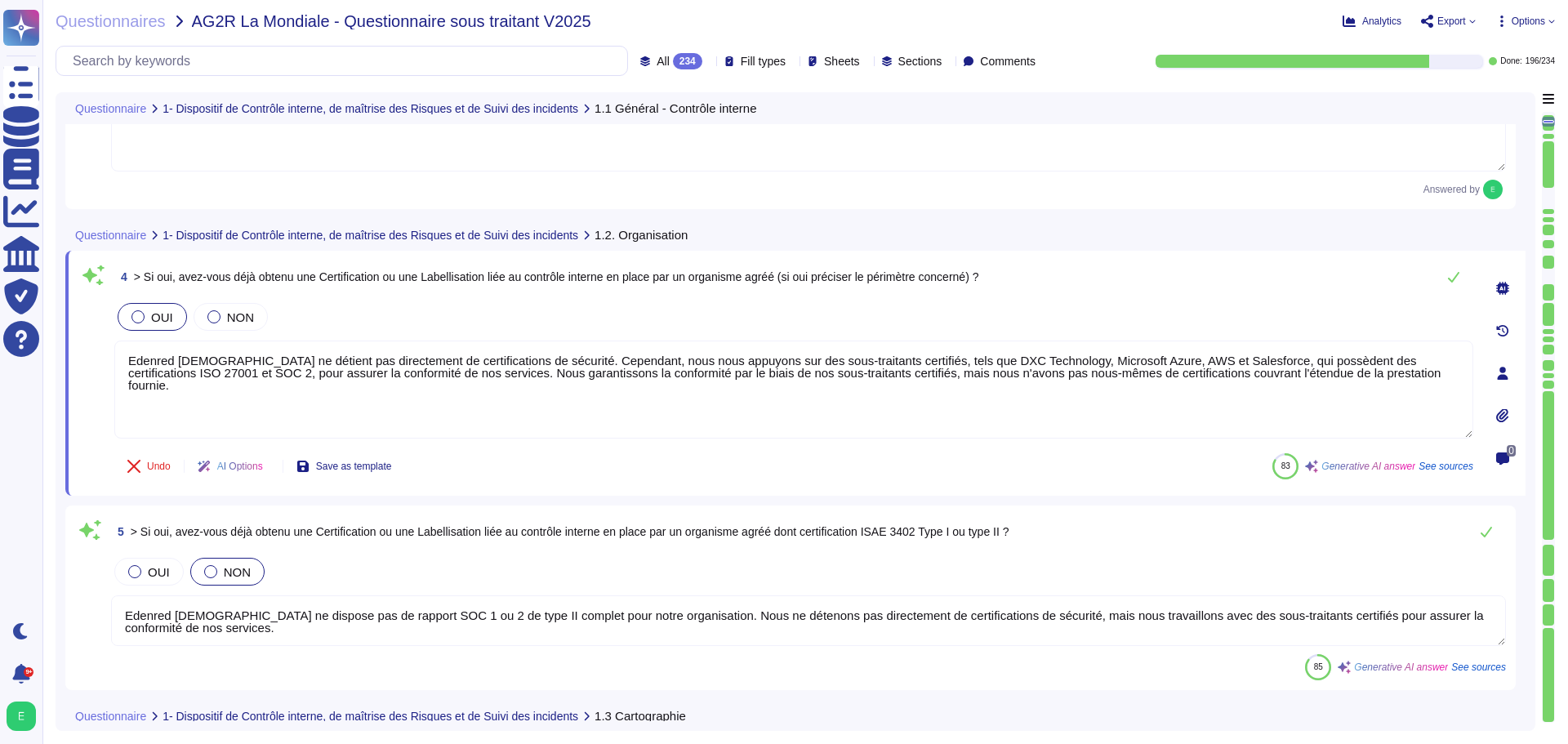
click at [135, 318] on div at bounding box center [137, 317] width 13 height 13
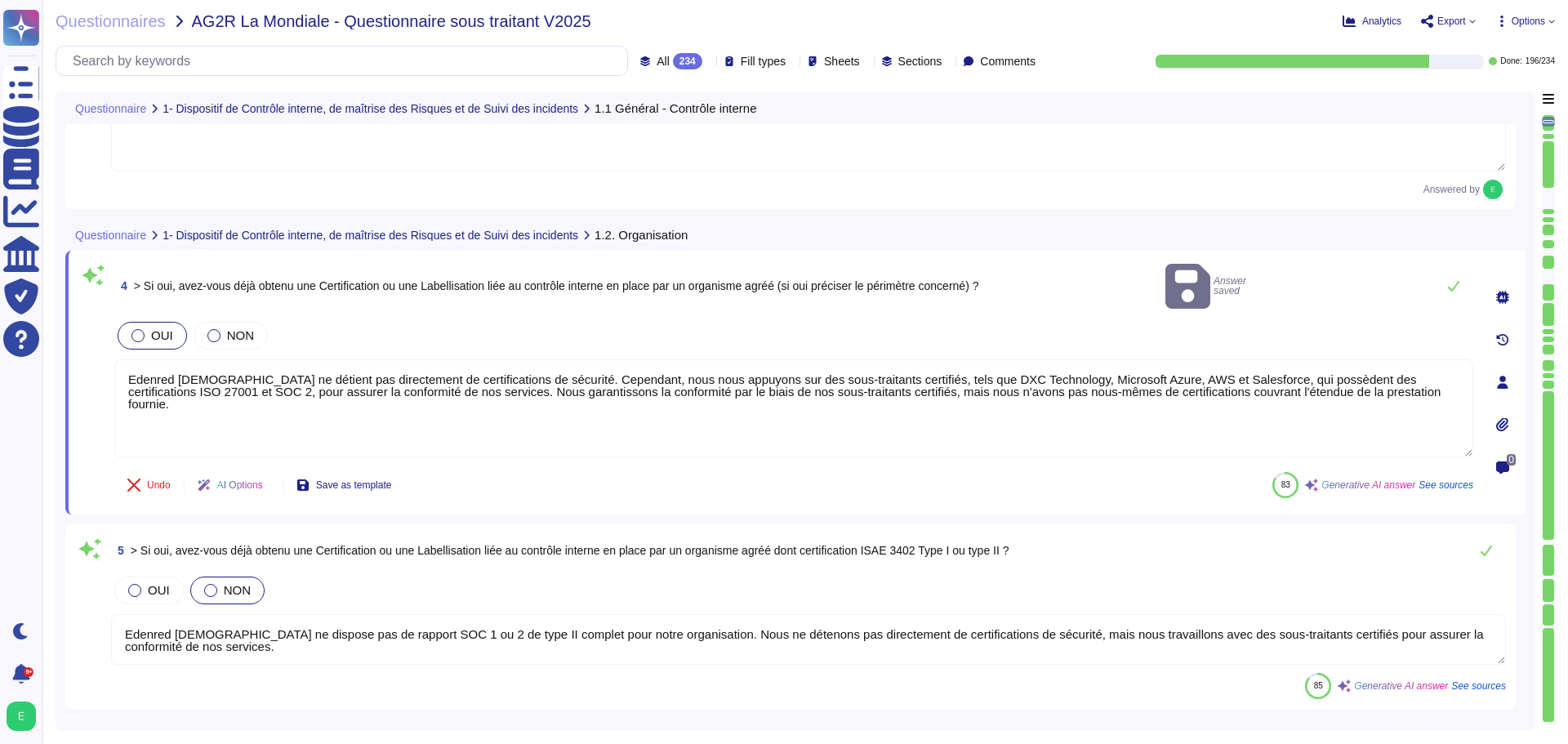
click at [135, 329] on div at bounding box center [137, 335] width 13 height 13
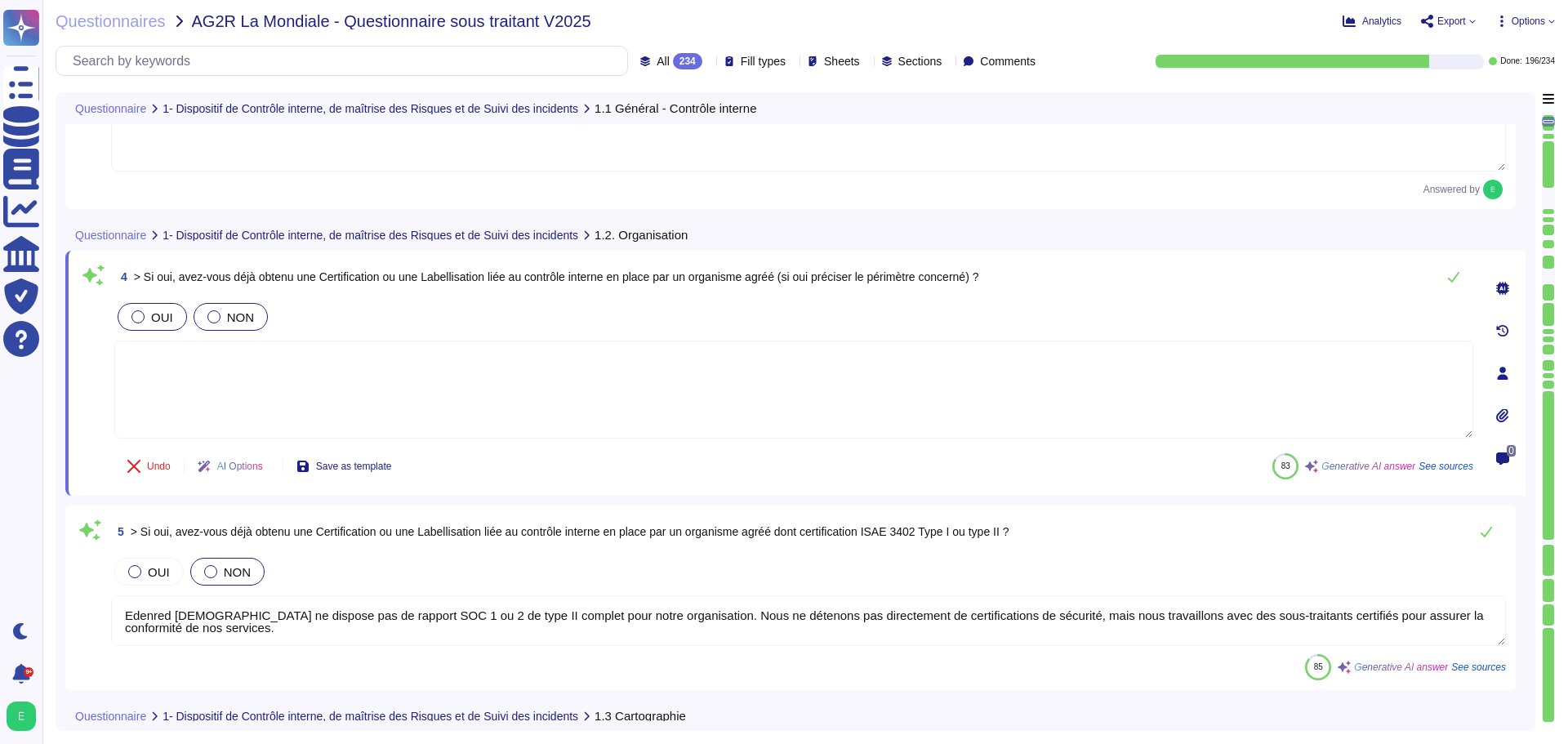
click at [217, 319] on div at bounding box center [213, 317] width 13 height 13
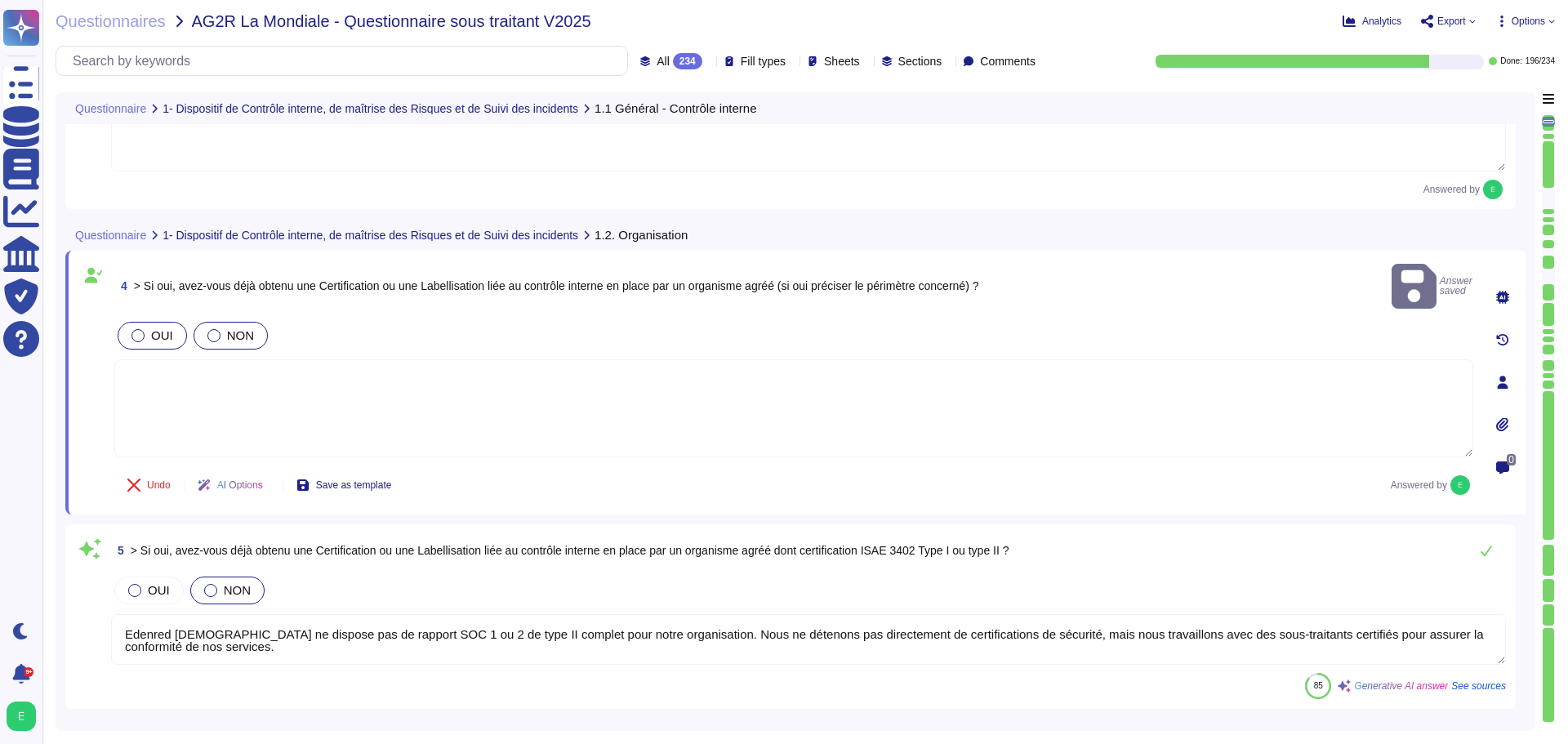
click at [224, 329] on label "NON" at bounding box center [230, 335] width 47 height 13
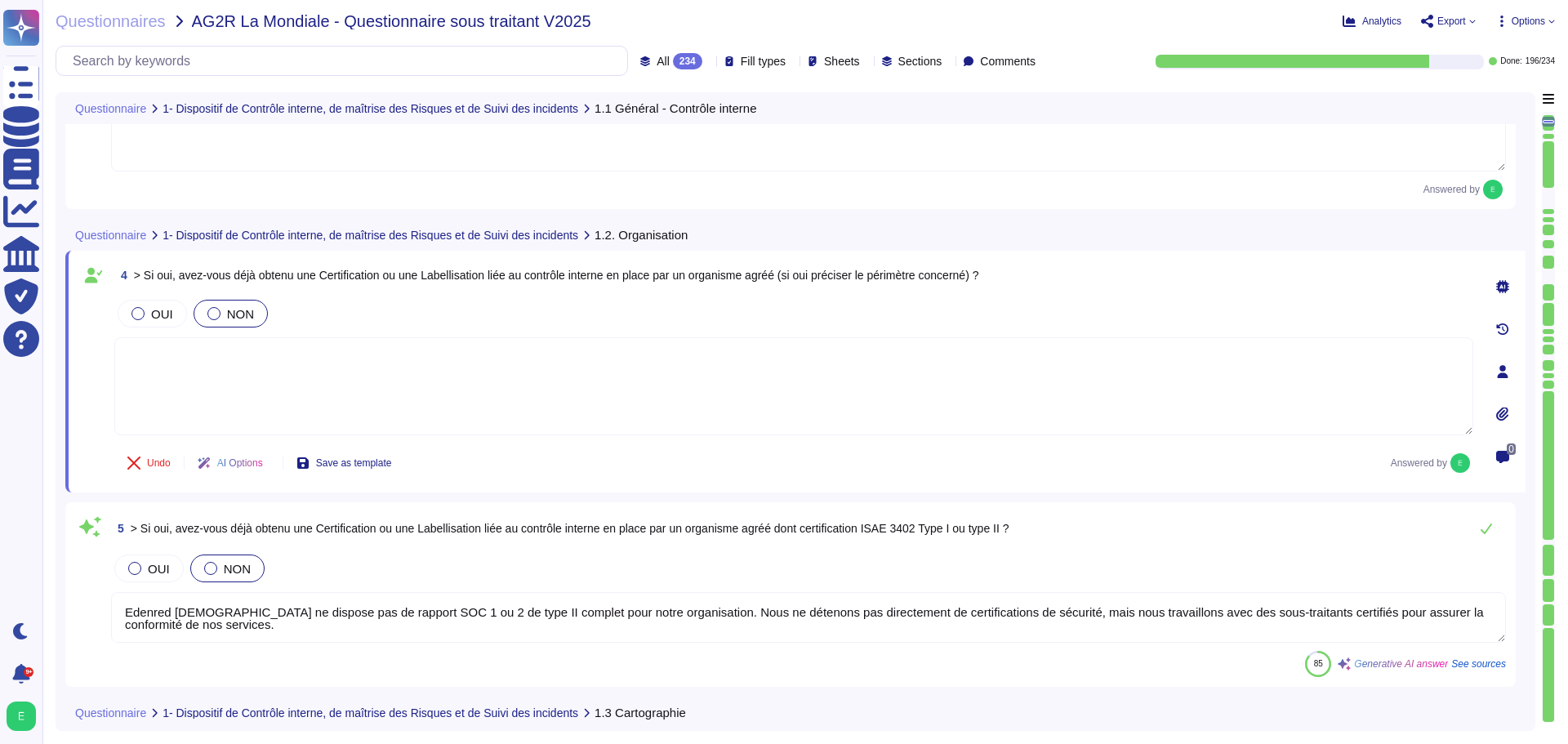
click at [207, 312] on div at bounding box center [213, 313] width 13 height 13
click at [325, 302] on div "OUI NON" at bounding box center [793, 313] width 1358 height 34
click at [236, 314] on span "NON" at bounding box center [240, 314] width 27 height 14
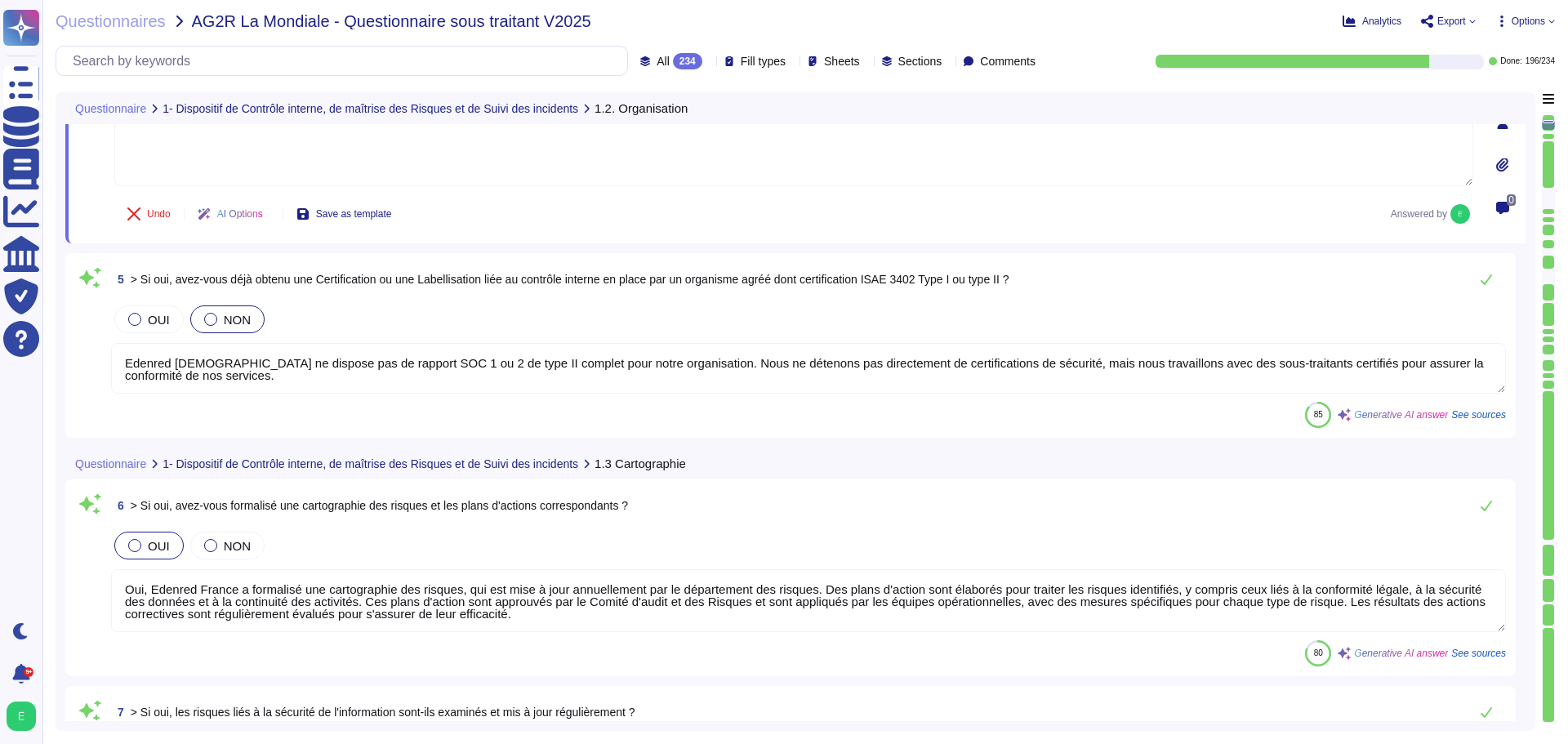
scroll to position [654, 0]
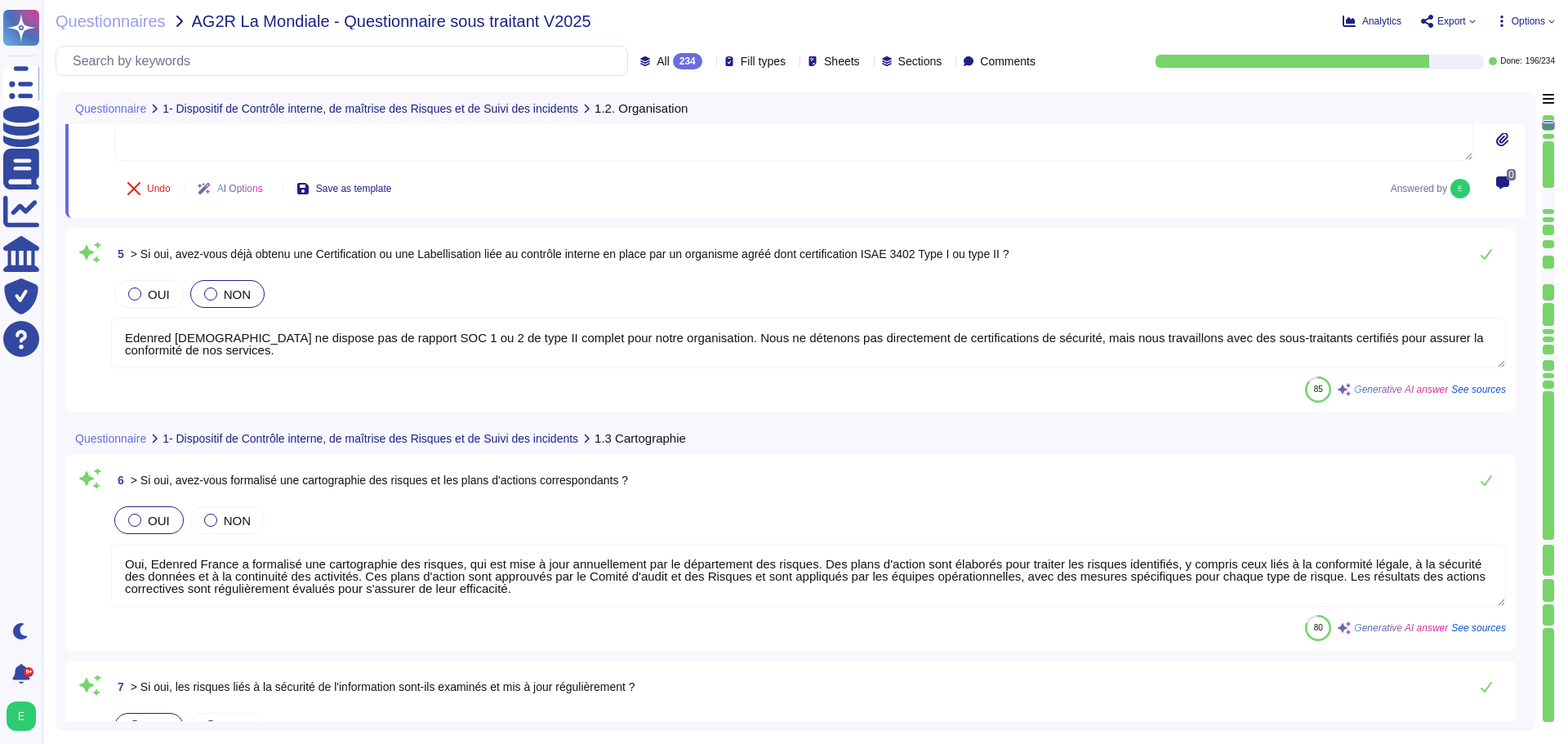
type textarea "Oui, Edenred France dispose d'une procédure de gestion des incidents, qui inclu…"
click at [195, 353] on textarea "Edenred [DEMOGRAPHIC_DATA] ne dispose pas de rapport SOC 1 ou 2 de type II comp…" at bounding box center [809, 343] width 1395 height 50
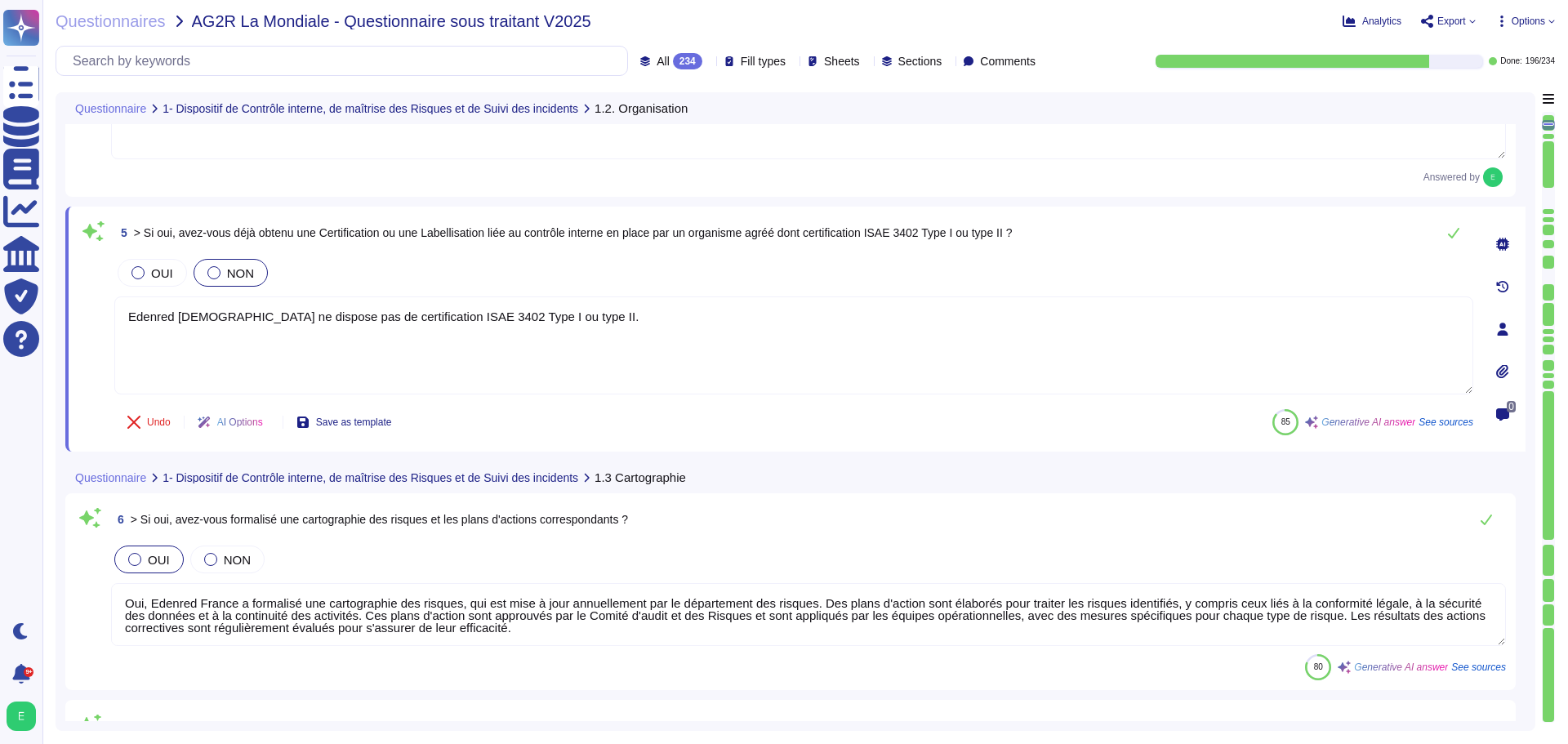
type textarea "Edenred [DEMOGRAPHIC_DATA] ne dispose pas de certification ISAE 3402 Type I ou …"
click at [732, 524] on div "6 > Si oui, avez-vous formalisé une cartographie des risques et les plans d'act…" at bounding box center [809, 519] width 1395 height 33
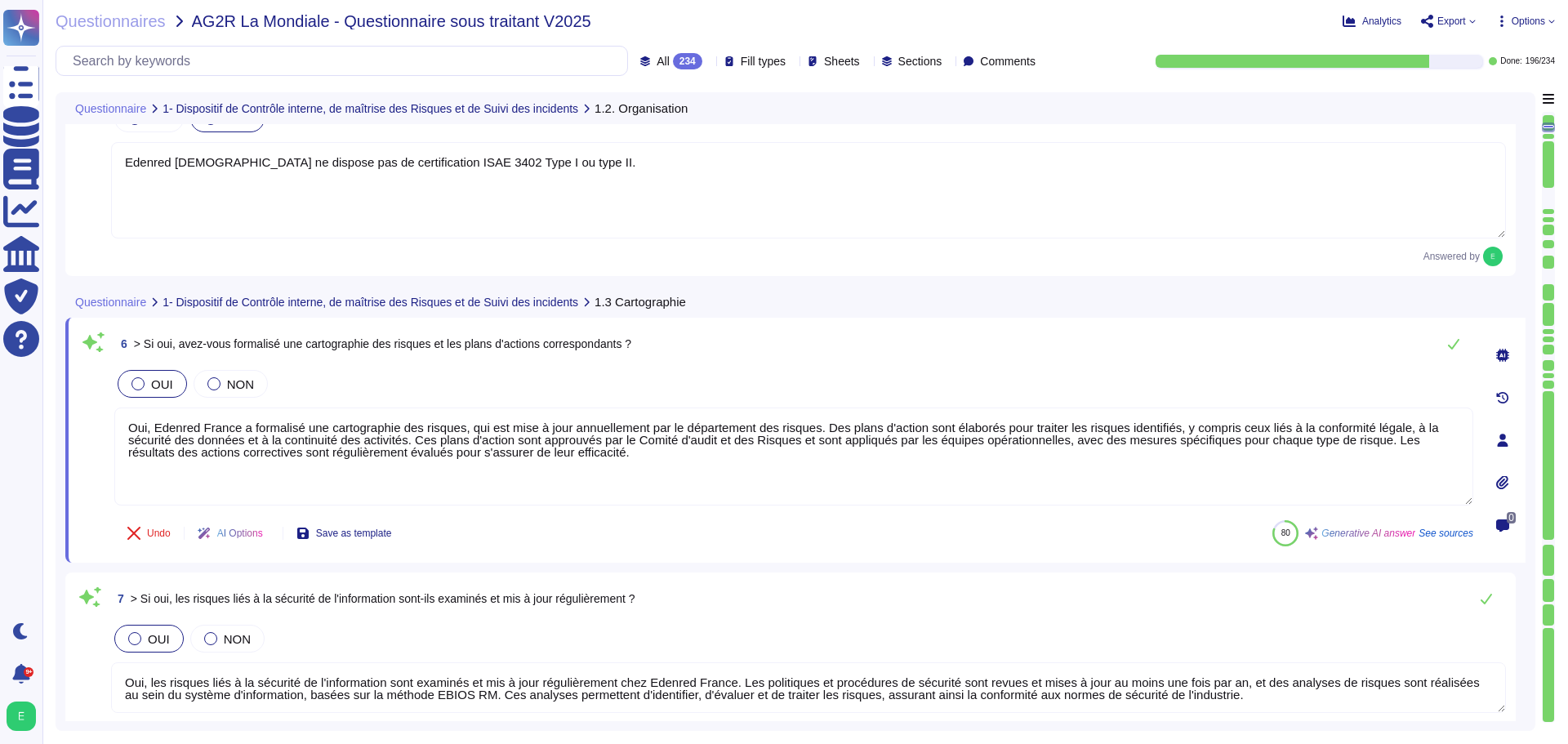
type textarea "Oui, Edenred France dispose d'une procédure de gestion des incidents, qui inclu…"
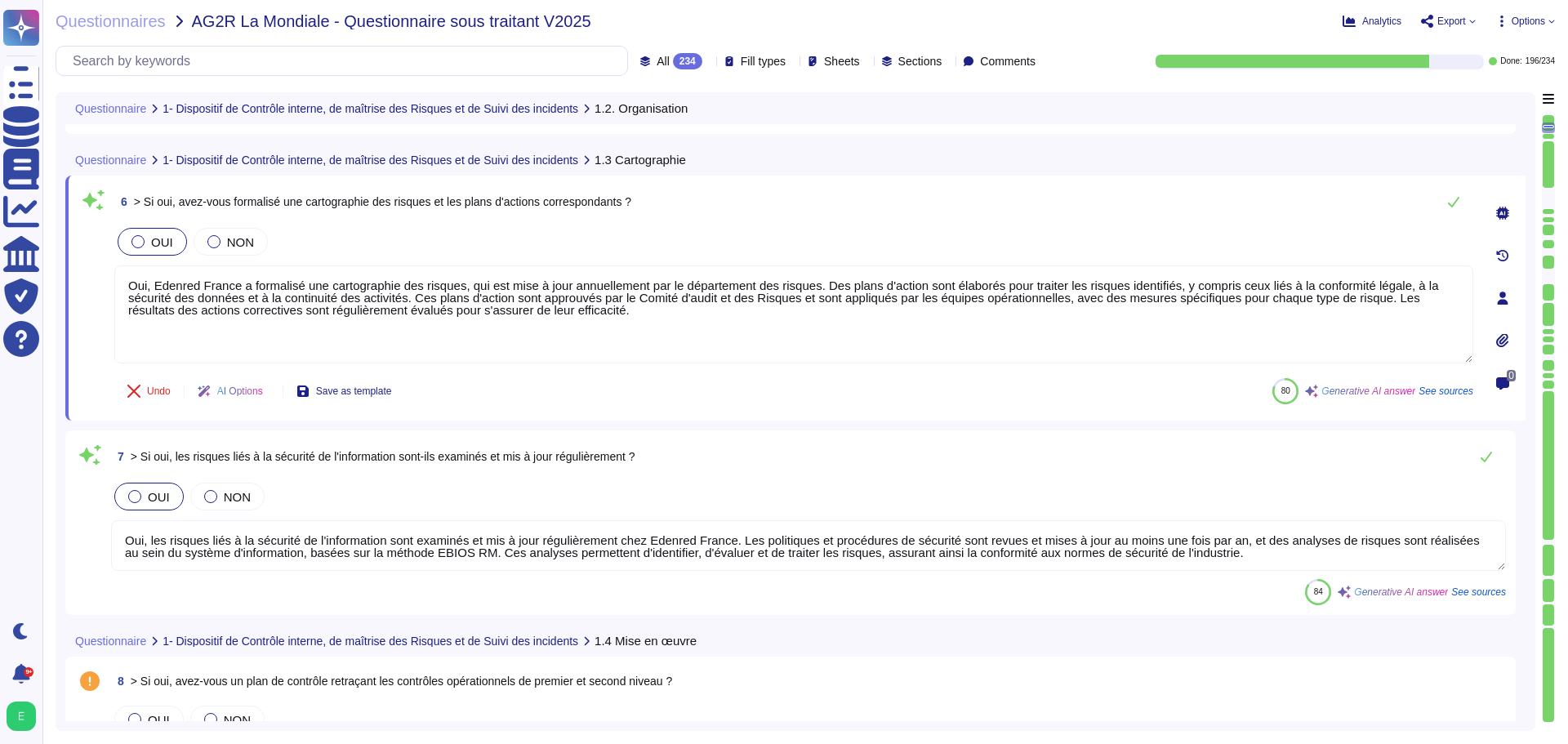
type textarea "Edenred [DEMOGRAPHIC_DATA] ne détient pas directement de certifications de sécu…"
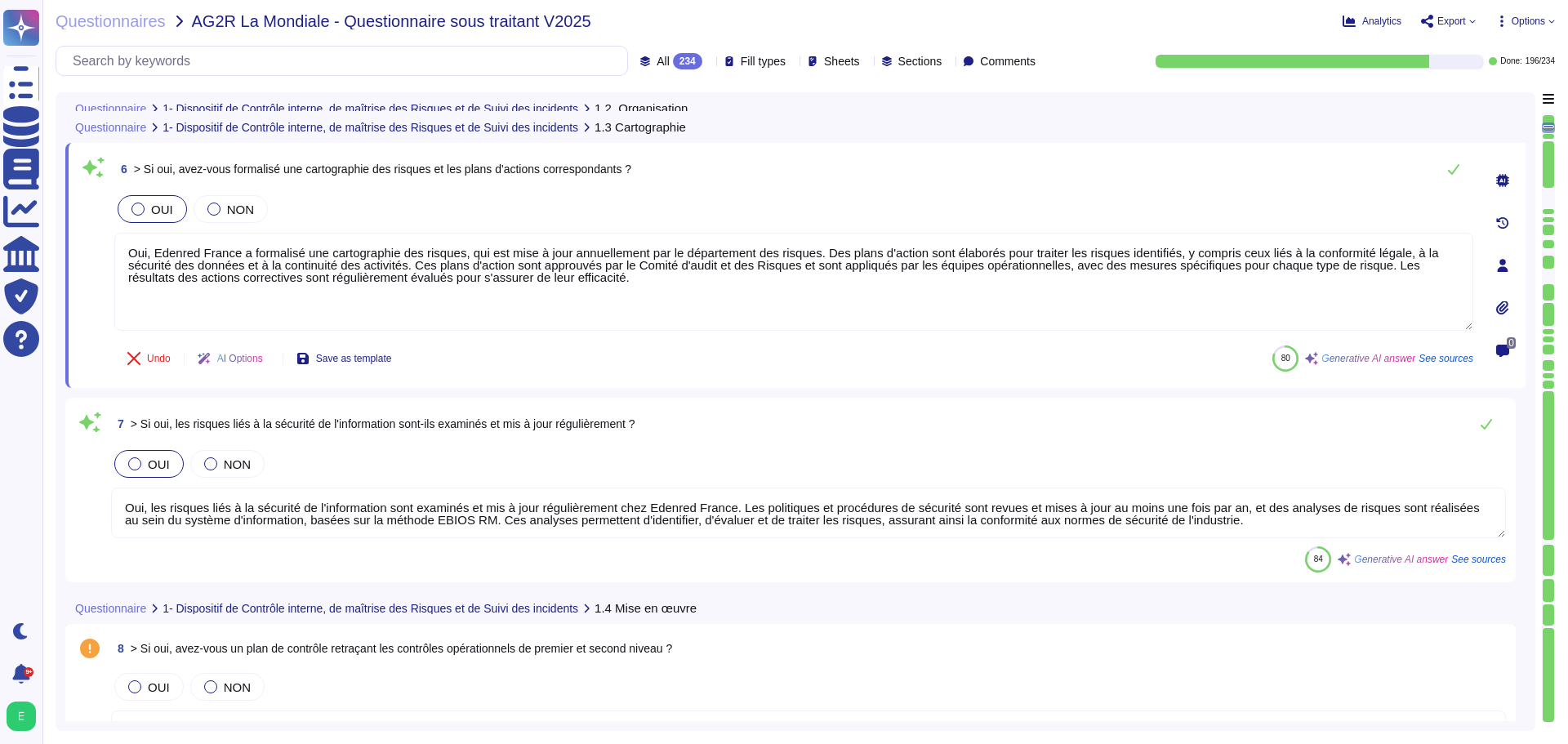
scroll to position [981, 0]
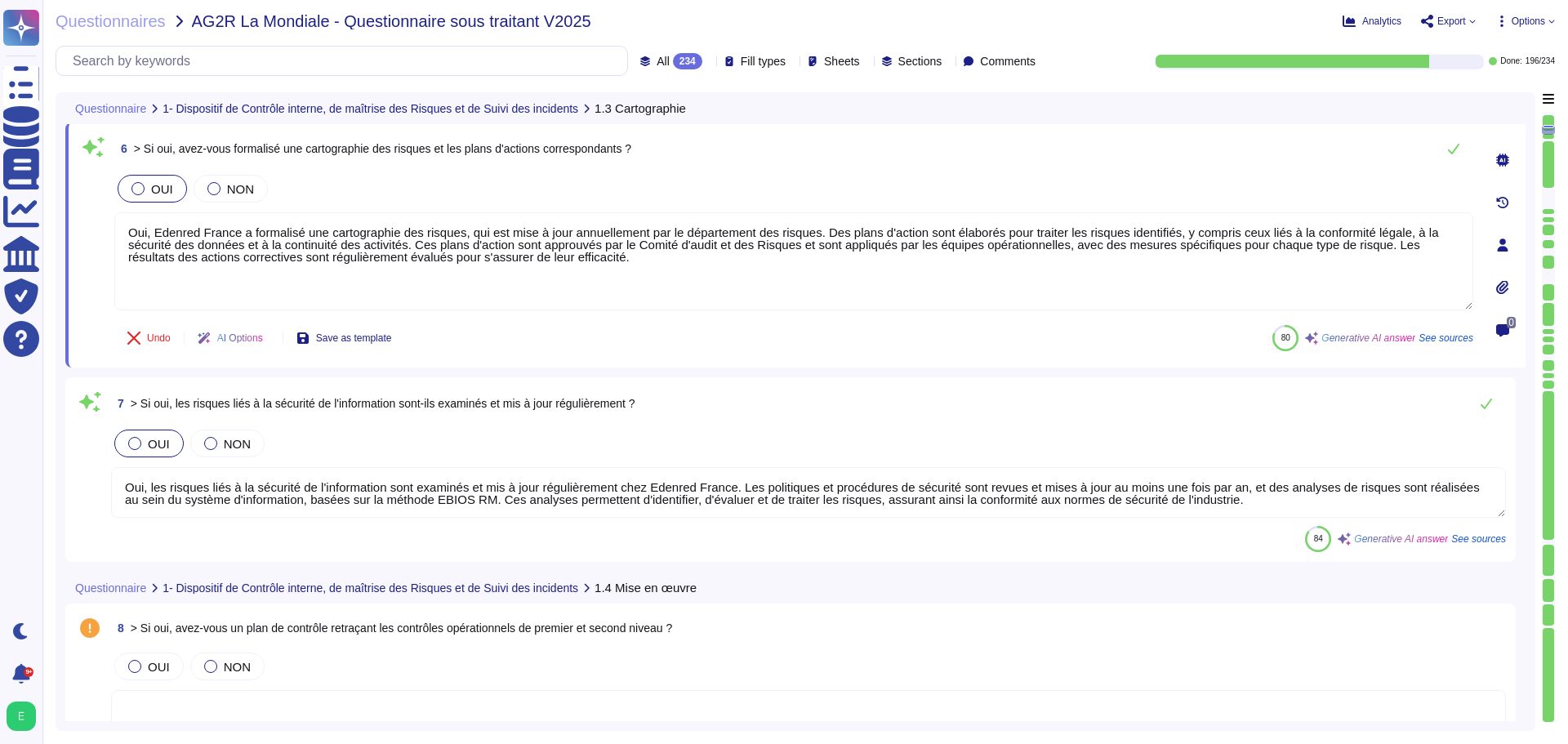
click at [667, 501] on textarea "Oui, les risques liés à la sécurité de l'information sont examinés et mis à jou…" at bounding box center [809, 493] width 1395 height 50
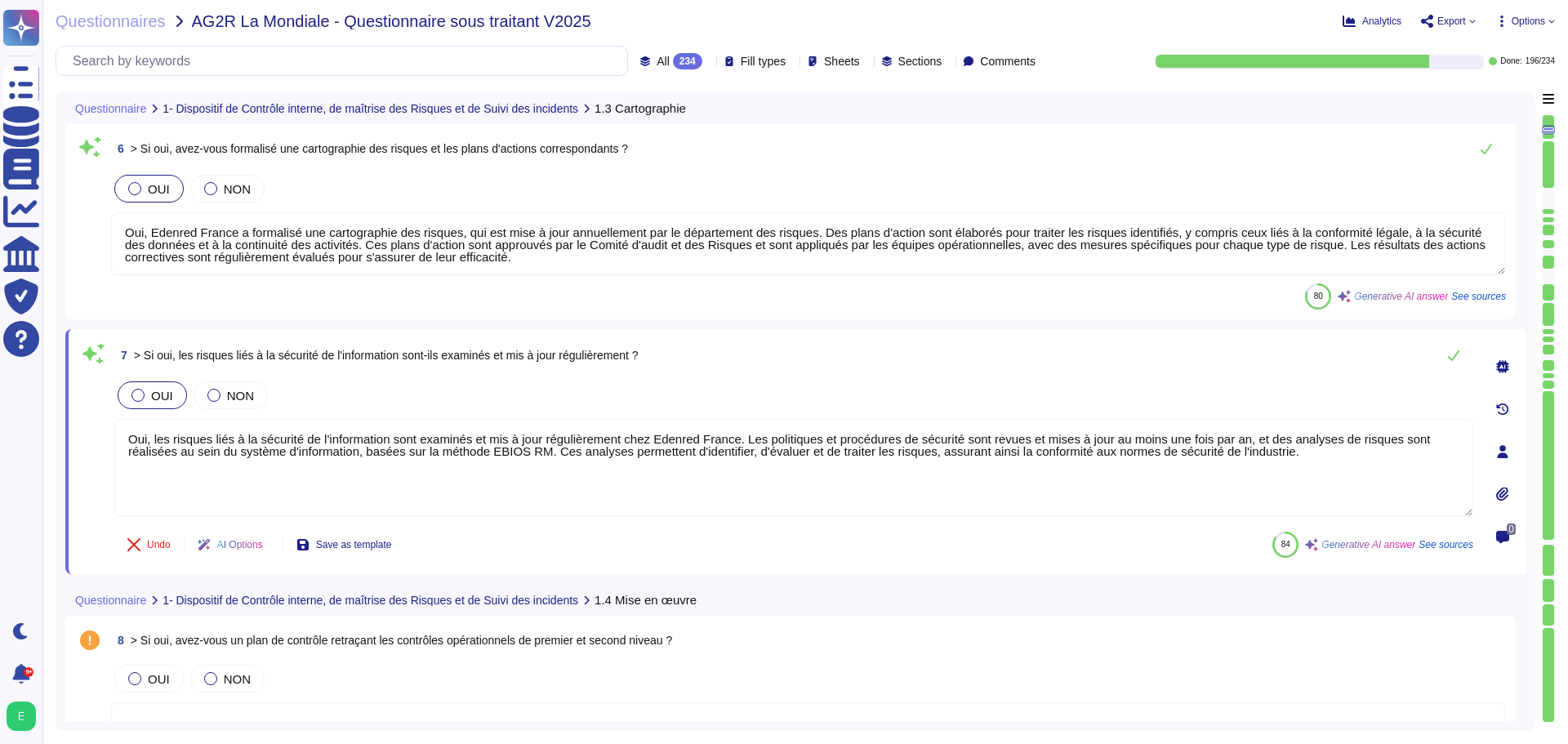
click at [632, 257] on textarea "Oui, Edenred France a formalisé une cartographie des risques, qui est mise à jo…" at bounding box center [809, 244] width 1395 height 63
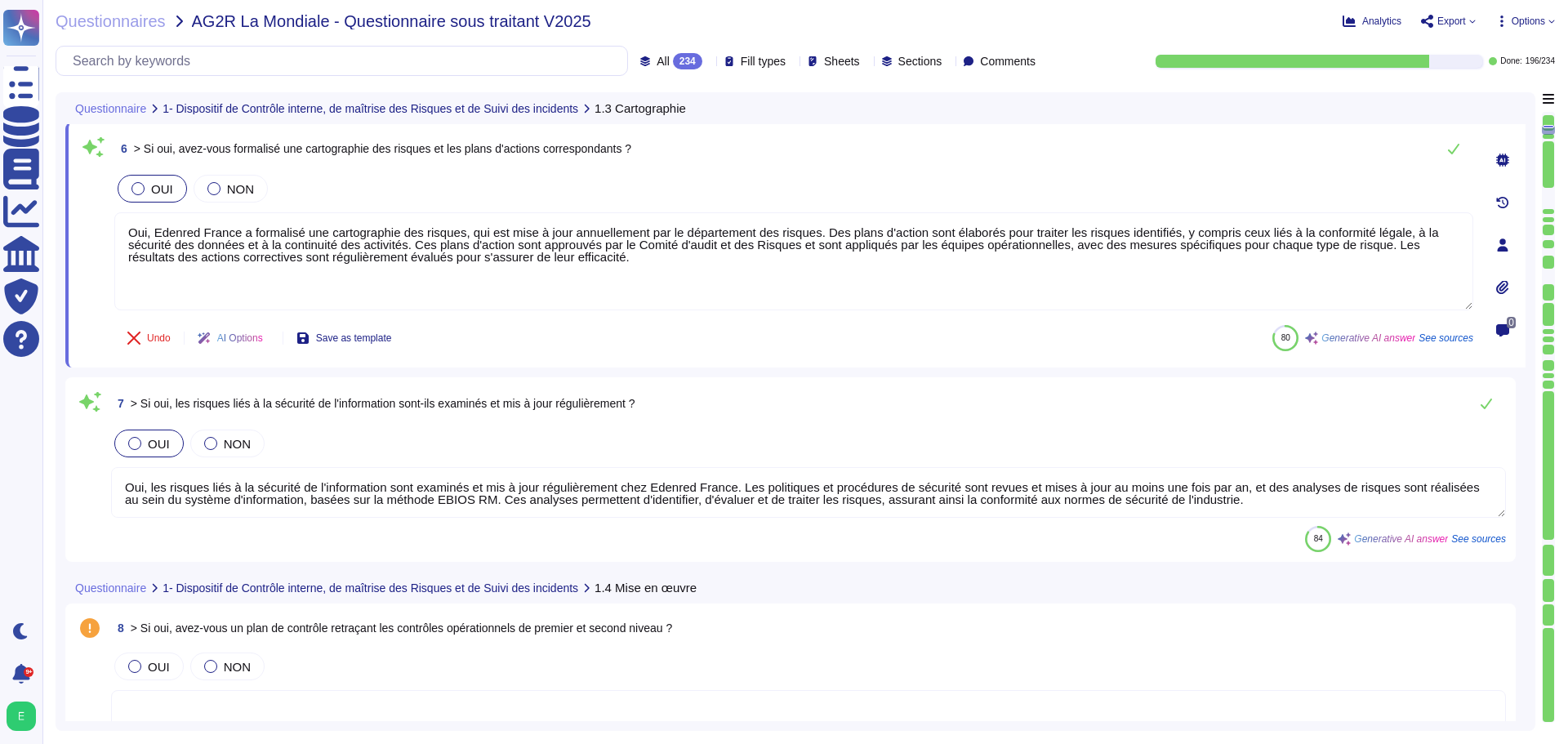
click at [663, 350] on div "Undo AI Options Save as template 80 Generative AI answer See sources" at bounding box center [793, 338] width 1358 height 39
click at [683, 473] on textarea "Oui, les risques liés à la sécurité de l'information sont examinés et mis à jou…" at bounding box center [809, 493] width 1395 height 50
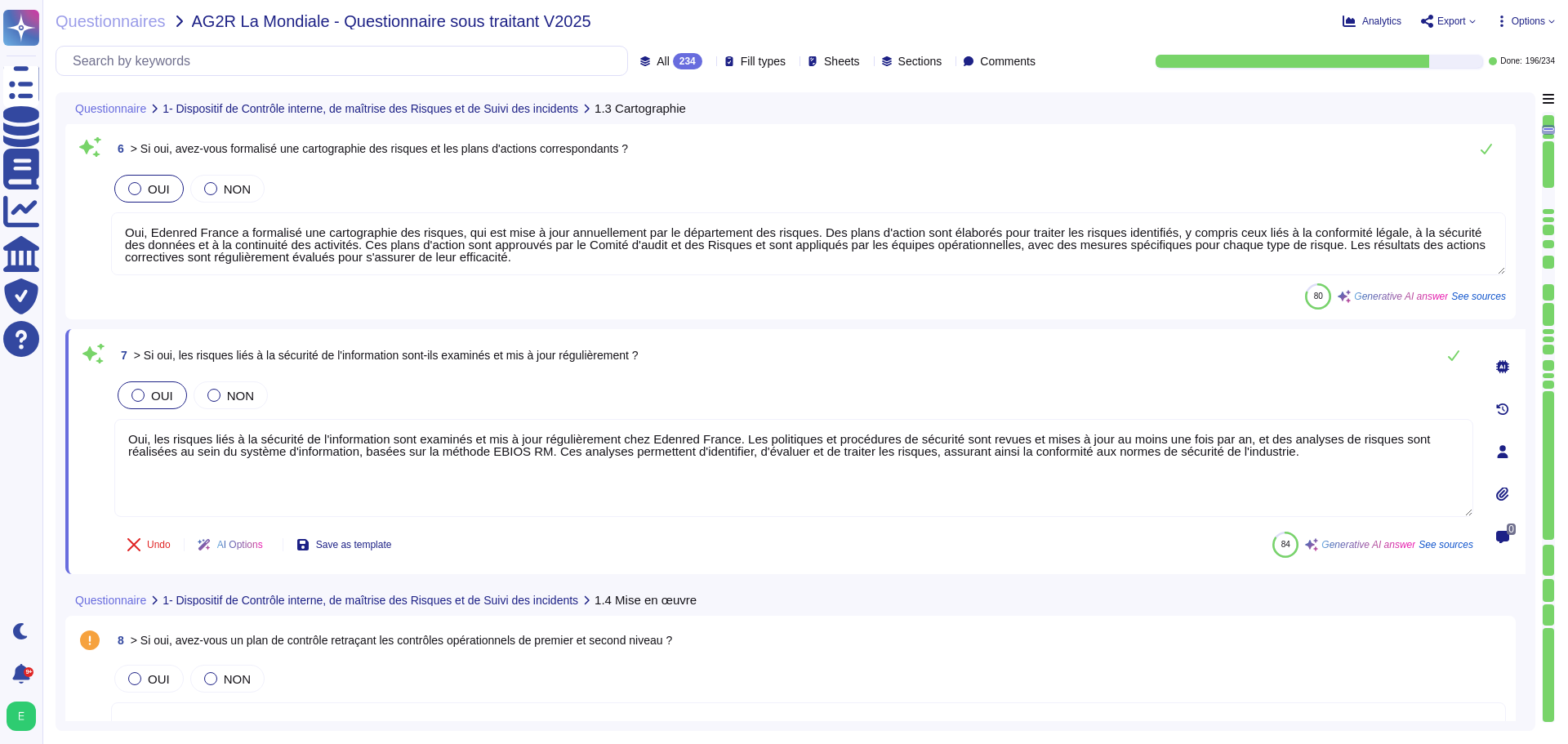
click at [811, 614] on div "Questionnaire 1- Dispositif de Contrôle interne, de maîtrise des Risques et de …" at bounding box center [681, 600] width 1231 height 32
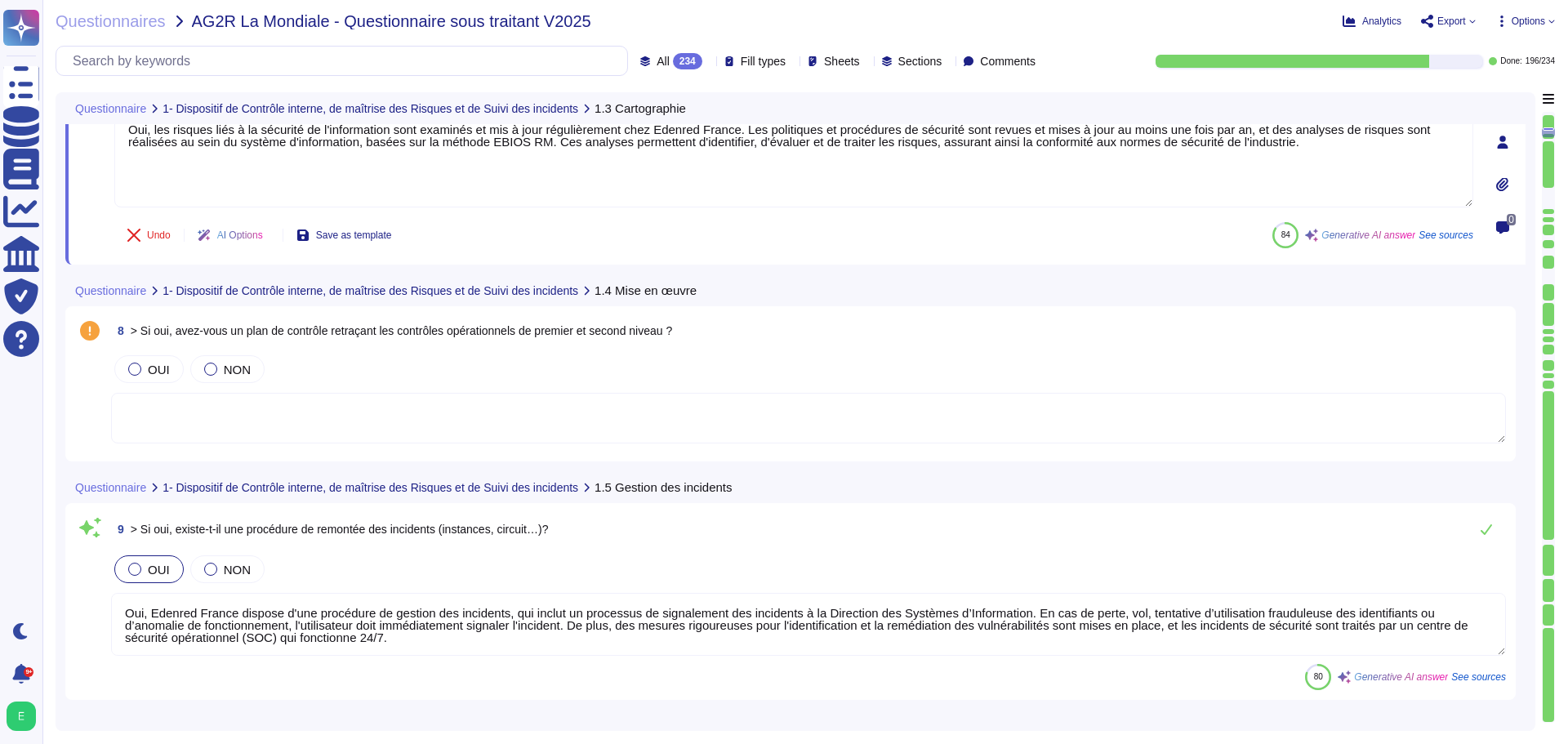
type textarea "Oui, la prestation concerne des données à caractère personnel. Edenred France t…"
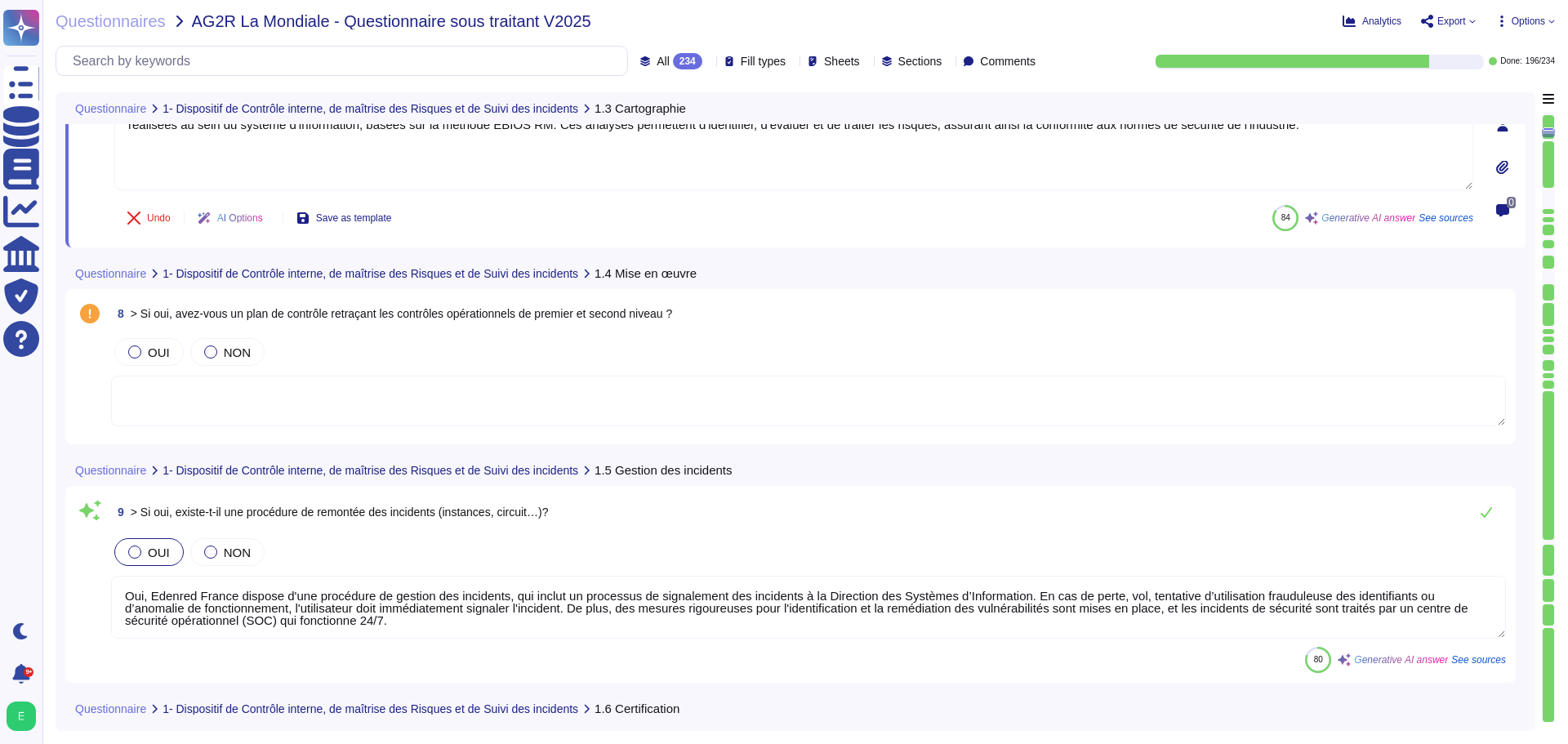
scroll to position [2, 0]
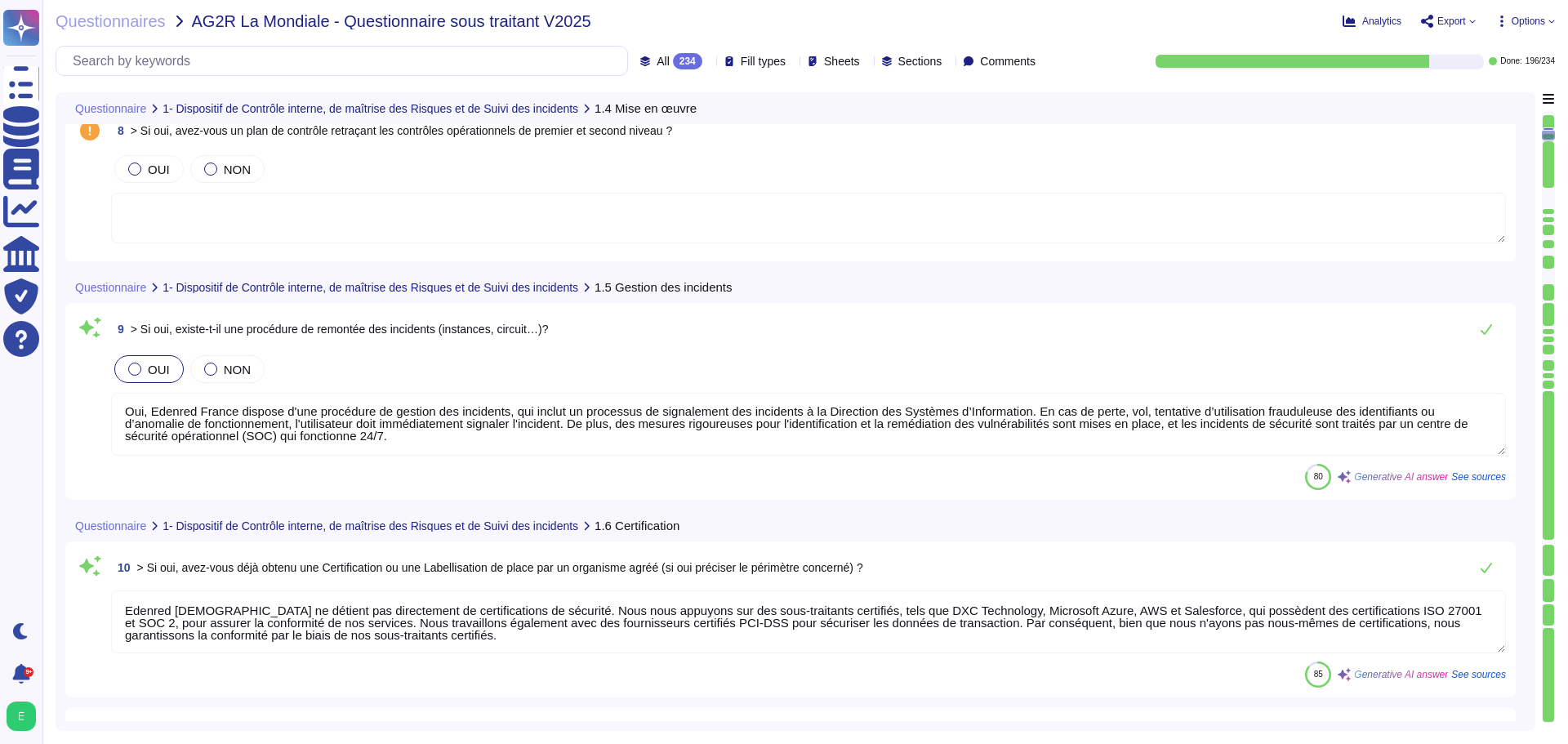
type textarea "Oui, Edenred France a mis en place une politique de protection des données à ca…"
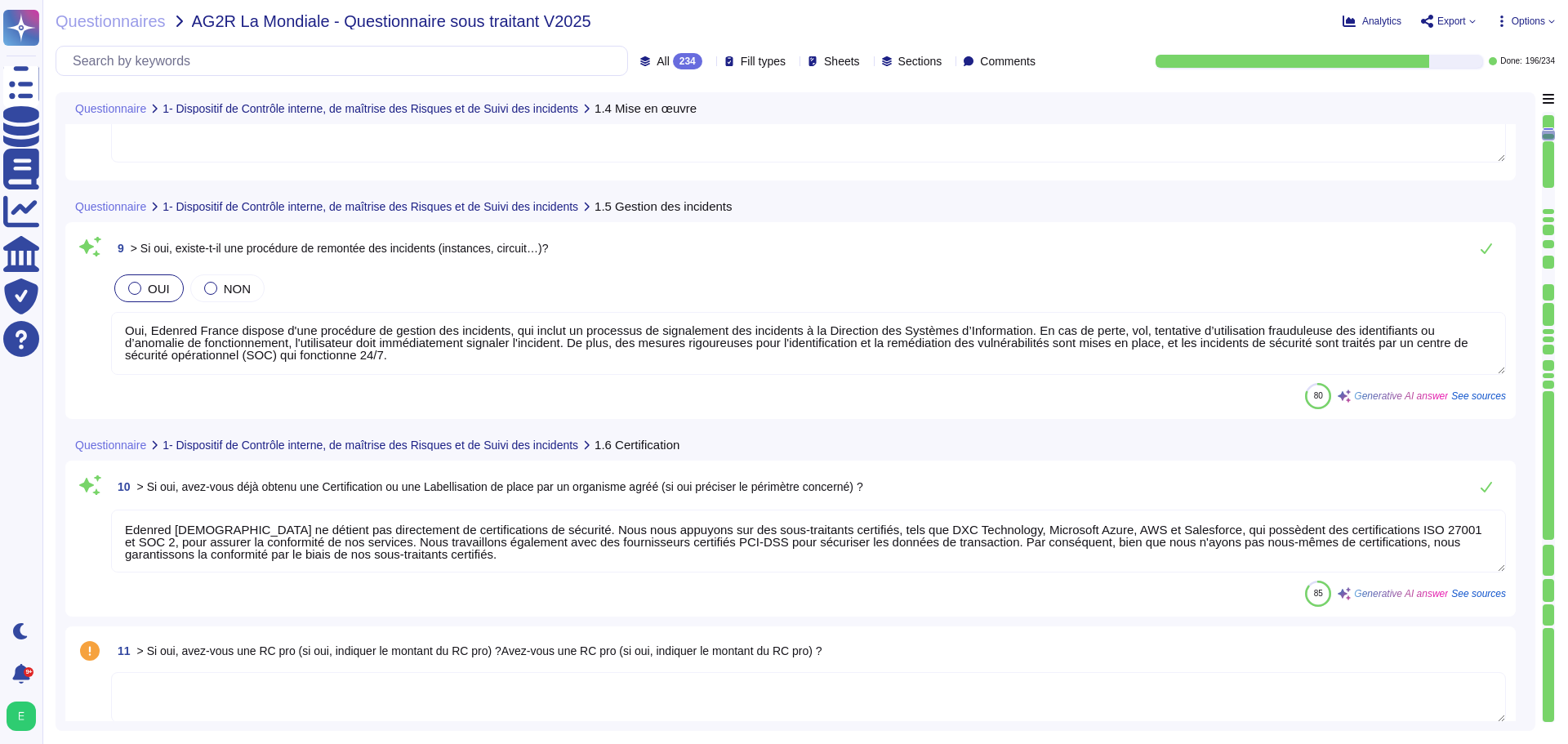
scroll to position [1552, 0]
click at [892, 358] on textarea "Oui, Edenred France dispose d'une procédure de gestion des incidents, qui inclu…" at bounding box center [809, 343] width 1395 height 63
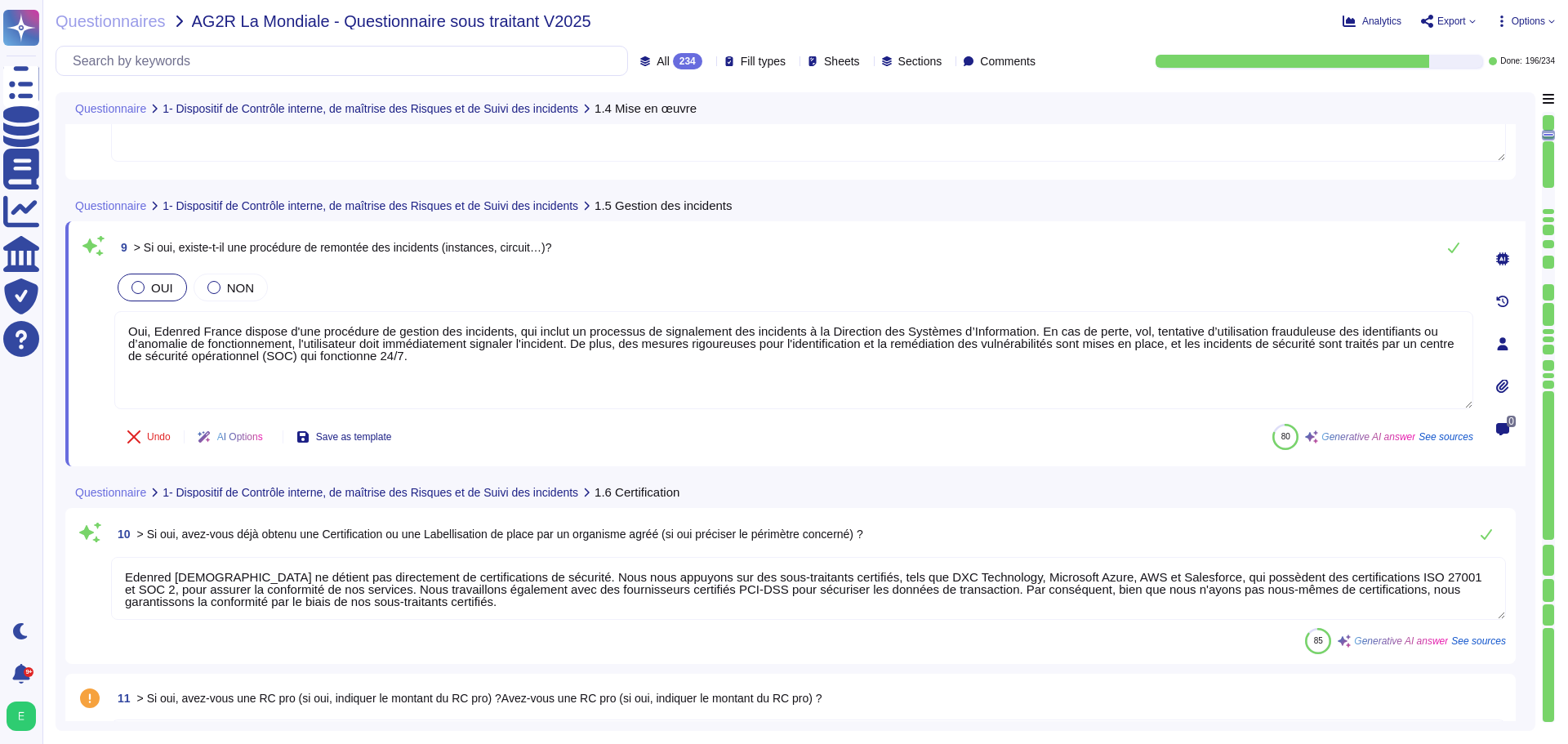
drag, startPoint x: 552, startPoint y: 251, endPoint x: 145, endPoint y: 247, distance: 407.0
click at [145, 247] on span "> Si oui, existe-t-il une procédure de remontée des incidents (instances, circu…" at bounding box center [343, 247] width 418 height 13
copy span "Si oui, existe-t-il une procédure de remontée des incidents (instances, circuit…"
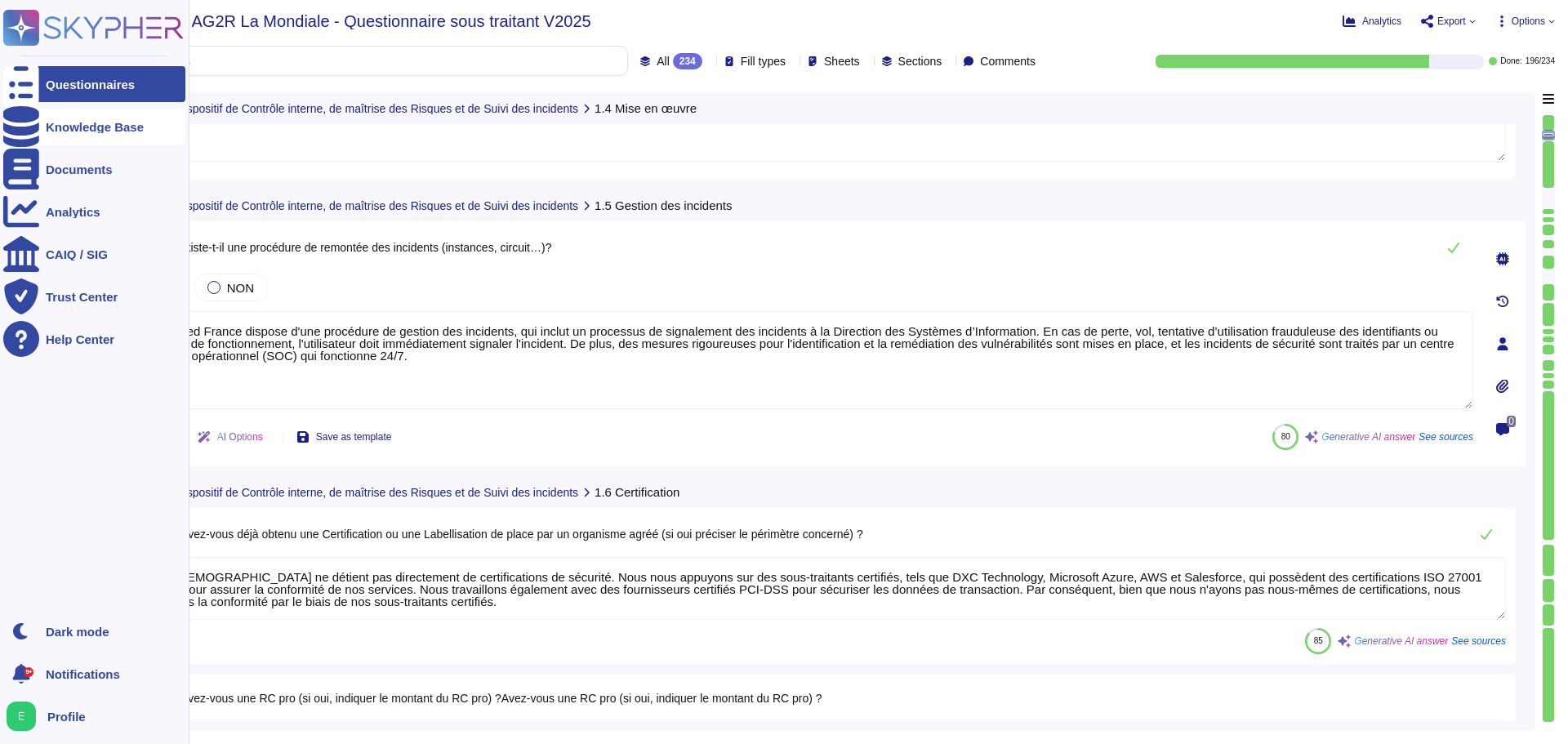
click at [50, 125] on div "Knowledge Base" at bounding box center [95, 127] width 98 height 12
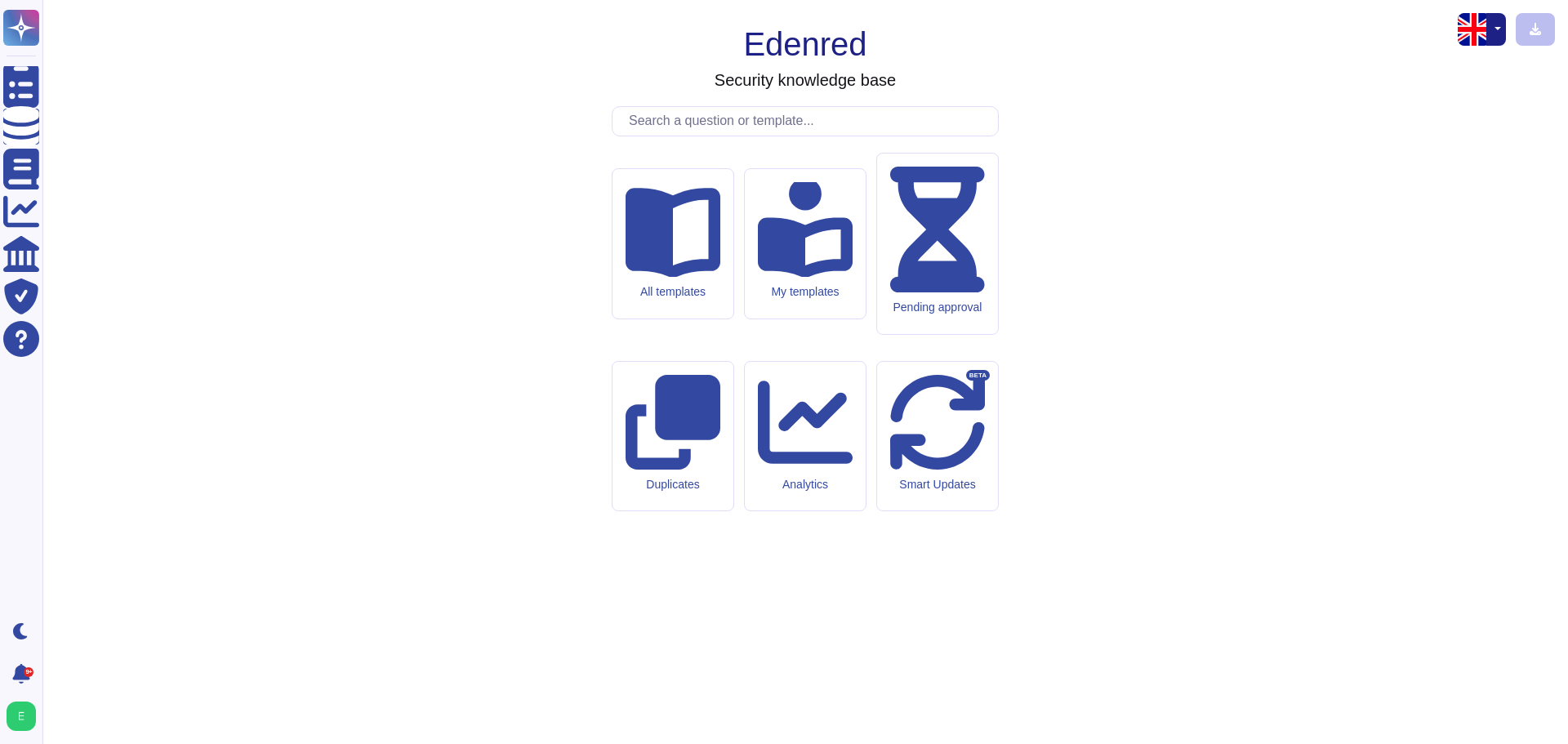
click at [670, 136] on input "text" at bounding box center [810, 121] width 377 height 29
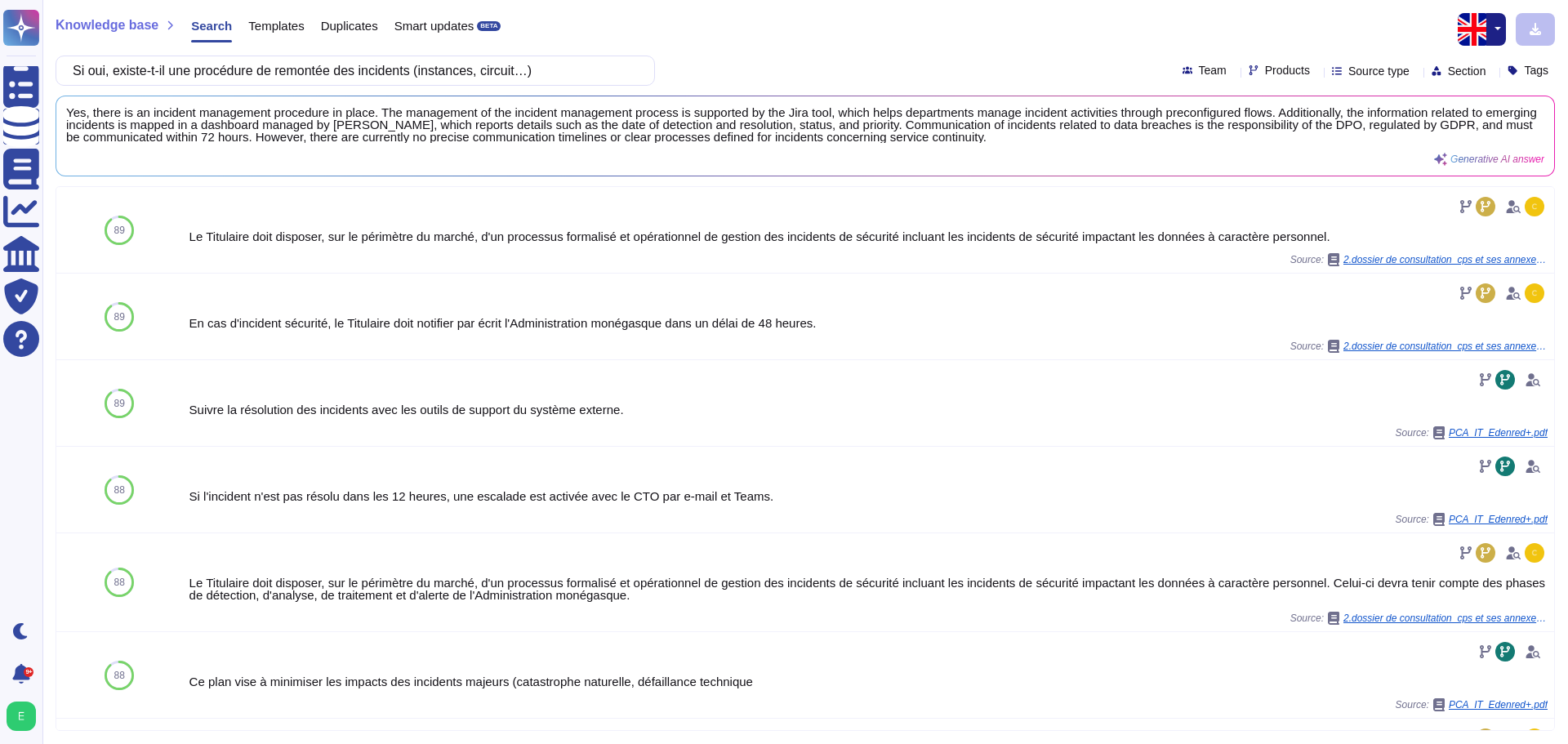
click at [1498, 33] on button "button" at bounding box center [1496, 30] width 20 height 33
click at [1436, 84] on link "French" at bounding box center [1440, 84] width 129 height 20
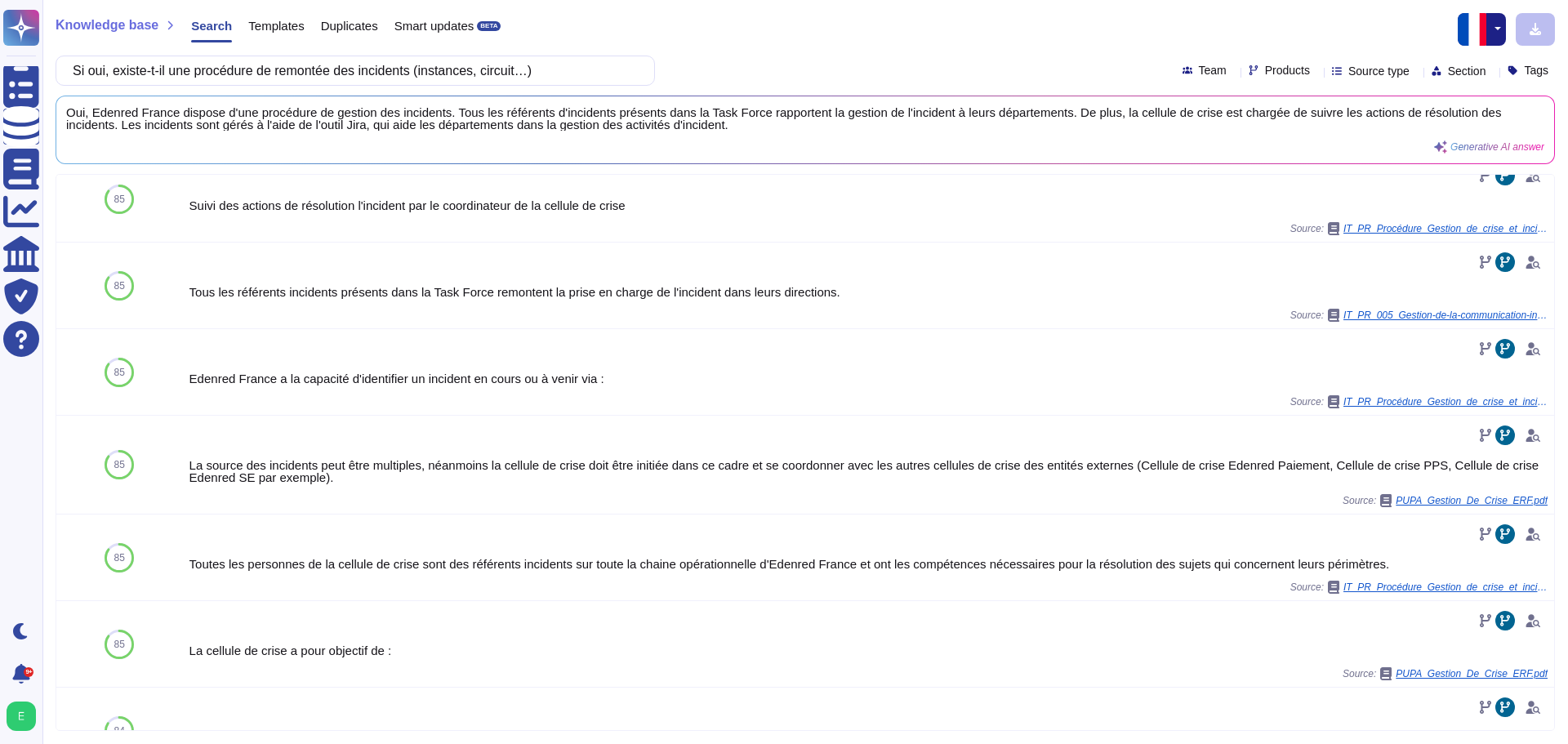
scroll to position [164, 0]
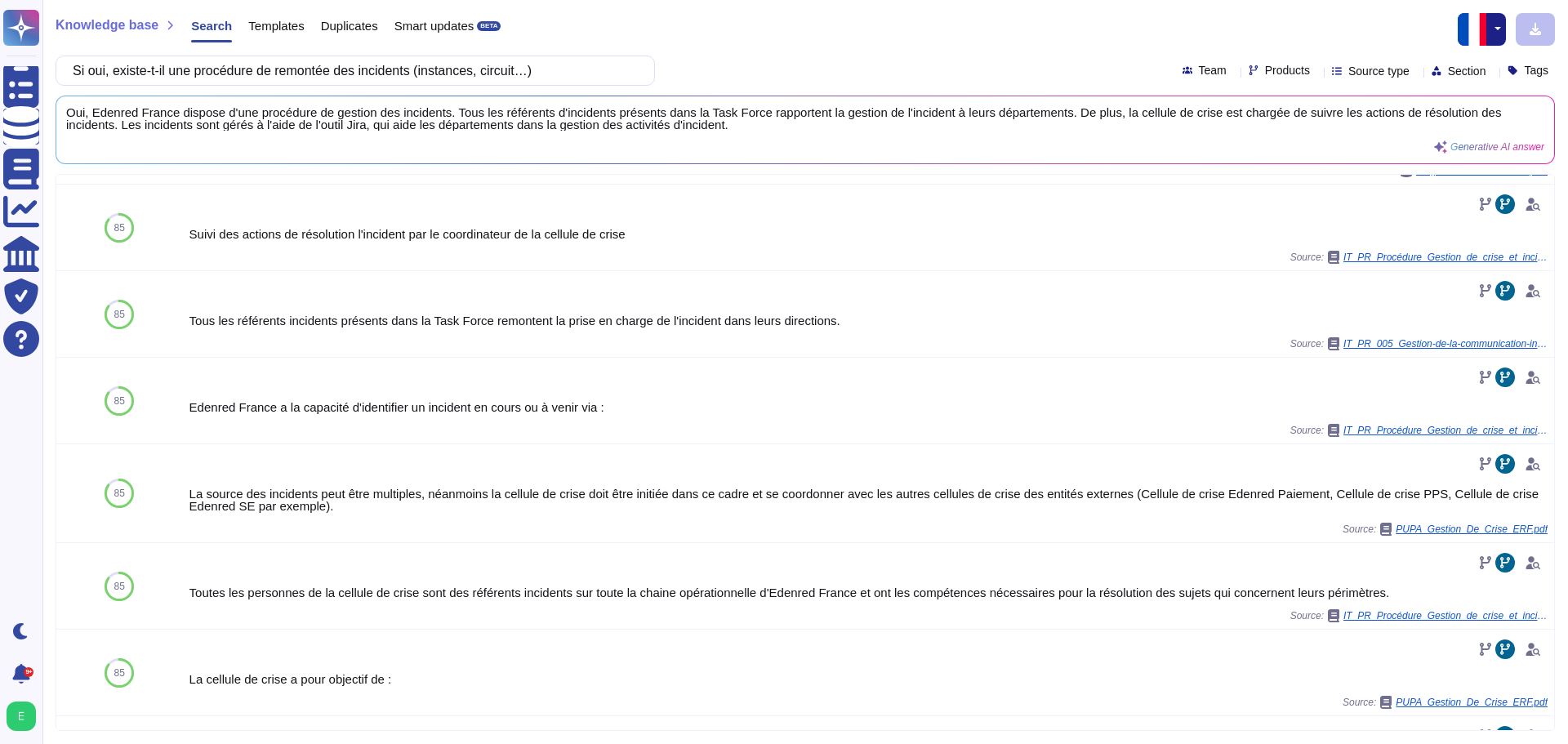
click at [1416, 72] on icon at bounding box center [1416, 72] width 0 height 0
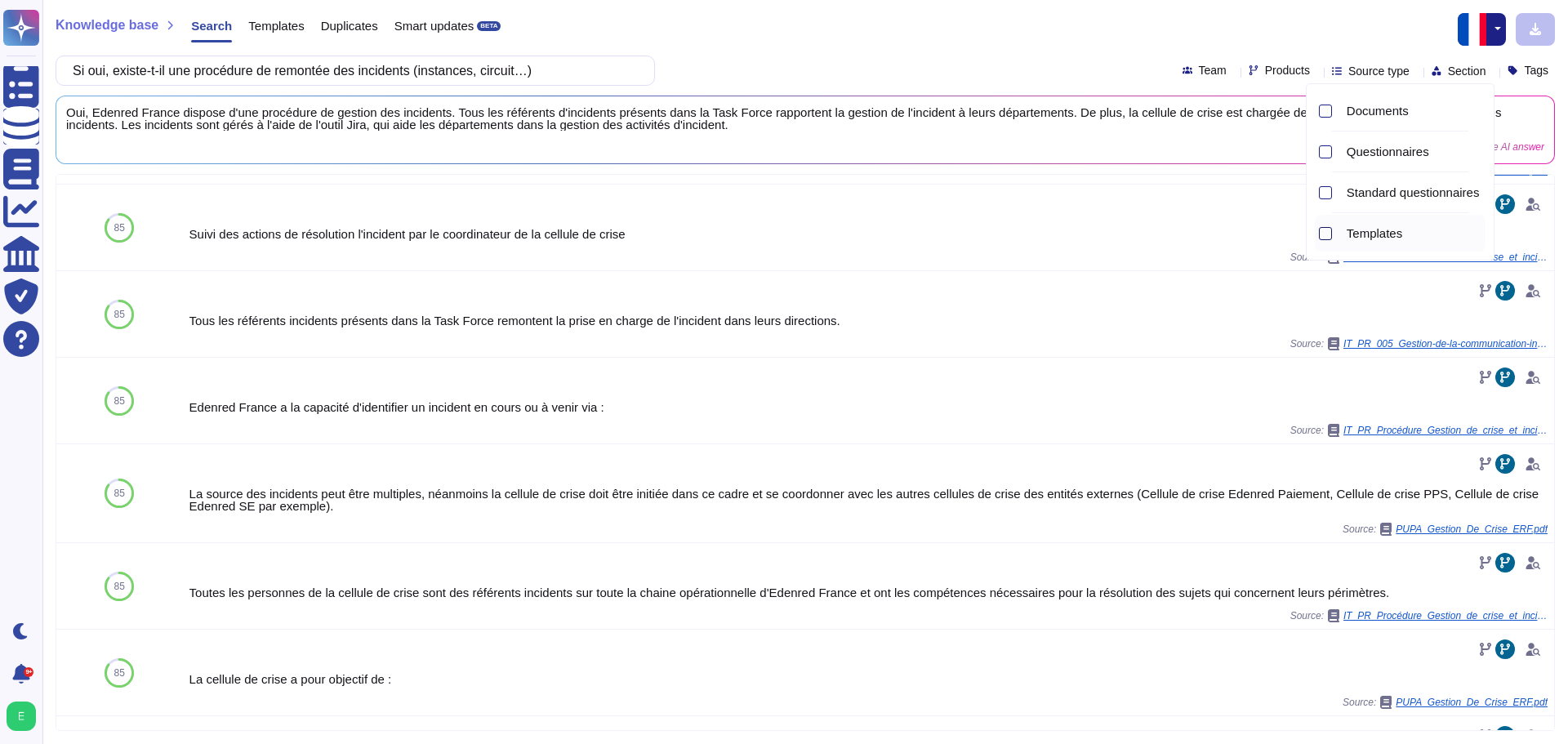
click at [1321, 233] on div at bounding box center [1324, 233] width 13 height 13
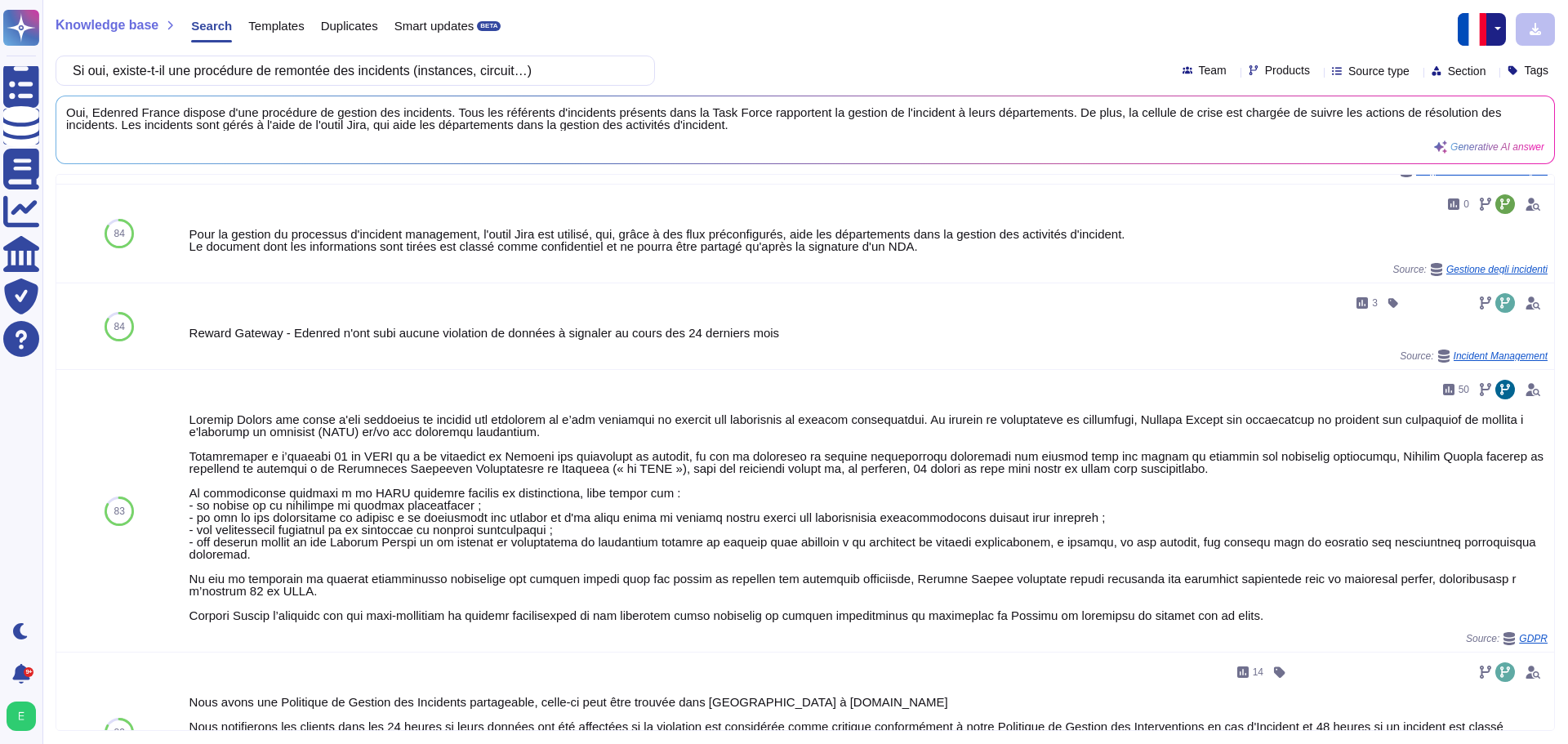
click at [954, 29] on div "Knowledge base Search Templates Duplicates Smart updates BETA" at bounding box center [799, 30] width 1487 height 33
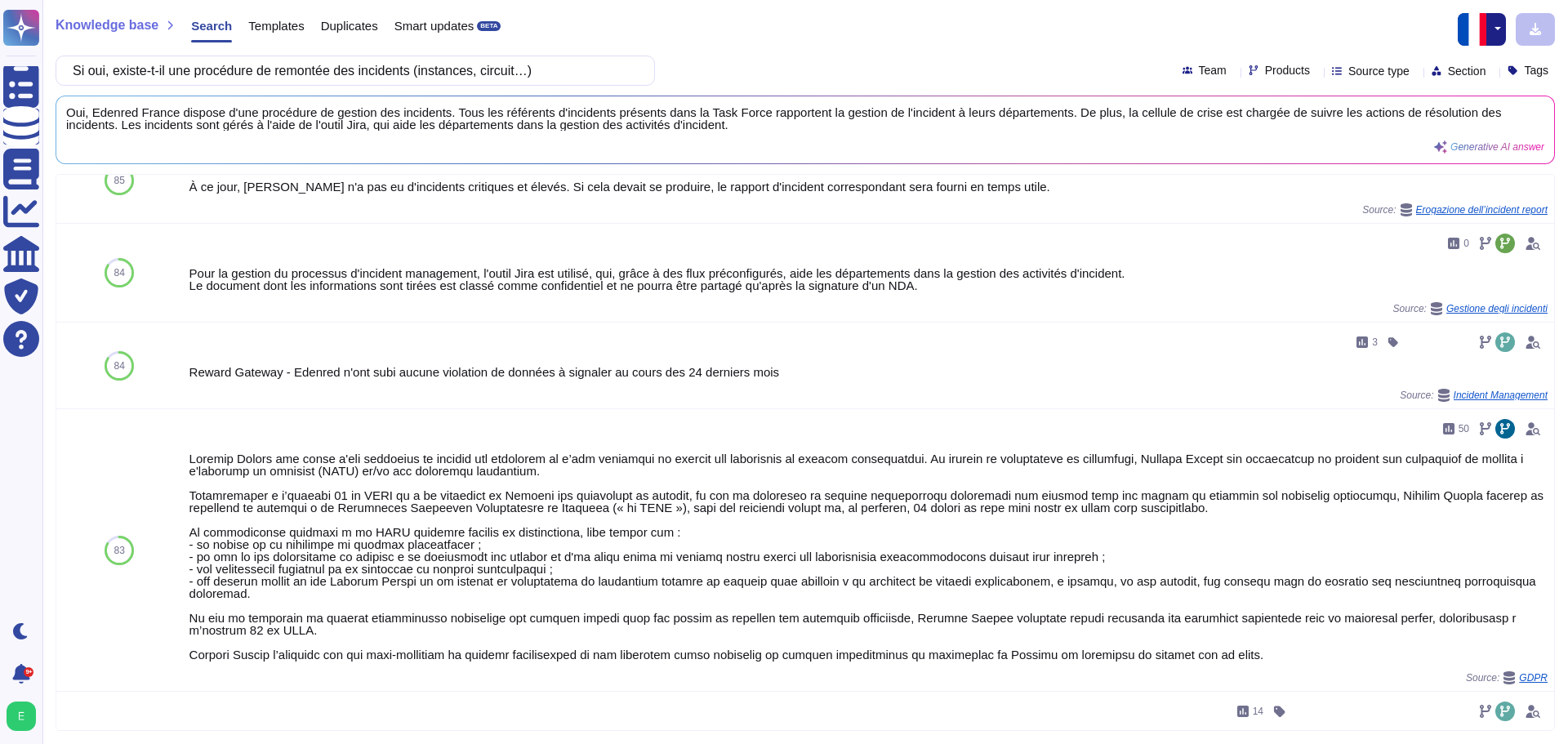
scroll to position [0, 0]
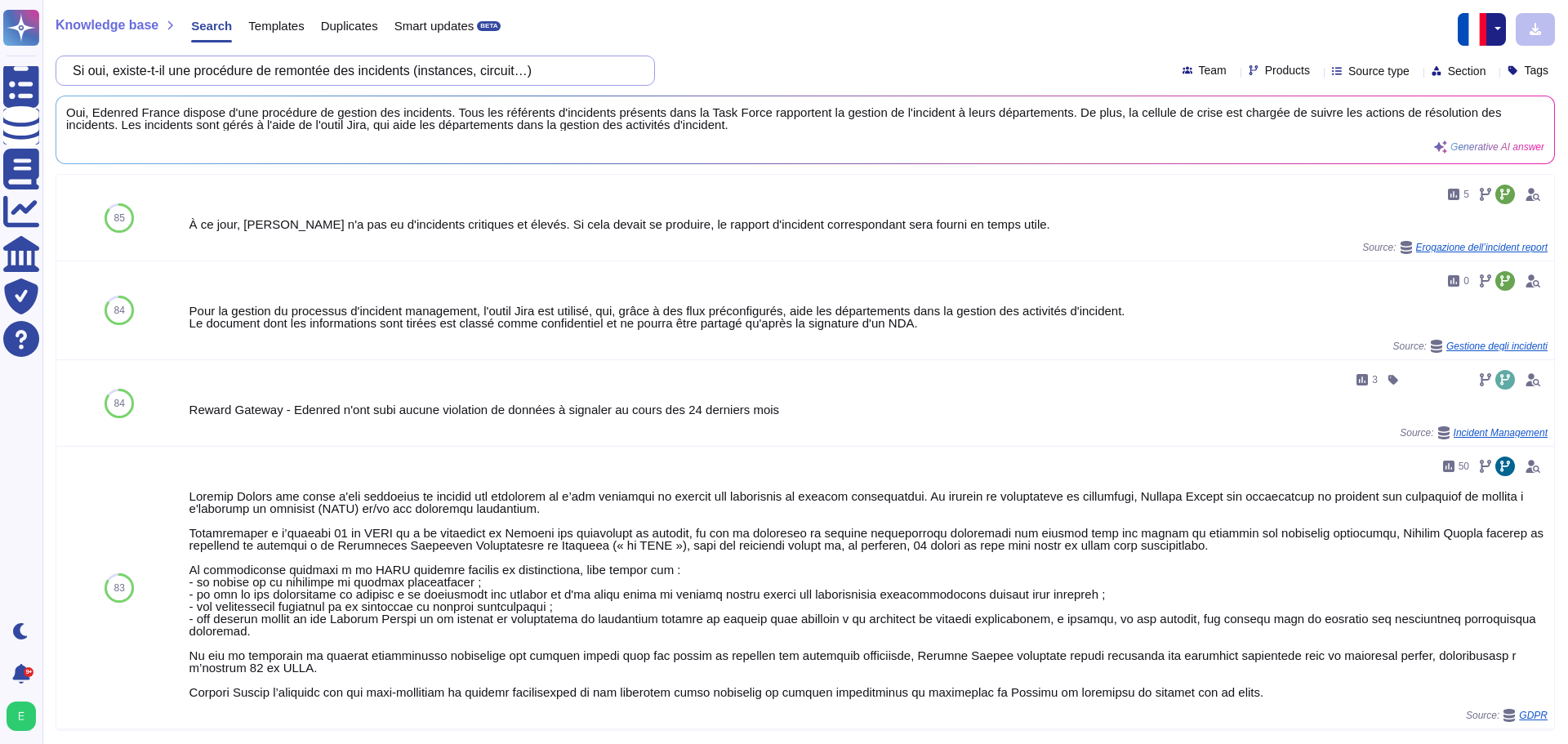
click at [126, 76] on input "Si oui, existe-t-il une procédure de remontée des incidents (instances, circuit…" at bounding box center [350, 70] width 573 height 29
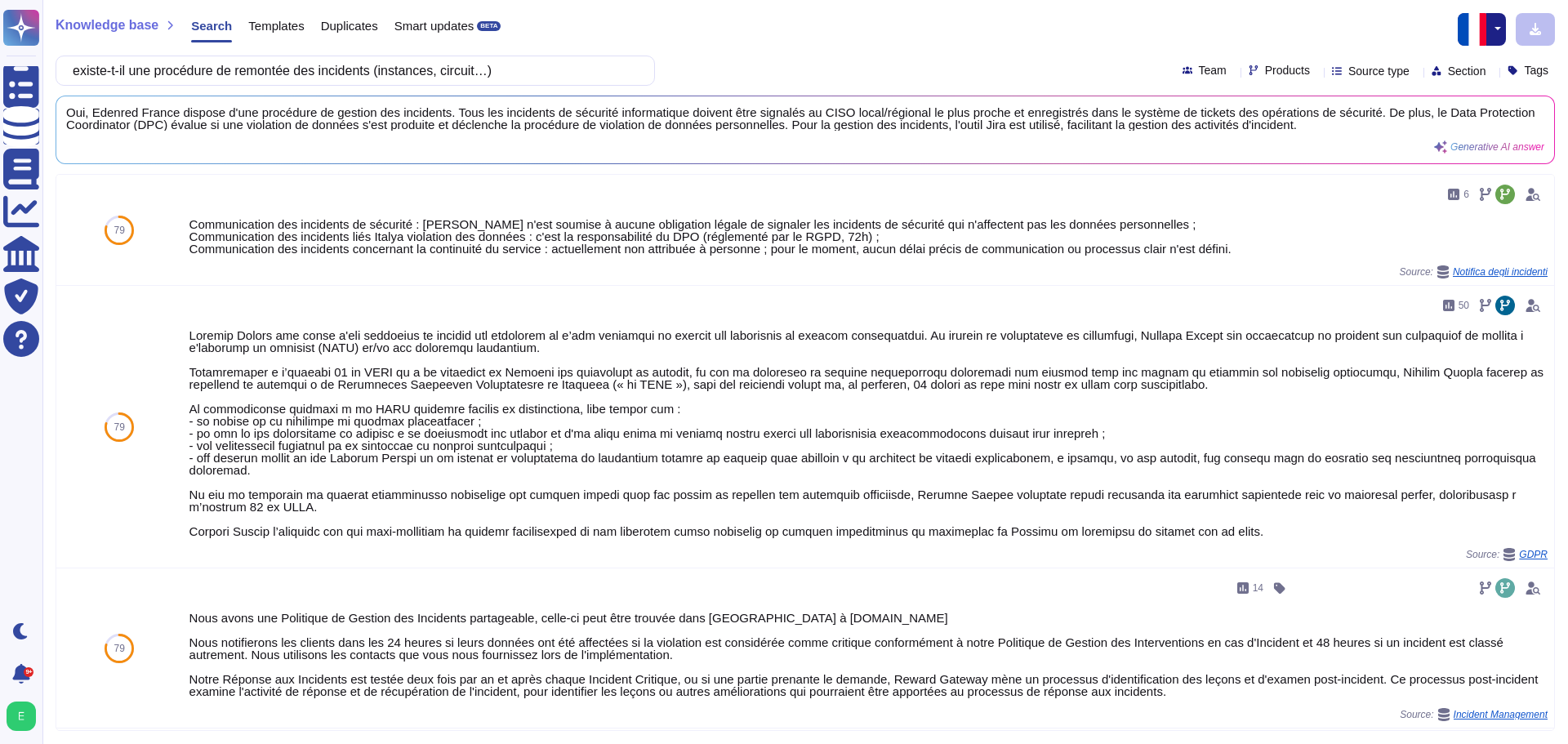
type input "existe-t-il une procédure de remontée des incidents (instances, circuit…)"
click at [1416, 72] on icon at bounding box center [1416, 72] width 0 height 0
click at [1328, 234] on div at bounding box center [1324, 233] width 13 height 13
click at [1324, 153] on div at bounding box center [1324, 151] width 13 height 13
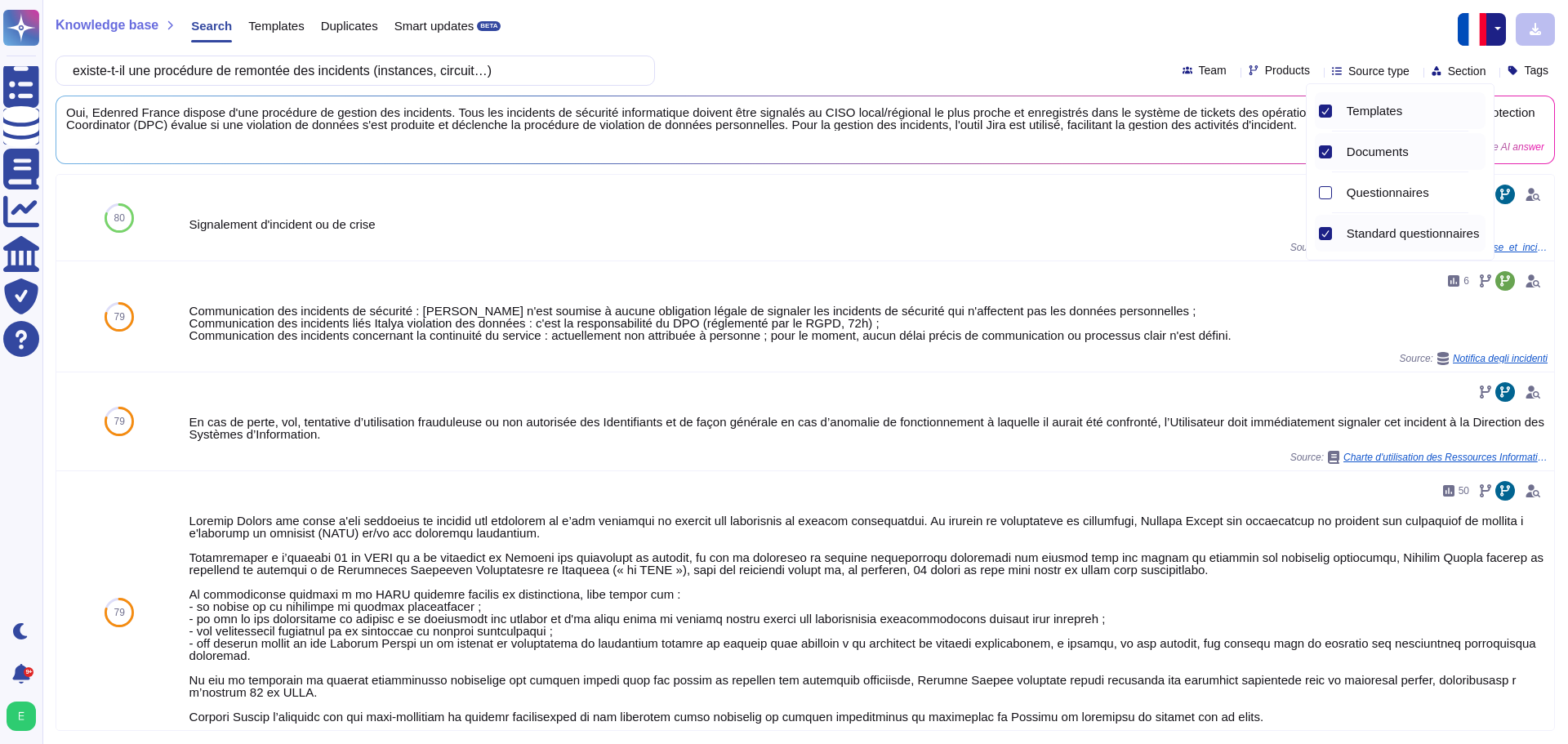
click at [292, 28] on span "Templates" at bounding box center [276, 26] width 56 height 12
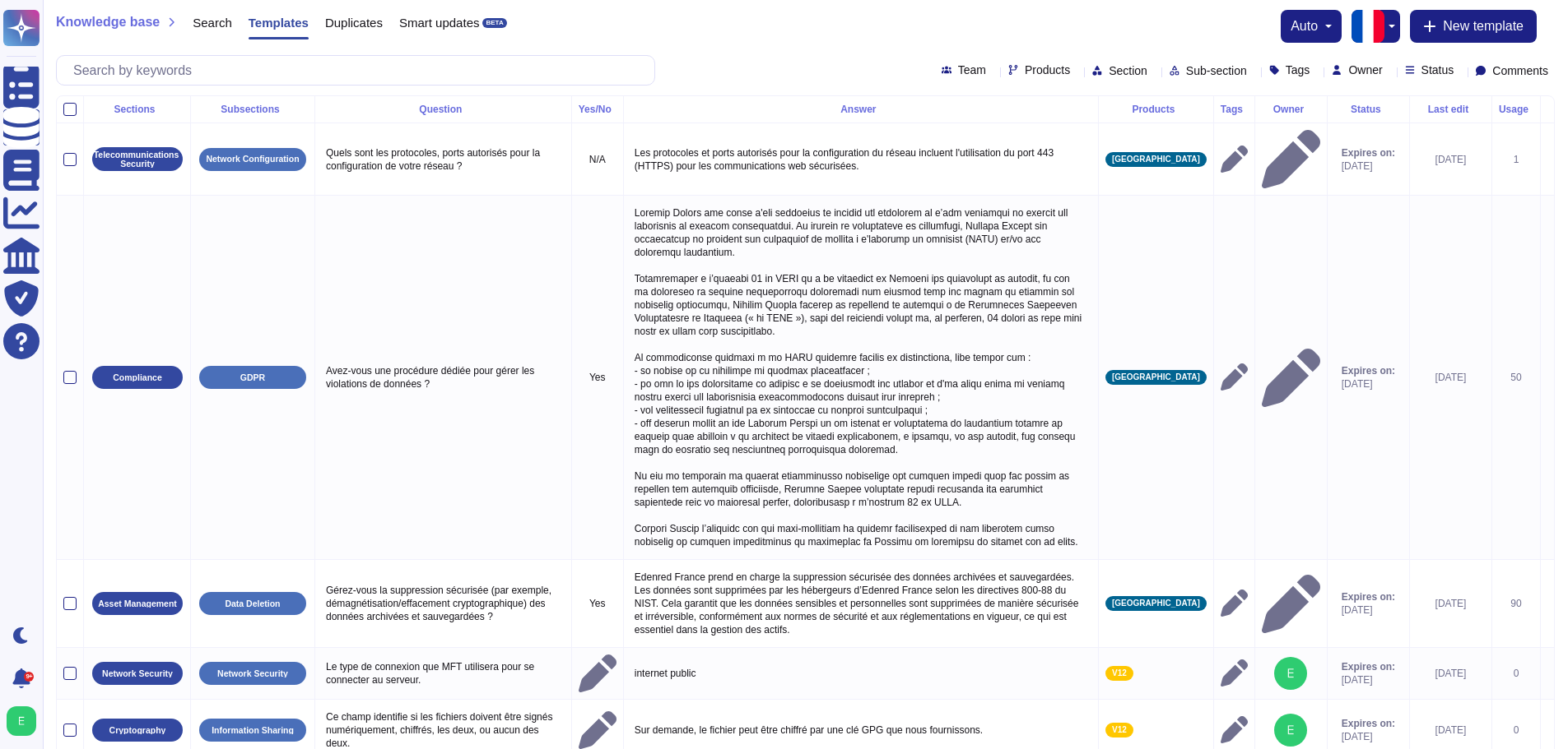
click at [160, 110] on icon at bounding box center [160, 110] width 0 height 0
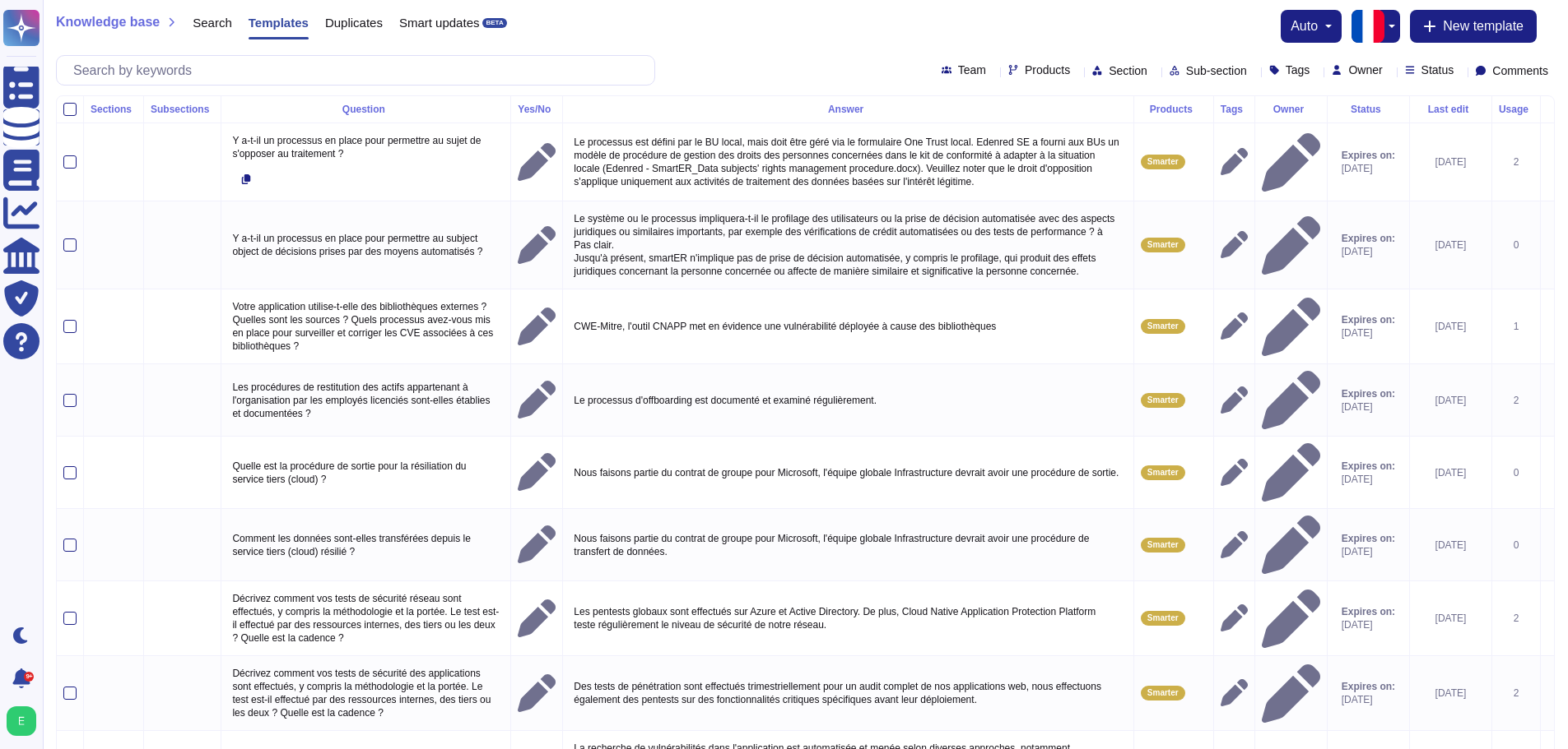
click at [137, 110] on icon at bounding box center [137, 110] width 0 height 0
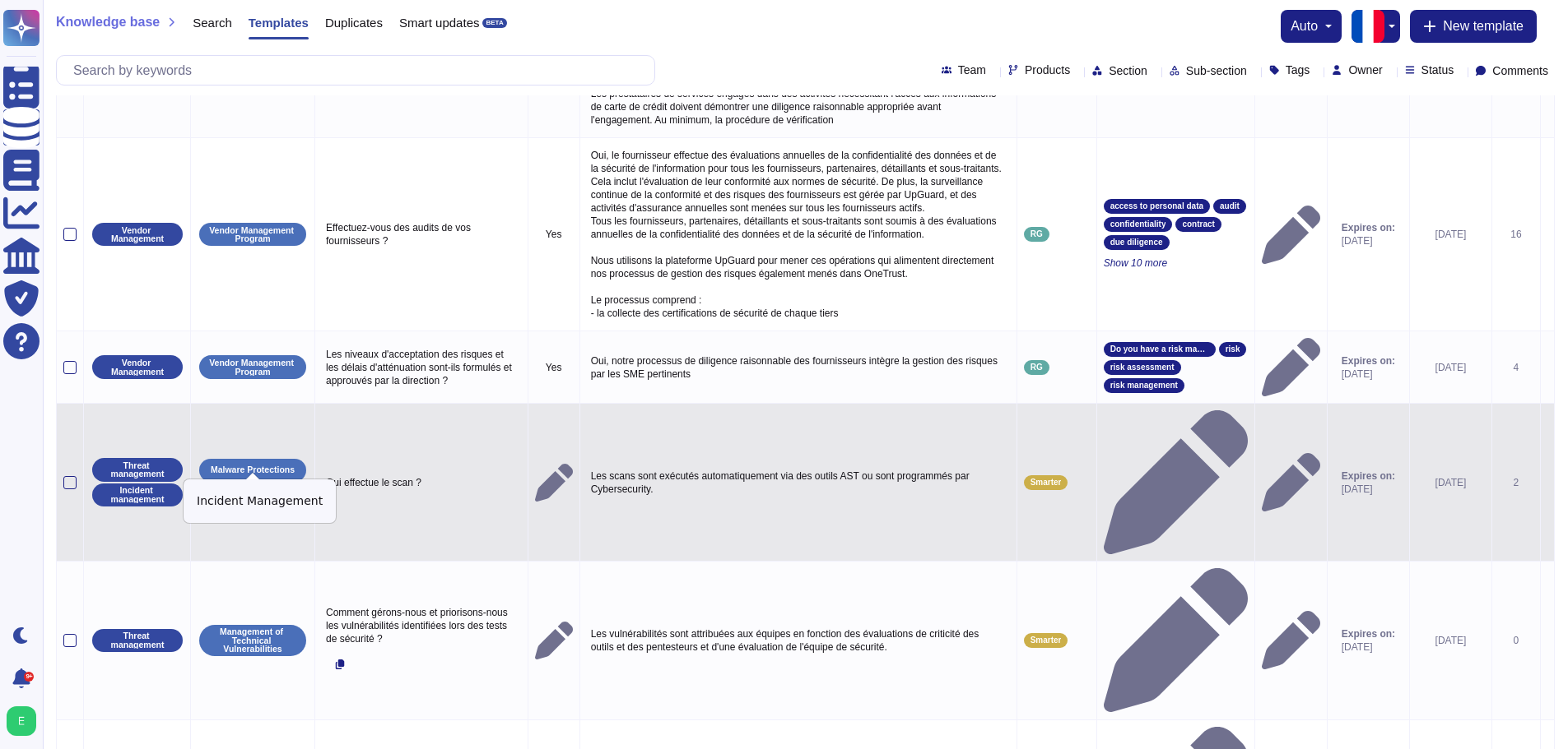
scroll to position [655, 0]
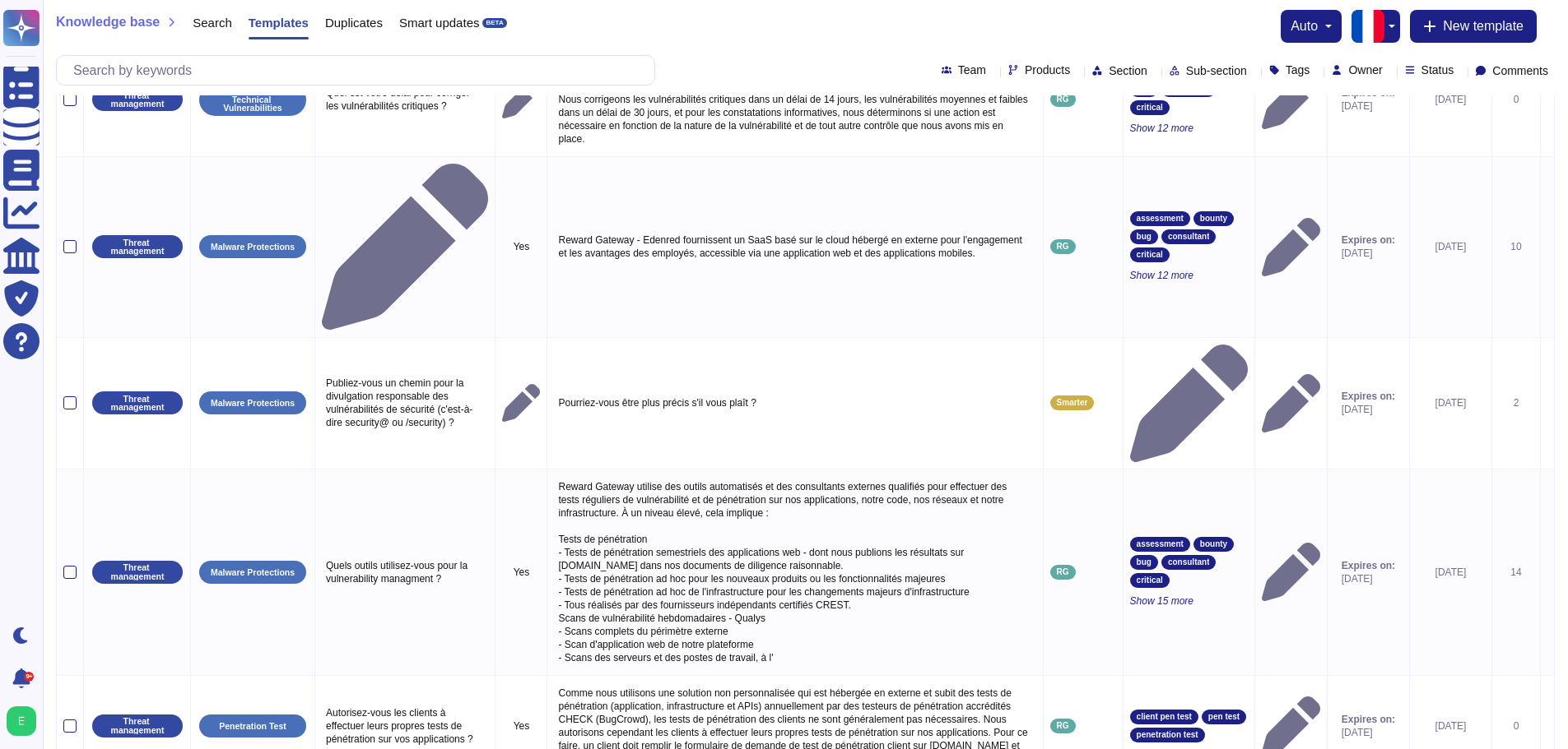
scroll to position [697, 0]
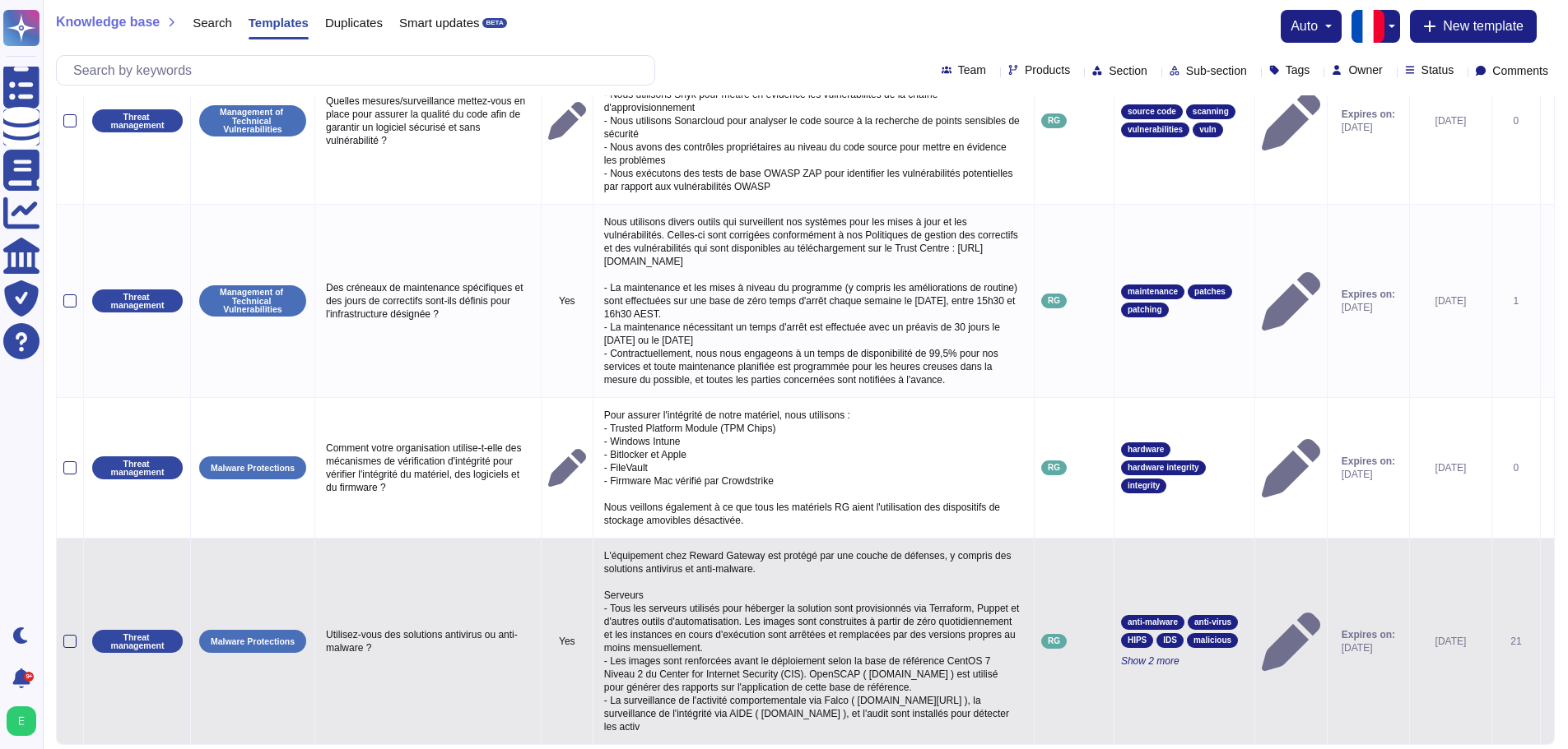
scroll to position [872, 0]
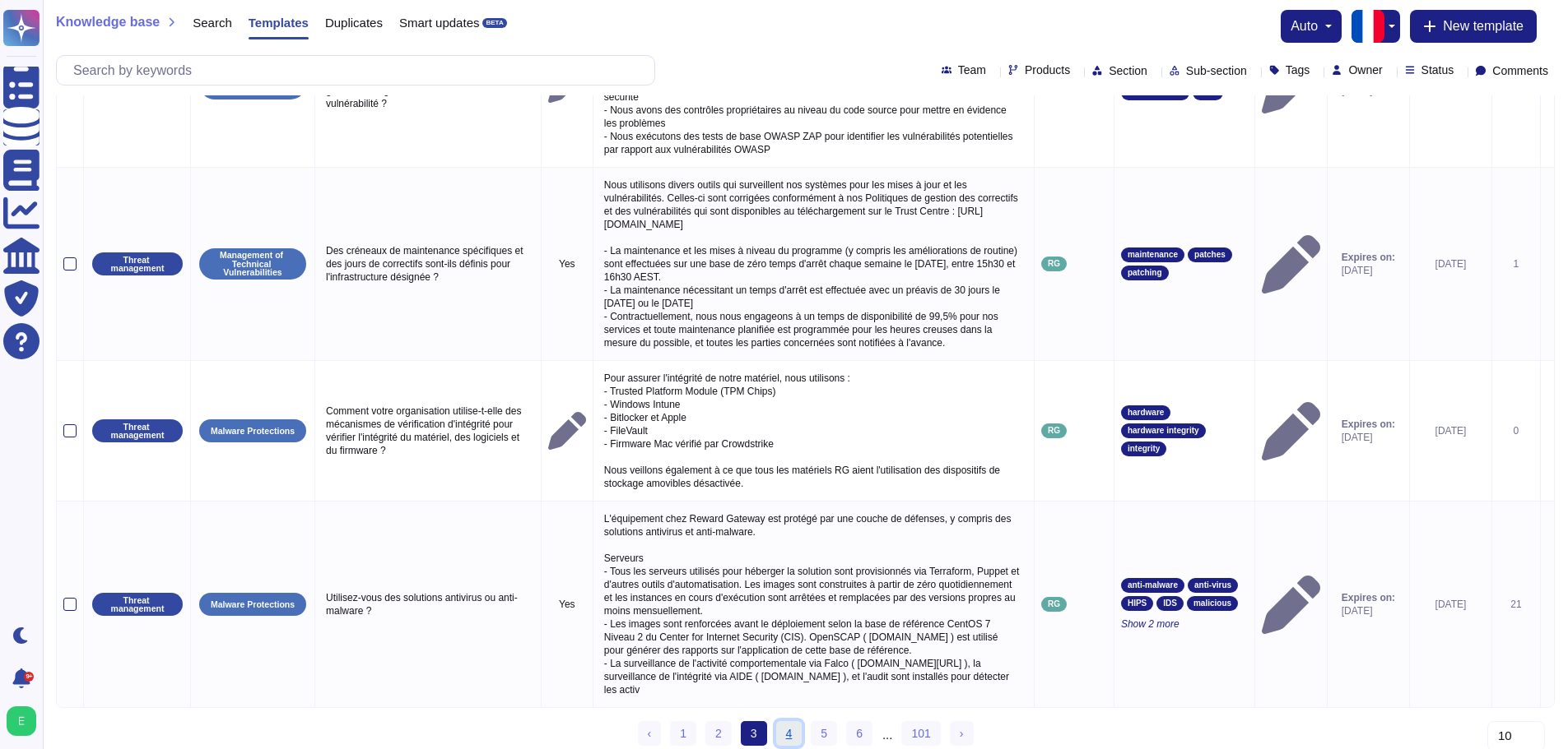
click at [795, 723] on link "4" at bounding box center [789, 733] width 26 height 25
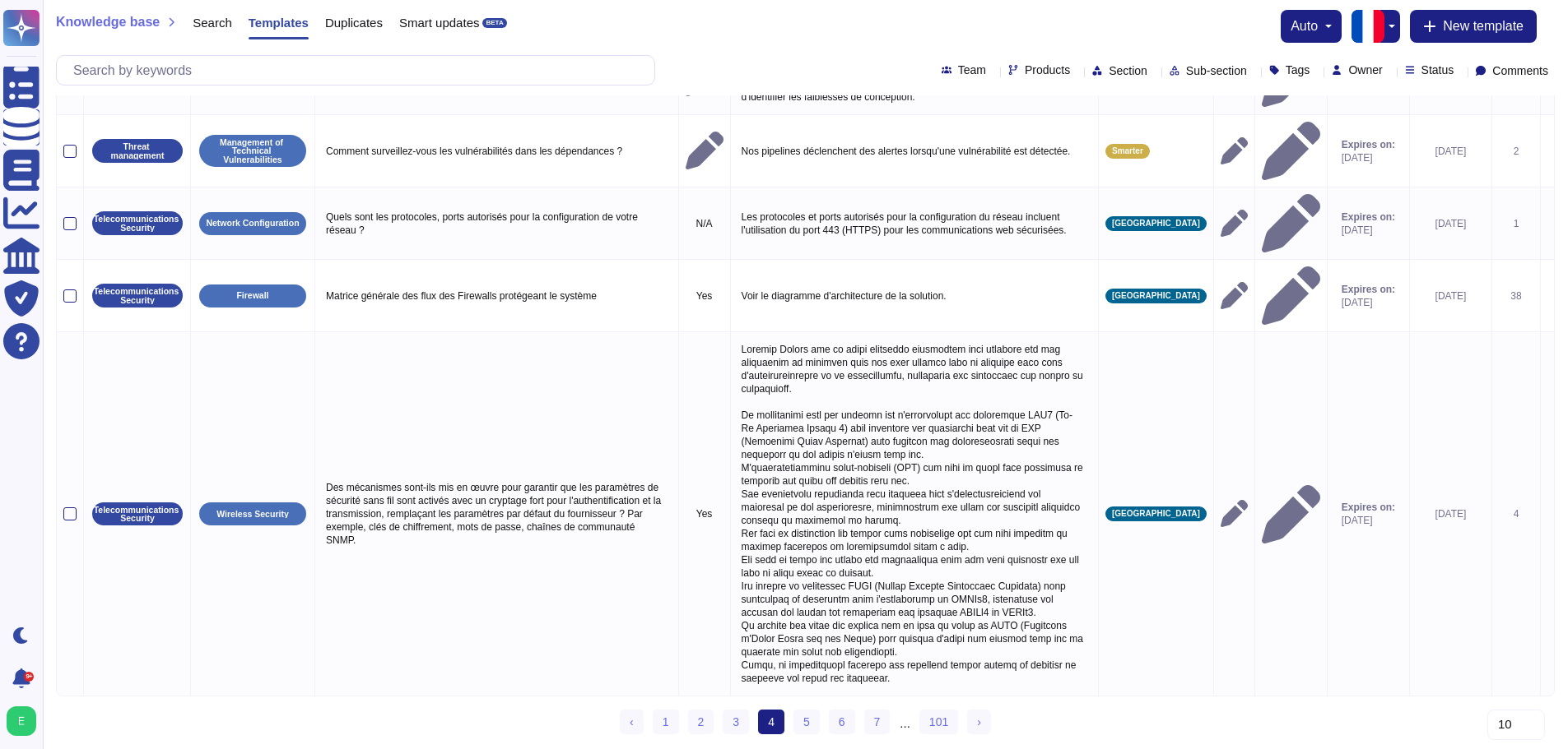
scroll to position [392, 0]
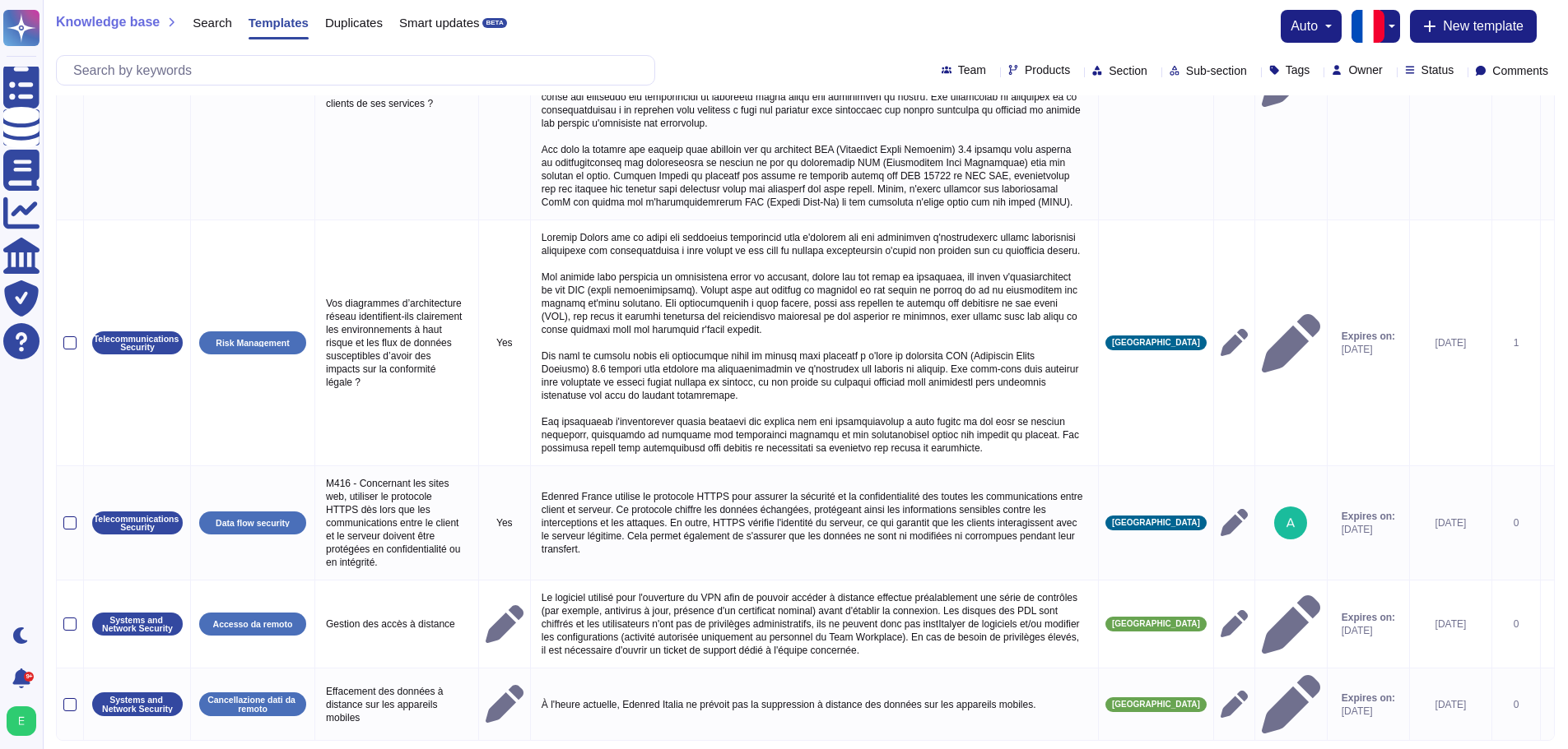
scroll to position [1122, 0]
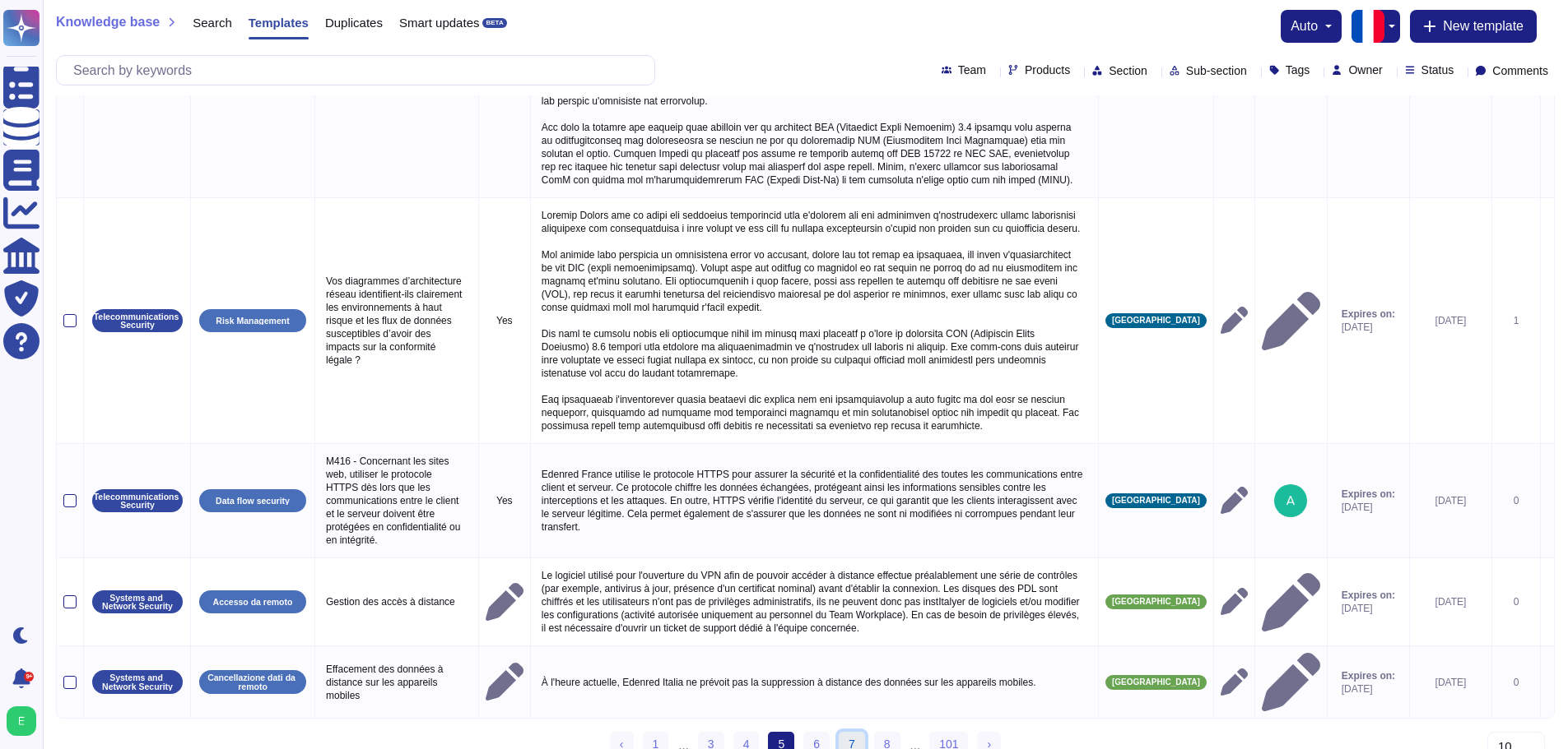
click at [864, 732] on link "7" at bounding box center [852, 745] width 26 height 25
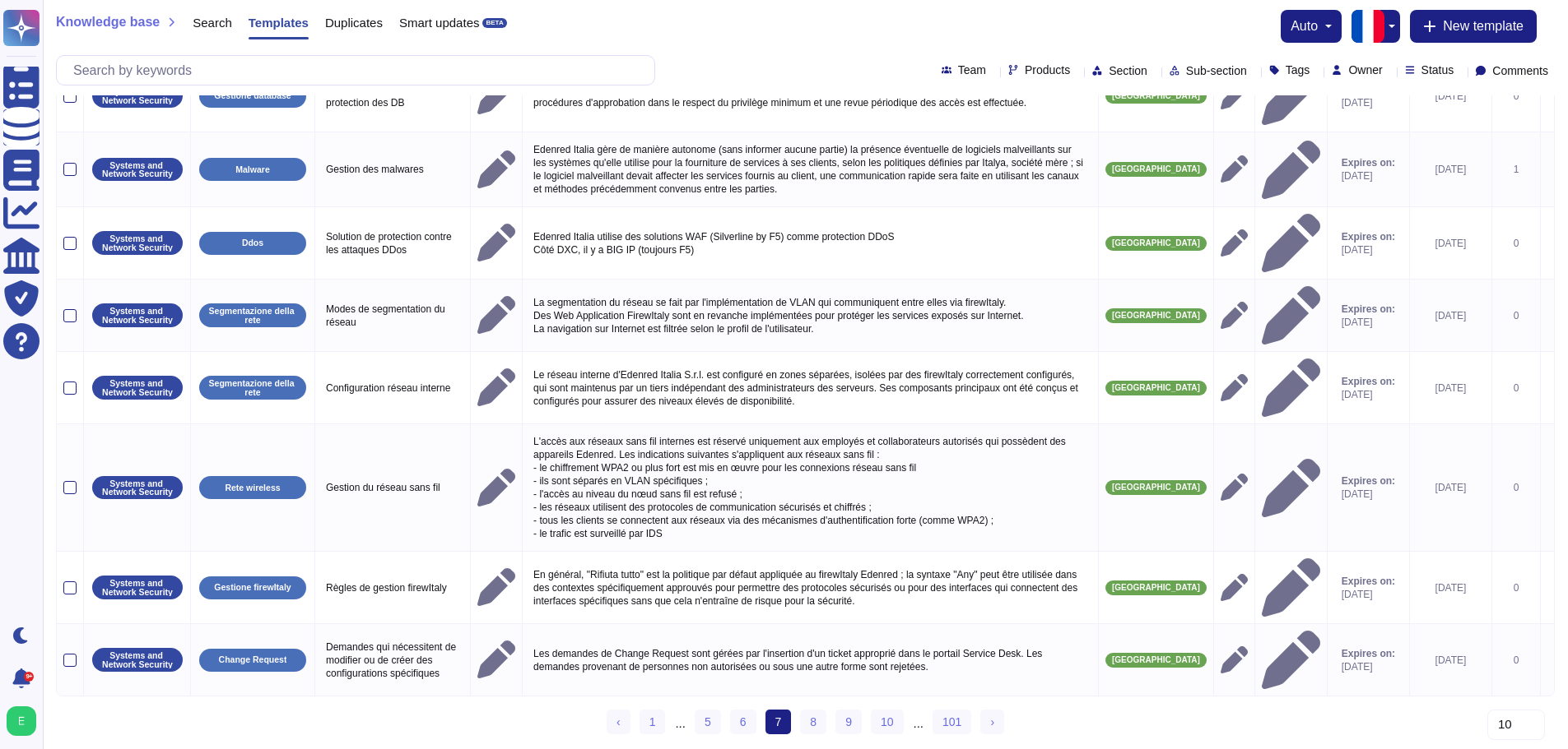
scroll to position [101, 0]
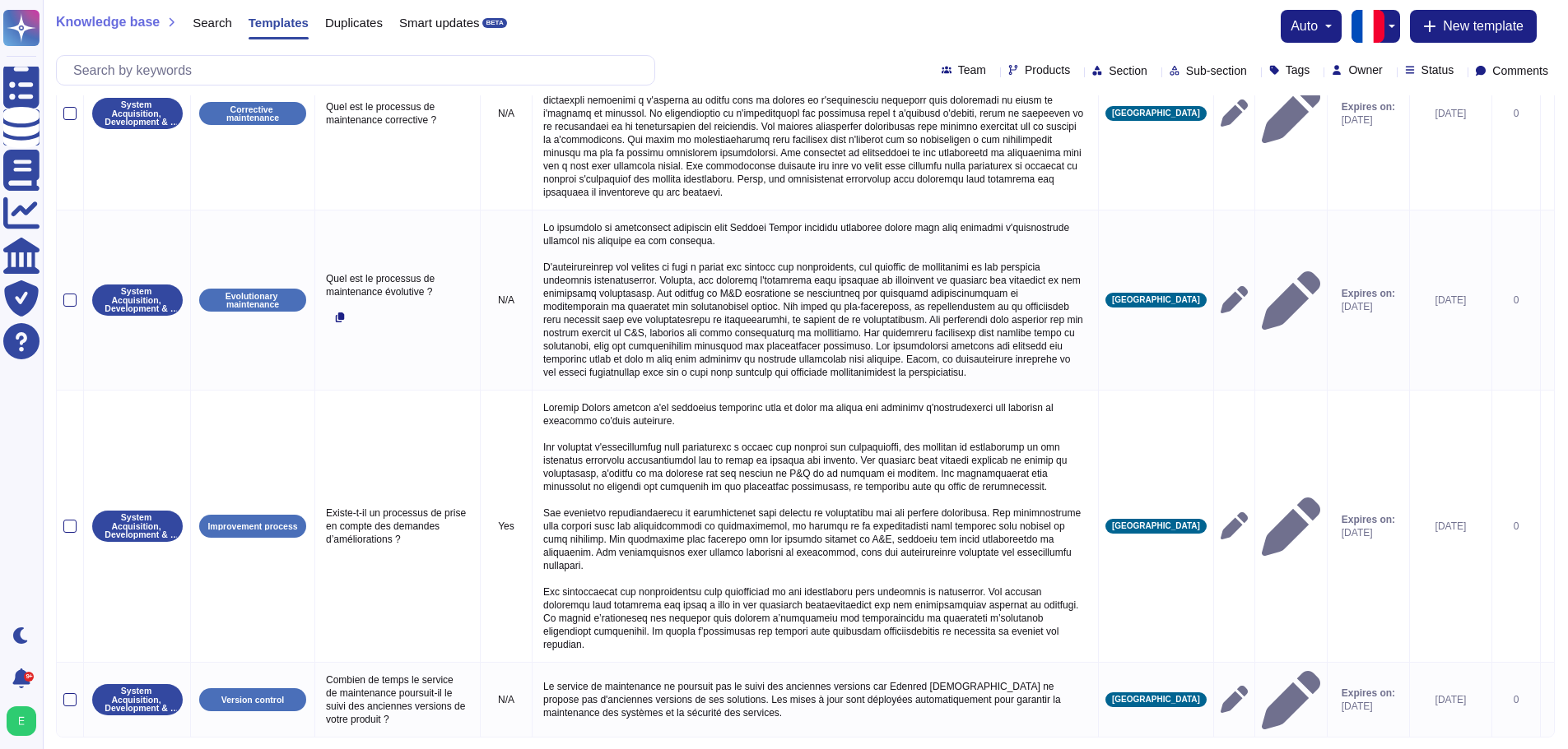
scroll to position [1007, 0]
click at [886, 748] on link "13" at bounding box center [898, 762] width 33 height 25
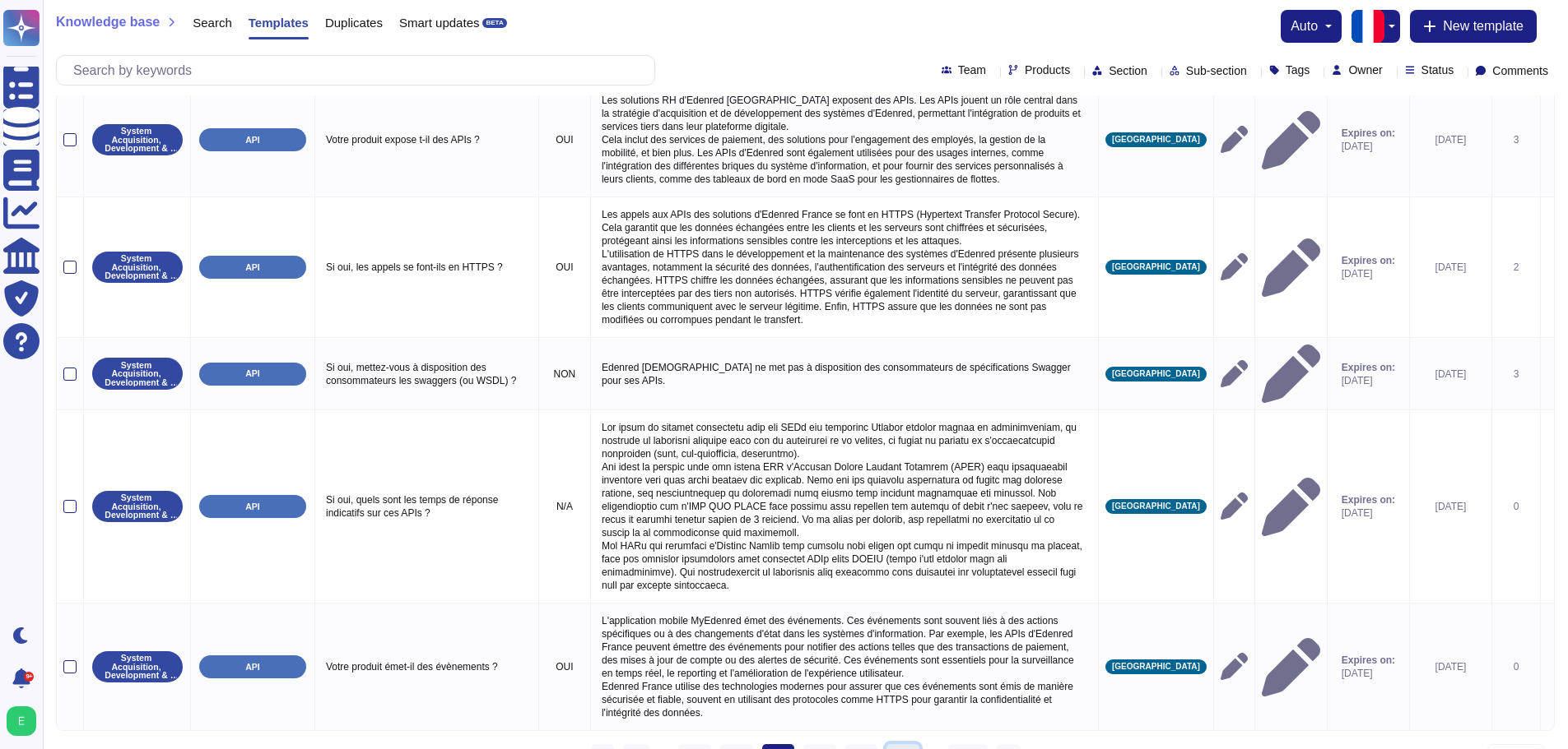
click at [889, 745] on link "16" at bounding box center [903, 757] width 33 height 25
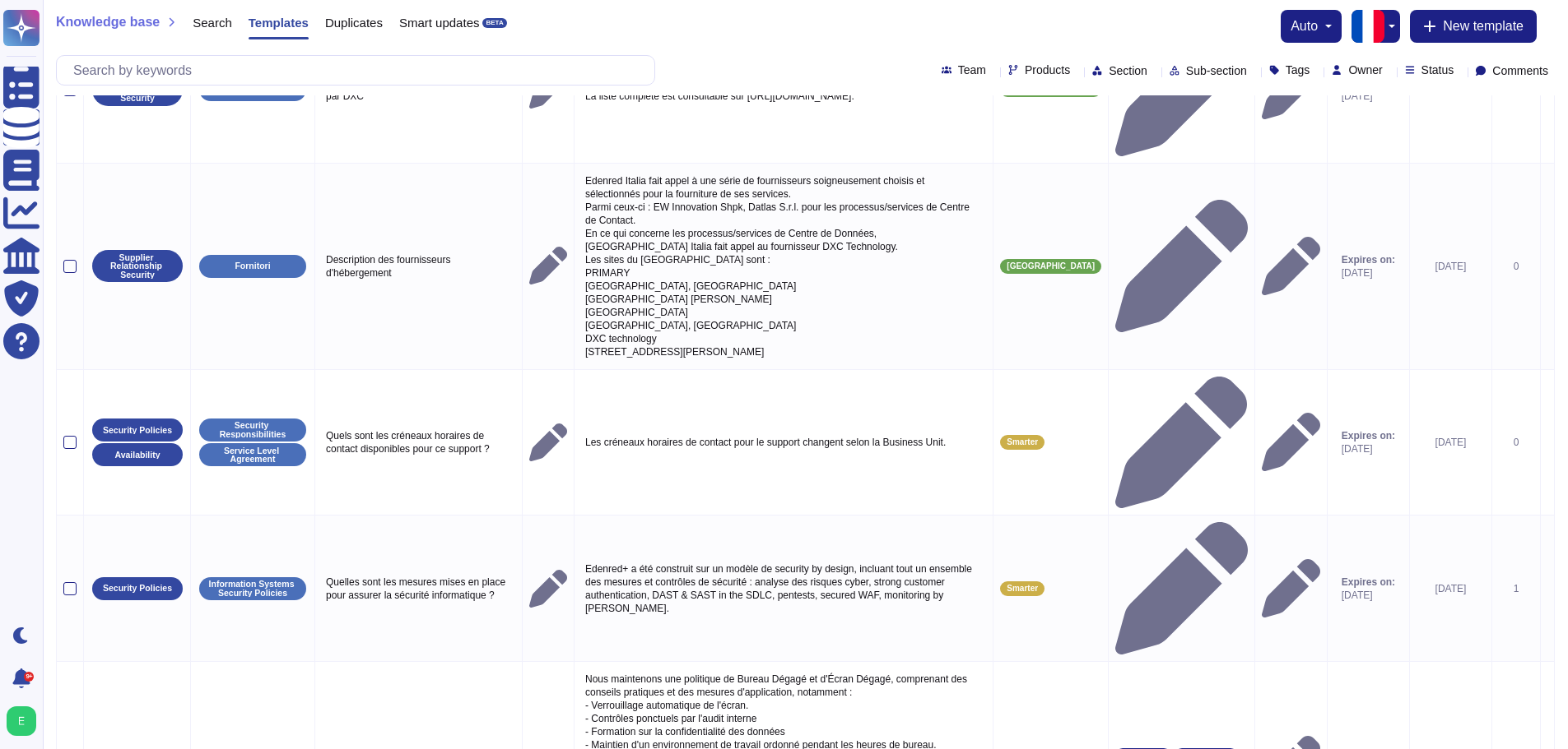
scroll to position [745, 0]
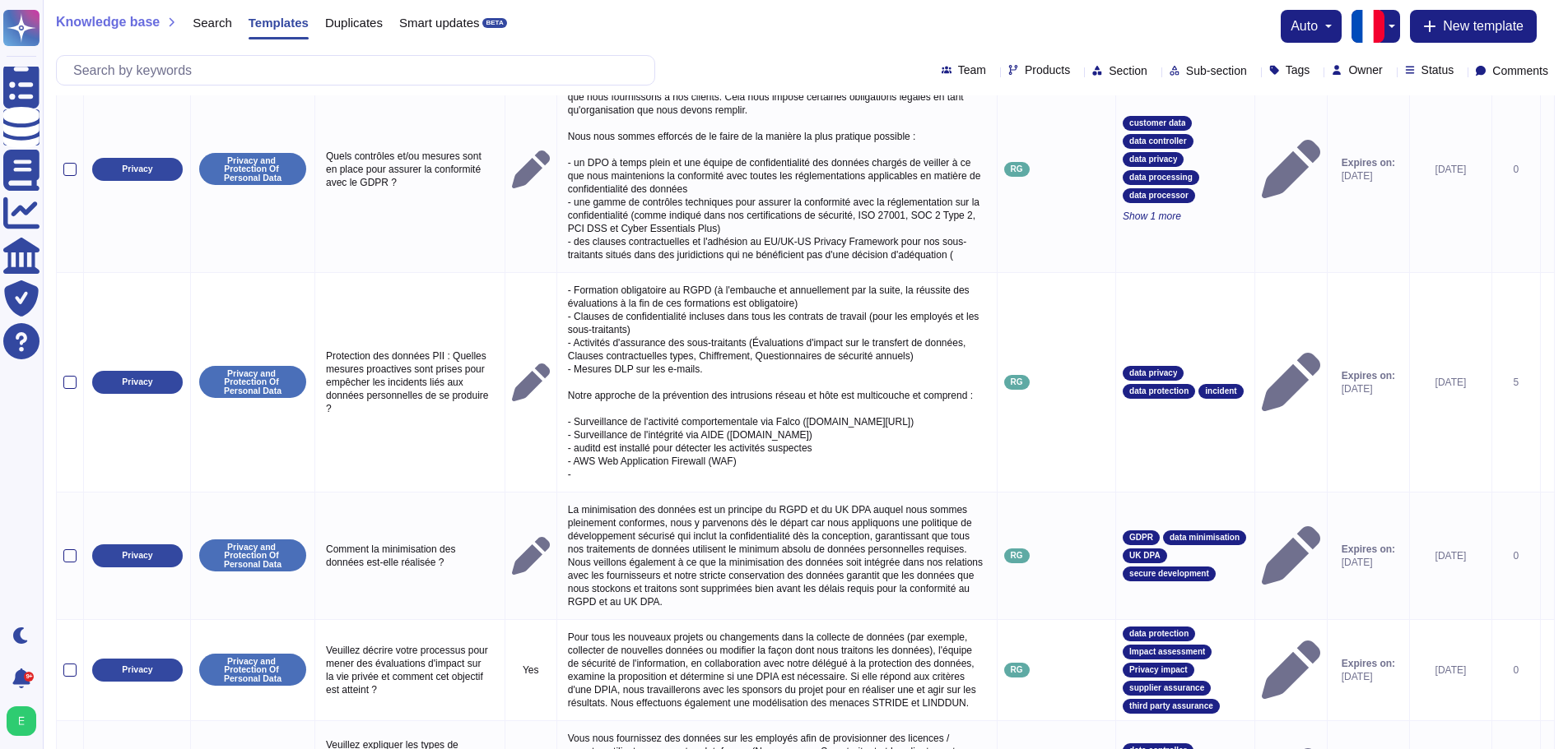
scroll to position [770, 0]
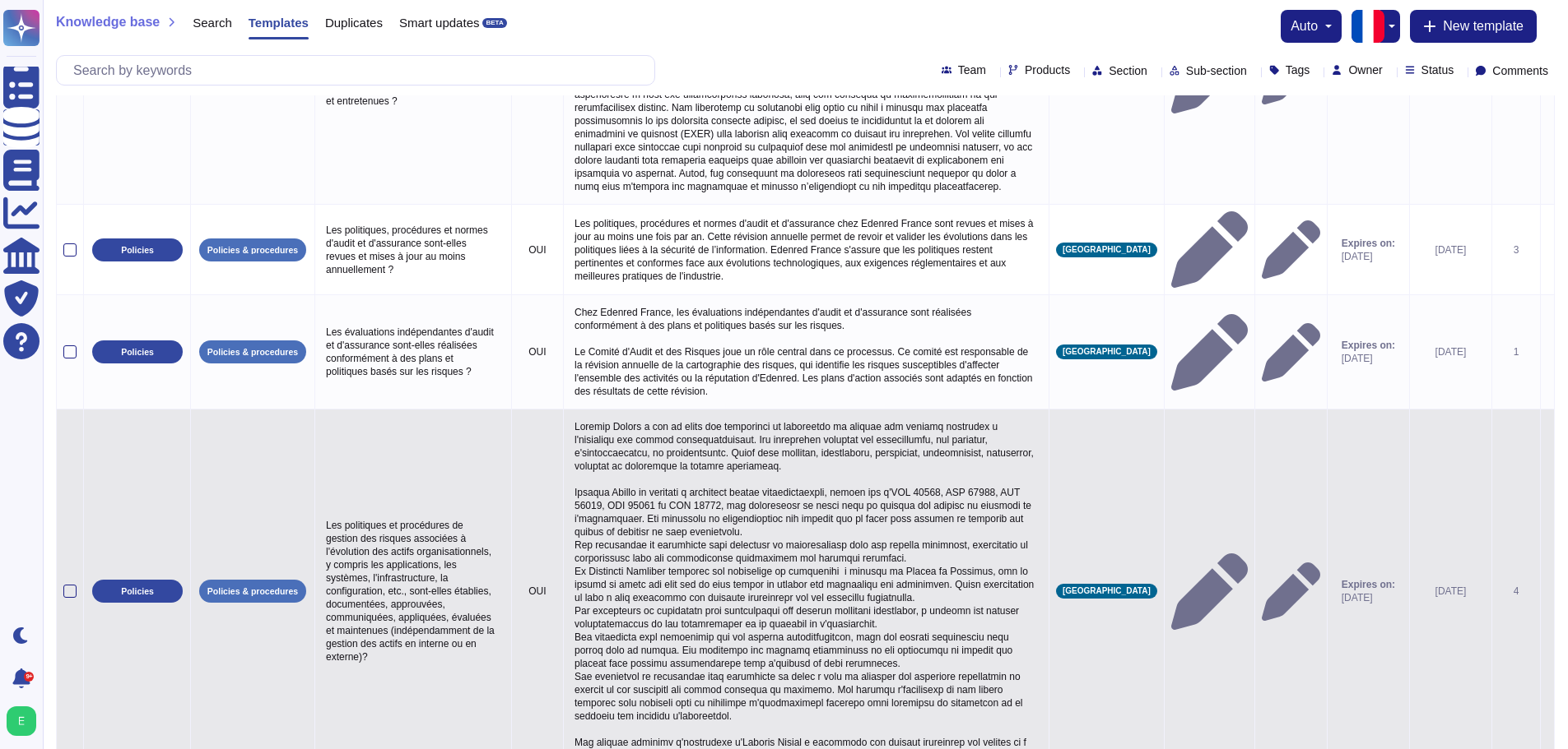
scroll to position [1181, 0]
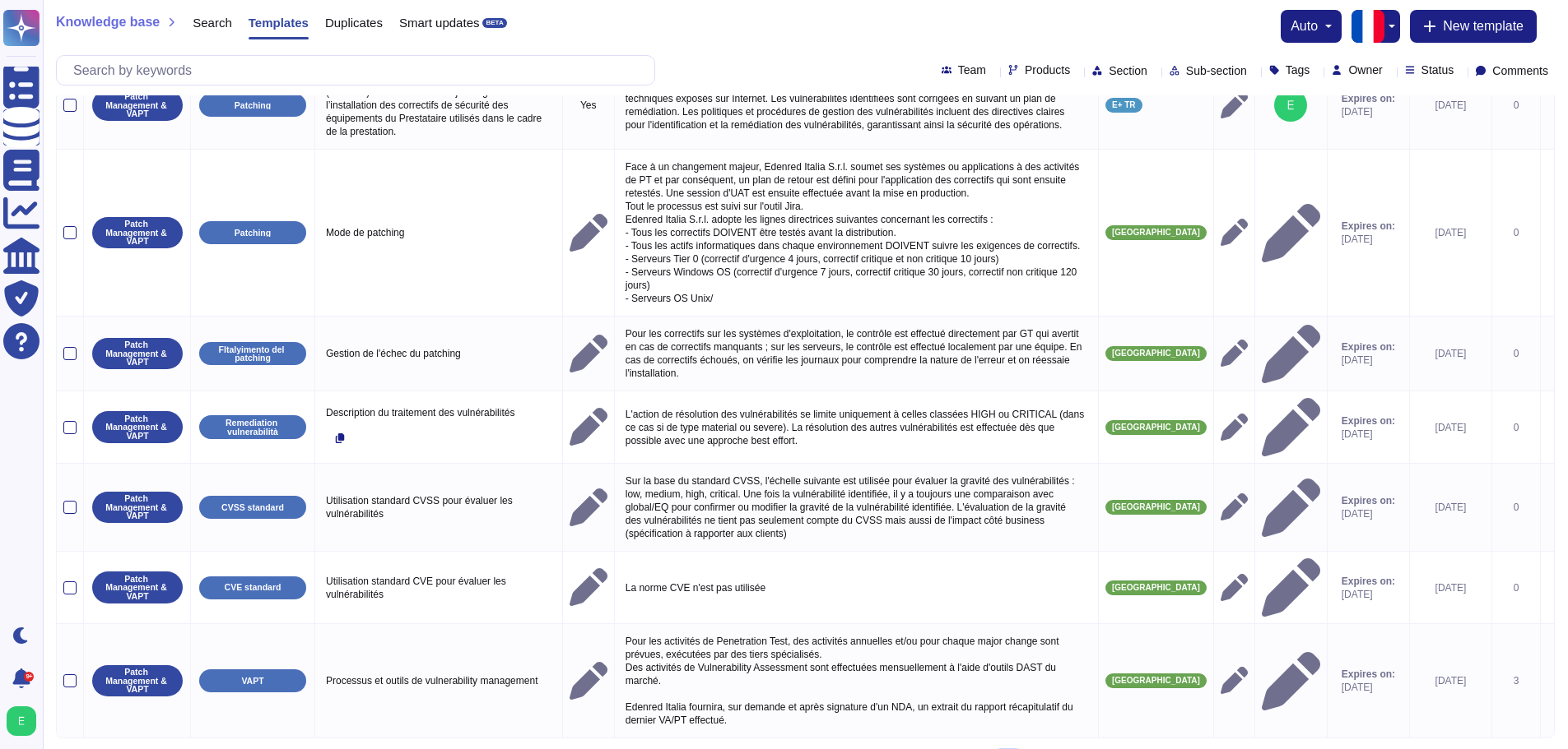
click at [1003, 748] on link "› Next" at bounding box center [1008, 764] width 24 height 25
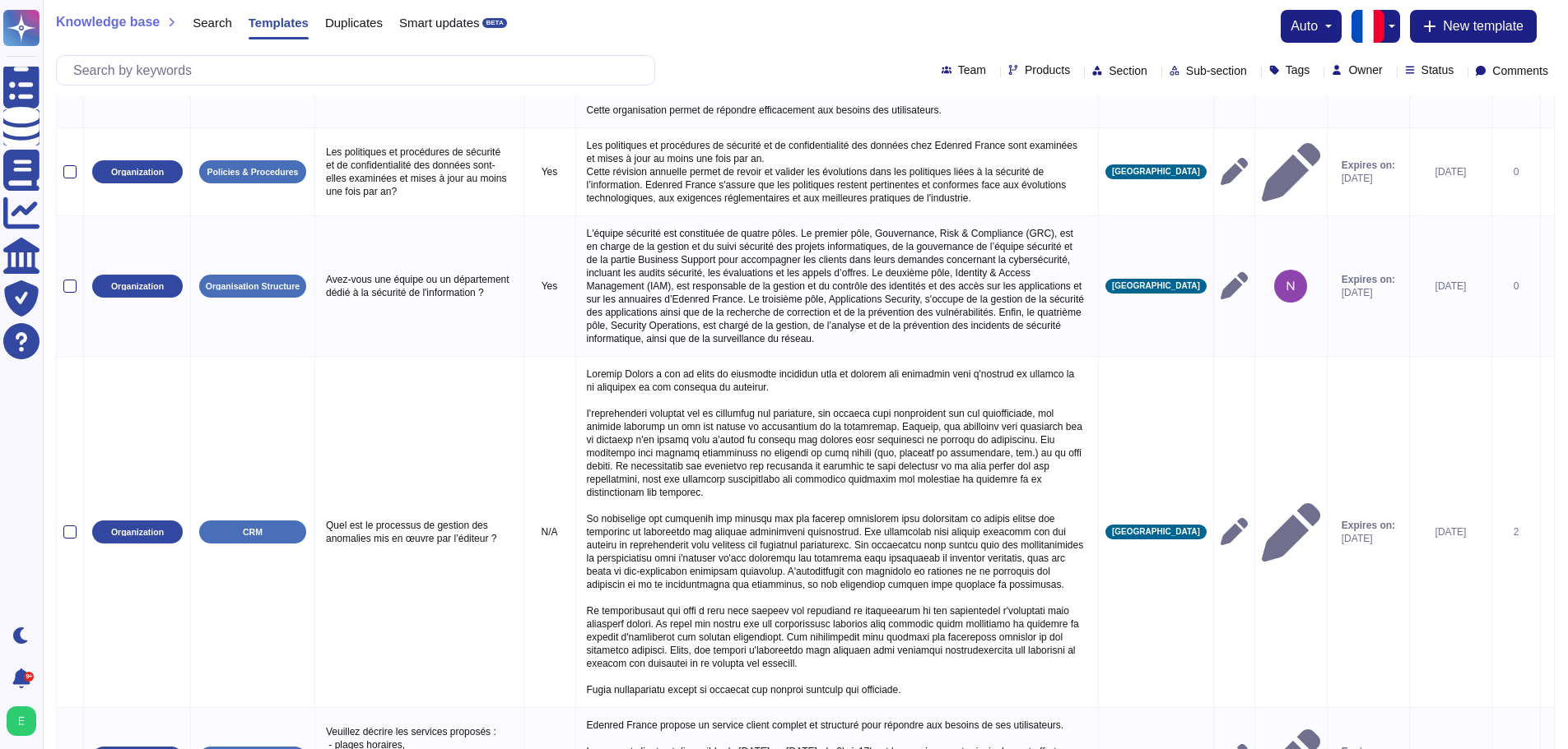
click at [1003, 731] on p "Edenred France propose un service client complet et structuré pour répondre aux…" at bounding box center [837, 759] width 508 height 88
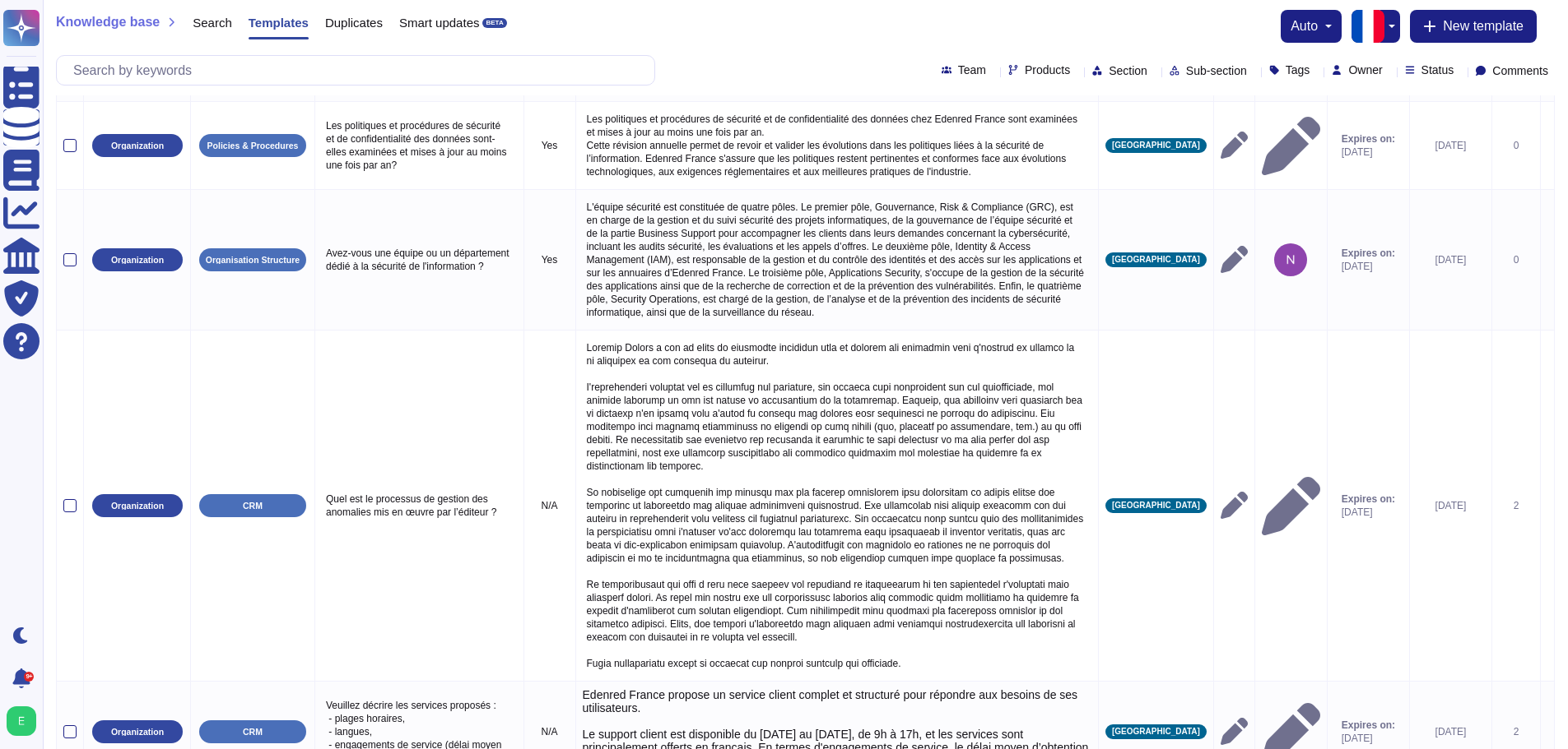
type textarea "Edenred France propose un service client complet et structuré pour répondre aux…"
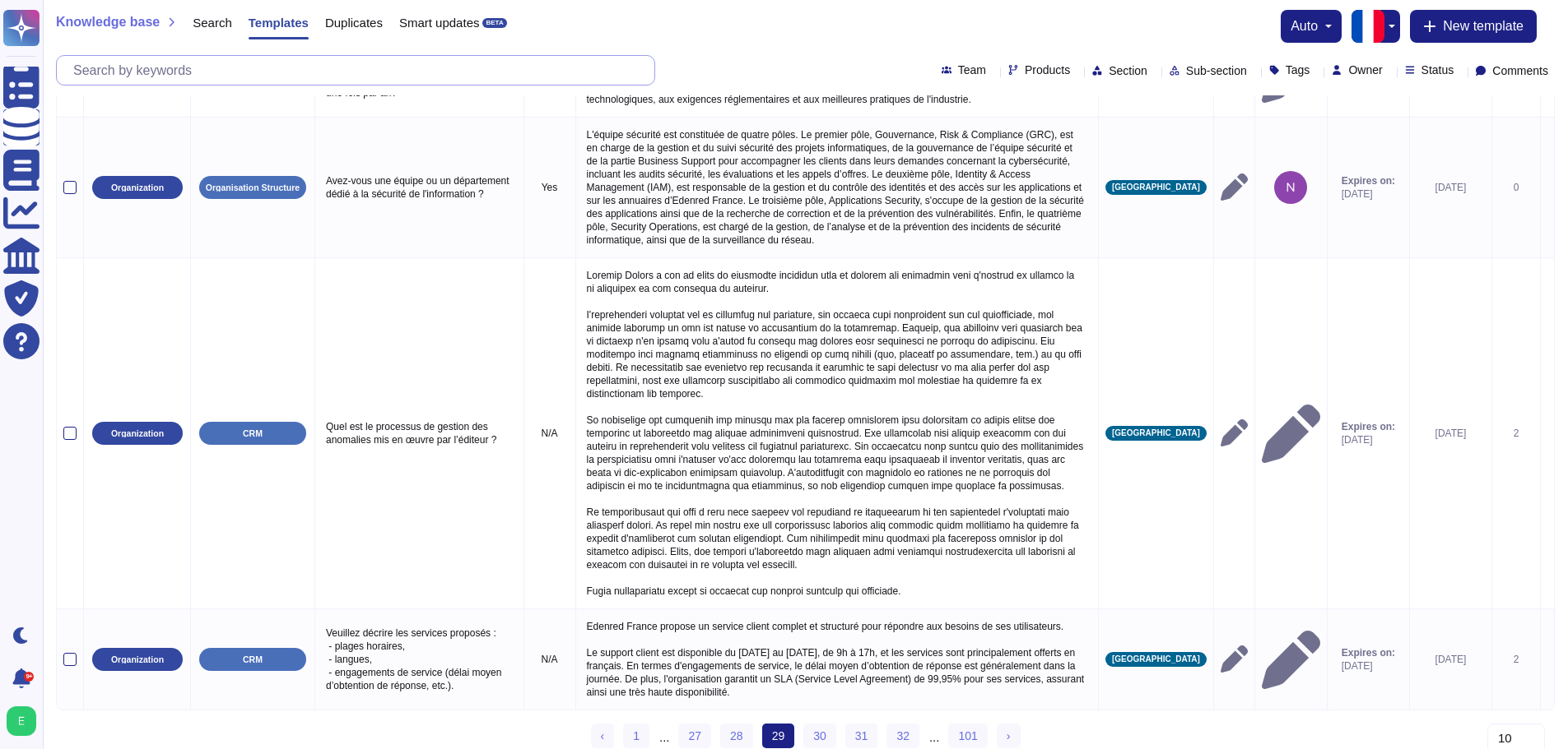
scroll to position [1254, 0]
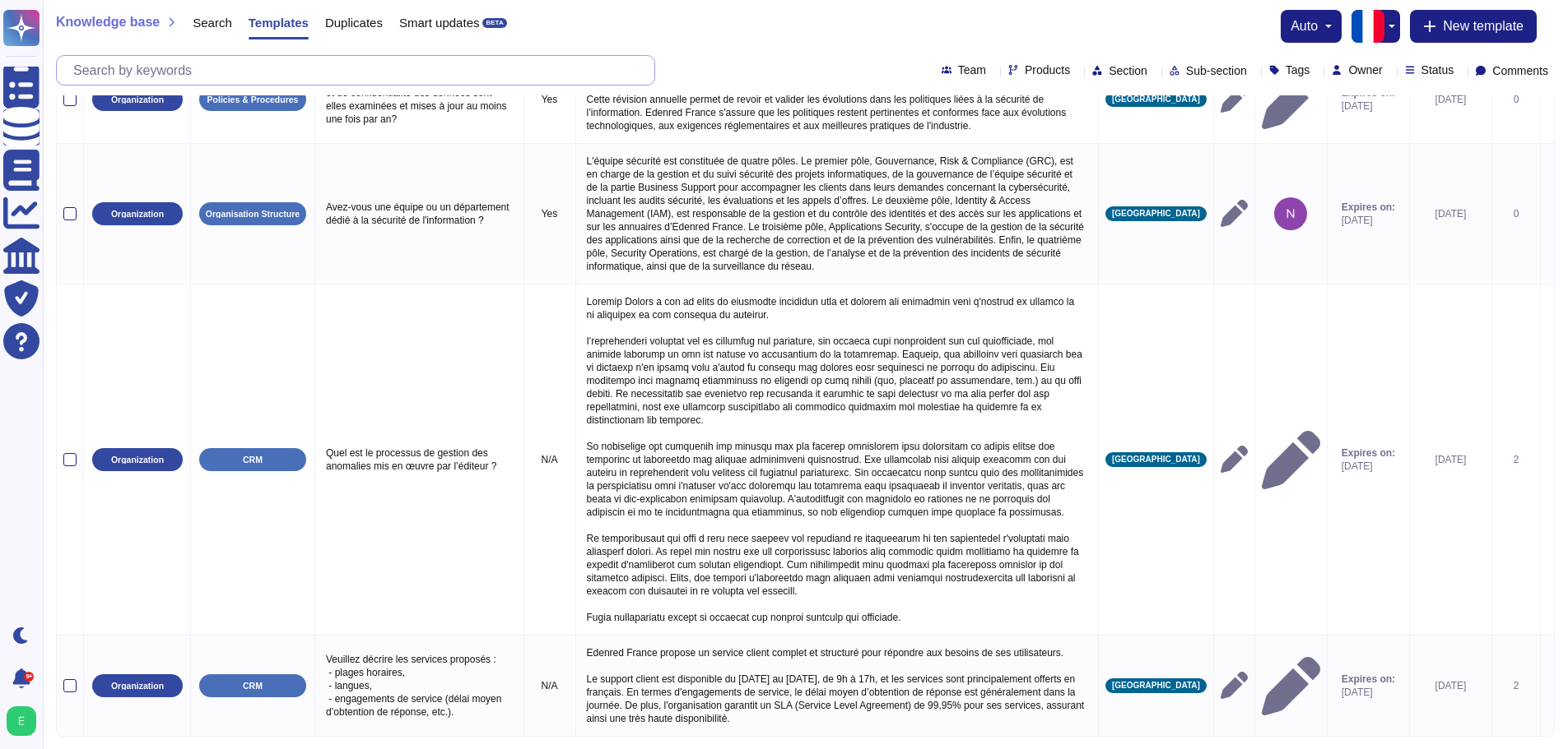
click at [549, 69] on input "text" at bounding box center [359, 70] width 589 height 29
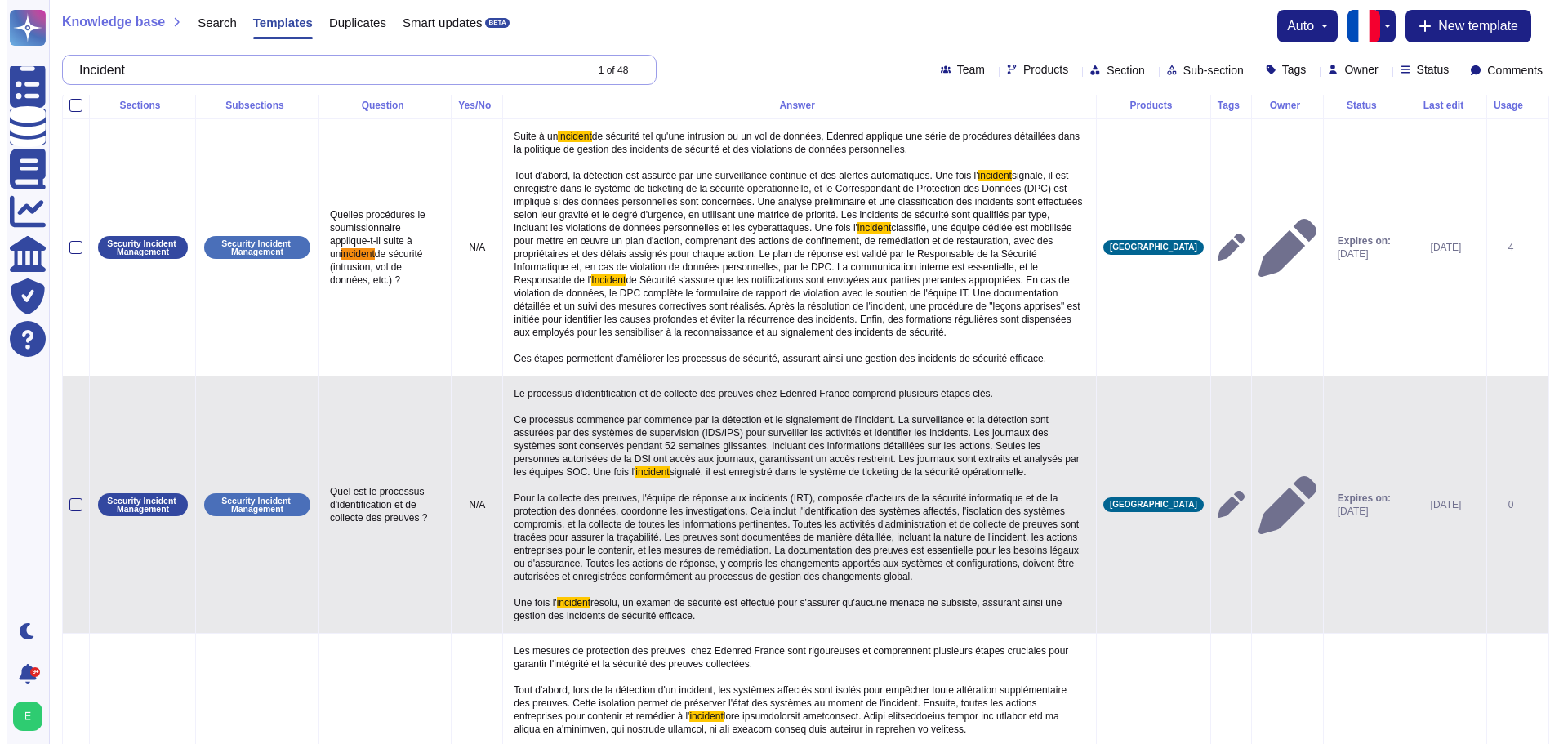
scroll to position [0, 0]
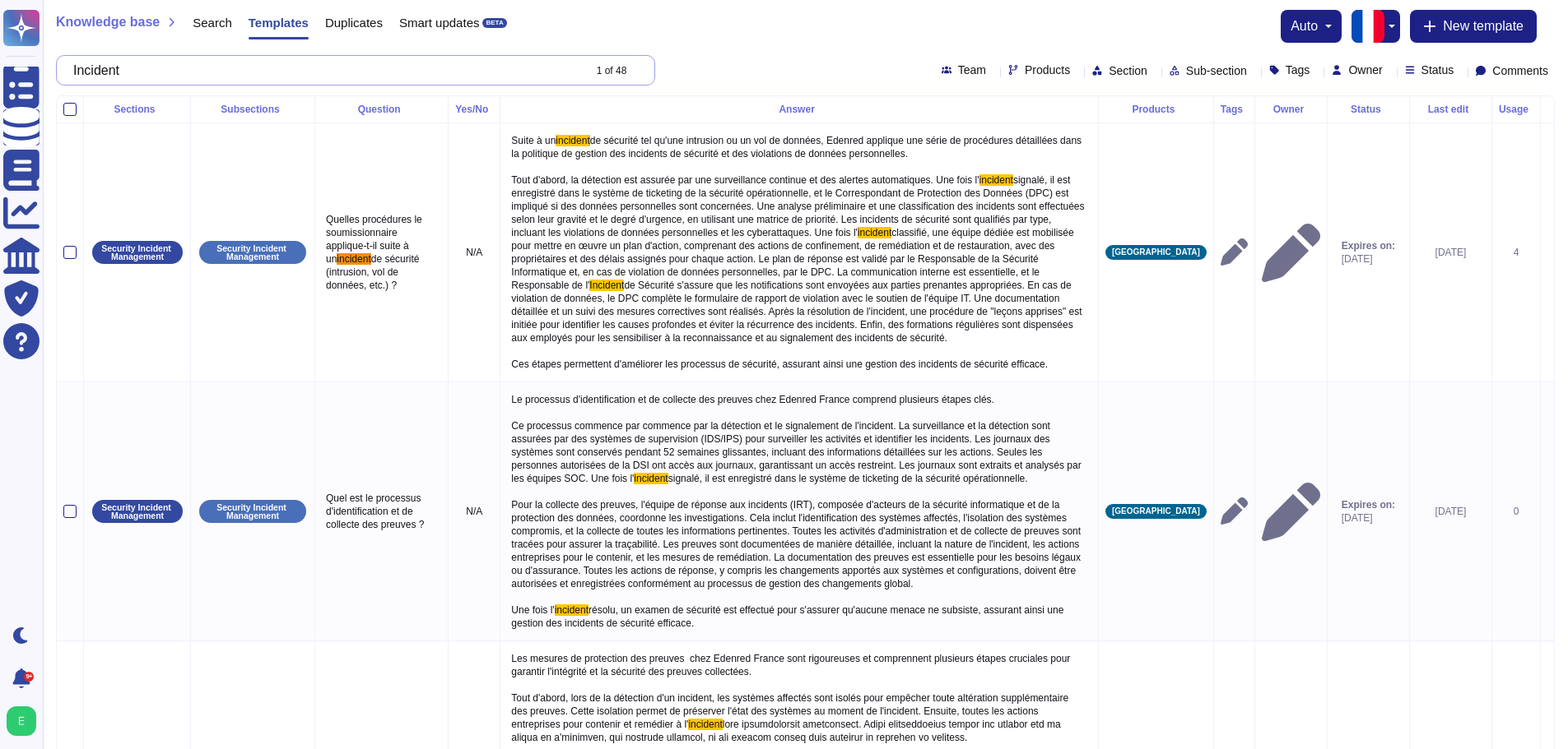
type input "Incident"
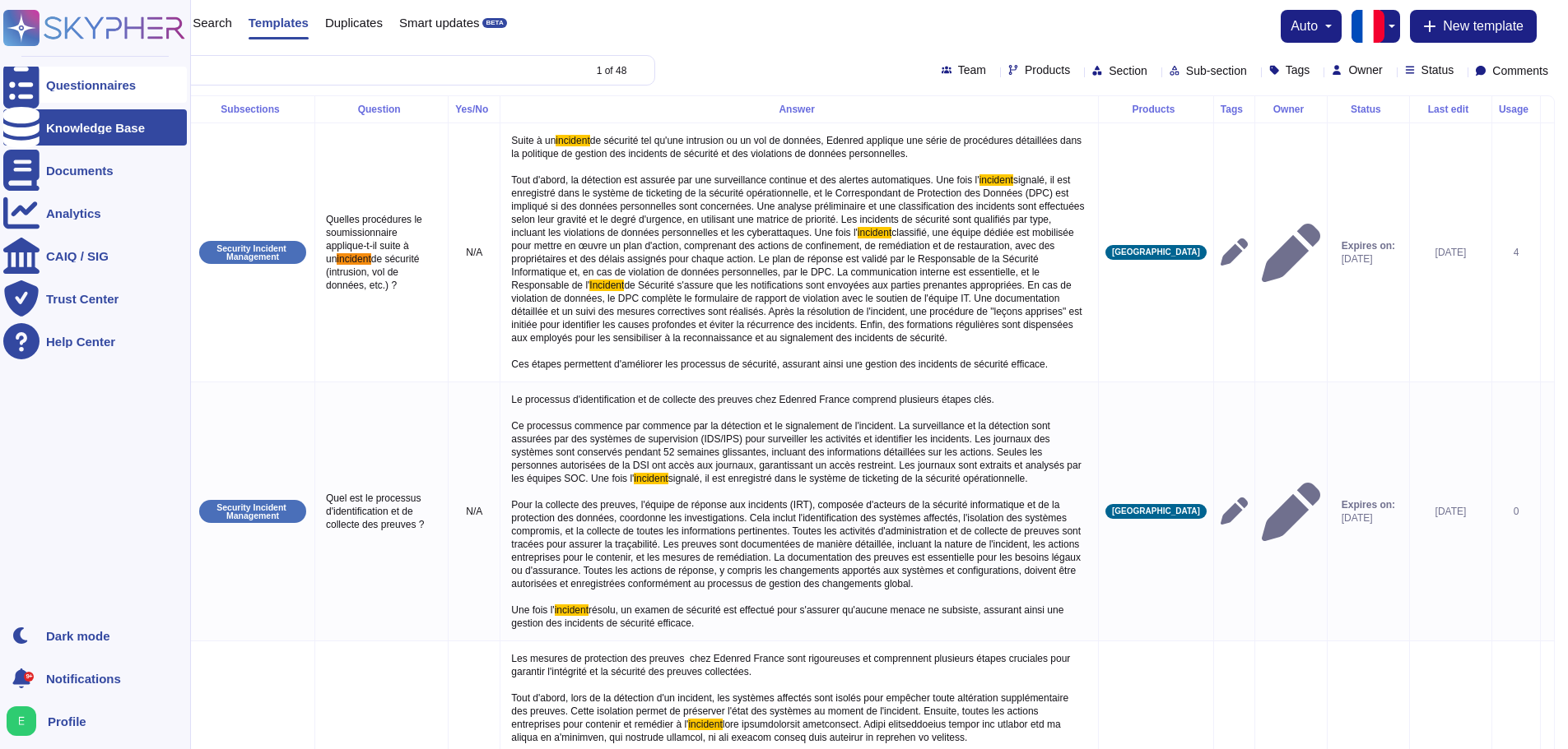
click at [18, 88] on icon at bounding box center [21, 84] width 36 height 48
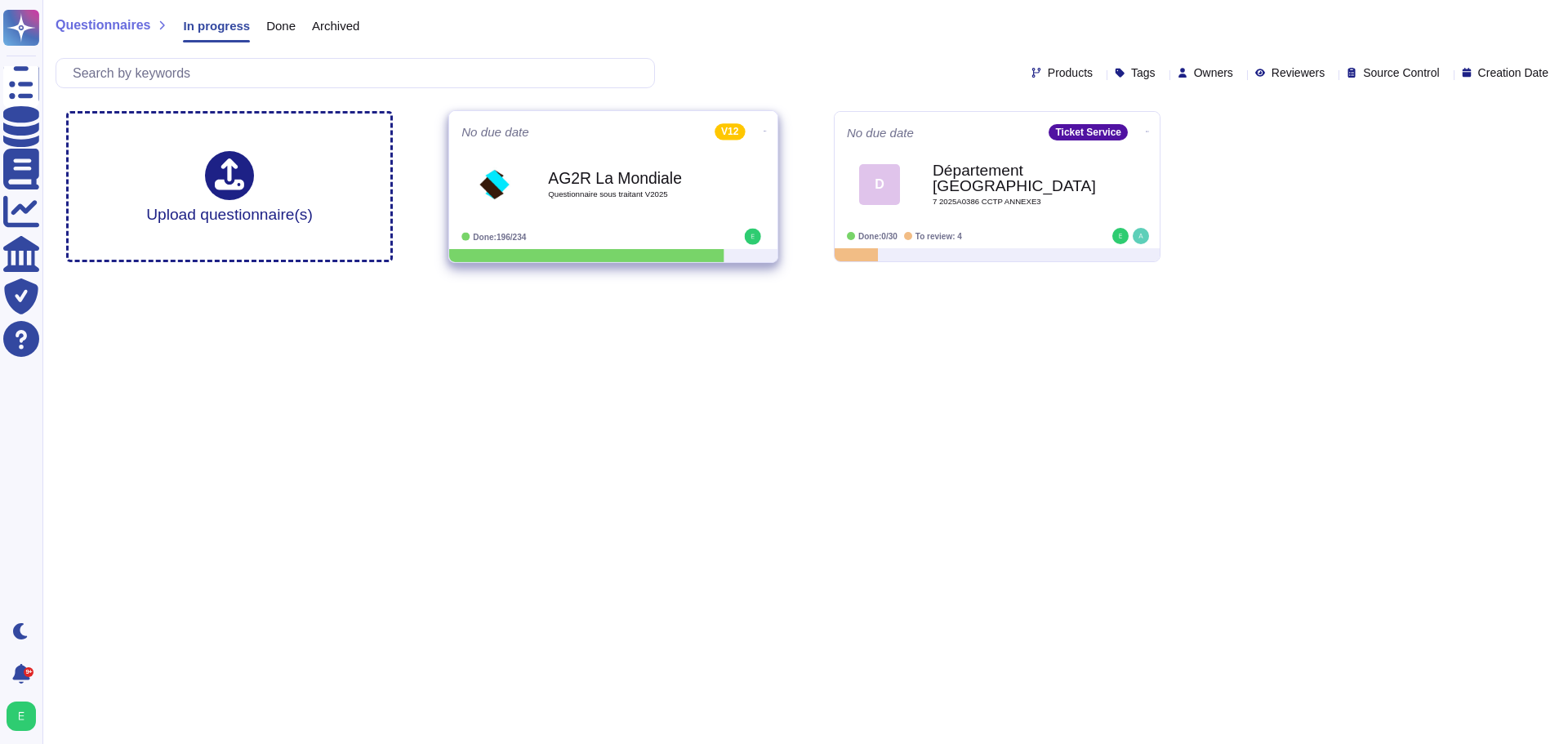
click at [656, 180] on b "AG2R La Mondiale" at bounding box center [631, 178] width 165 height 16
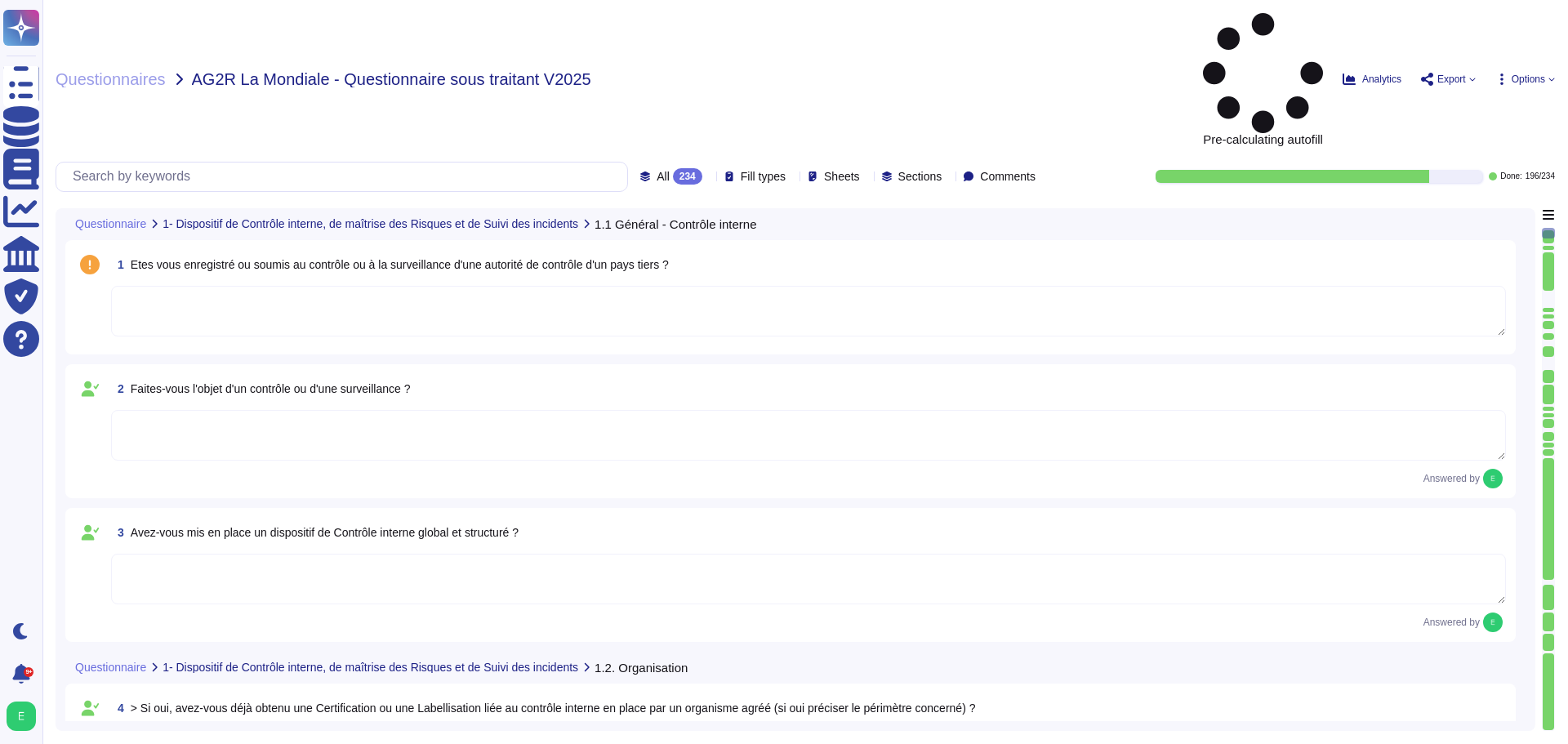
type textarea "Edenred [DEMOGRAPHIC_DATA] ne dispose pas de certification ISAE 3402 Type I ou …"
type textarea "Oui, Edenred France a formalisé une cartographie des risques, qui est mise à jo…"
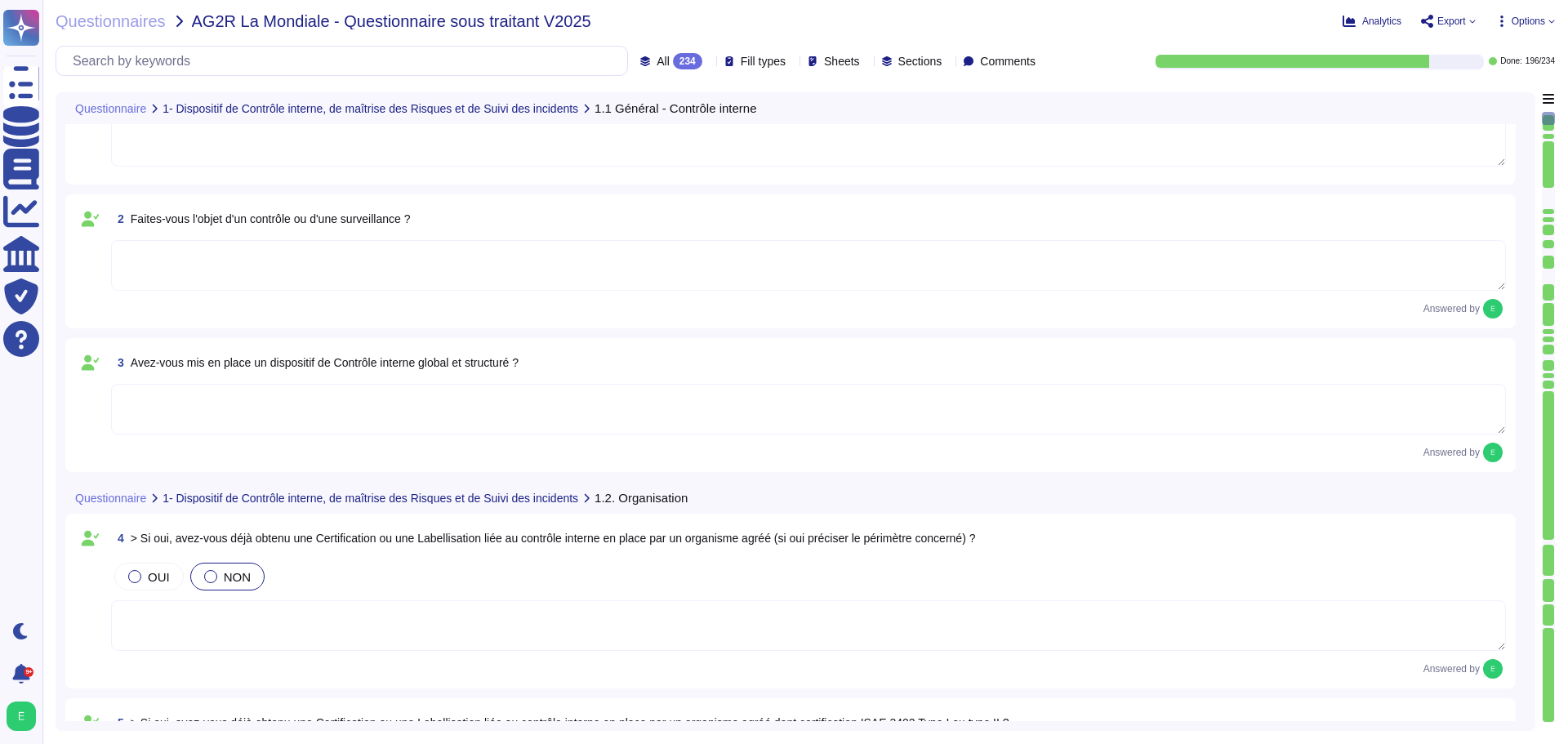
type textarea "Oui, les risques liés à la sécurité de l'information sont examinés et mis à jou…"
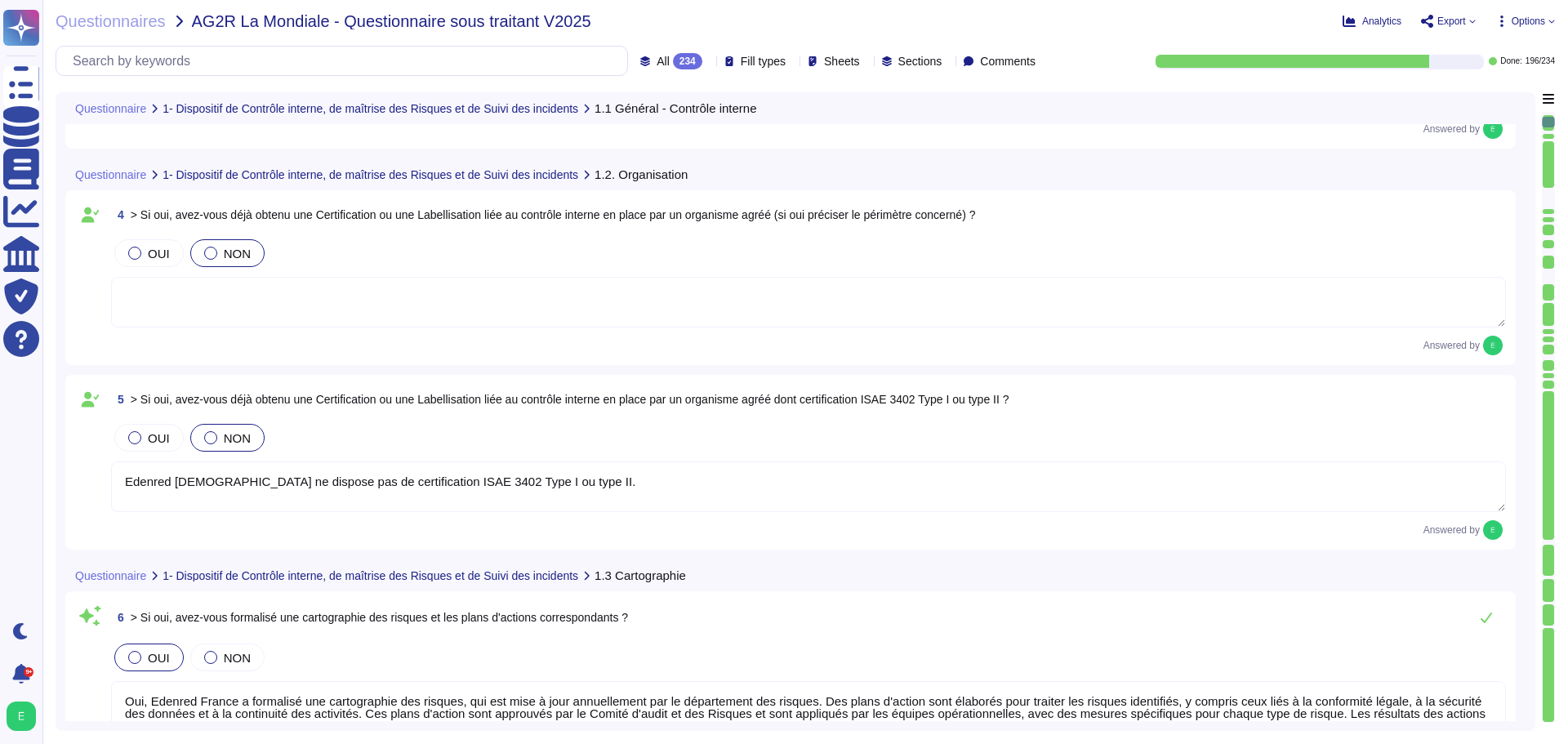
scroll to position [408, 0]
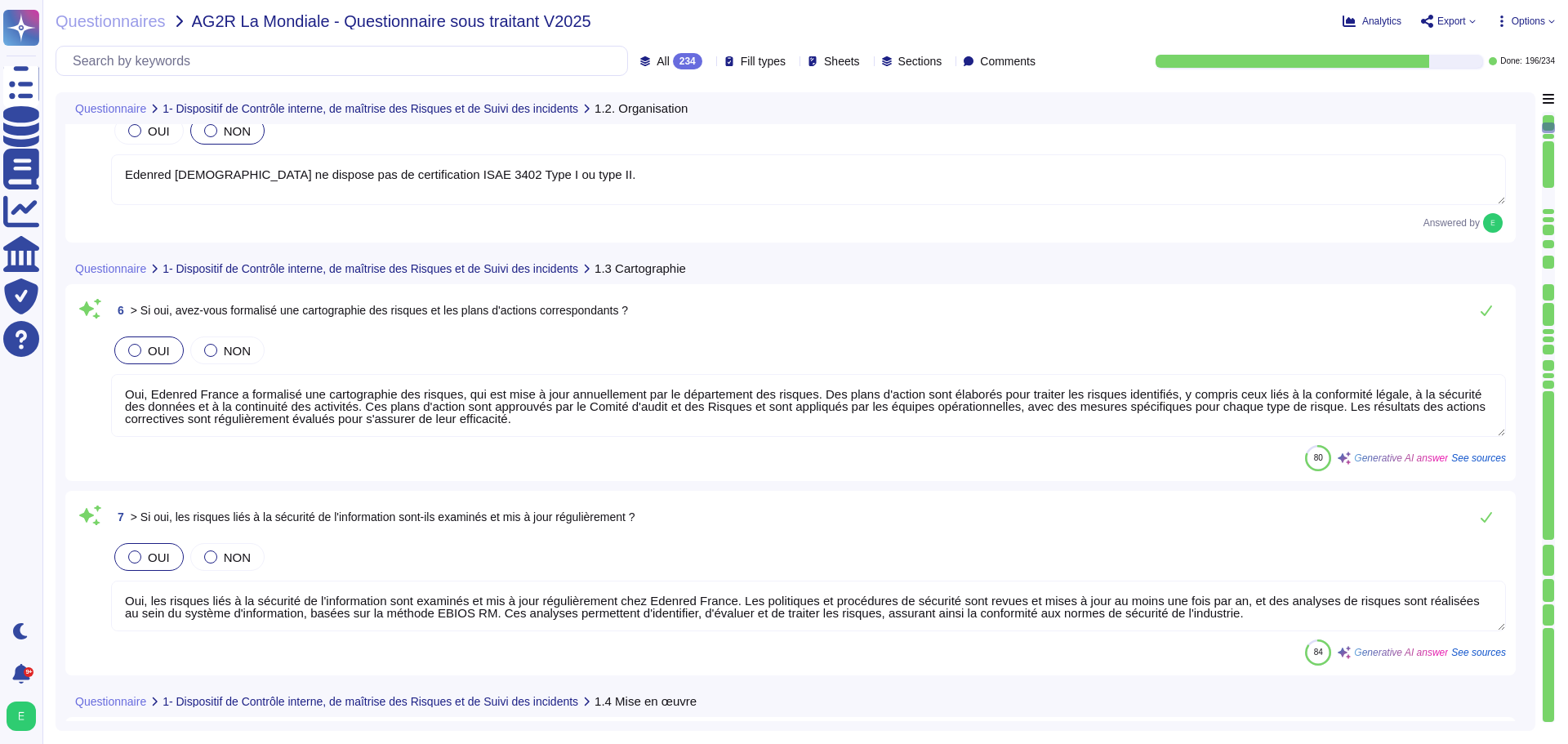
type textarea "Oui, Edenred France dispose d'une procédure de gestion des incidents, qui inclu…"
type textarea "Edenred [DEMOGRAPHIC_DATA] ne détient pas directement de certifications de sécu…"
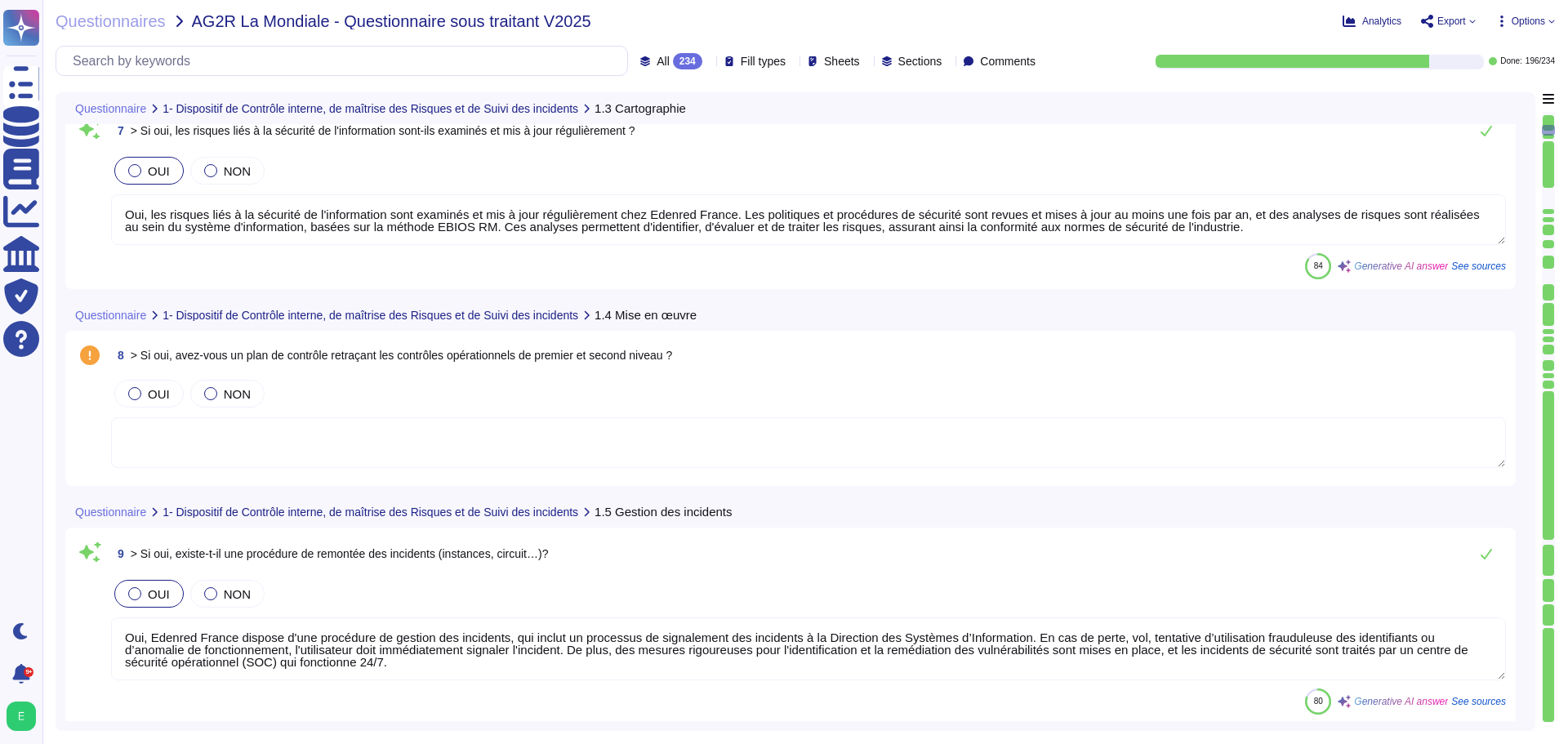
scroll to position [1062, 0]
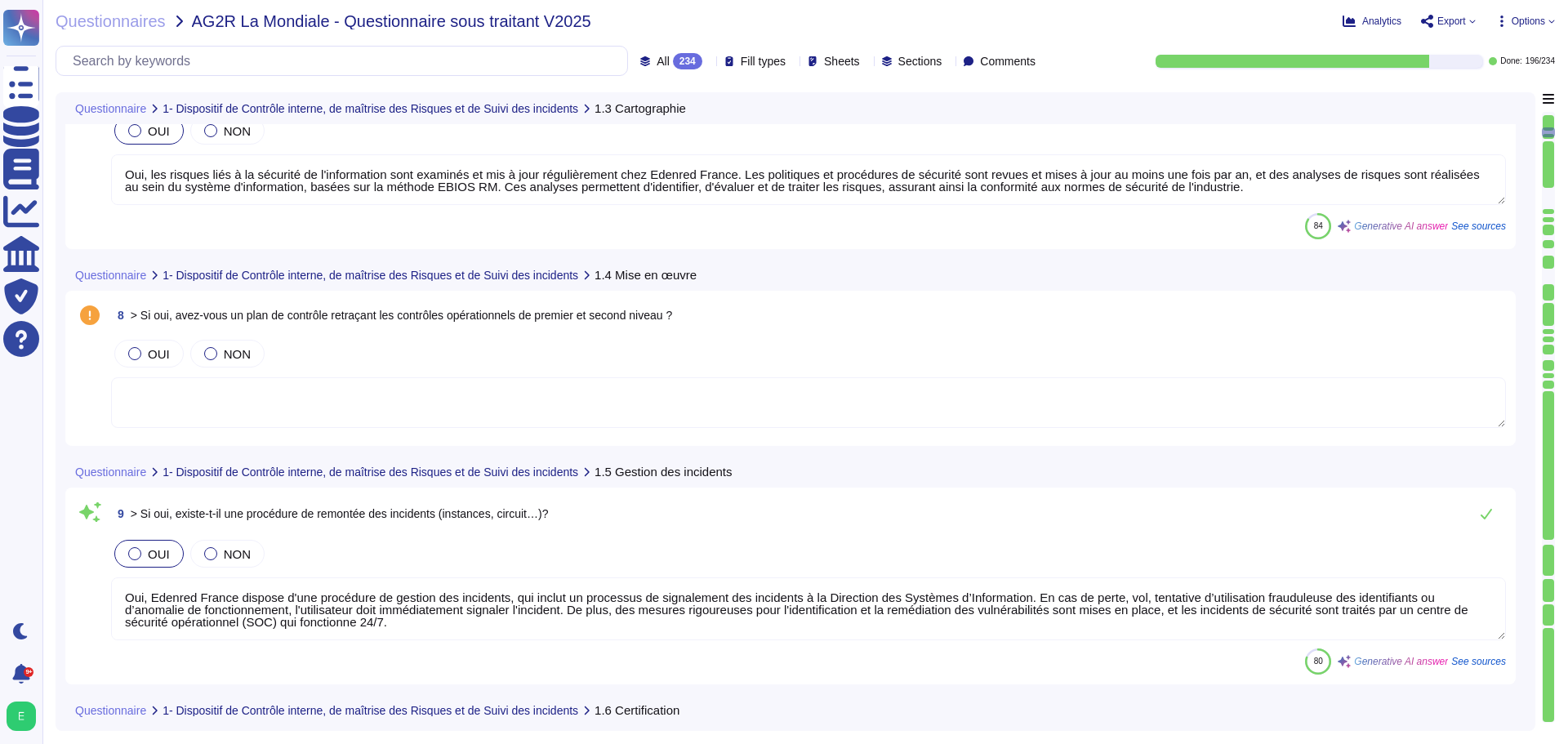
type textarea "Oui, la prestation concerne des données à caractère personnel. Edenred France t…"
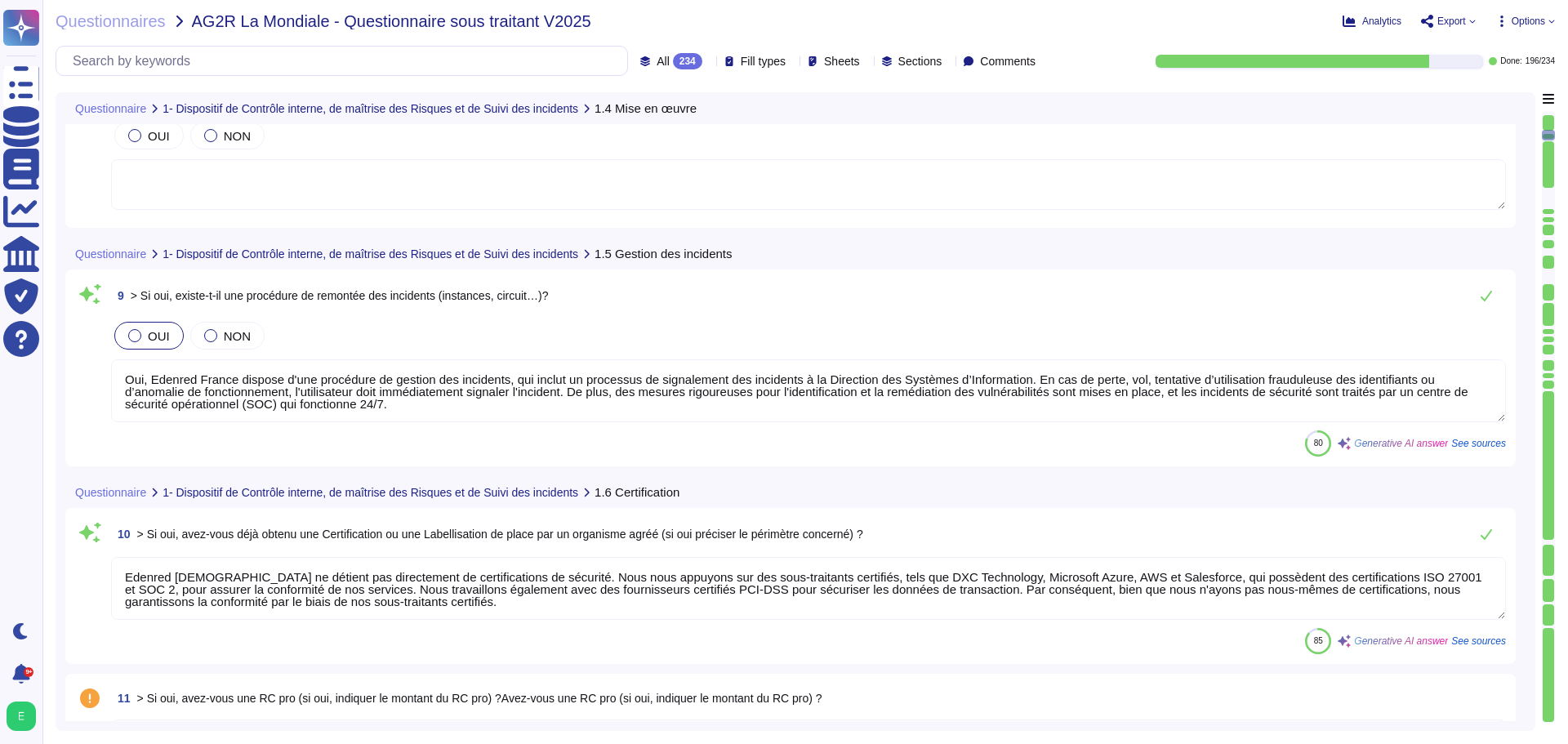
scroll to position [1307, 0]
type textarea "Oui, Edenred France a mis en place une politique de protection des données à ca…"
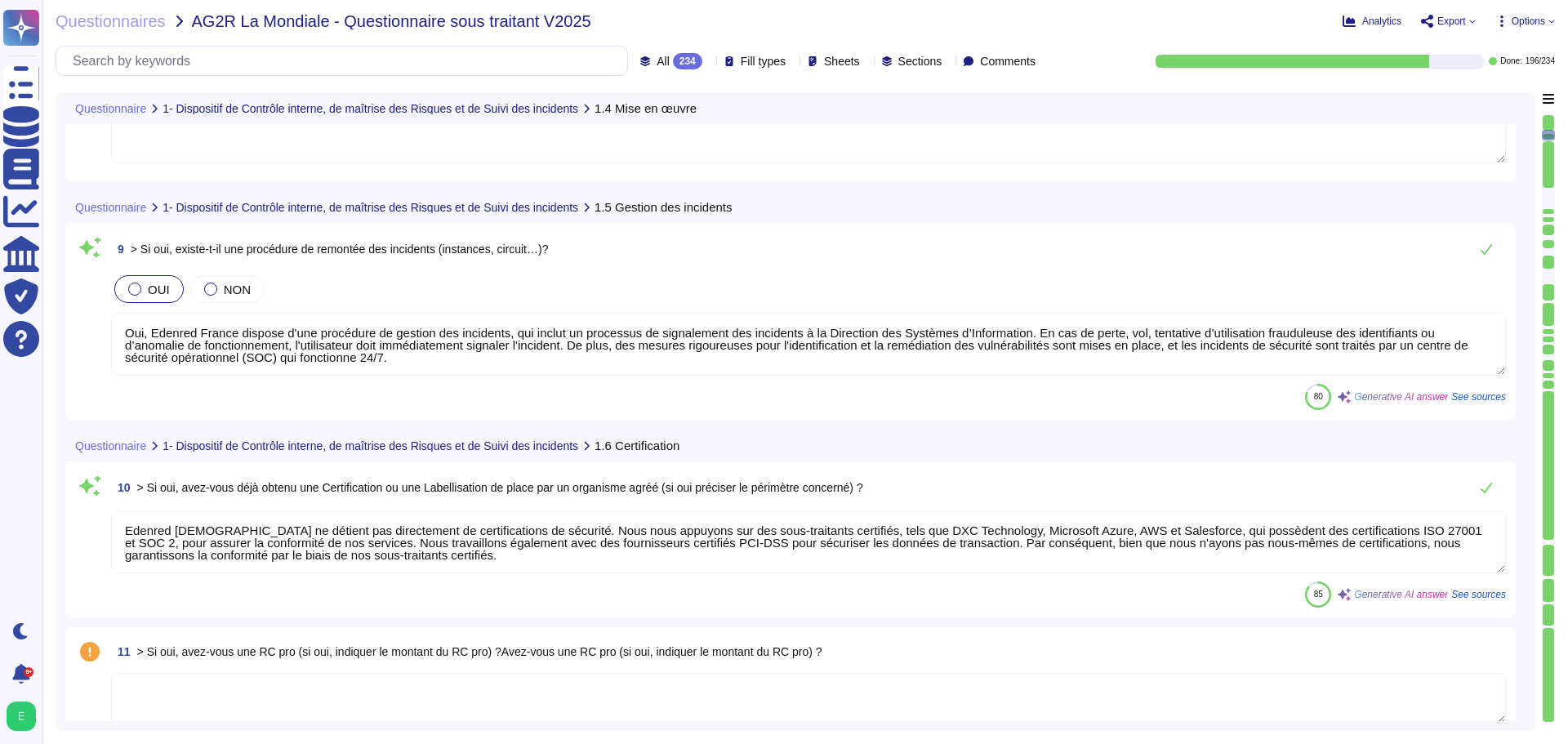
drag, startPoint x: 394, startPoint y: 361, endPoint x: 125, endPoint y: 322, distance: 271.8
click at [125, 322] on textarea "Oui, Edenred France dispose d'une procédure de gestion des incidents, qui inclu…" at bounding box center [809, 345] width 1395 height 63
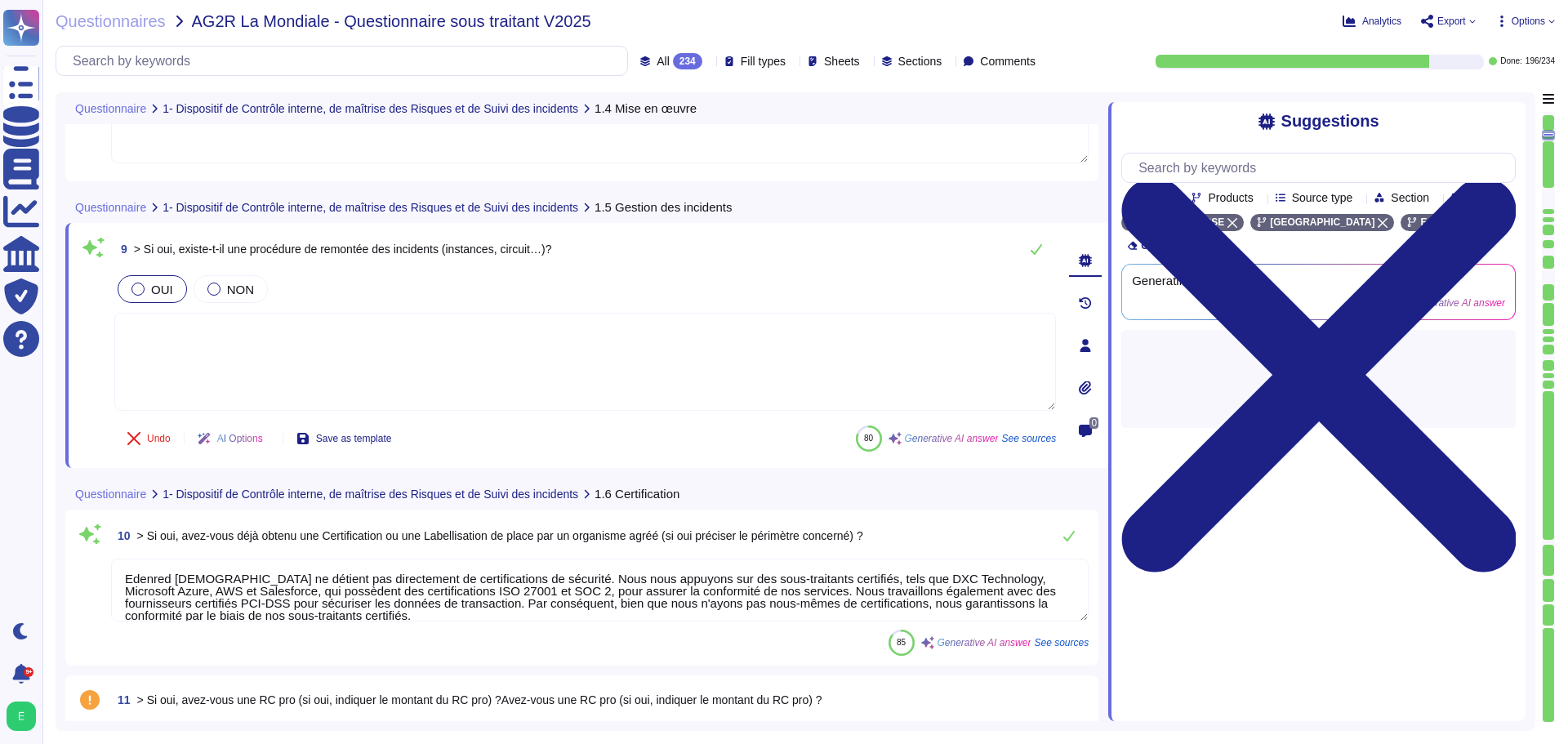
paste textarea "Loremip dolorsi a’con adipiscin elitsedd ei temporinci ut laboreet dol magnaali…"
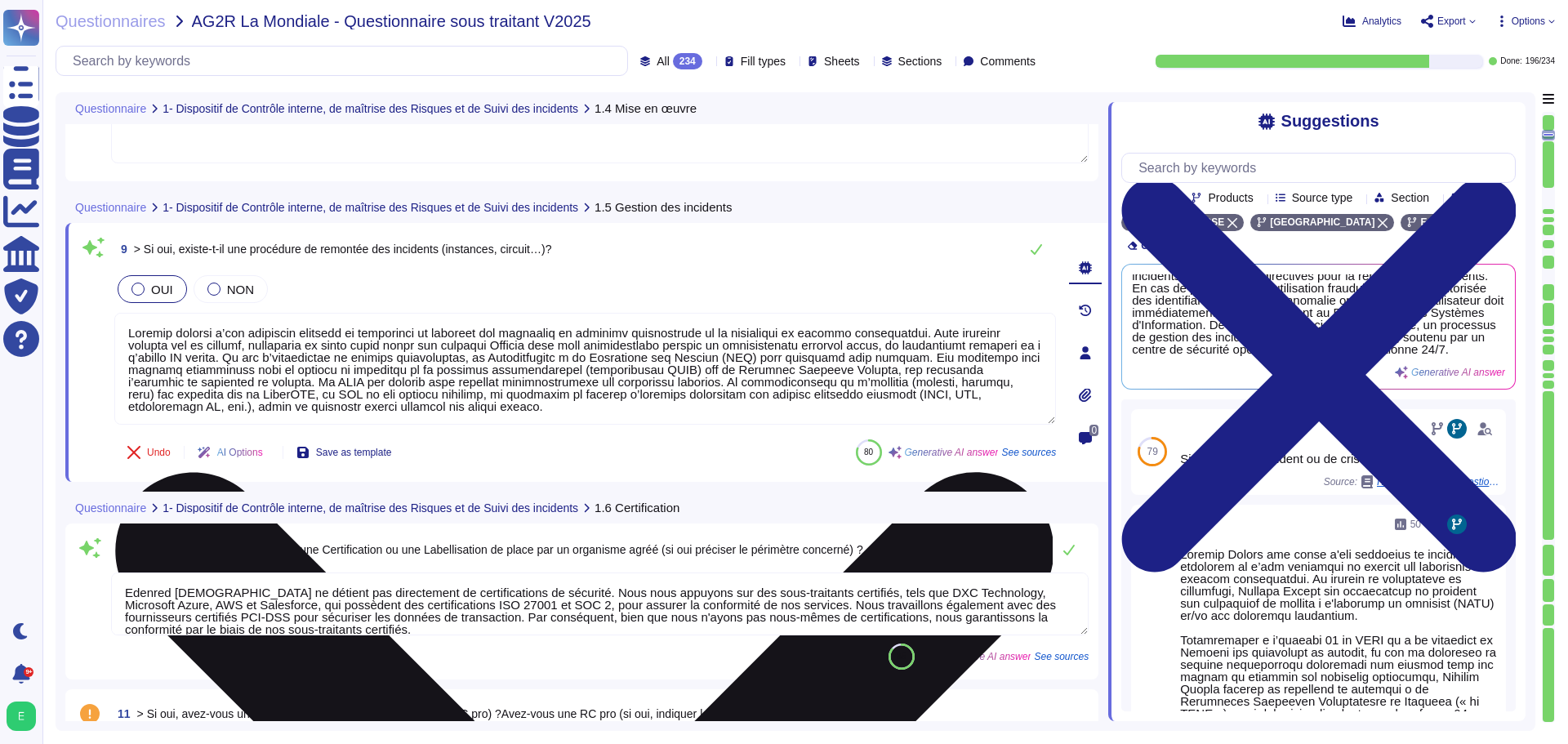
scroll to position [30, 0]
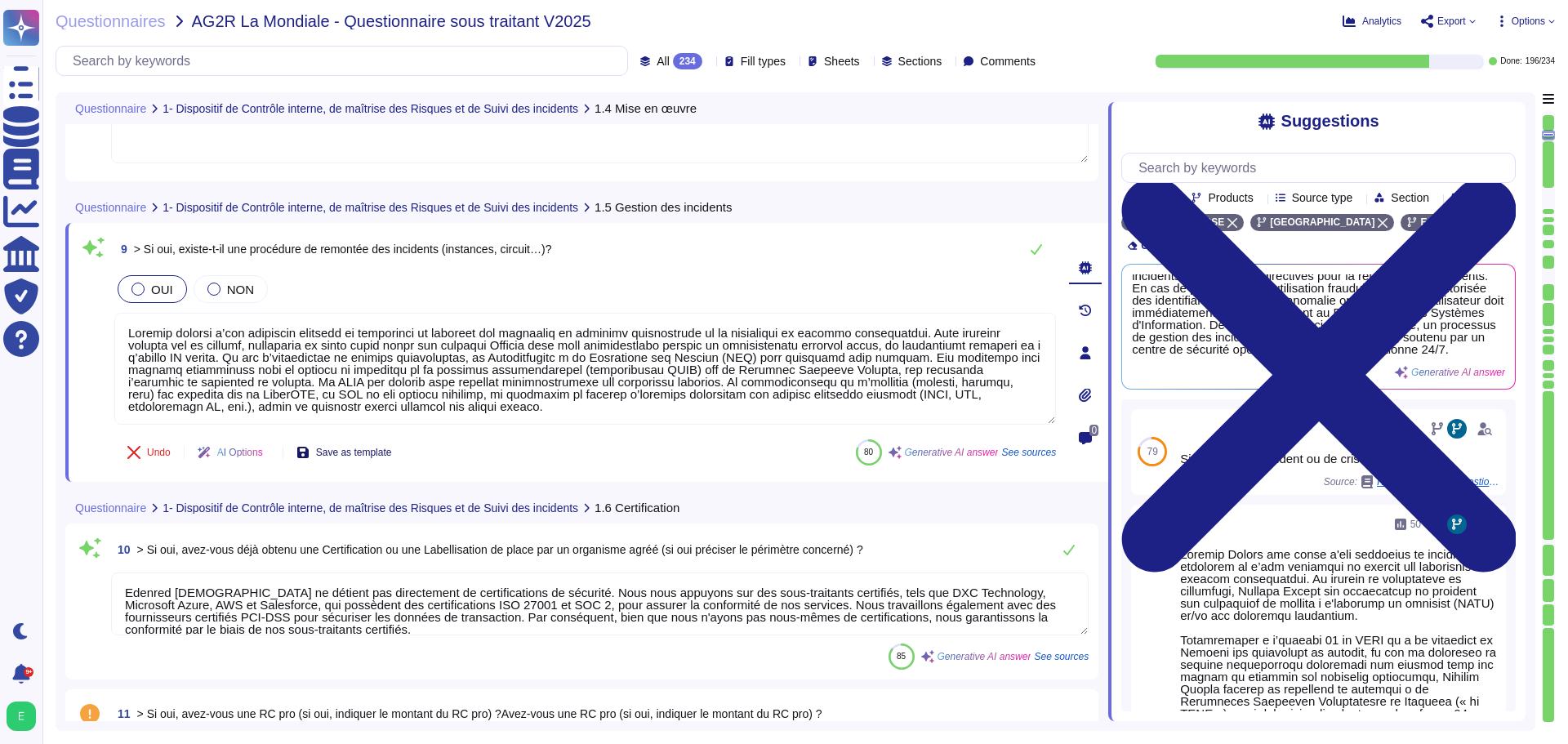
type textarea "Loremip dolorsi a’con adipiscin elitsedd ei temporinci ut laboreet dol magnaali…"
click at [381, 448] on span "Save as template" at bounding box center [353, 452] width 76 height 10
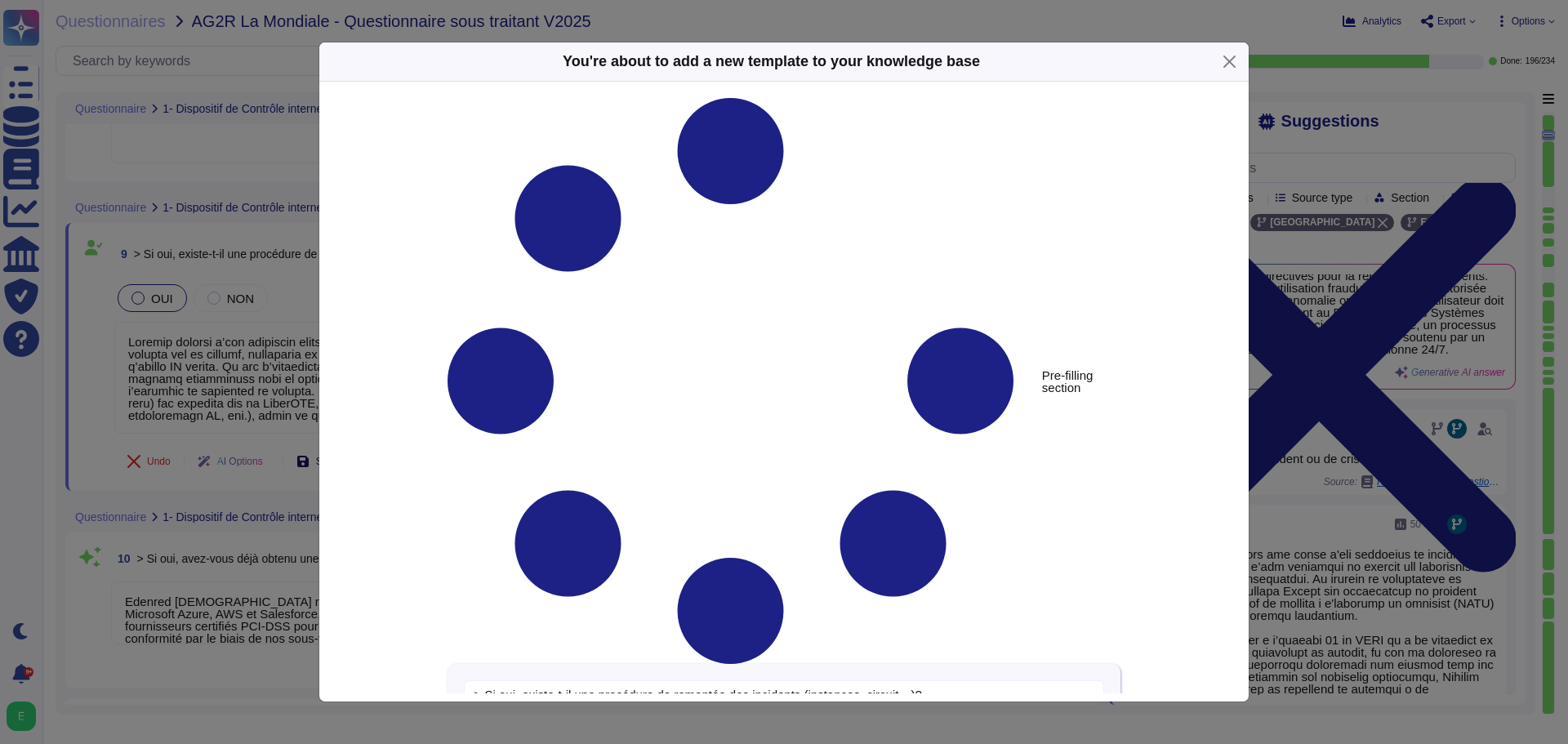
type textarea "> Si oui, existe-t-il une procédure de remontée des incidents (instances, circu…"
type textarea "Loremip dolorsi a’con adipiscin elitsedd ei temporinci ut laboreet dol magnaali…"
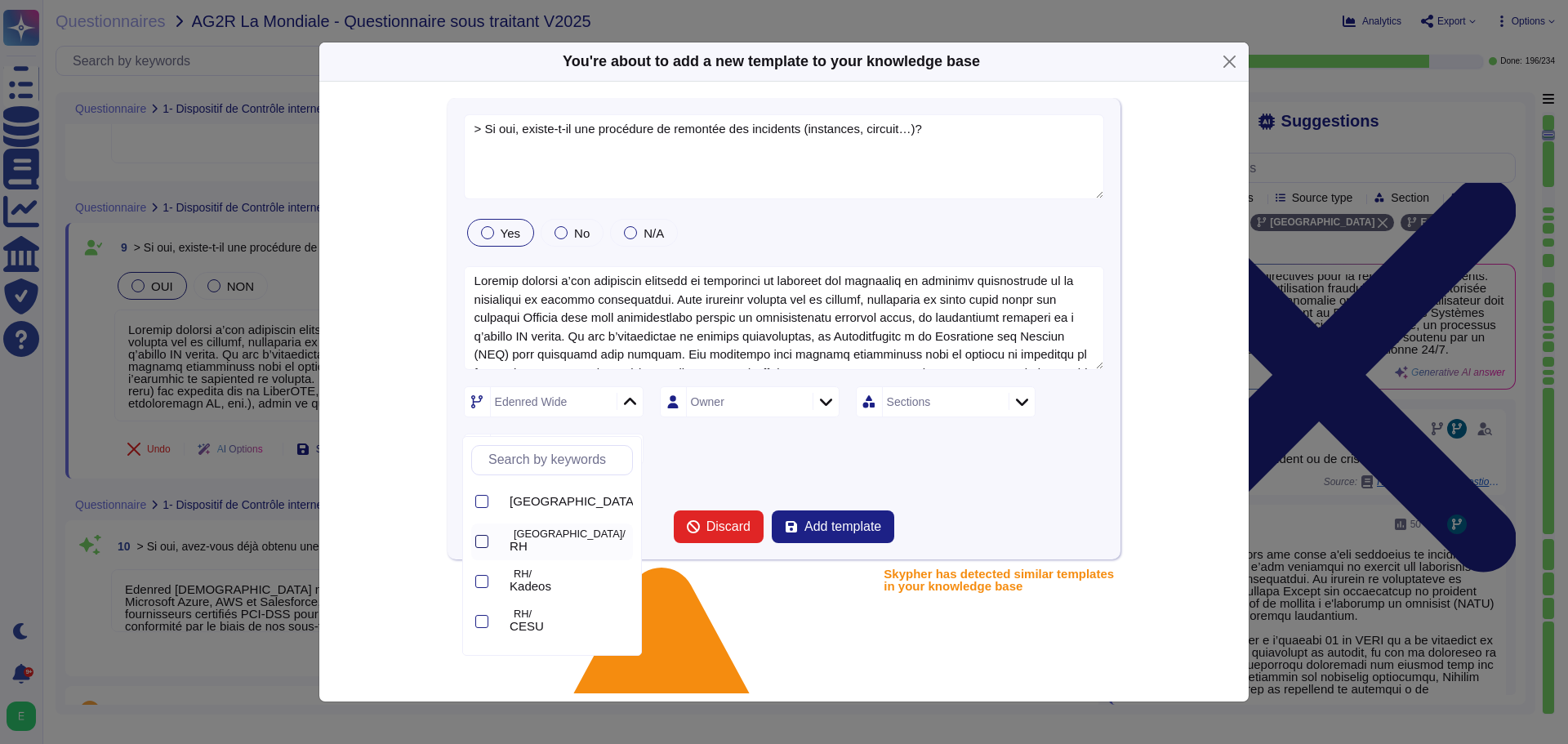
click at [485, 540] on div at bounding box center [481, 541] width 13 height 13
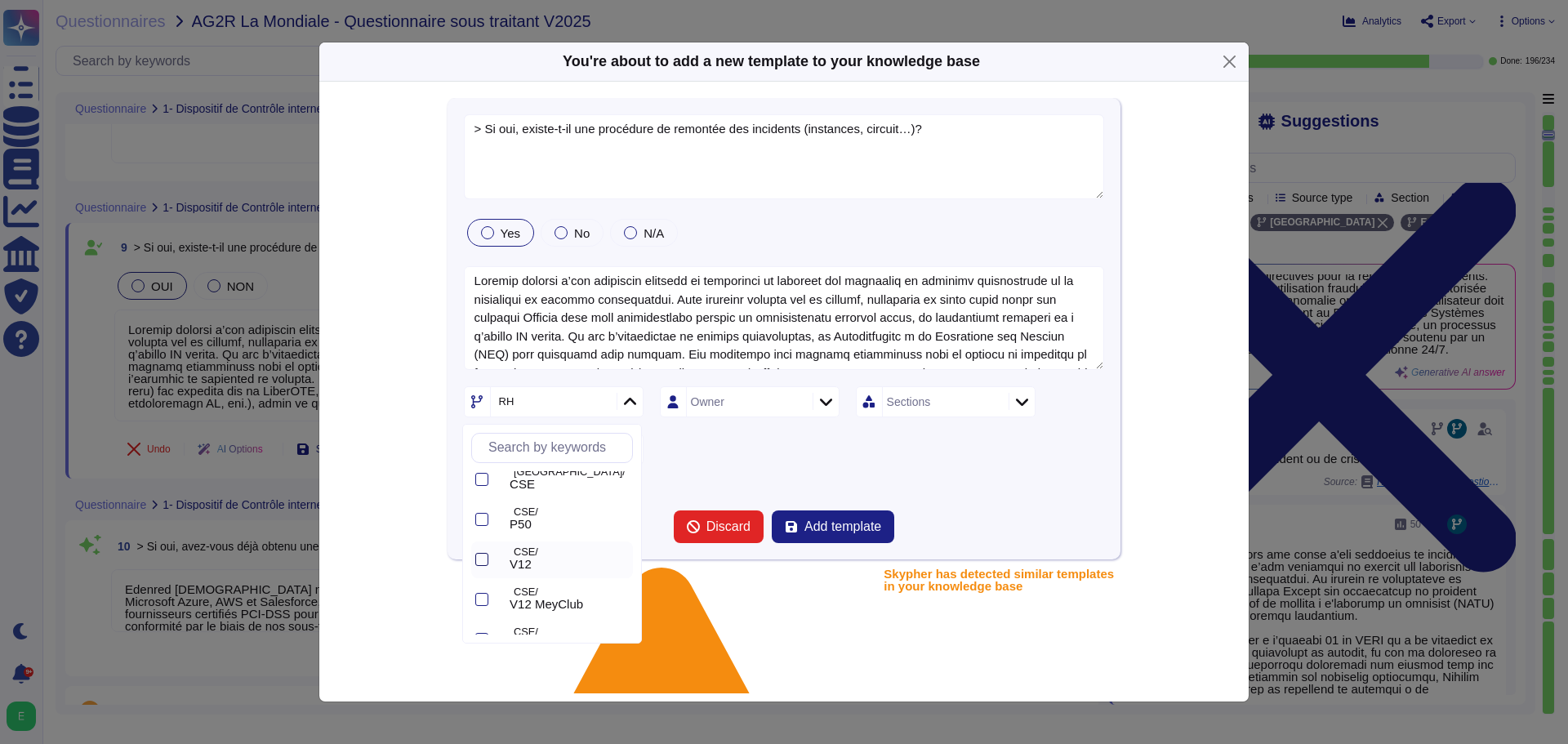
click at [482, 558] on div at bounding box center [481, 560] width 13 height 13
click at [986, 407] on div "Sections" at bounding box center [944, 402] width 122 height 30
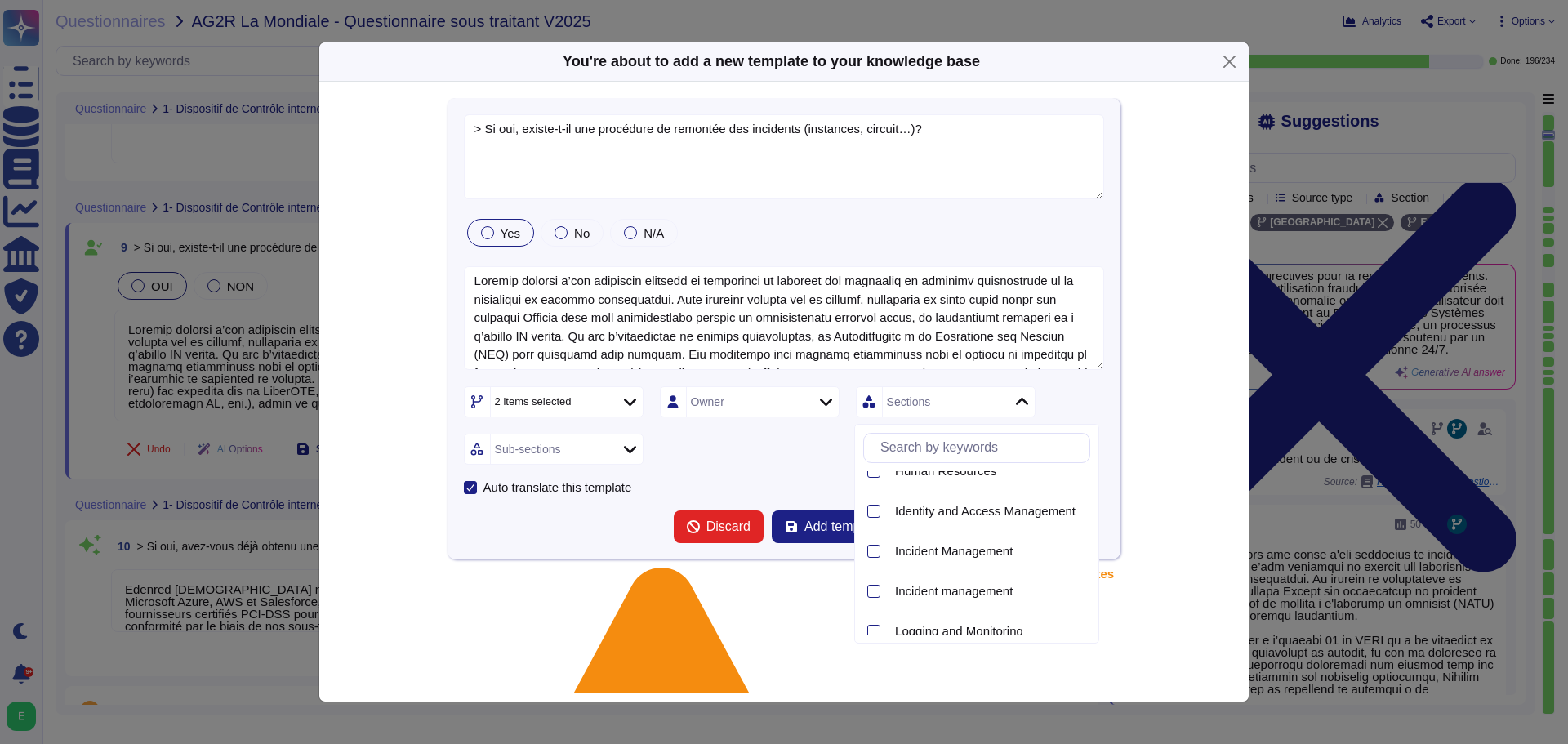
scroll to position [817, 0]
click at [873, 513] on div at bounding box center [873, 513] width 13 height 13
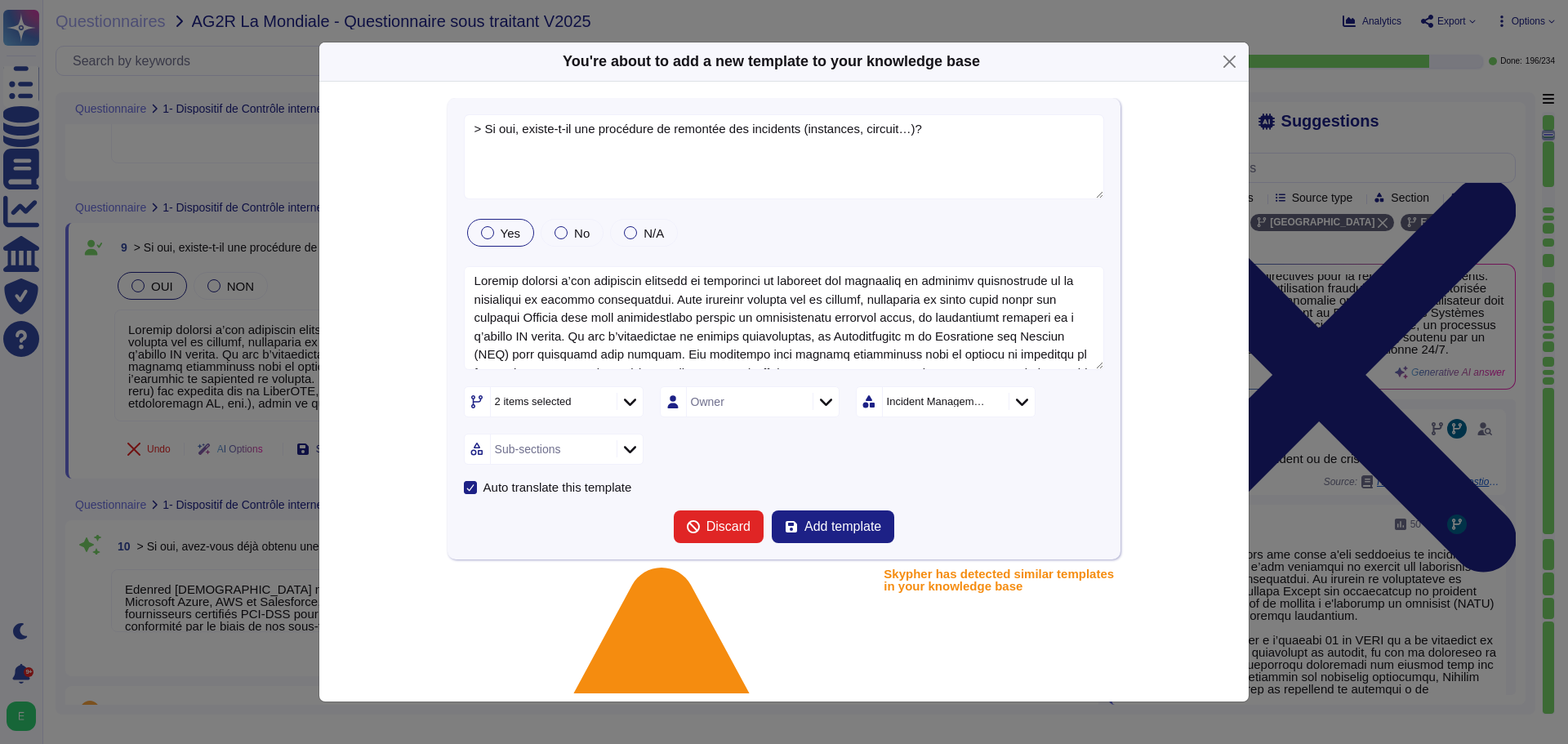
click at [630, 449] on icon at bounding box center [630, 450] width 12 height 7
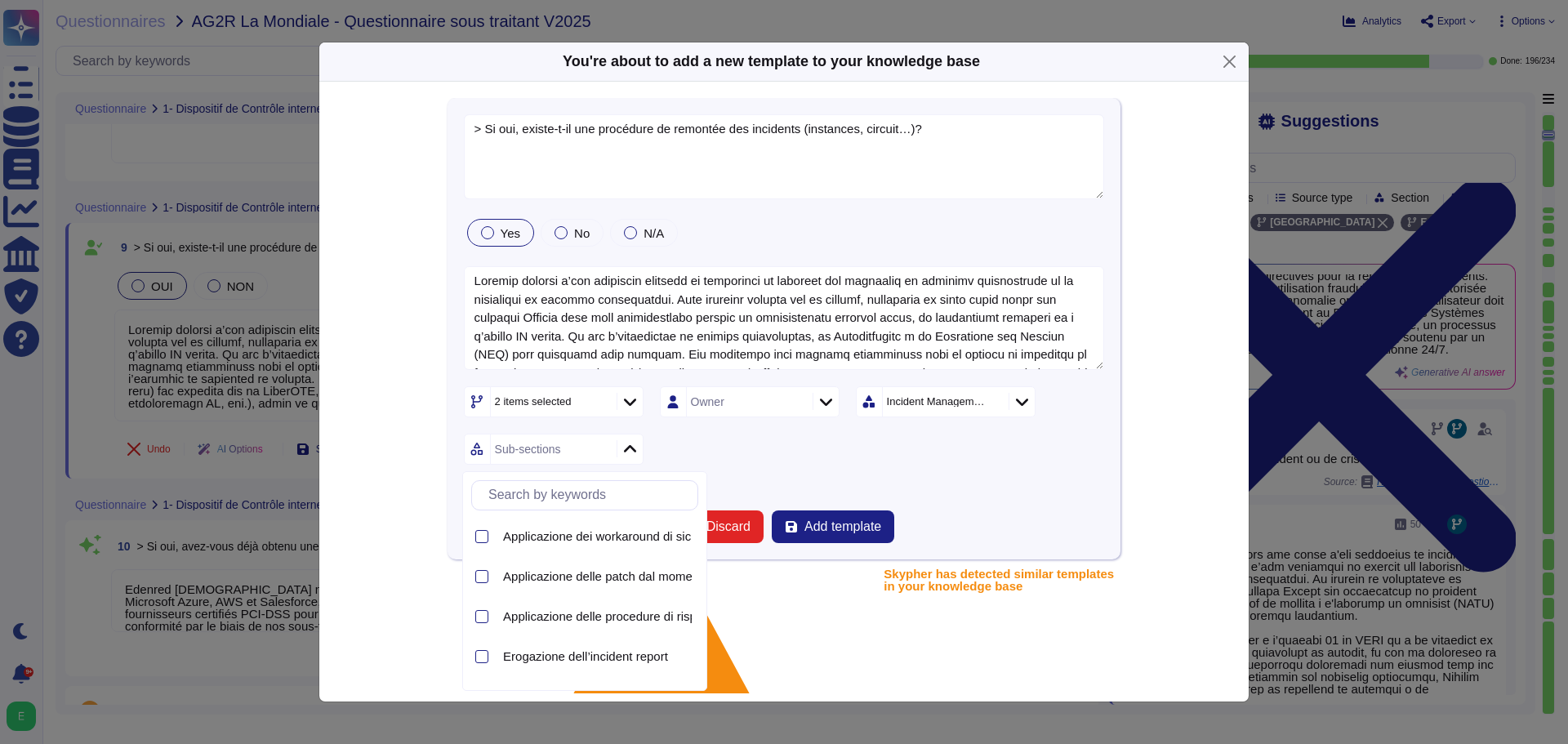
click at [1015, 404] on div at bounding box center [1022, 402] width 26 height 18
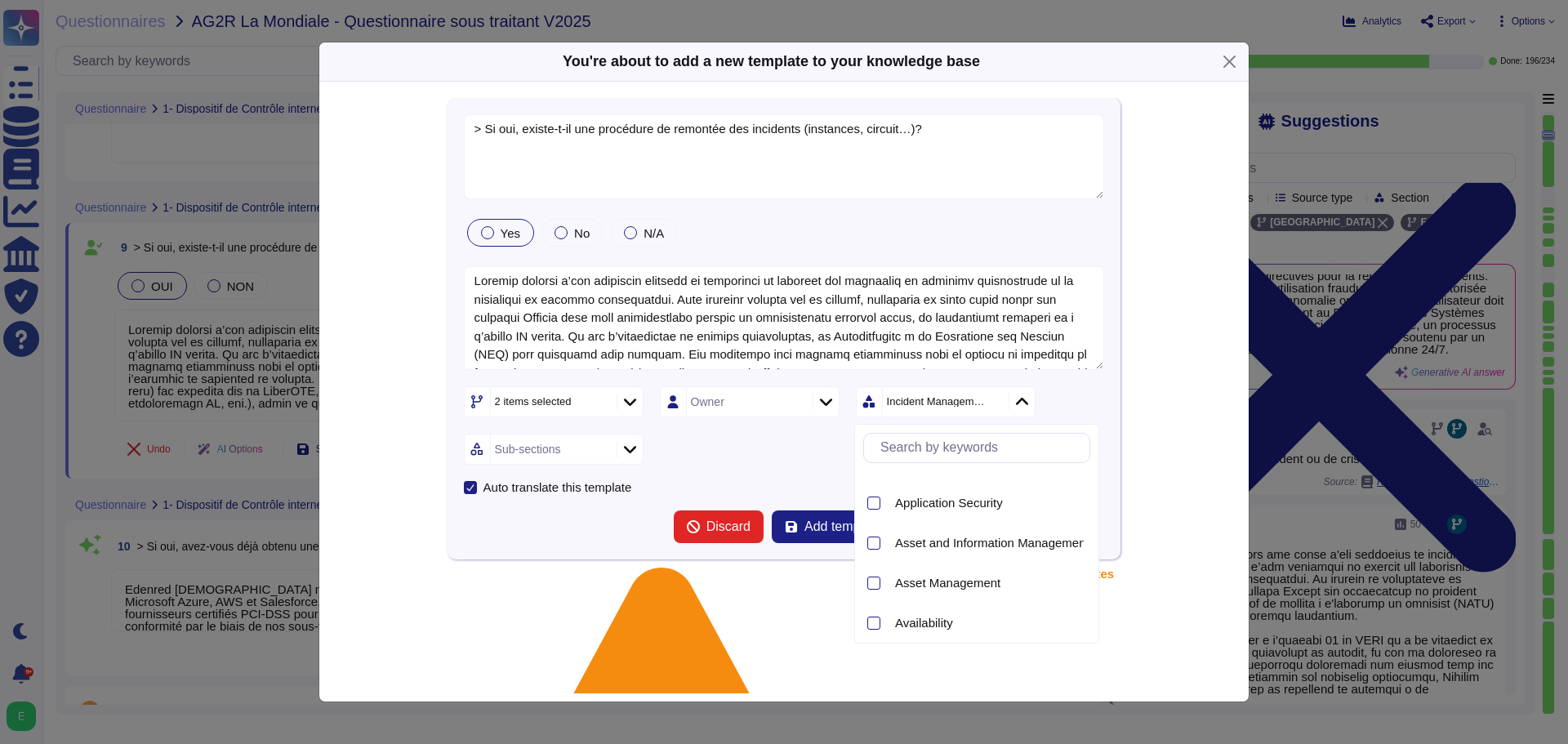
scroll to position [0, 0]
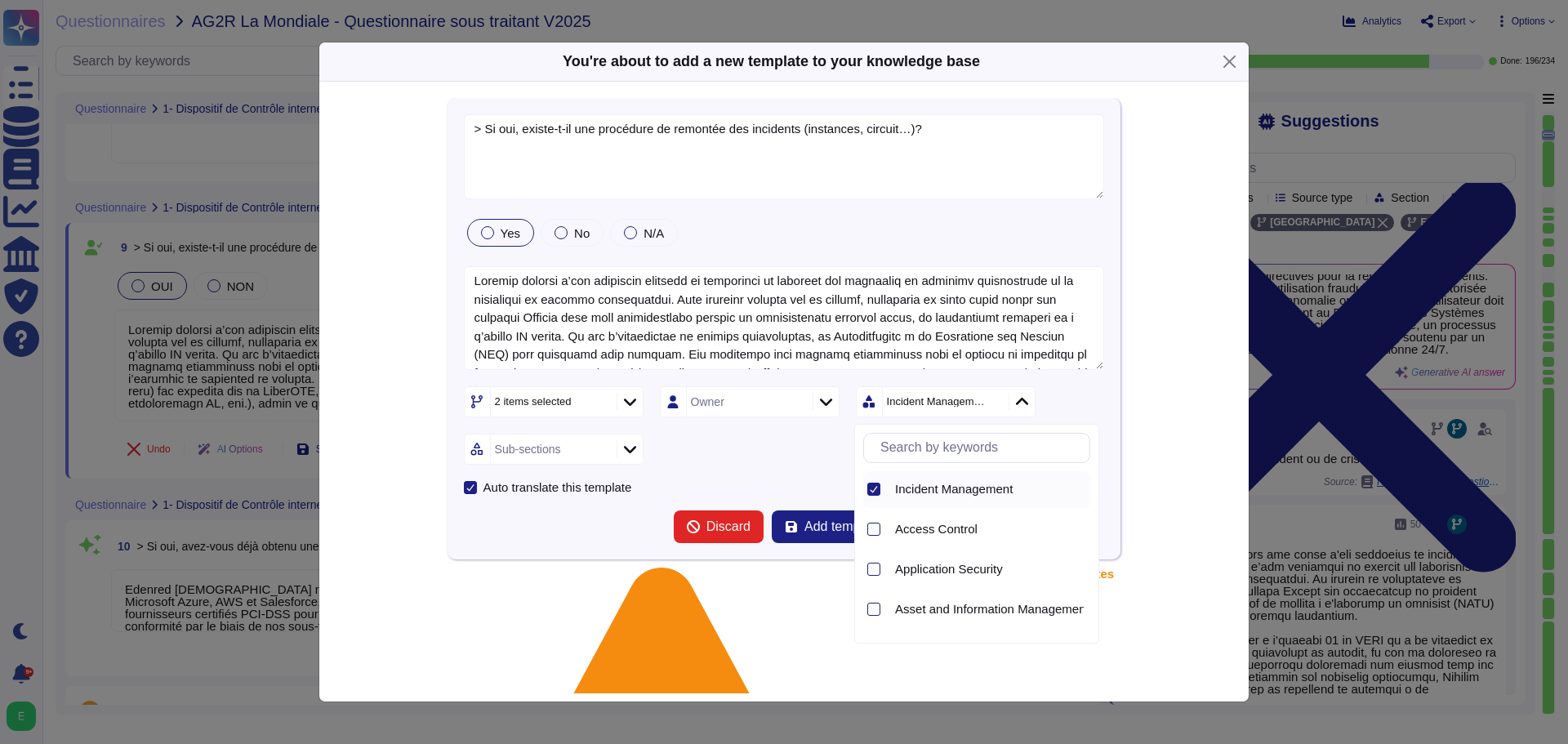
click at [877, 489] on icon at bounding box center [873, 489] width 8 height 8
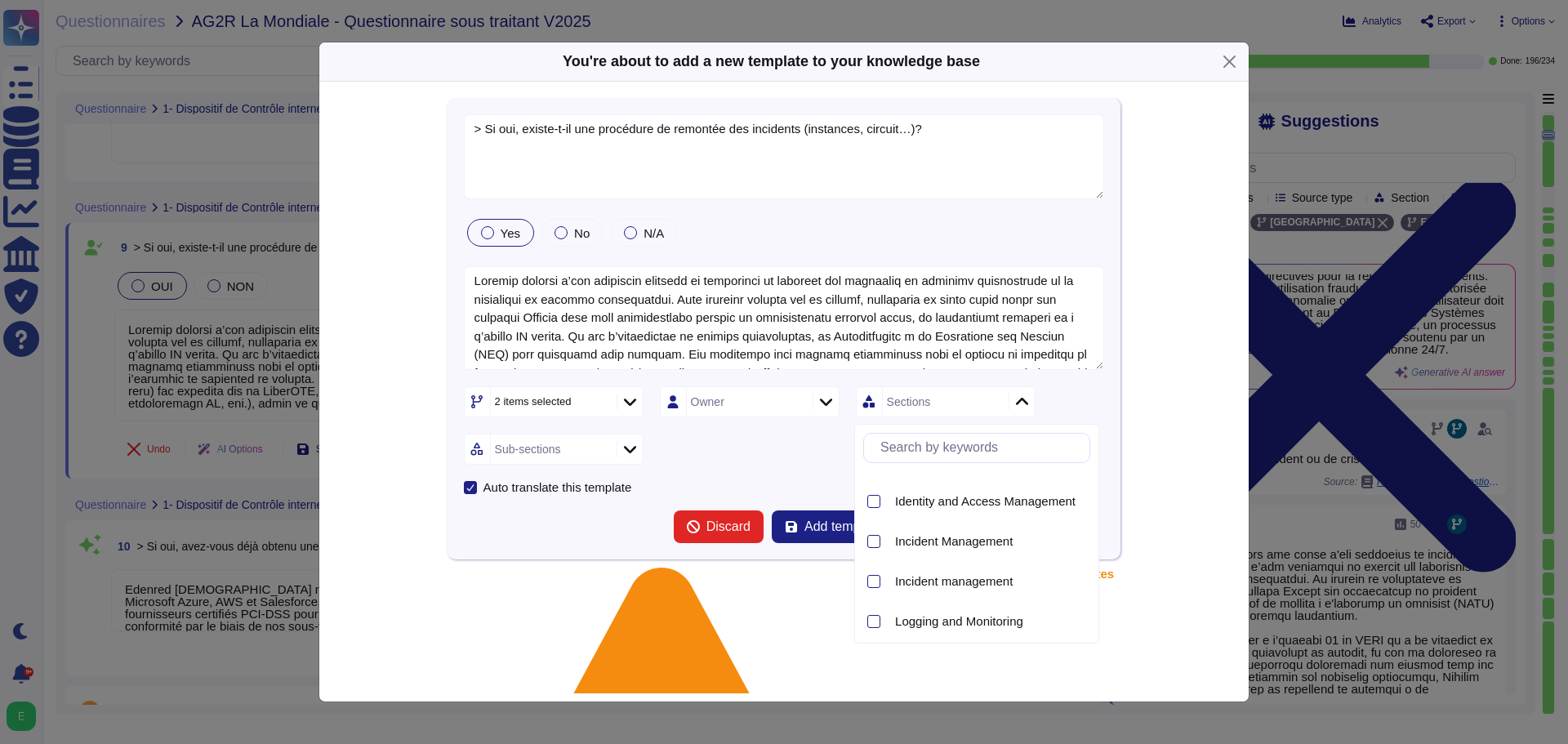
scroll to position [817, 0]
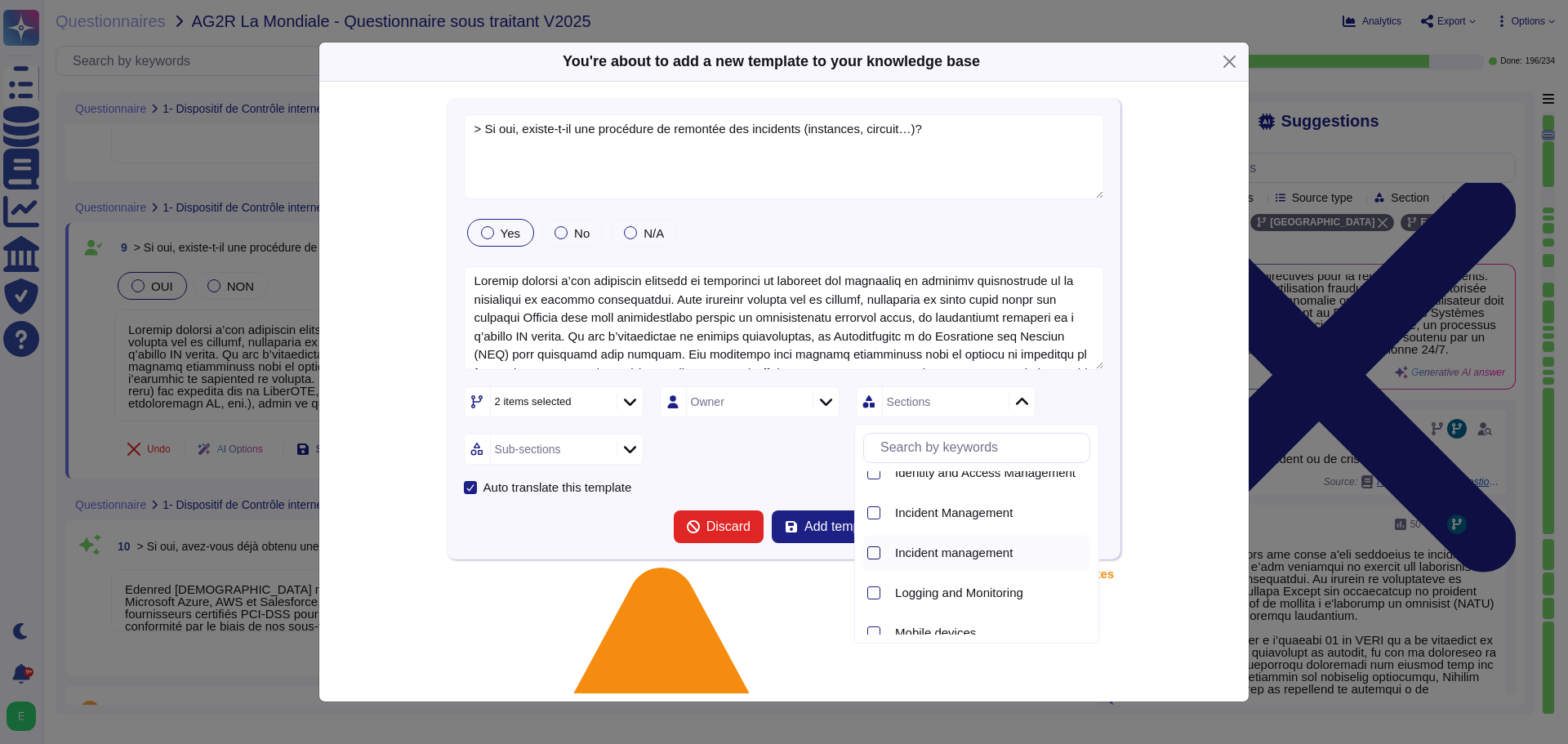
click at [874, 549] on div at bounding box center [873, 553] width 13 height 13
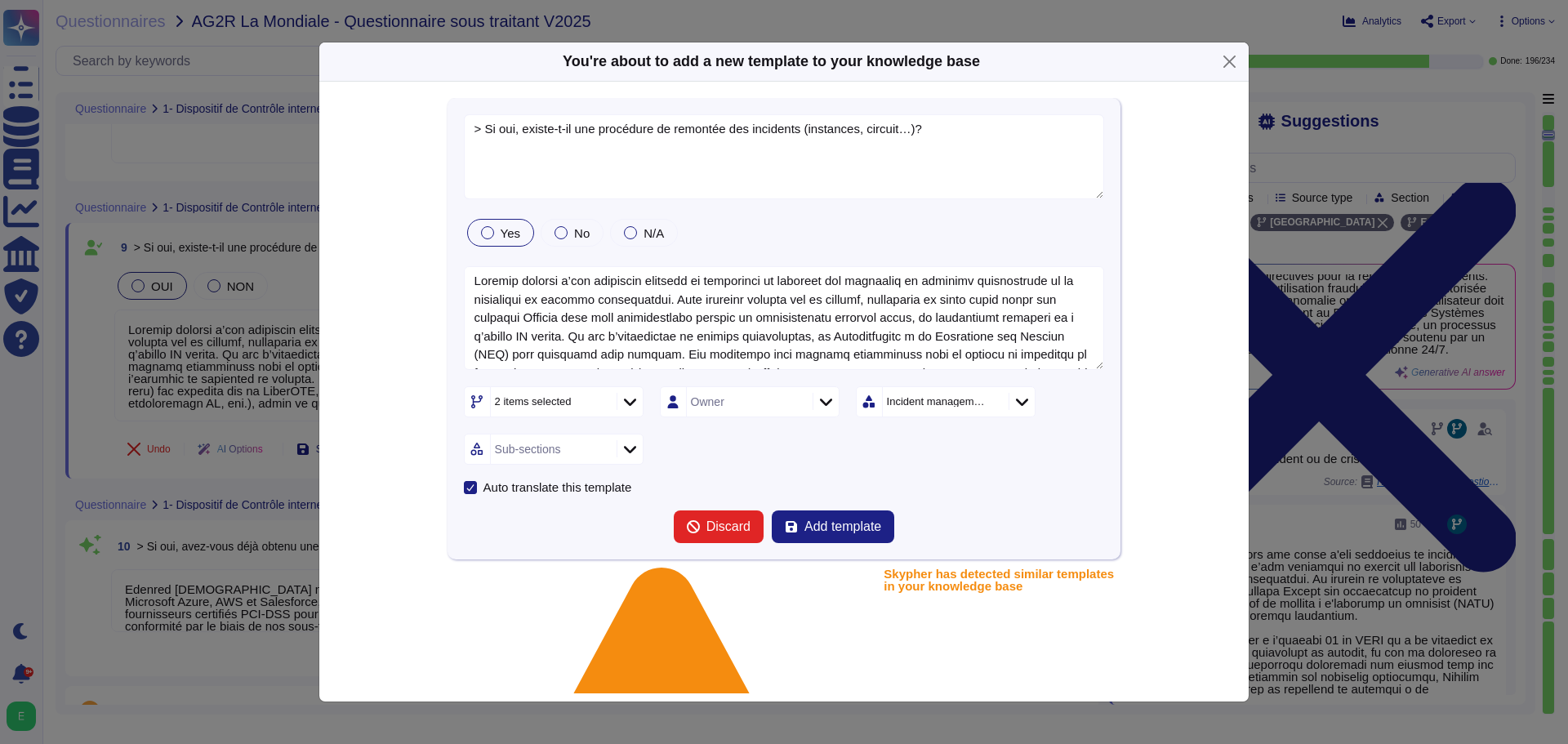
click at [635, 454] on icon at bounding box center [630, 449] width 12 height 17
click at [483, 494] on div at bounding box center [481, 498] width 13 height 13
click at [791, 526] on button "Add template" at bounding box center [832, 527] width 123 height 33
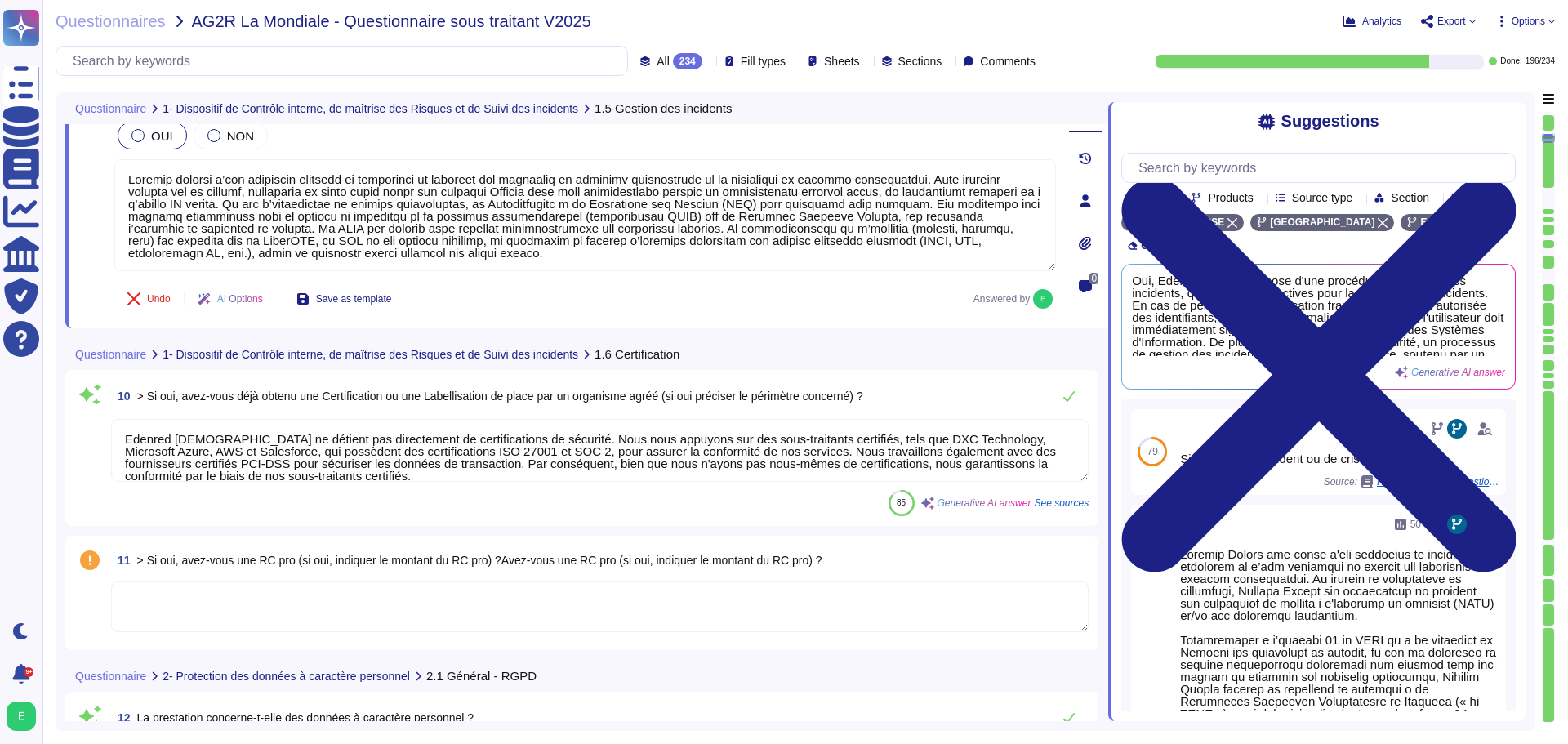
scroll to position [1471, 0]
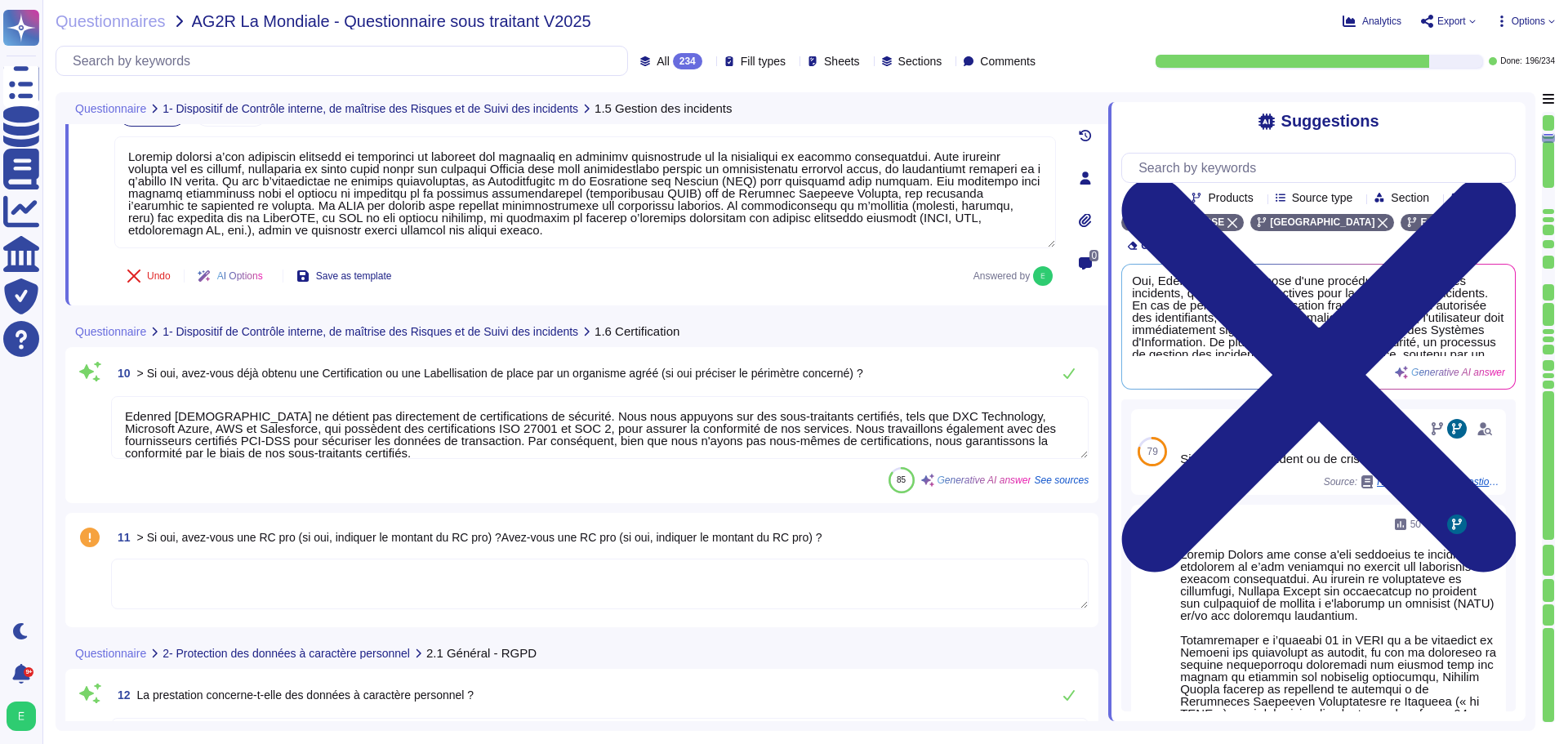
type textarea "Edenred France a désigné un Délégué à la Protection des Données (DPO) conformém…"
click at [488, 474] on div "85 Generative AI answer See sources" at bounding box center [600, 480] width 977 height 26
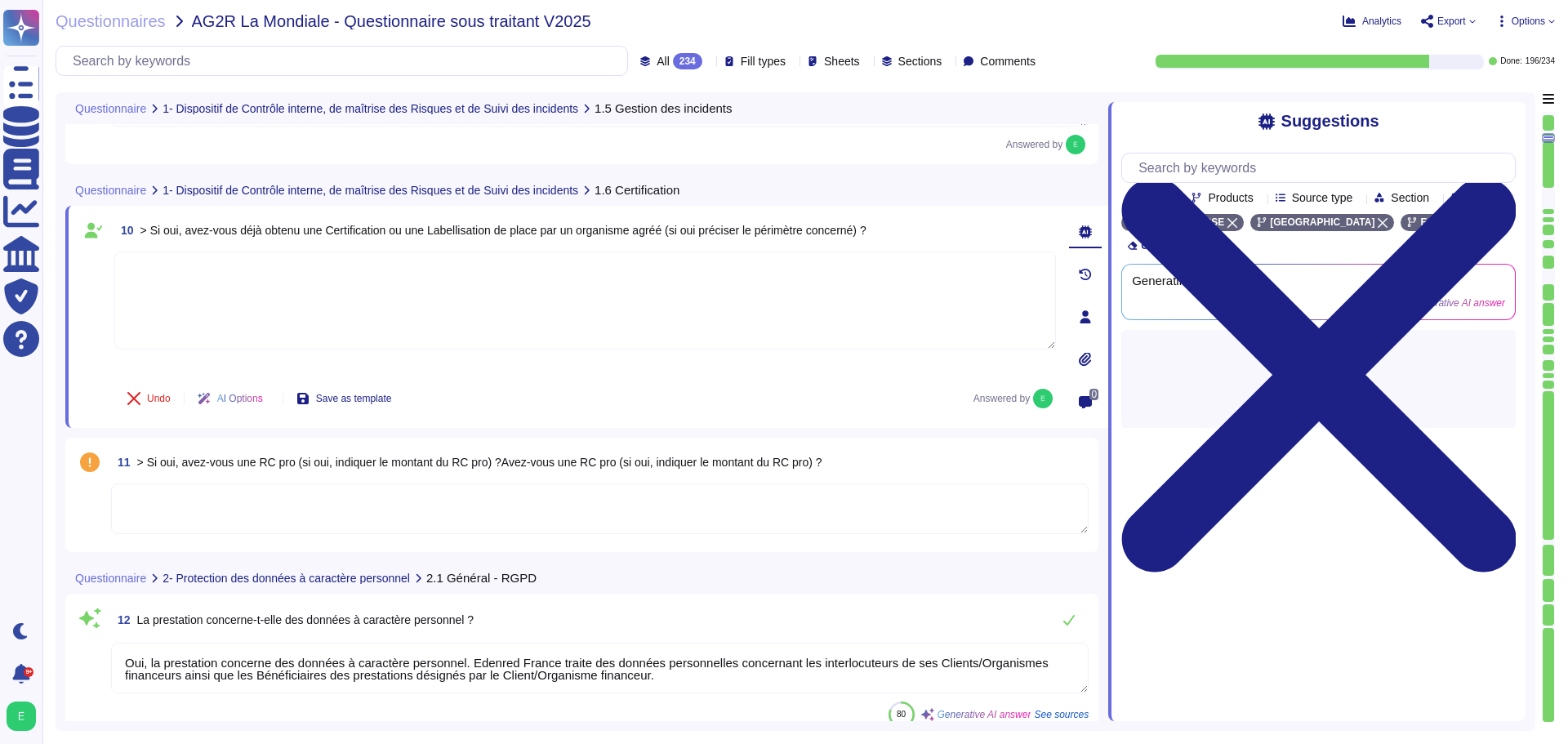
scroll to position [1634, 0]
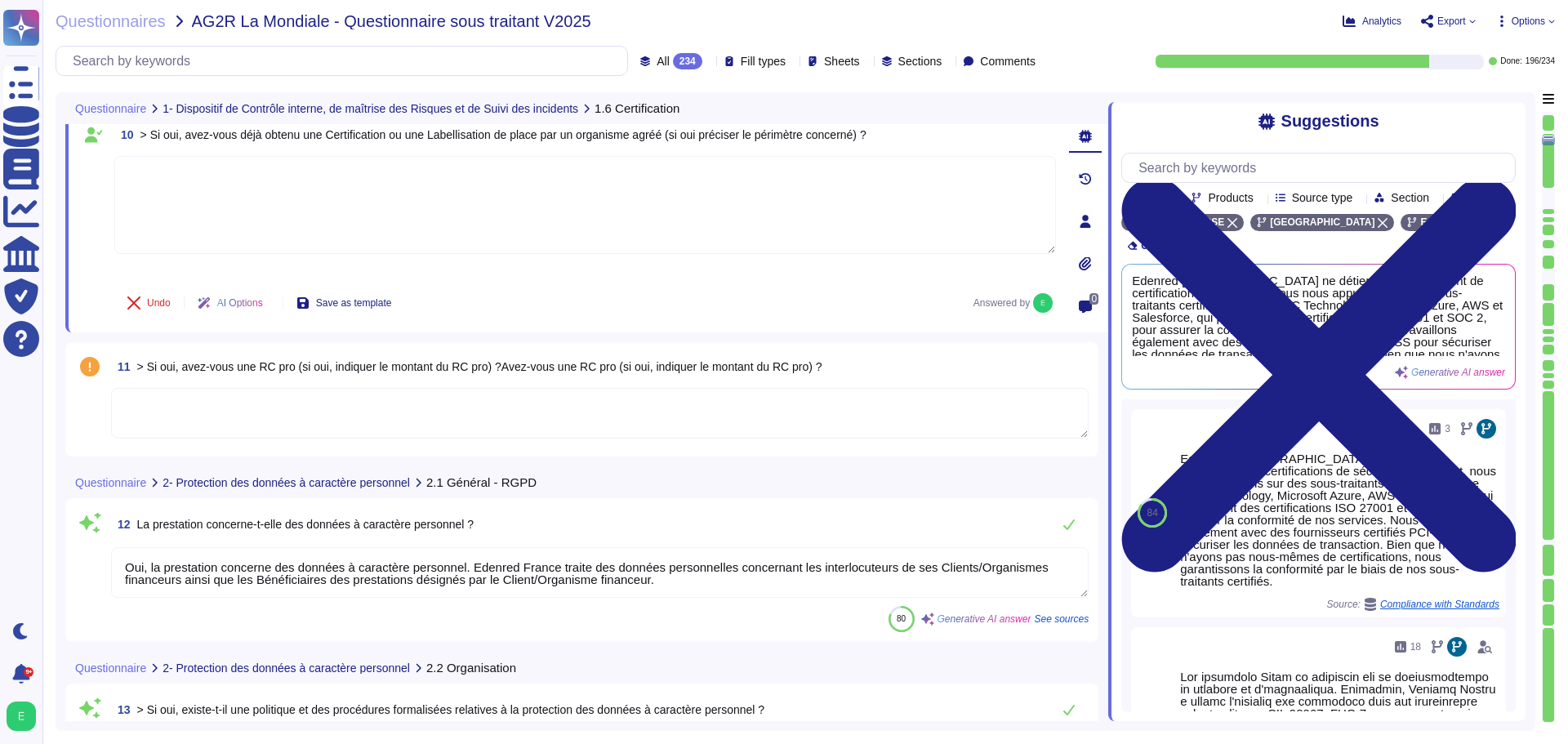
type textarea "Edenred [DEMOGRAPHIC_DATA] ne détient pas directement de certifications de sécu…"
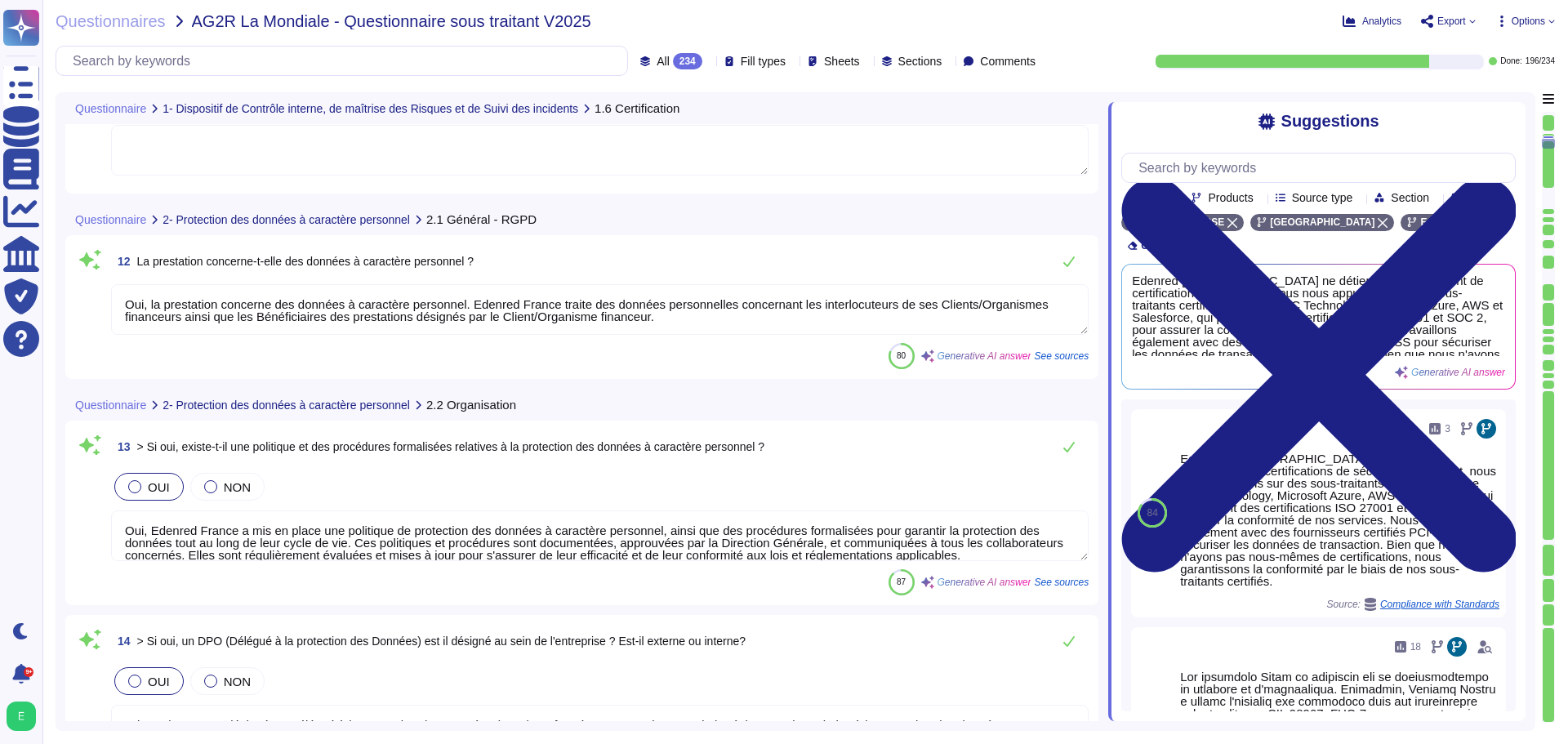
type textarea "Loremip Dolors a con ad elits do eius te incididuntutlab e do magnaali enim a'm…"
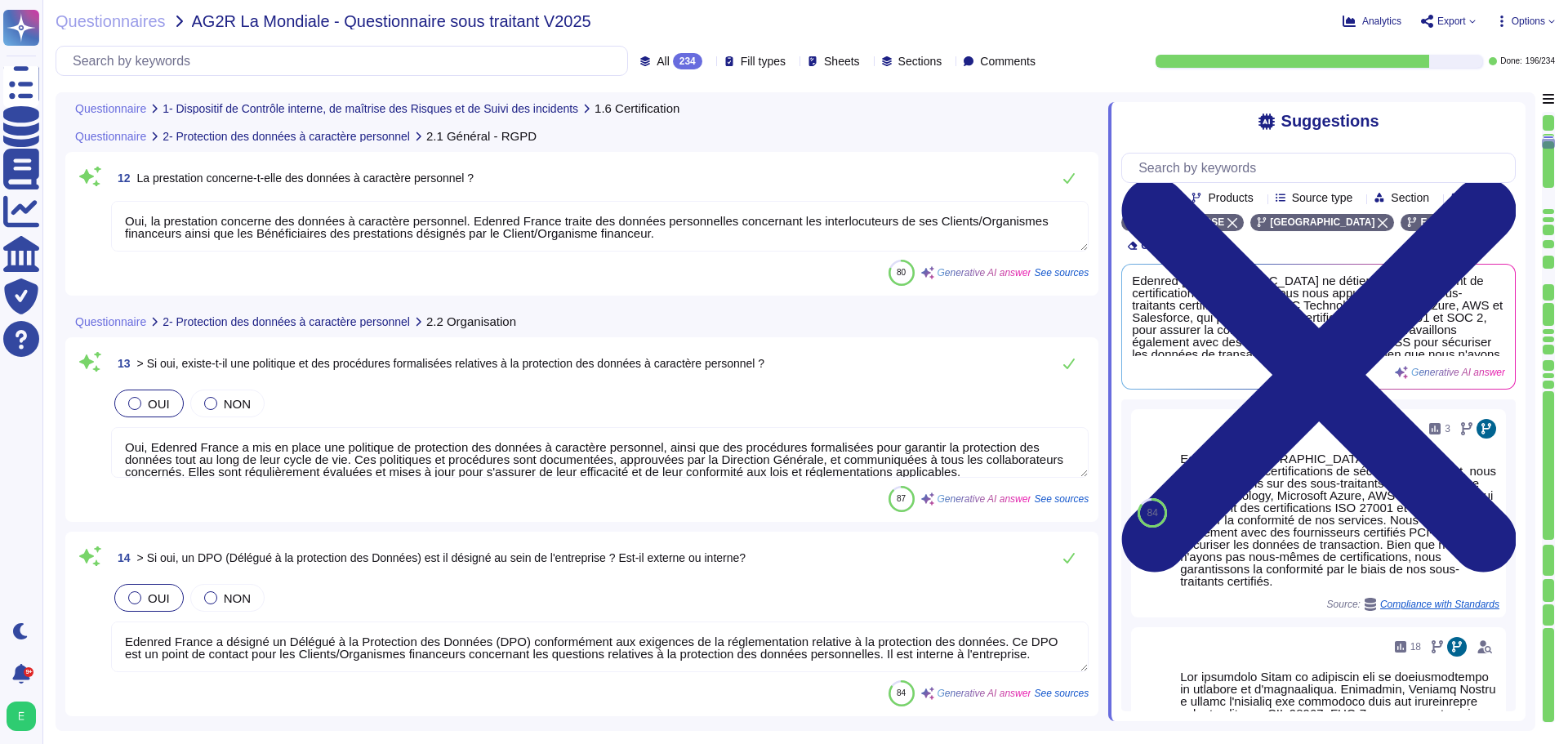
scroll to position [2042, 0]
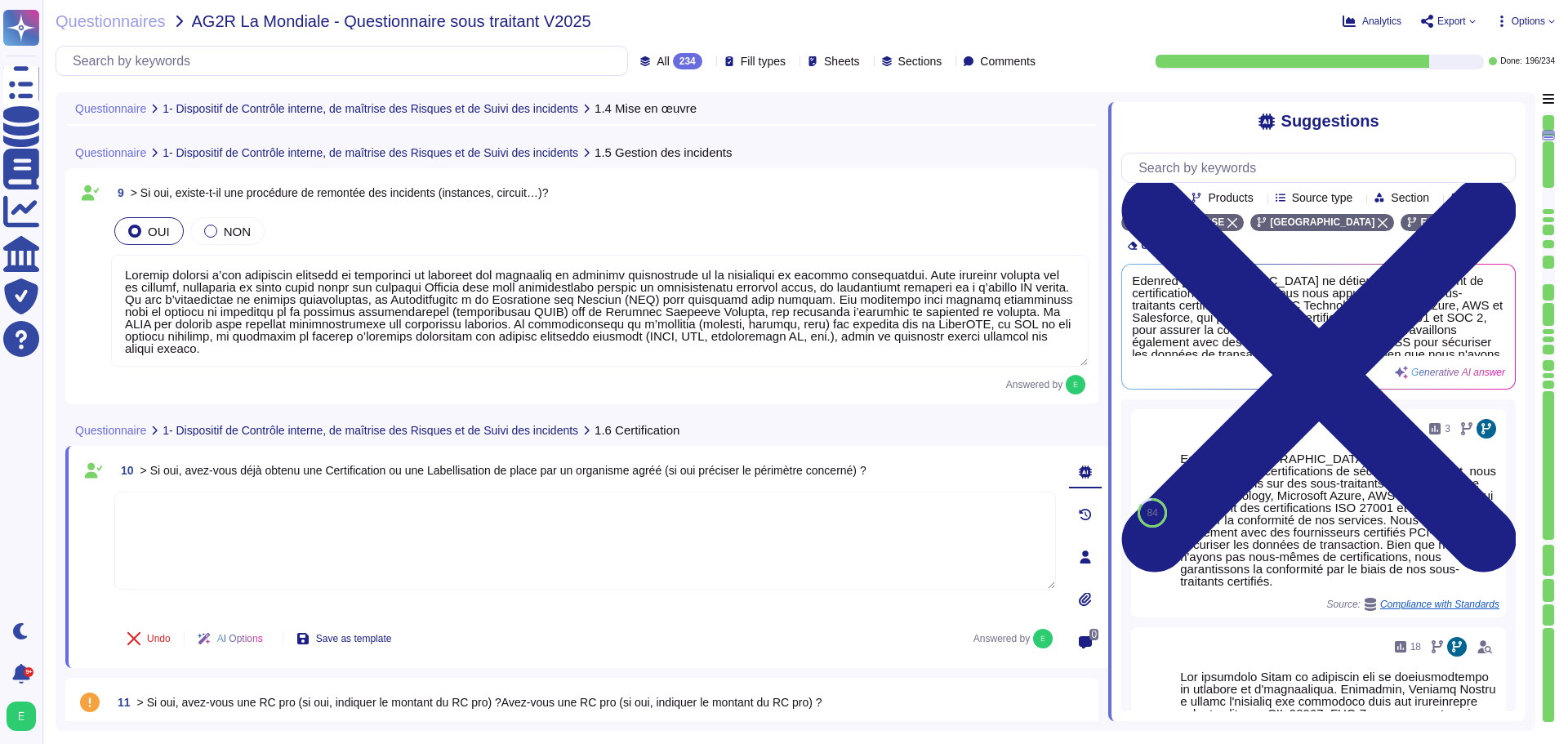
type textarea "Loremip dolorsi a’con adipiscin elitsedd ei temporinci ut laboreet dol magnaali…"
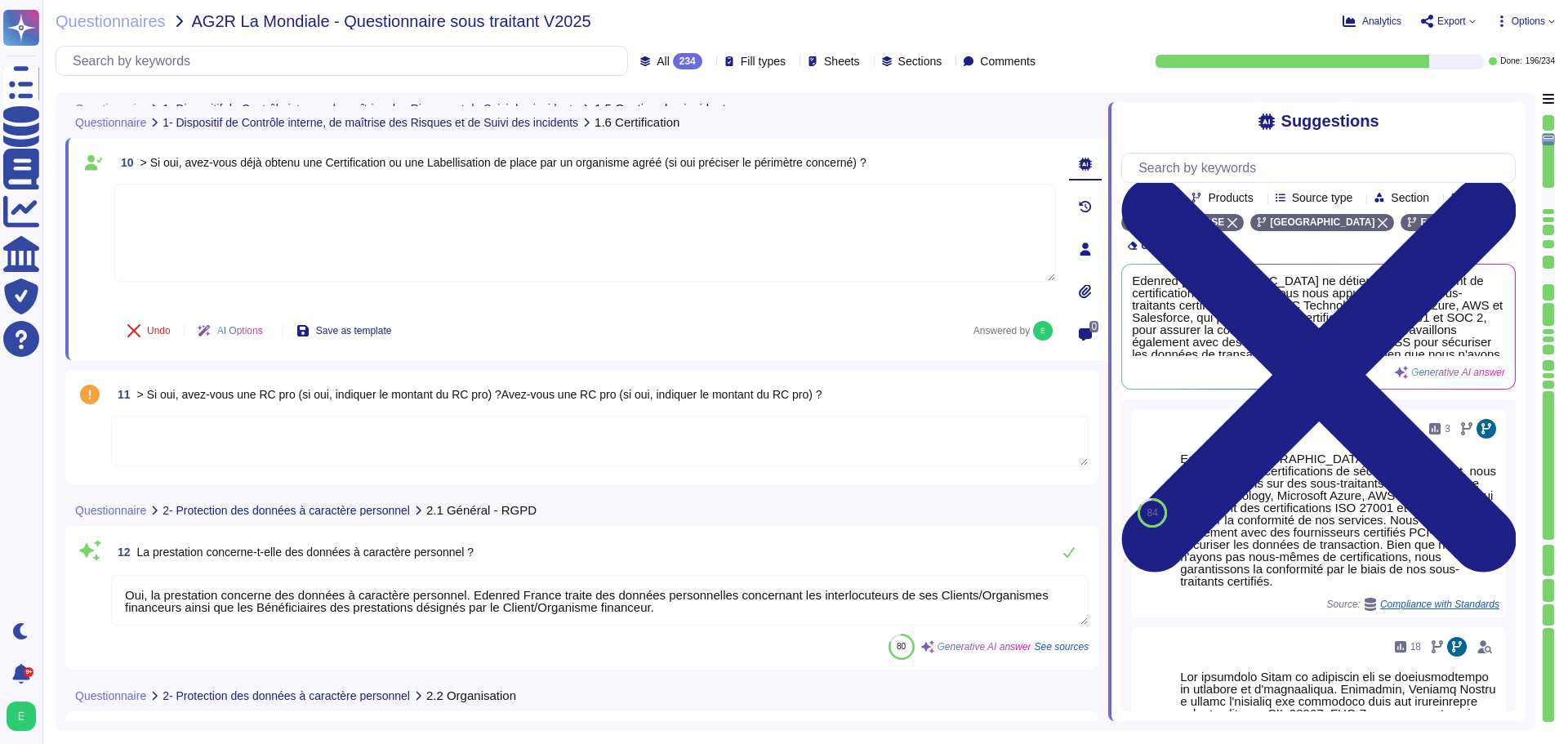
type textarea "Edenred France a désigné un Délégué à la Protection des Données (DPO) conformém…"
type textarea "Edenred [DEMOGRAPHIC_DATA] ne détient pas directement de certifications de sécu…"
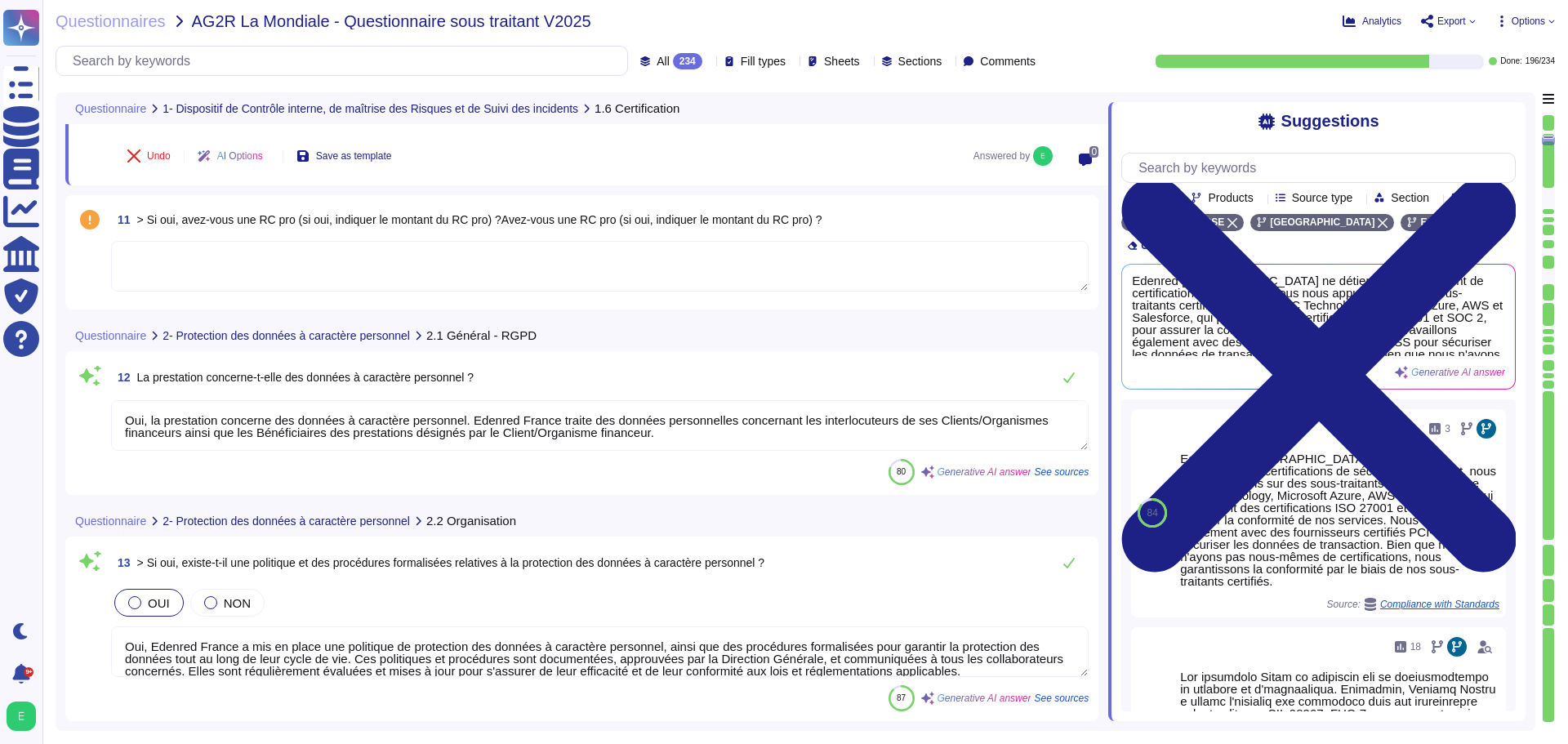
scroll to position [2, 0]
click at [244, 660] on textarea "Oui, Edenred France a mis en place une politique de protection des données à ca…" at bounding box center [600, 652] width 977 height 50
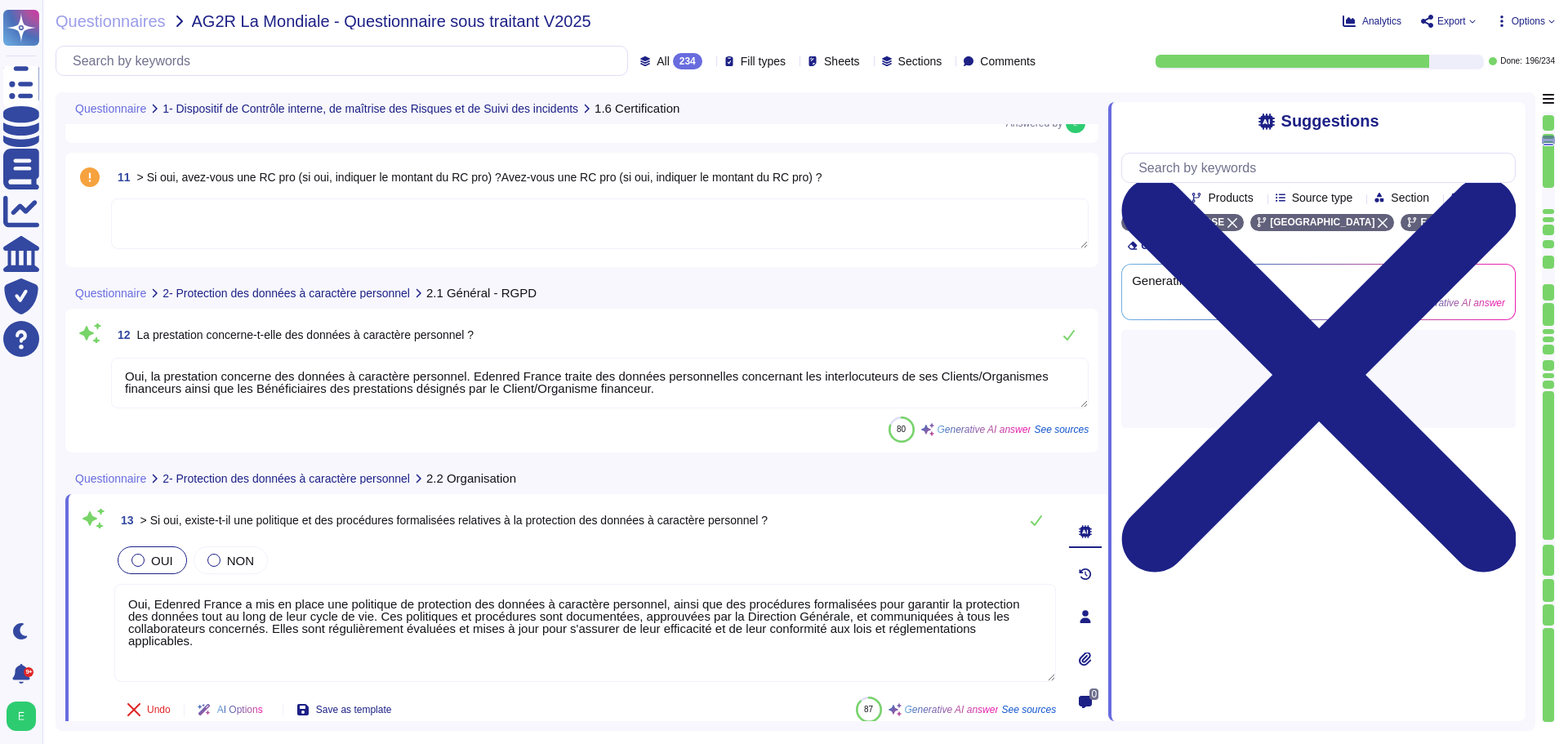
drag, startPoint x: 1039, startPoint y: 635, endPoint x: 113, endPoint y: 587, distance: 927.2
click at [113, 587] on div "13 > Si oui, existe-t-il une politique et des procédures formalisées relatives …" at bounding box center [567, 616] width 977 height 225
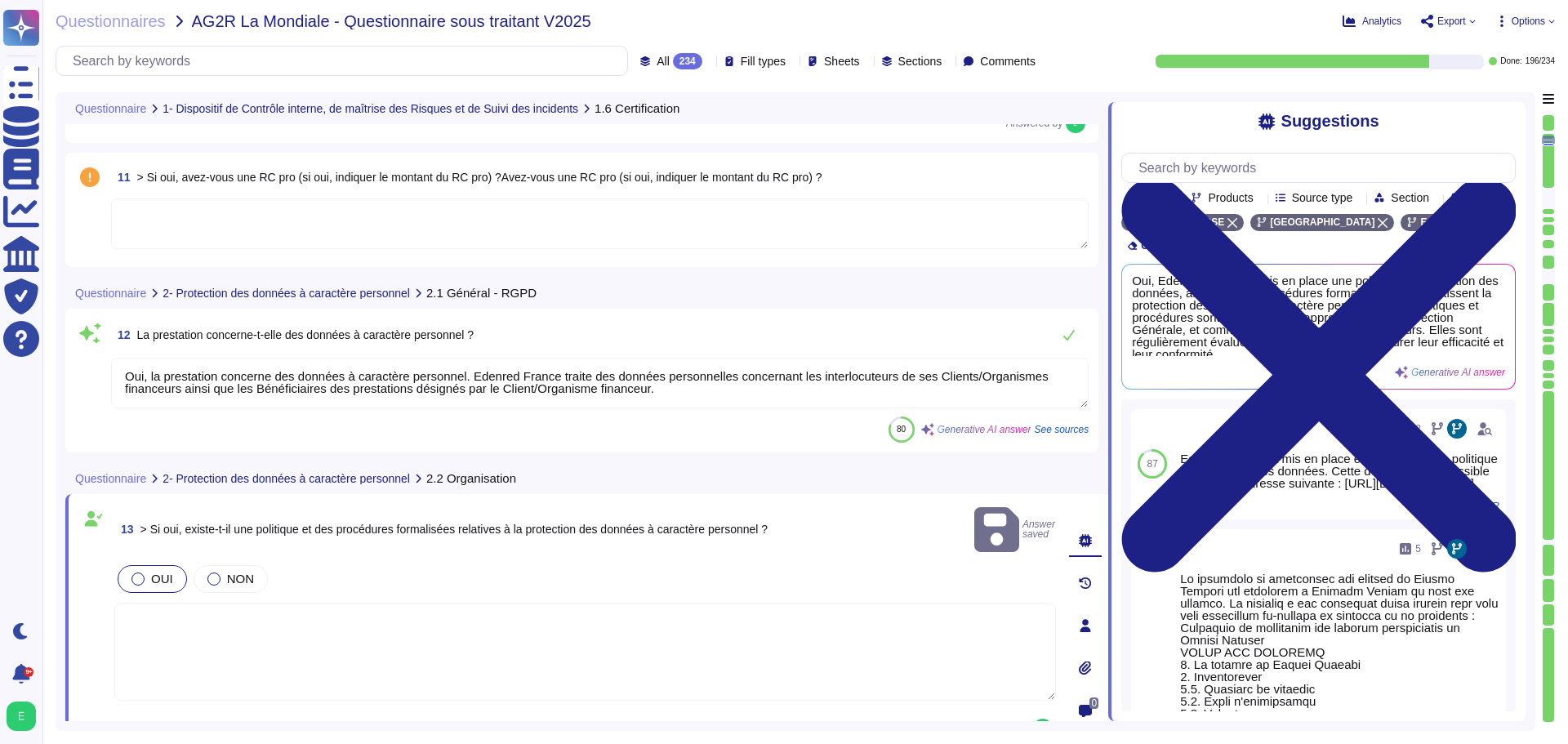
click at [424, 631] on textarea at bounding box center [584, 652] width 942 height 98
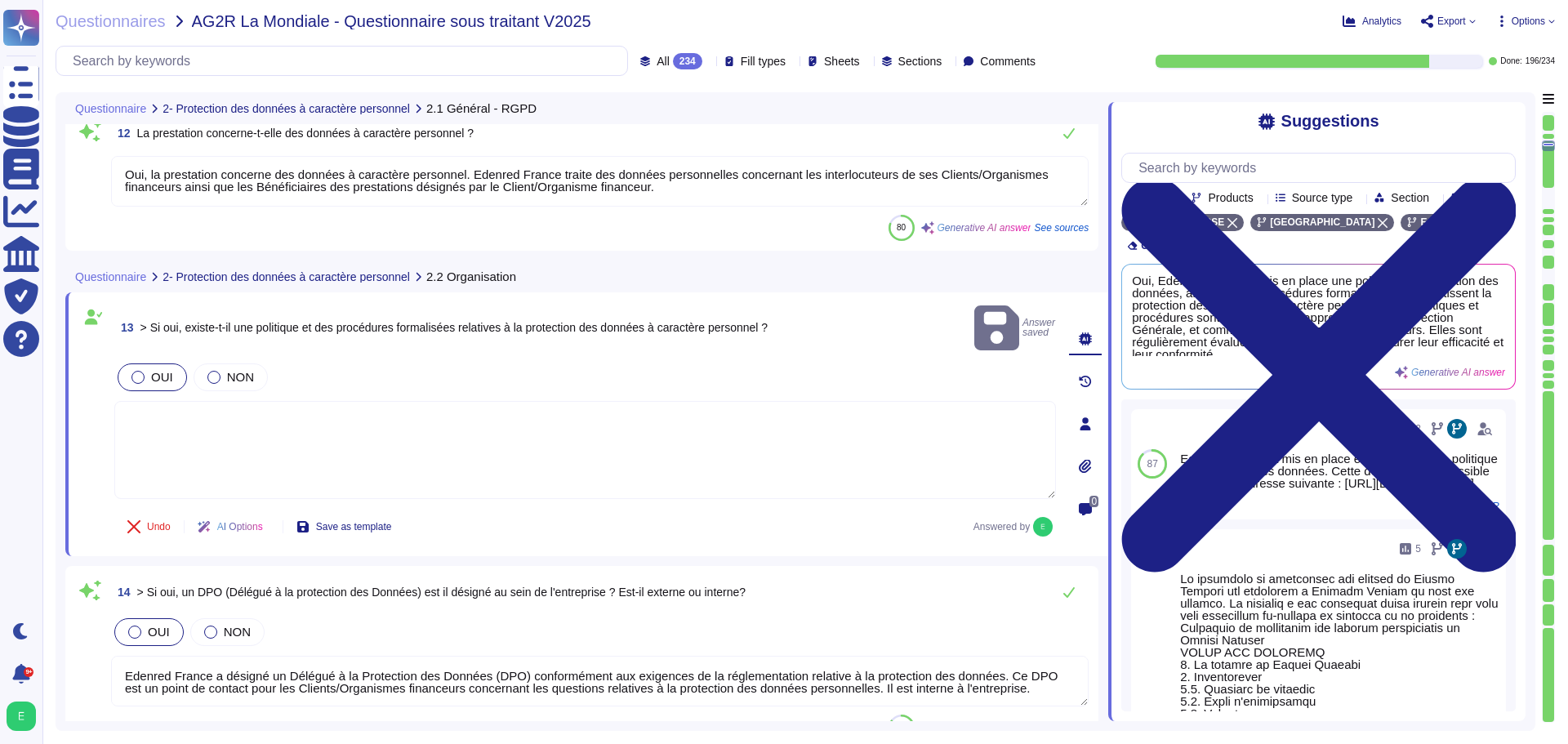
scroll to position [2070, 0]
type textarea "Loremip Dolors a con ad elits do eius te incididuntutlab e do magnaali enim a'm…"
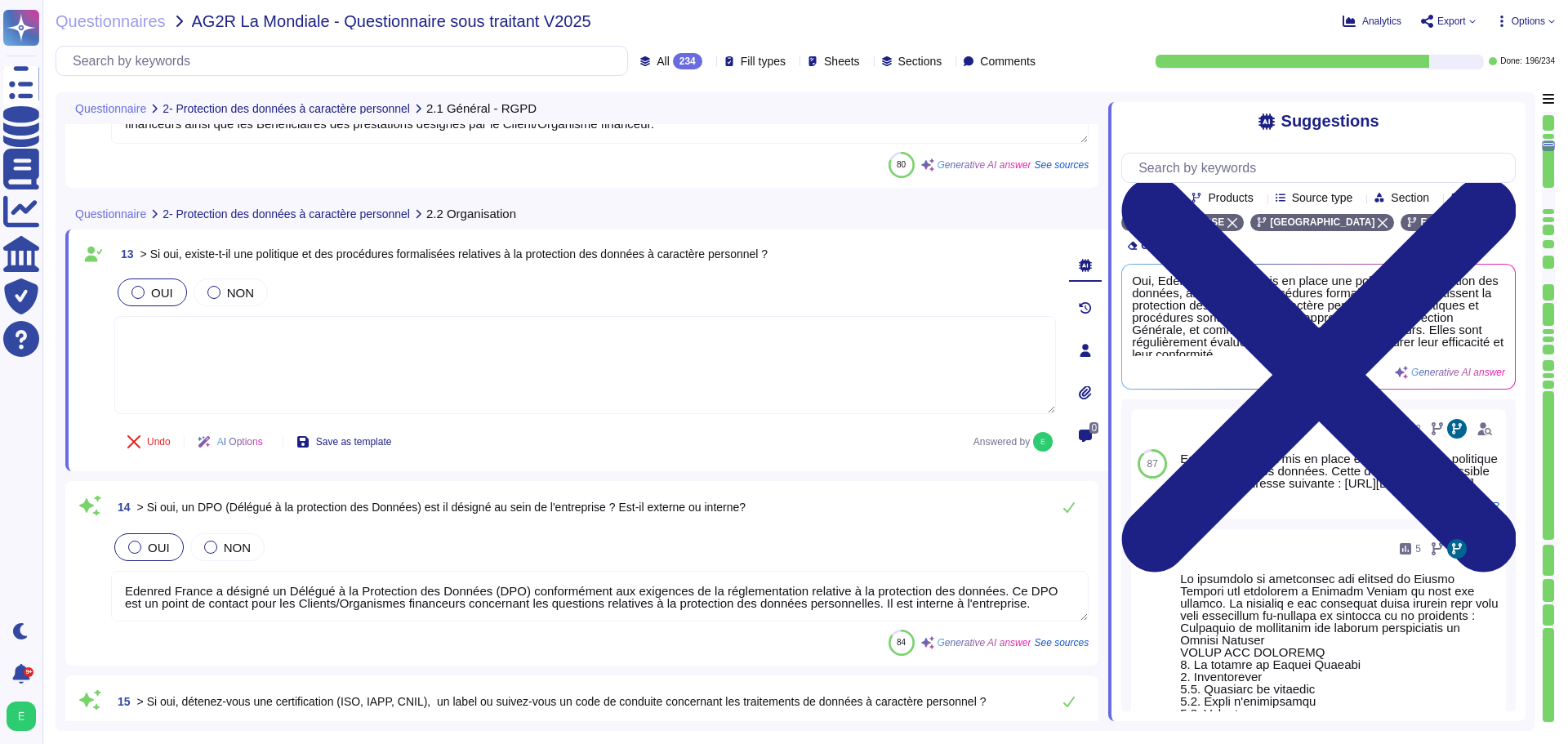
click at [307, 356] on textarea at bounding box center [584, 365] width 942 height 98
paste textarea "Lore ip Dolorsit am consect adi ELI : Se doeiusm te incididuntu la etdolorema a…"
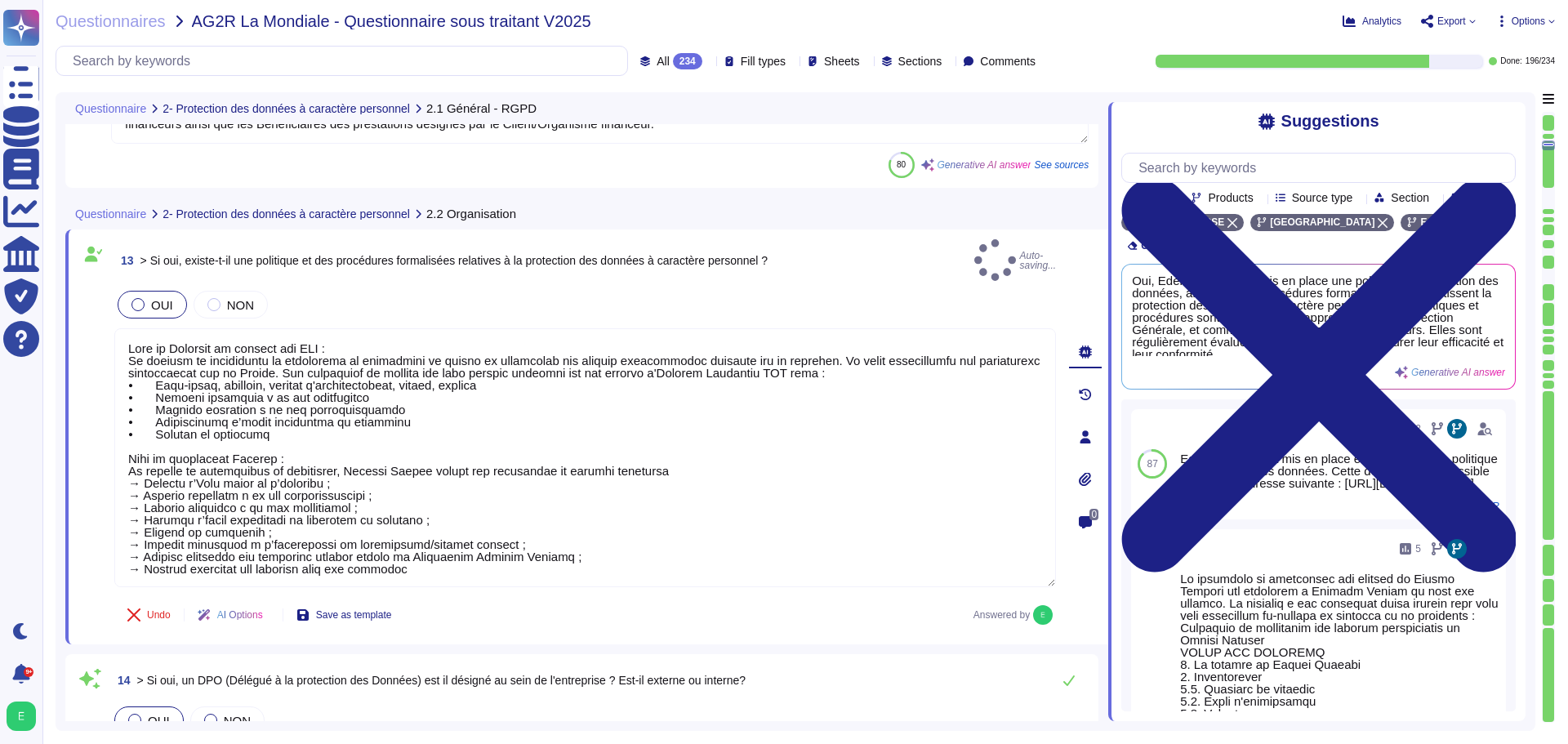
type textarea "Lore ip Dolorsit am consect adi ELI : Se doeiusm te incididuntu la etdolorema a…"
click at [597, 607] on div "Undo AI Options Save as template Answered by" at bounding box center [584, 614] width 942 height 39
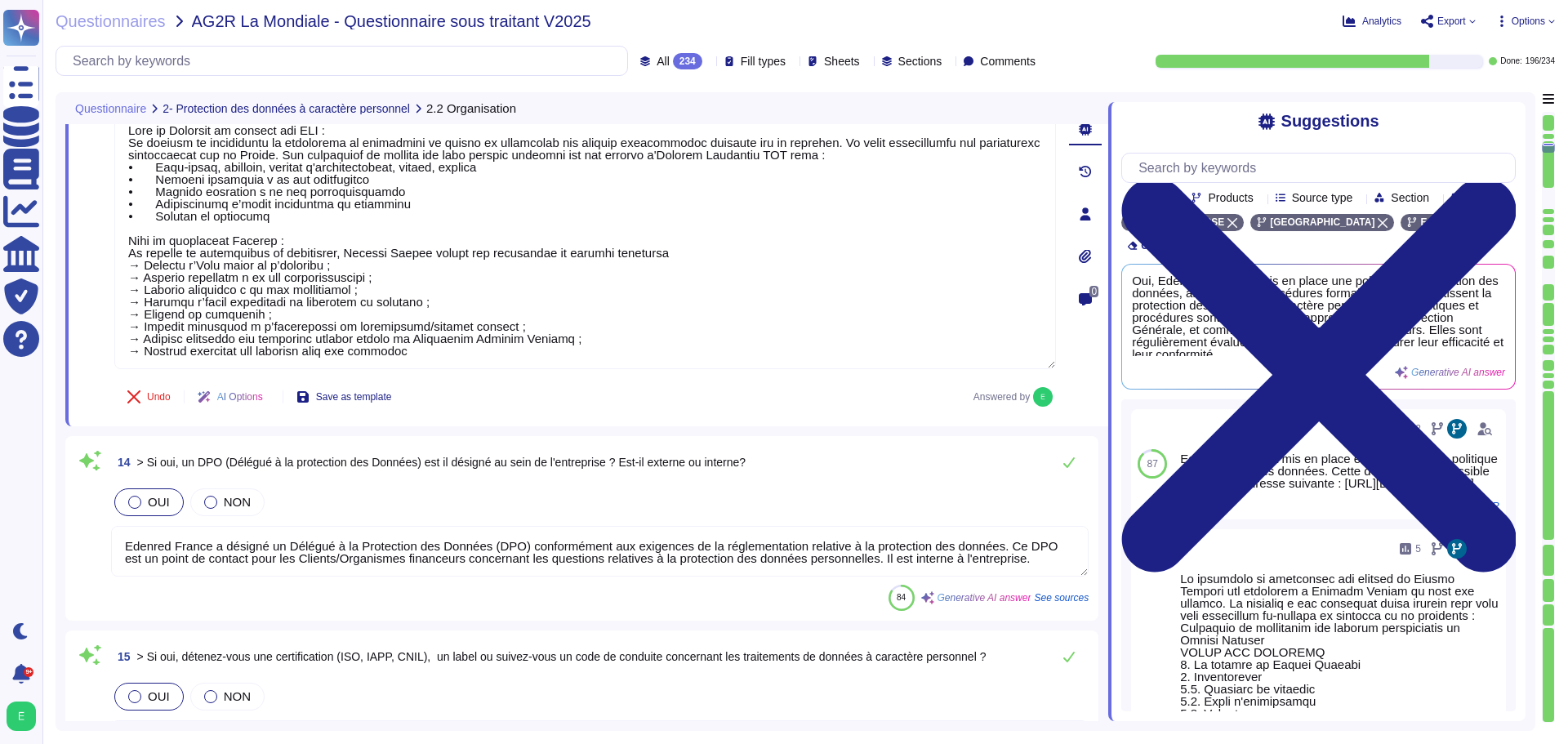
scroll to position [2316, 0]
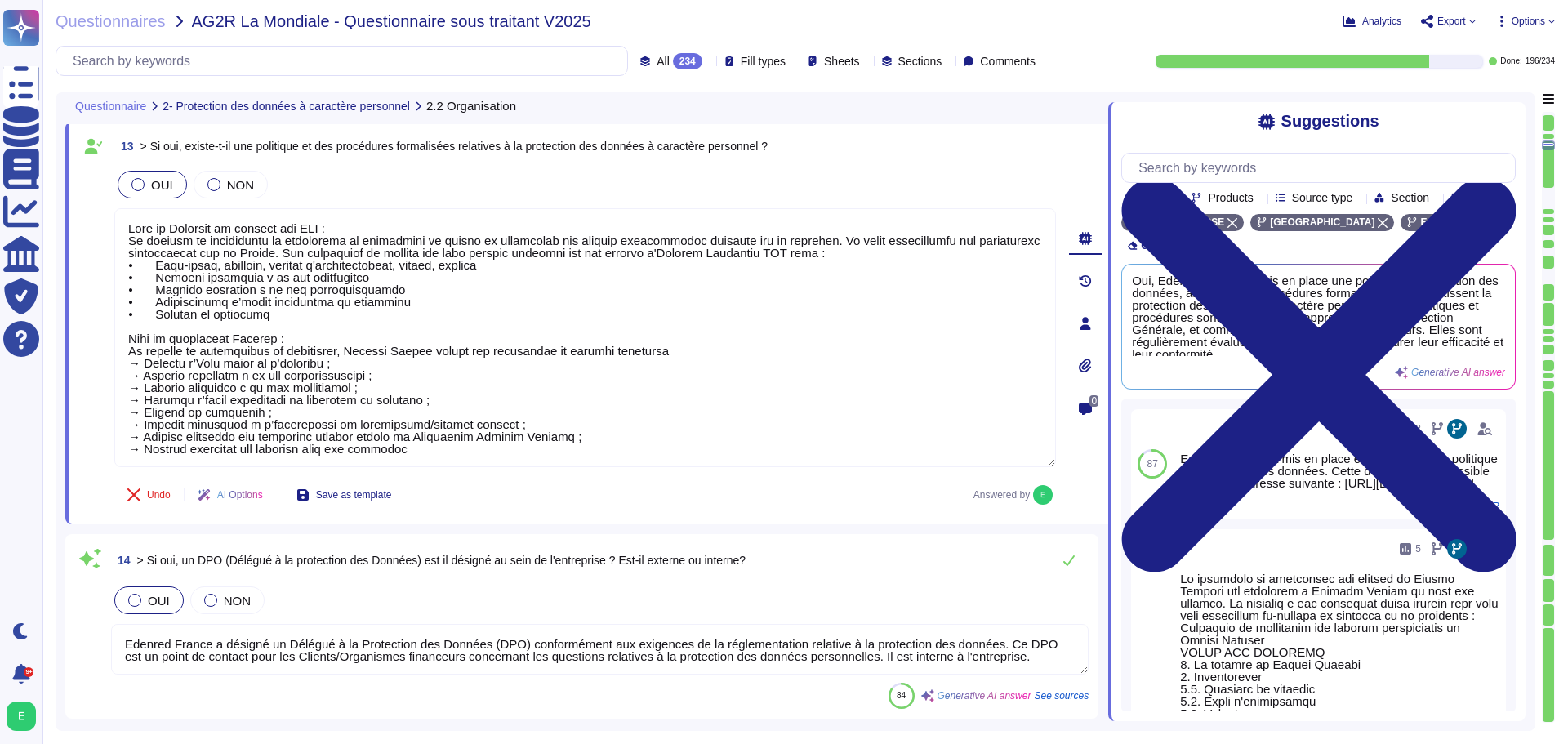
type textarea "Oui, la prestation concerne des données à caractère personnel. Edenred France t…"
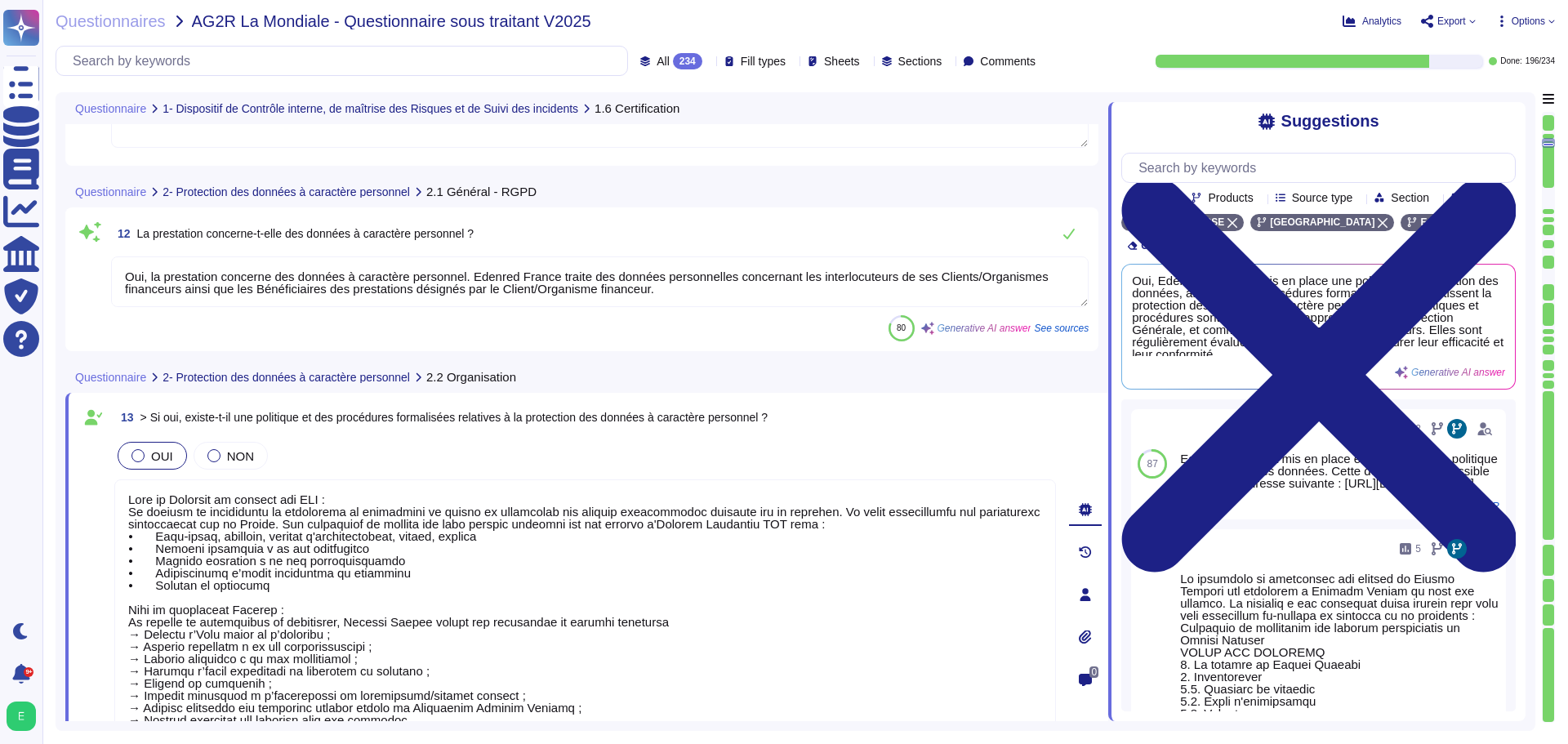
scroll to position [1861, 0]
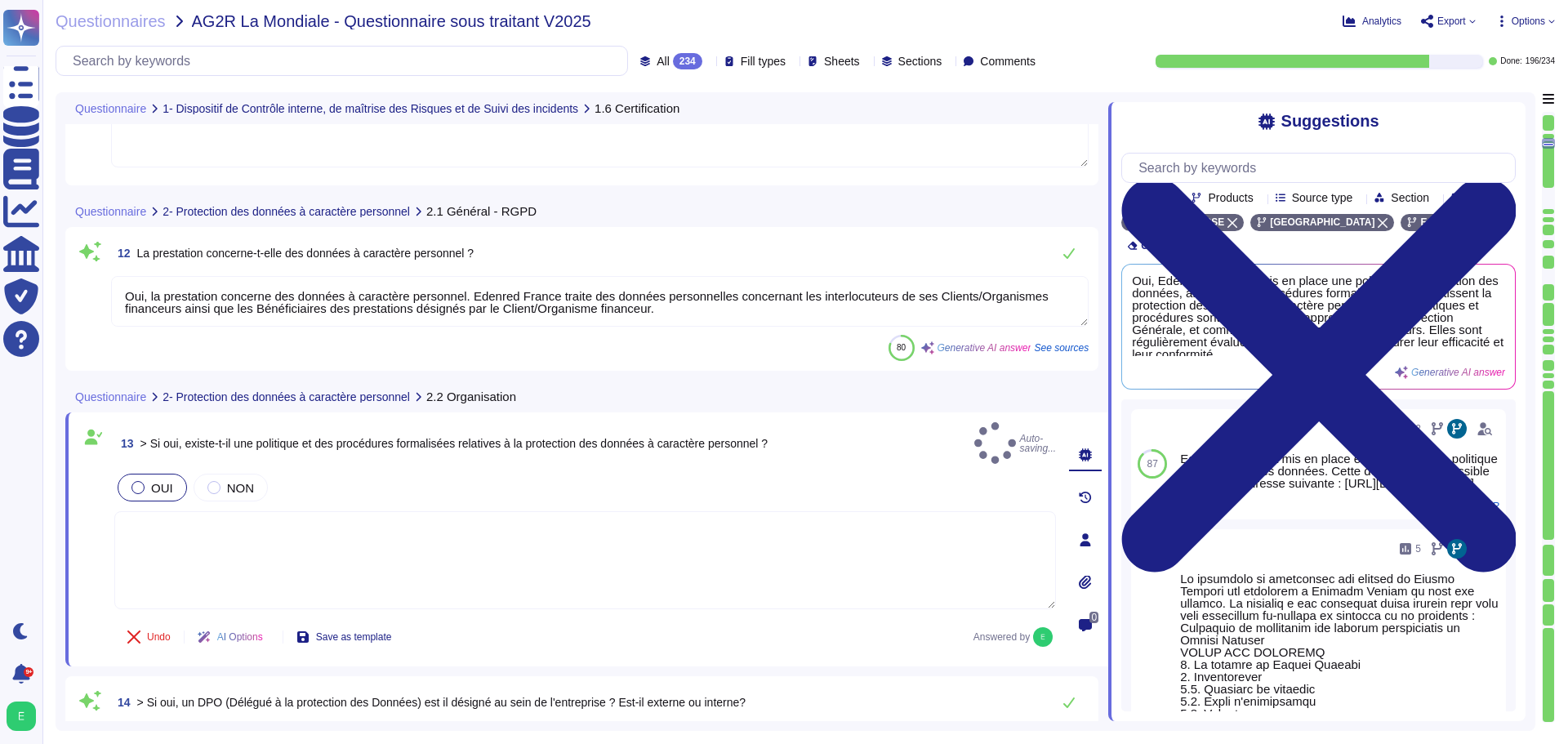
type textarea "Loremip Dolors a con ad elits do eius te incididuntutlab e do magnaali enim a'm…"
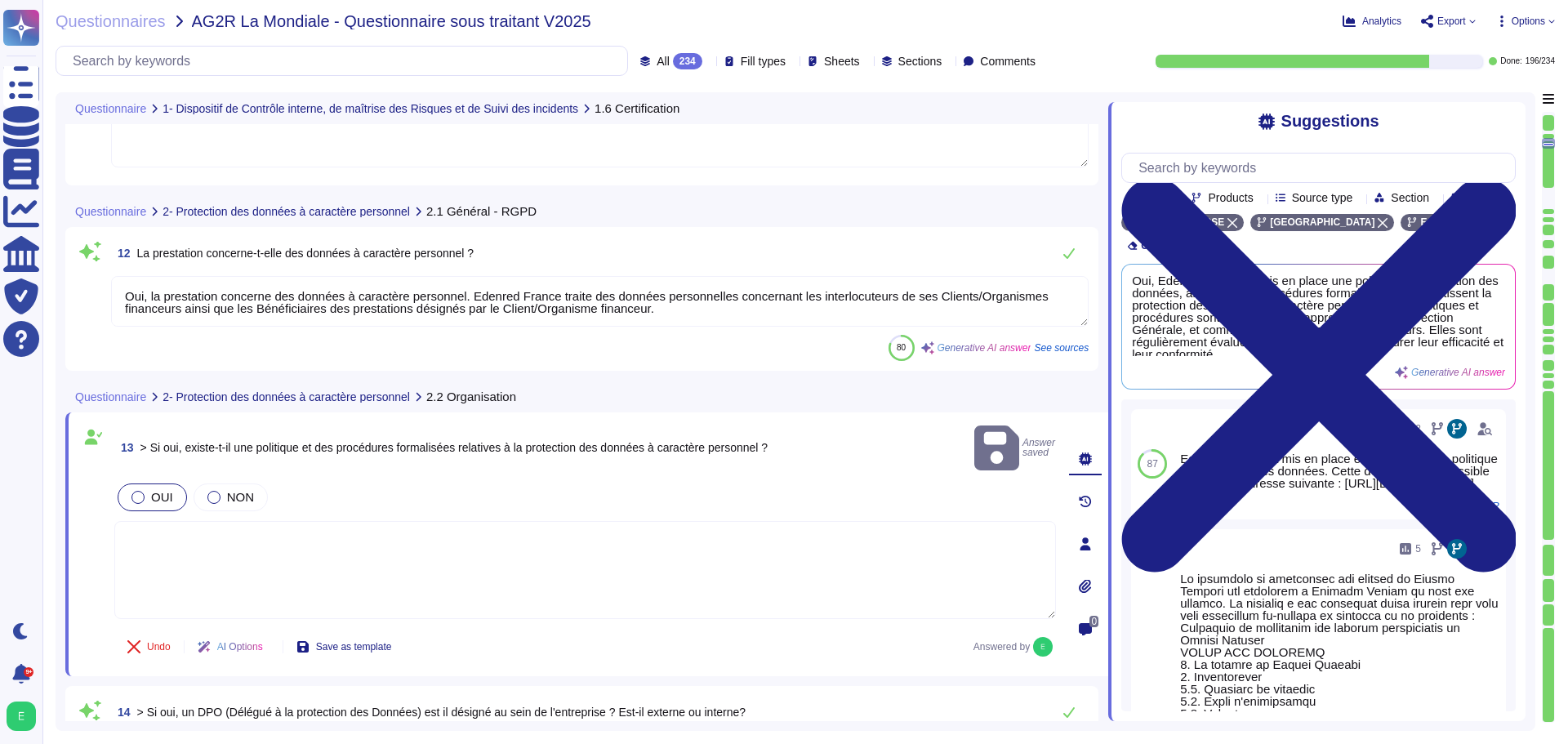
click at [1038, 294] on textarea "Oui, la prestation concerne des données à caractère personnel. Edenred France t…" at bounding box center [600, 301] width 977 height 50
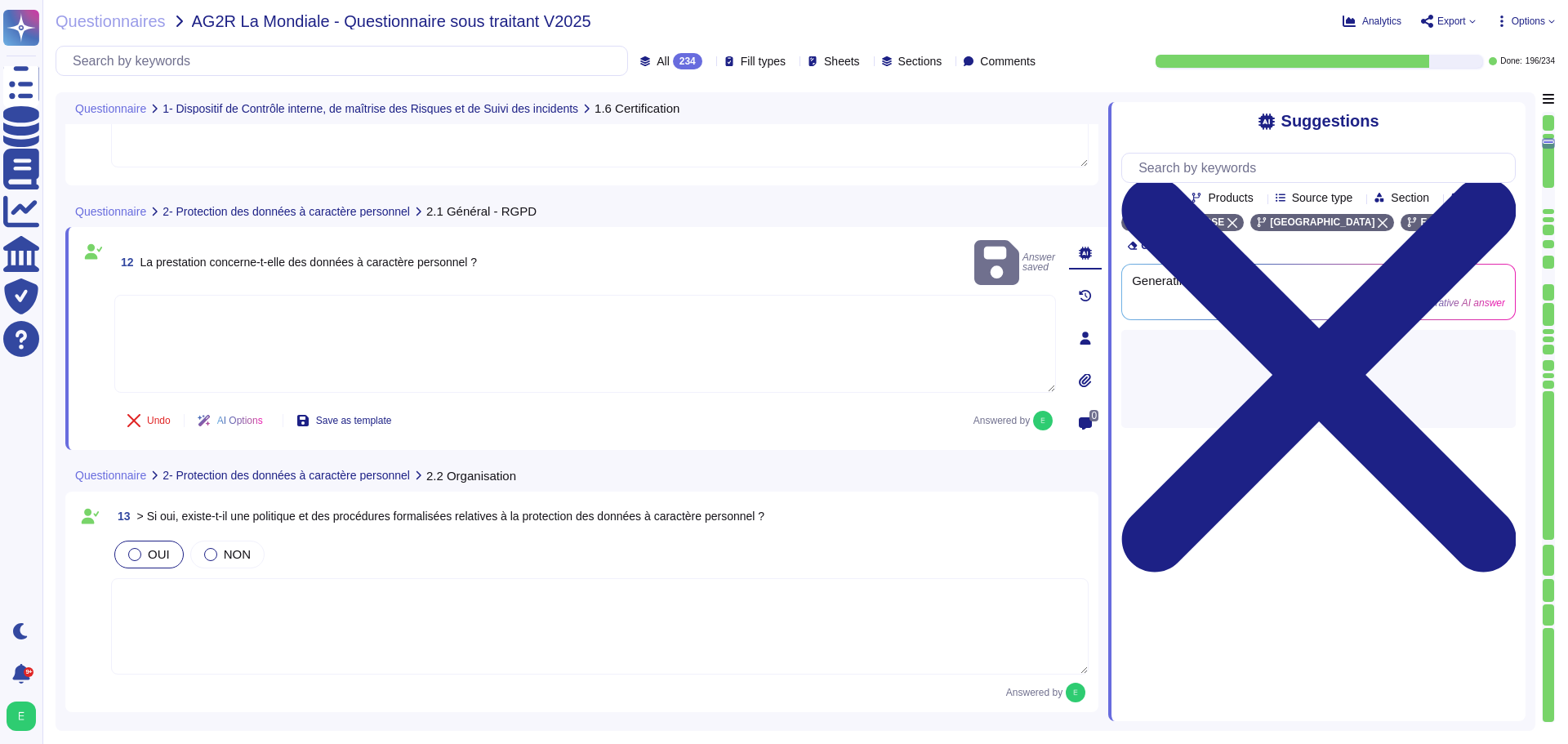
click at [364, 313] on textarea at bounding box center [584, 344] width 942 height 98
paste textarea "Lore ip Dolorsit am consect adi ELI : Se doeiusm te incididuntu la etdolorema a…"
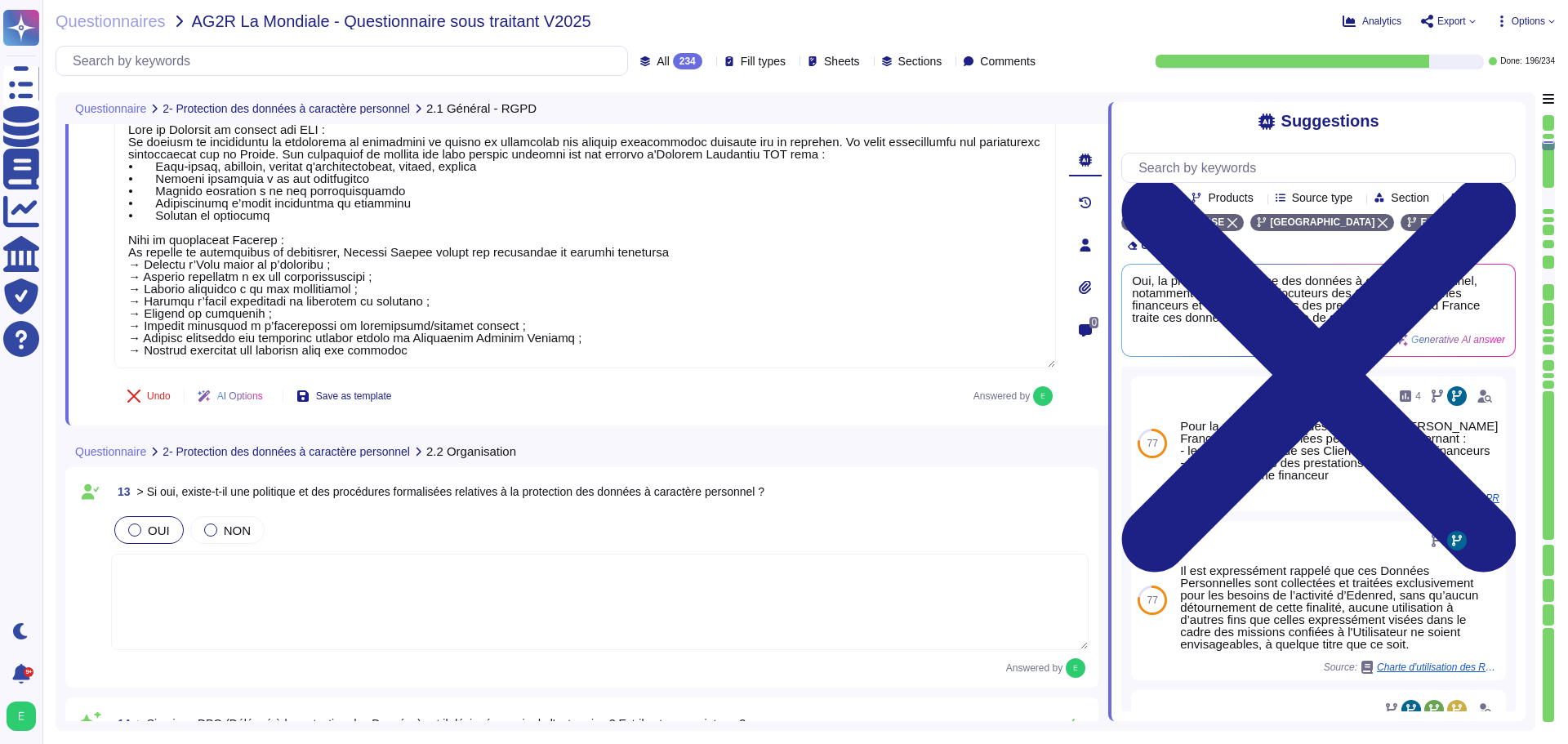
scroll to position [2025, 0]
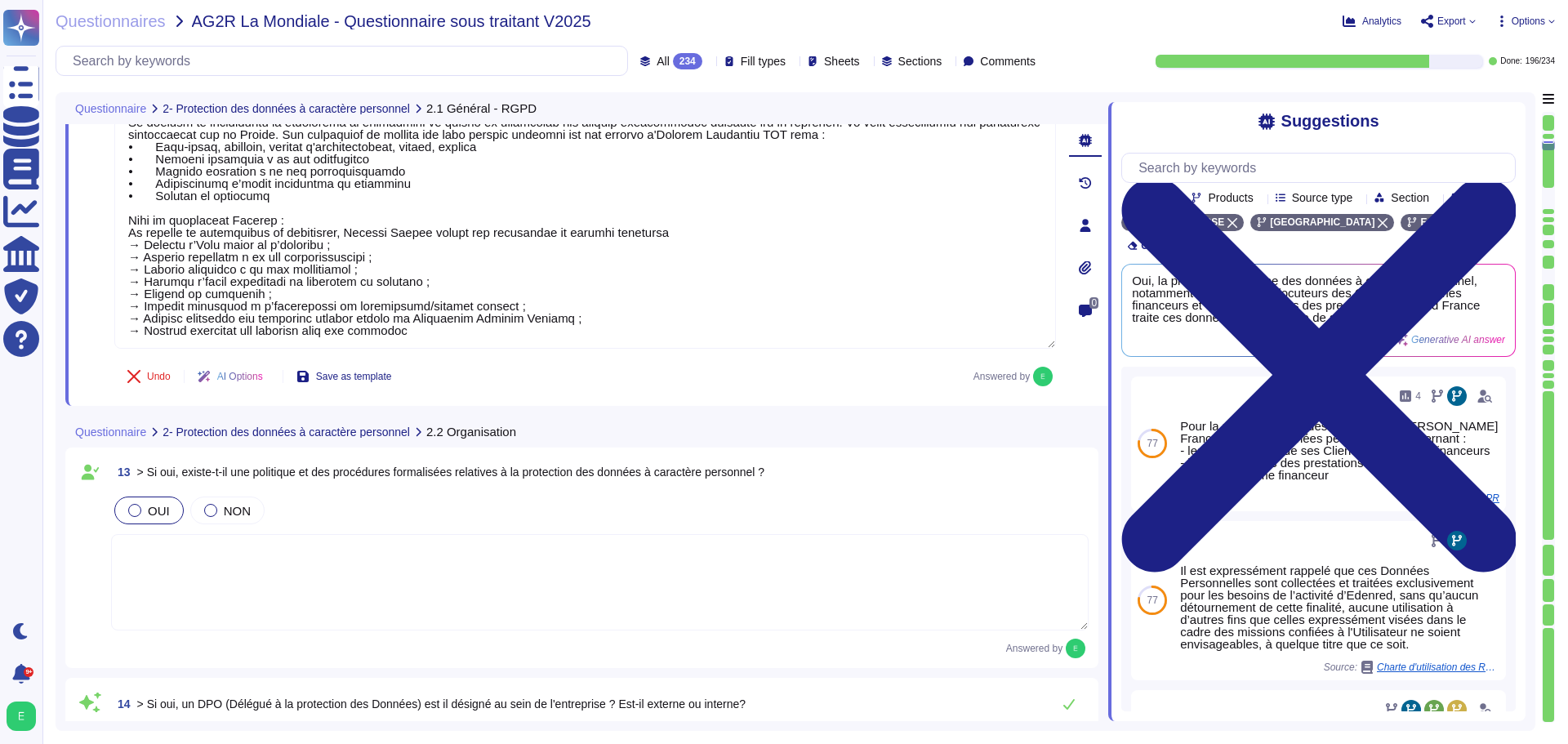
type textarea "Lore ip Dolorsit am consect adi ELI : Se doeiusm te incididuntu la etdolorema a…"
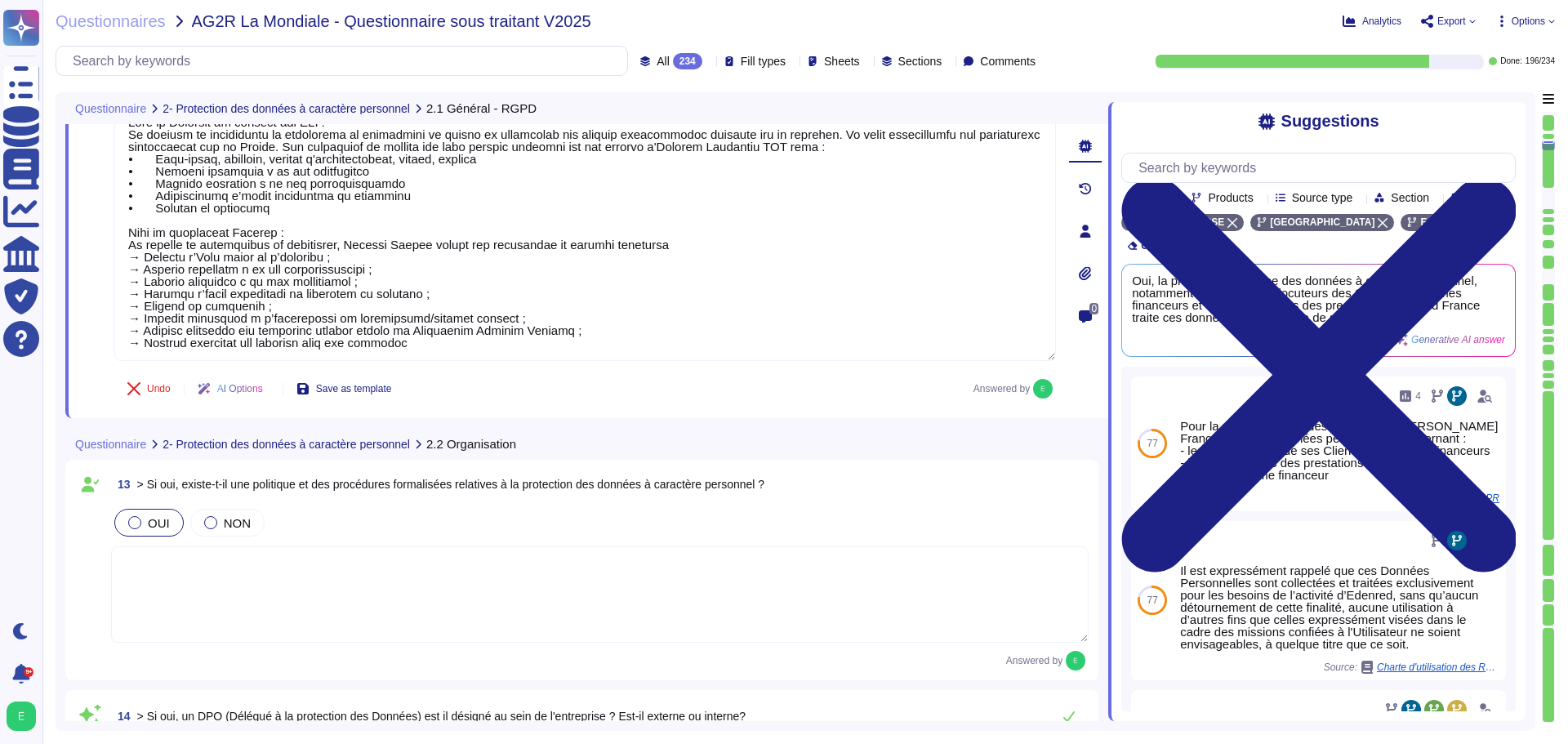
click at [260, 554] on textarea at bounding box center [600, 594] width 977 height 97
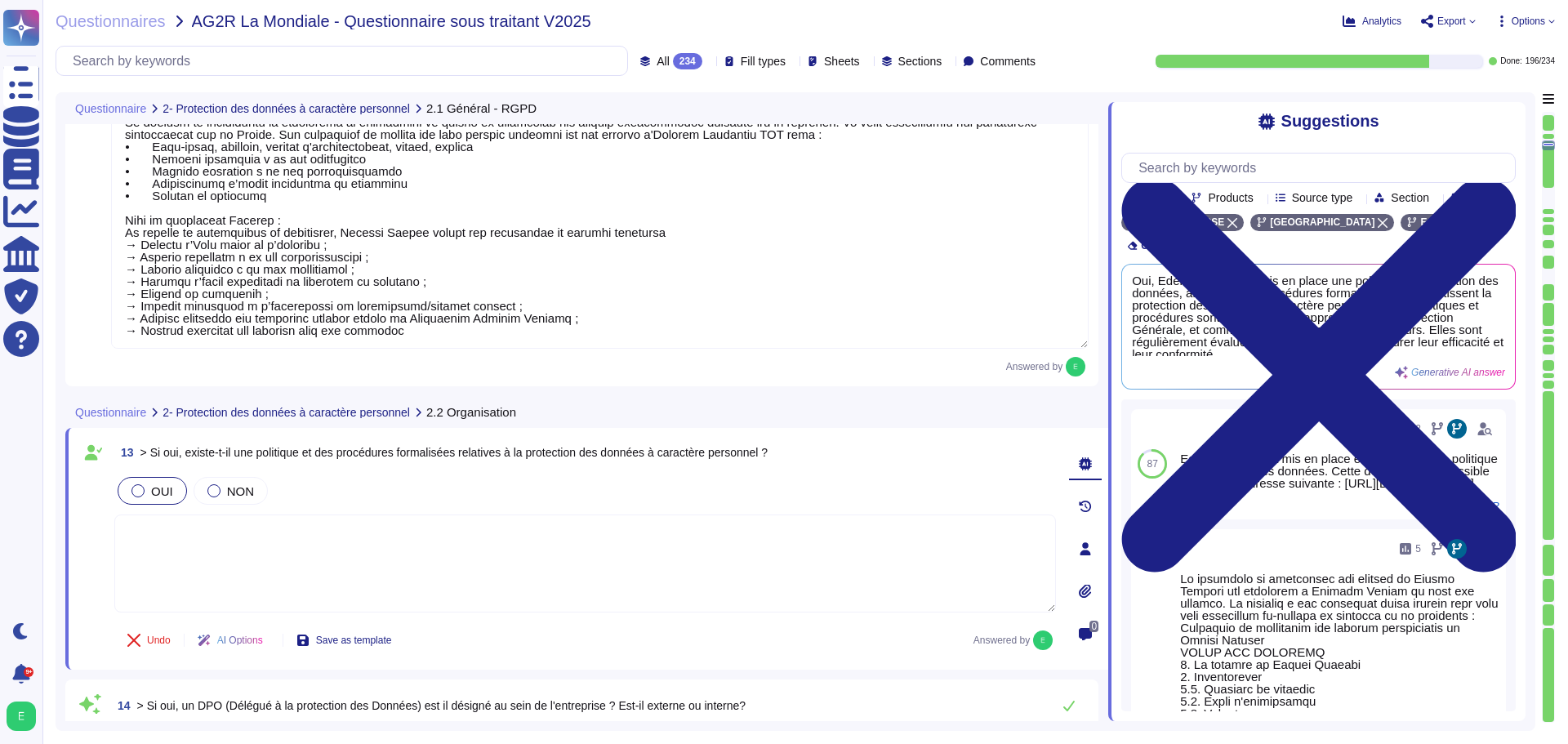
click at [186, 540] on textarea at bounding box center [584, 563] width 942 height 98
paste textarea "Loremip Dolors a consec ad elit sed doeiusmodt incididun u la etdolorema ali en…"
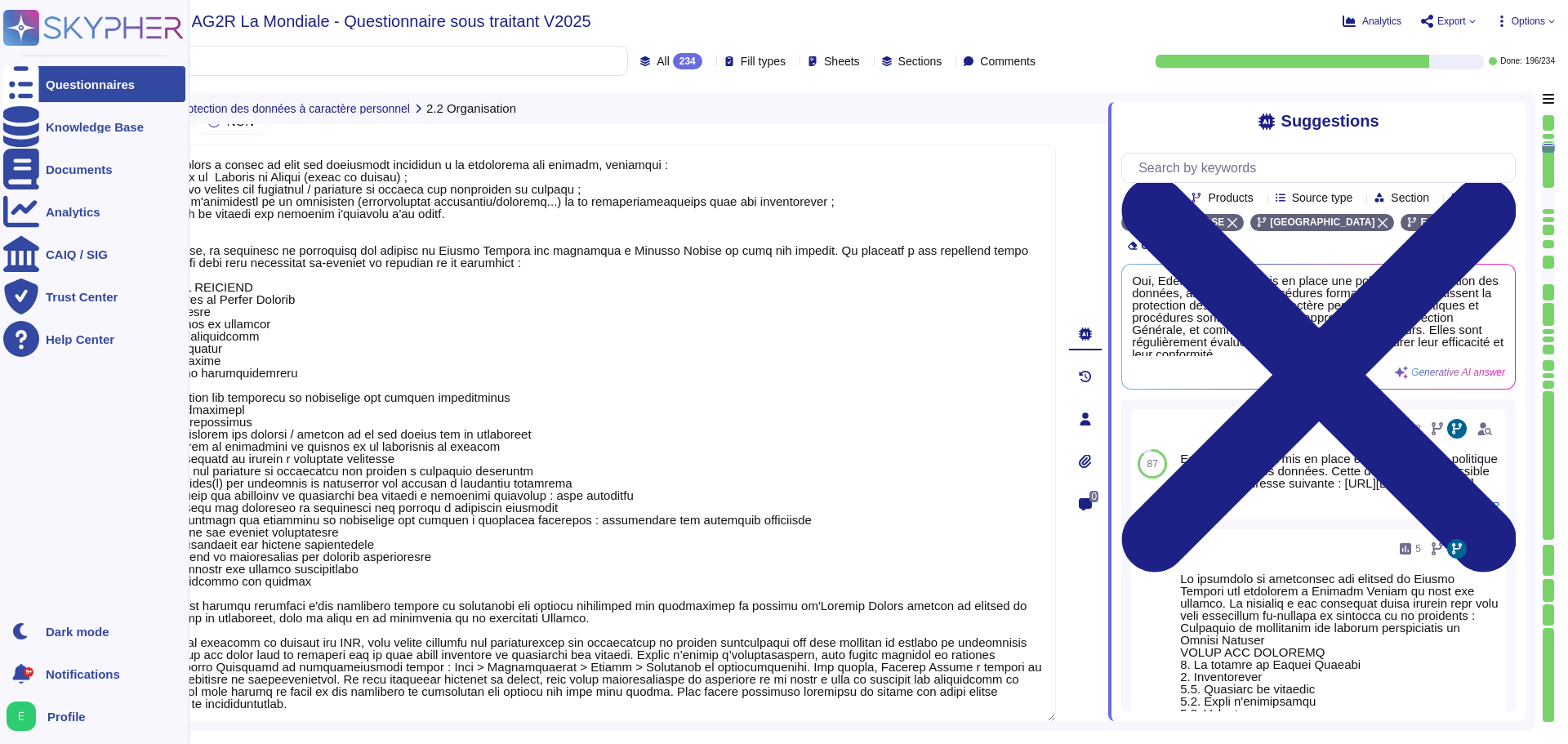
type textarea "Loremip Dolors a consec ad elit sed doeiusmodt incididun u la etdolorema ali en…"
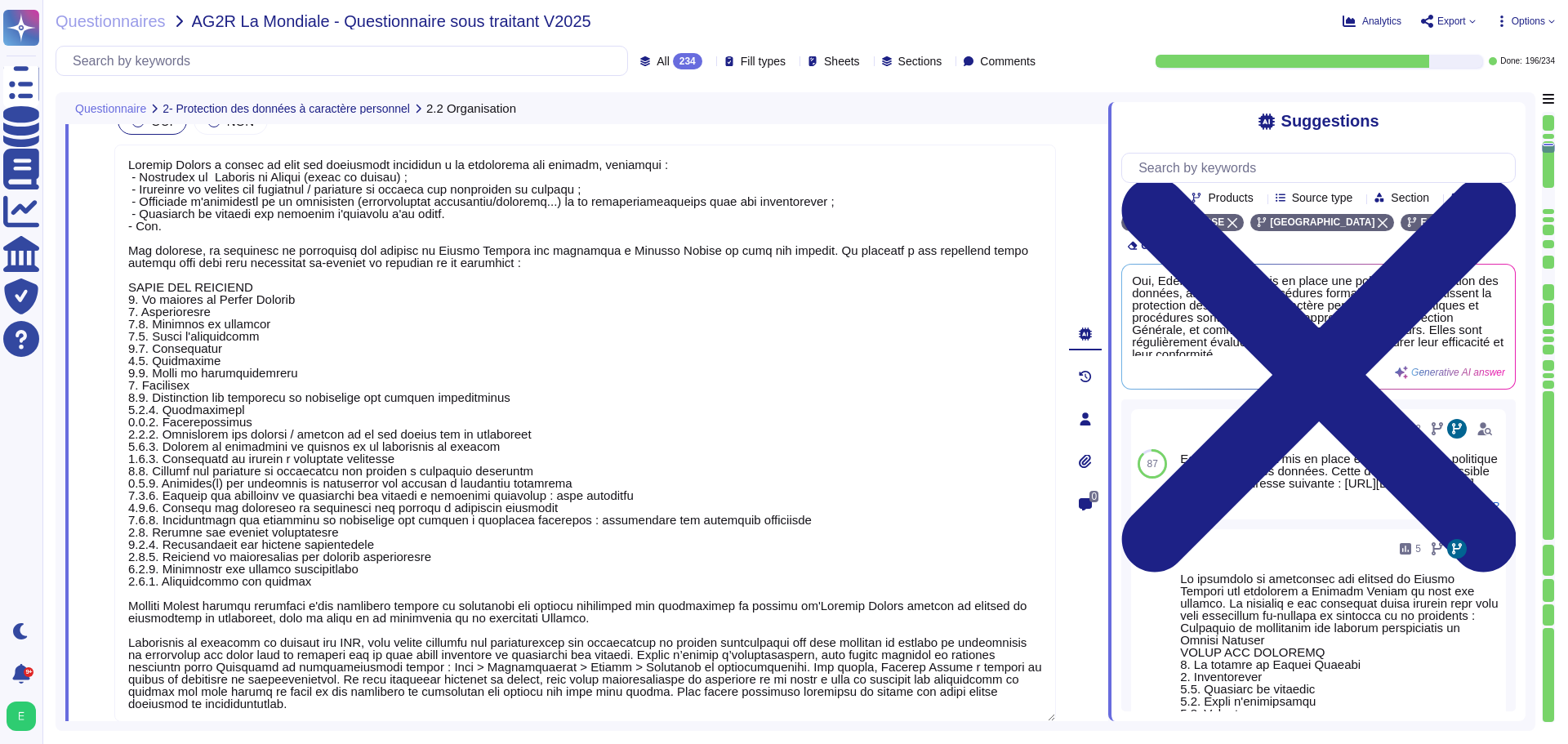
click at [1078, 631] on div "0" at bounding box center [1084, 419] width 46 height 701
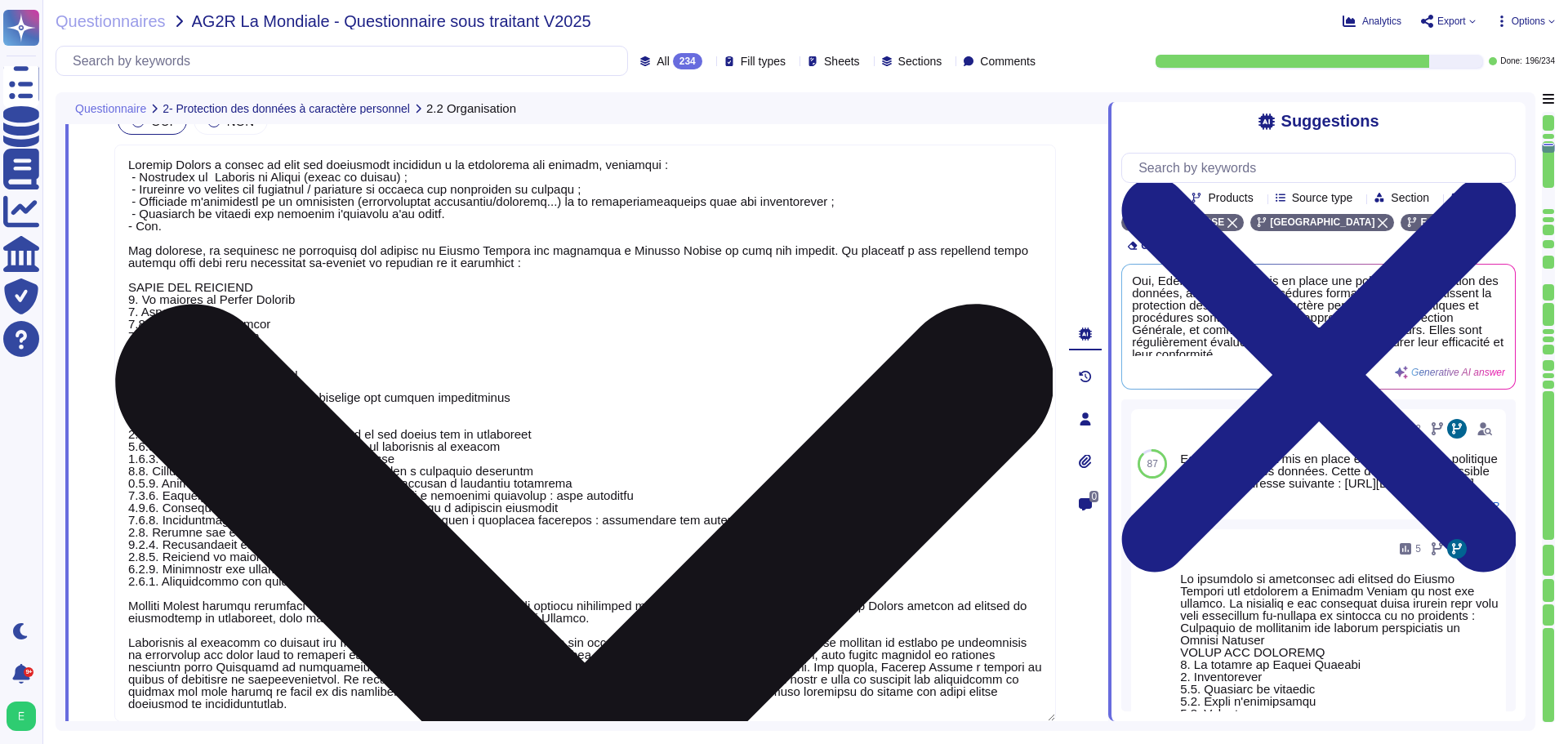
scroll to position [2, 0]
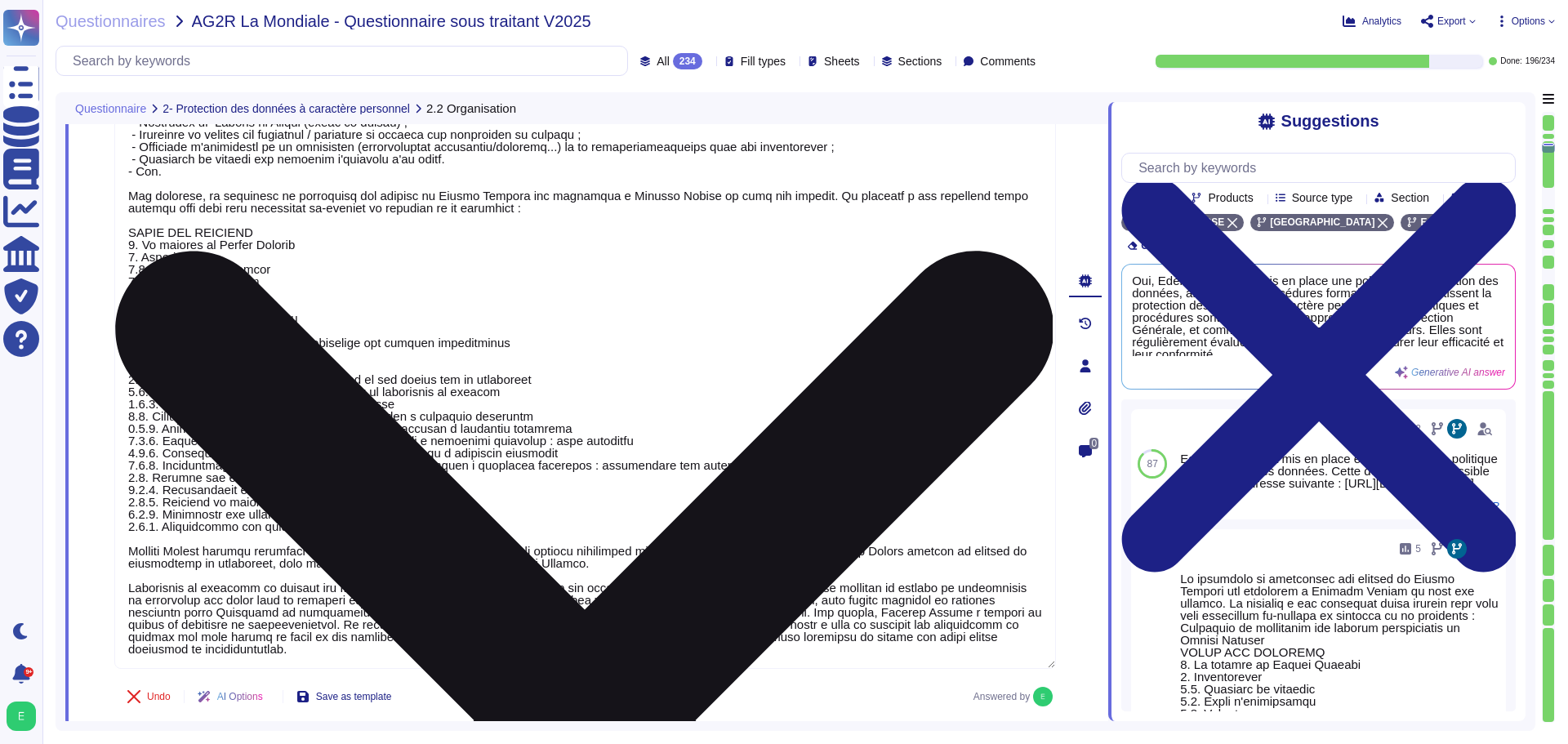
type textarea "Loremip Dolors a con ad elits do eius te incididuntutlab e do magnaali enim a'm…"
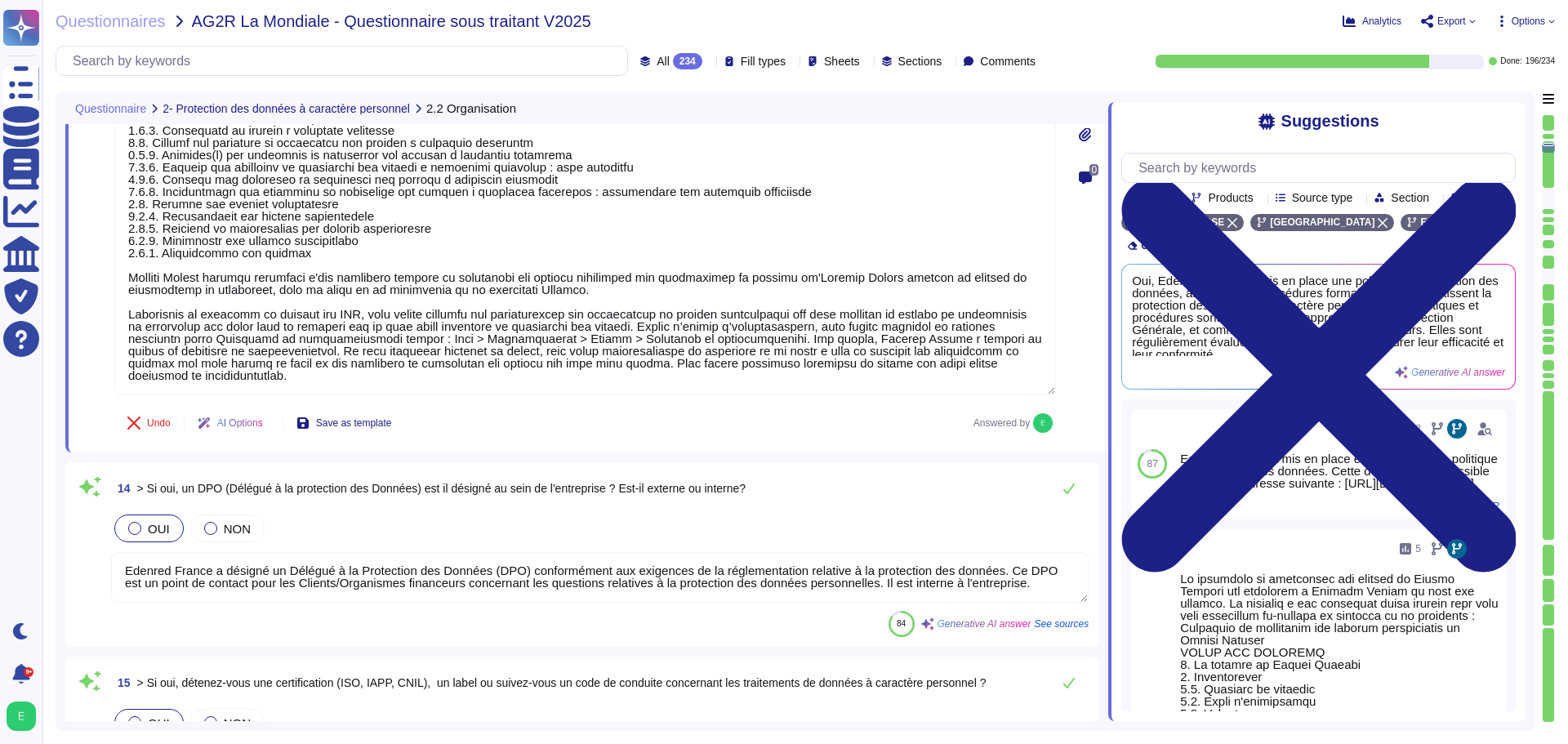
click at [463, 587] on textarea "Edenred France a désigné un Délégué à la Protection des Données (DPO) conformém…" at bounding box center [600, 578] width 977 height 50
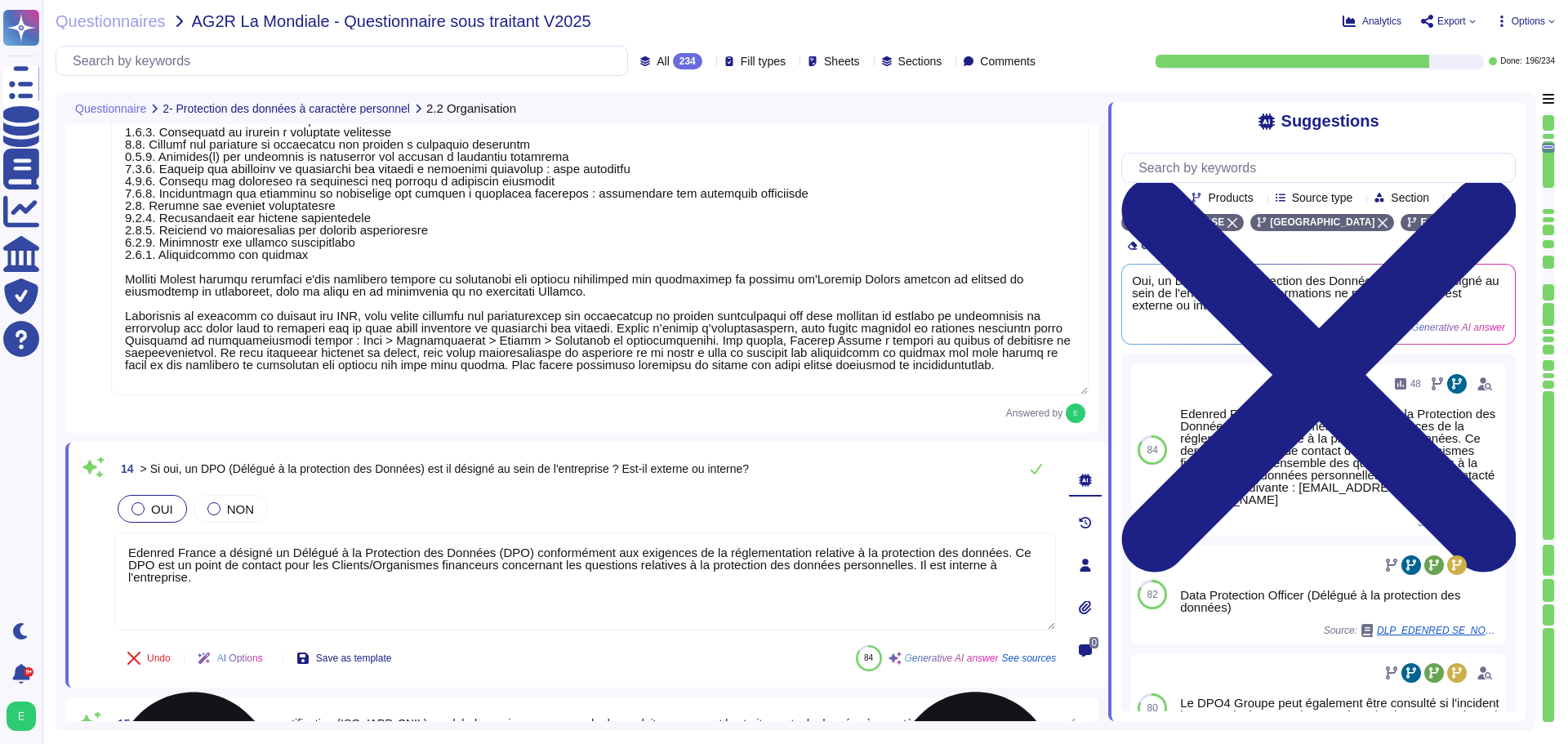
click at [238, 589] on textarea "Edenred France a désigné un Délégué à la Protection des Données (DPO) conformém…" at bounding box center [584, 581] width 942 height 98
click at [242, 578] on textarea "Edenred France a désigné un Délégué à la Protection des Données (DPO) conformém…" at bounding box center [584, 581] width 942 height 98
paste textarea "Il peut être contacté à l’adresse suivante : [EMAIL_ADDRESS][DOMAIN_NAME]"
type textarea "Edenred France a désigné un Délégué à la Protection des Données (DPO) conformém…"
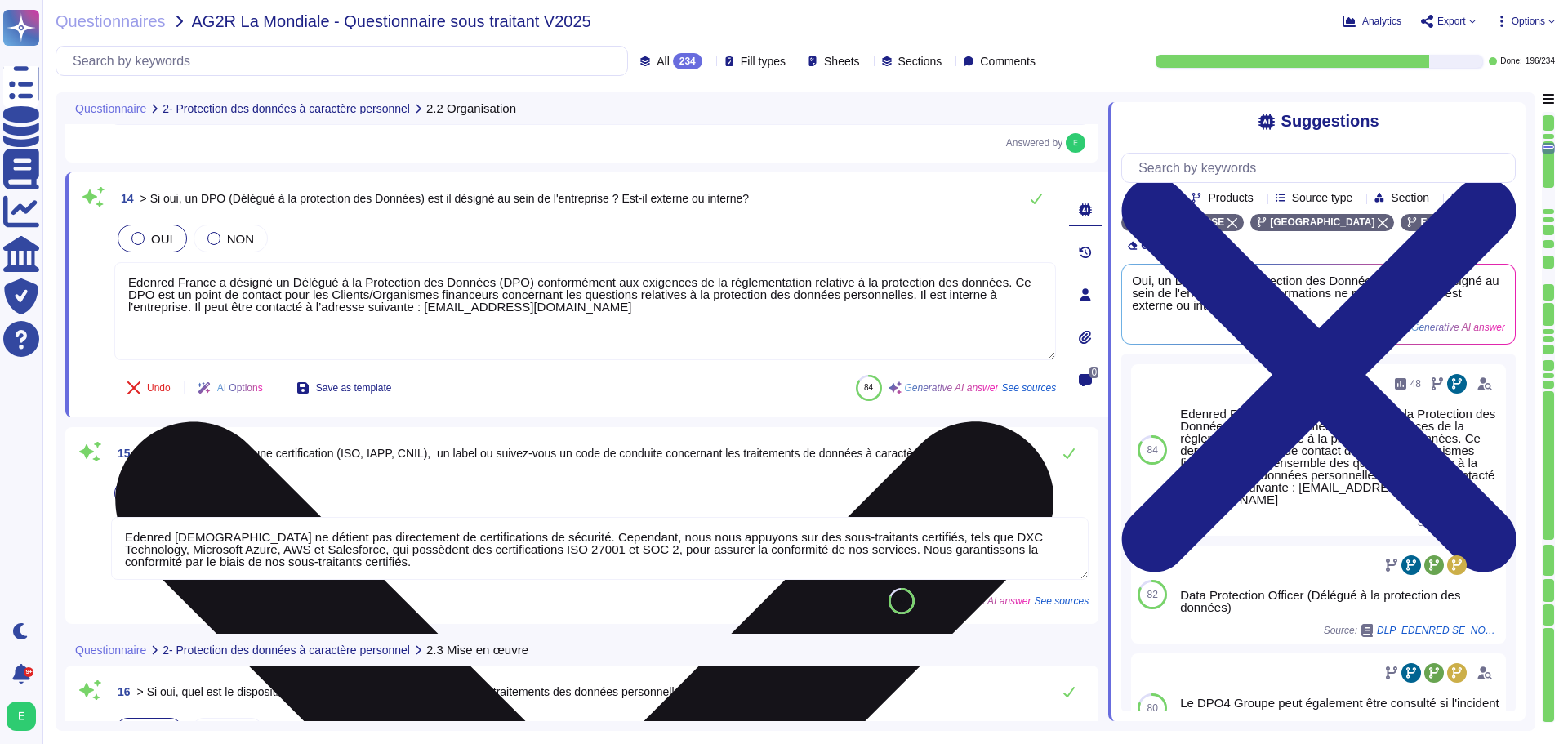
type textarea "Oui, Edenred France a mis en place un dispositif d'habilitation et de recertifi…"
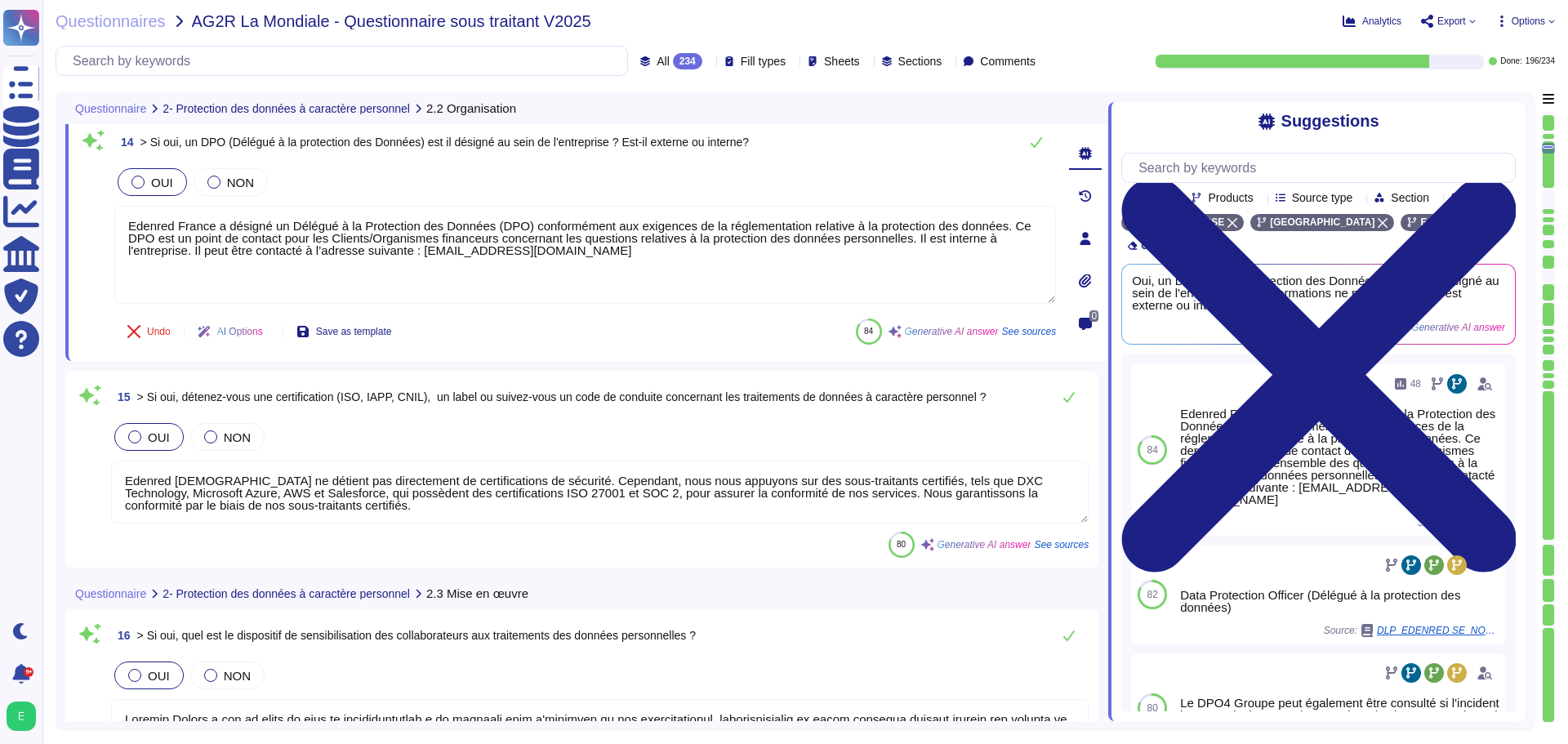
type textarea "Edenred France a désigné un Délégué à la Protection des Données (DPO) conformém…"
